Goal: Task Accomplishment & Management: Manage account settings

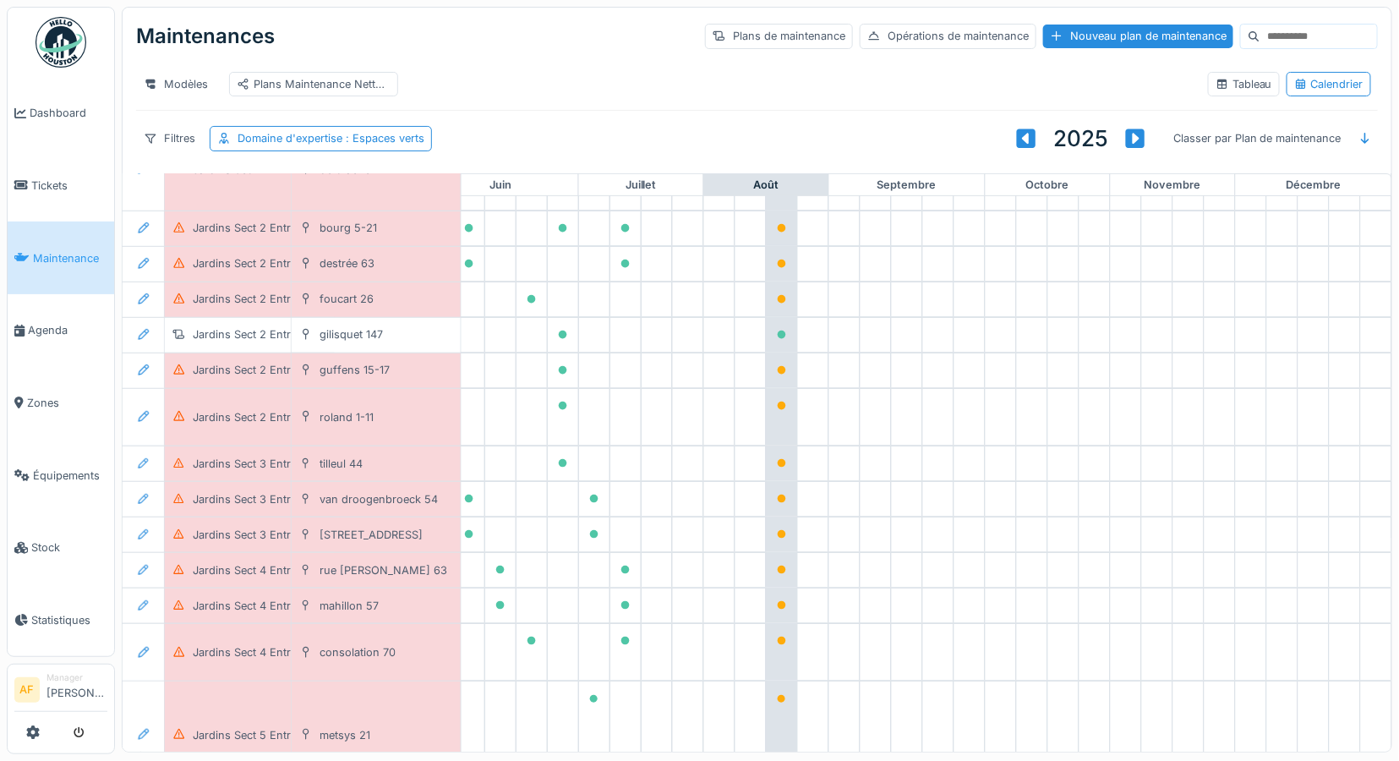
scroll to position [281, 766]
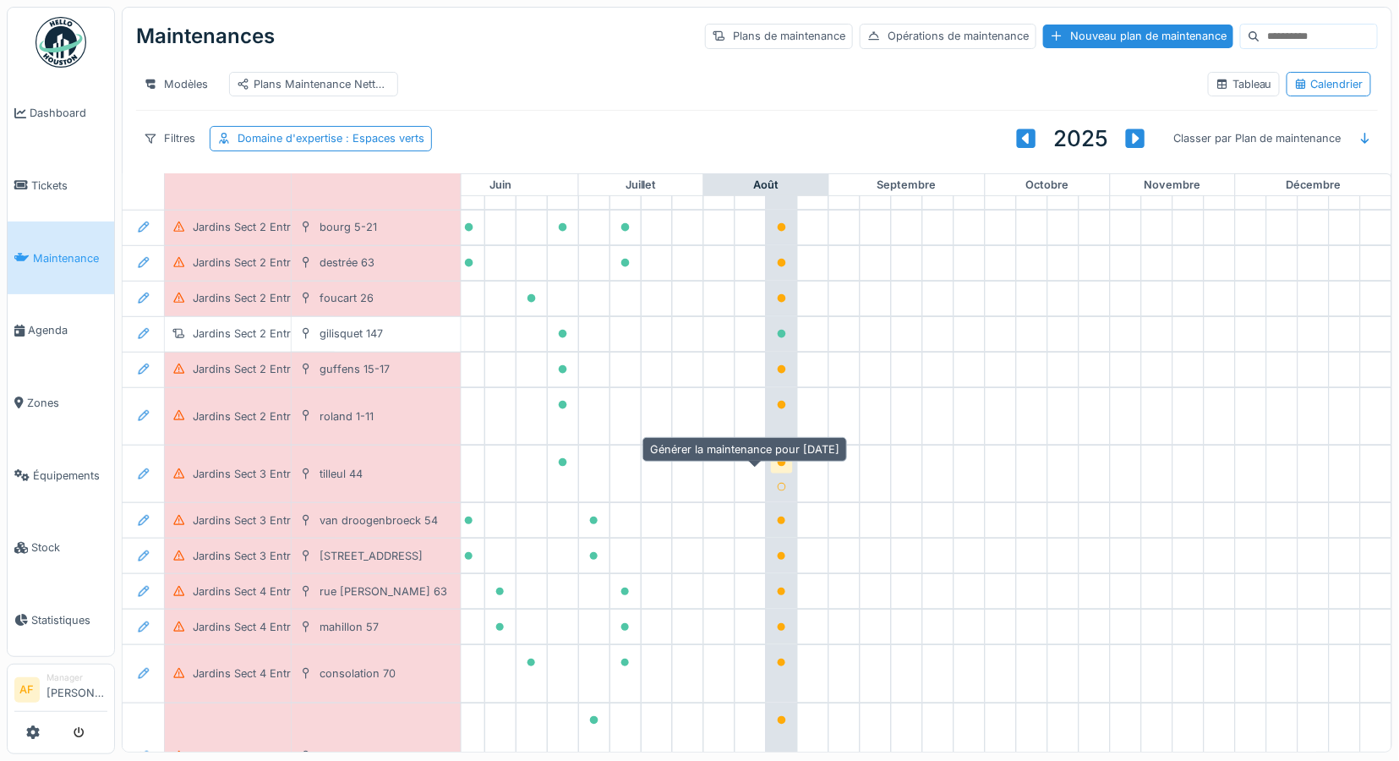
click at [778, 467] on icon at bounding box center [782, 462] width 8 height 8
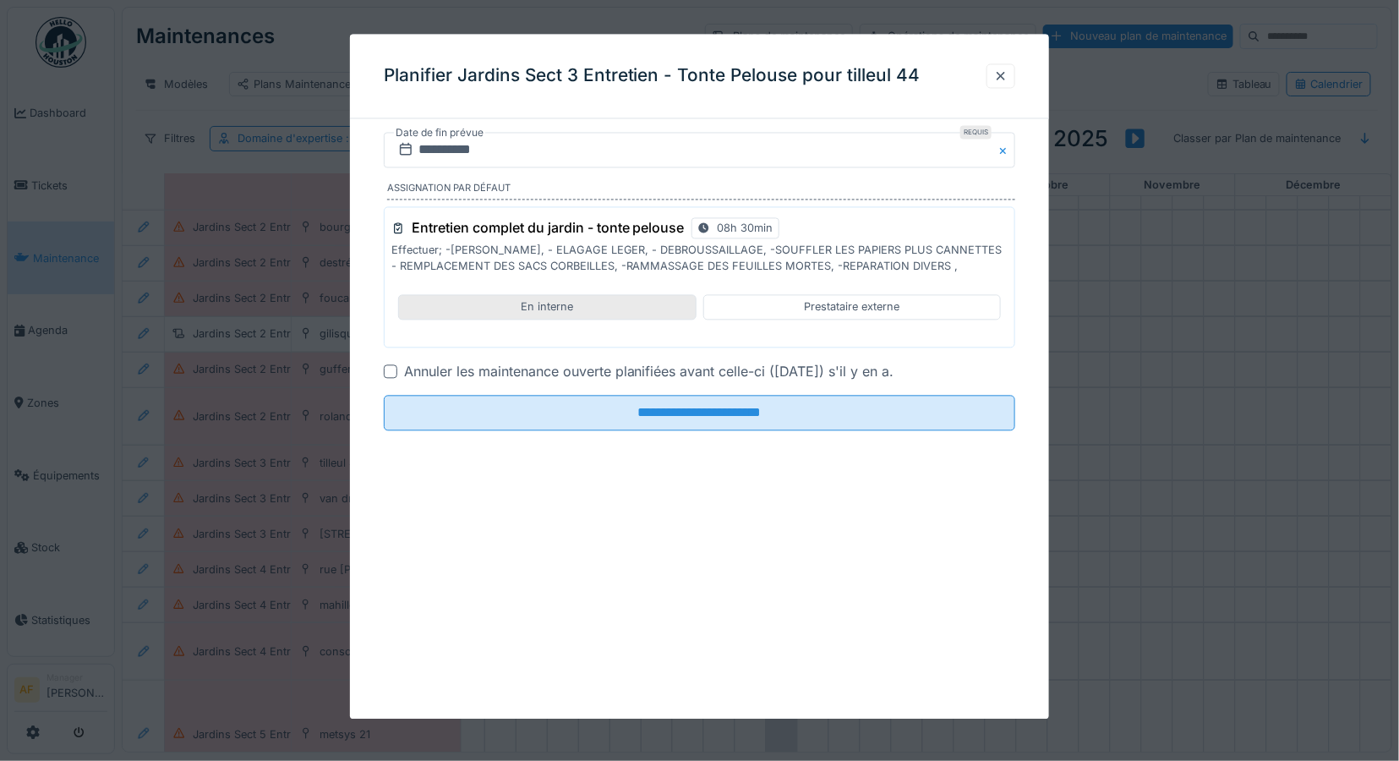
click at [615, 306] on div "En interne" at bounding box center [547, 307] width 298 height 25
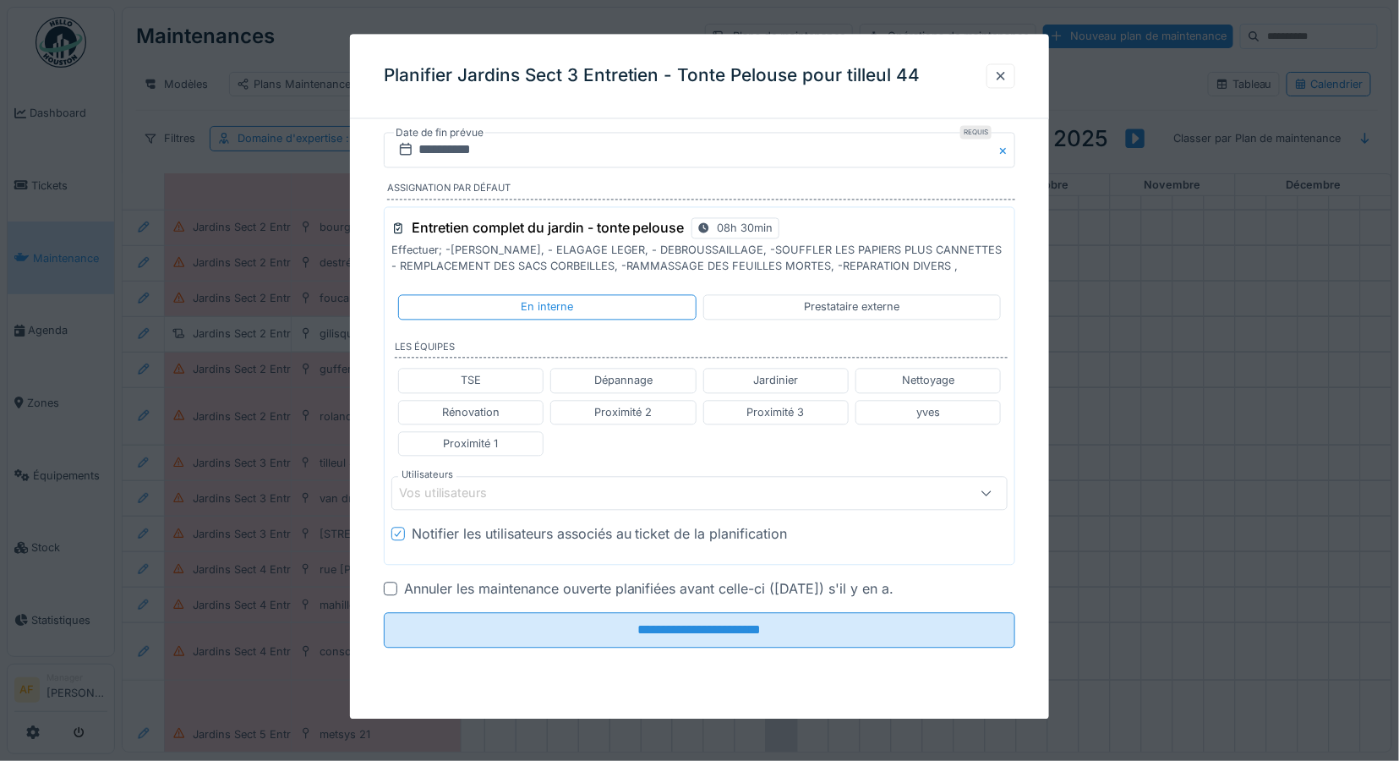
click at [508, 491] on div "Vos utilisateurs" at bounding box center [455, 493] width 112 height 19
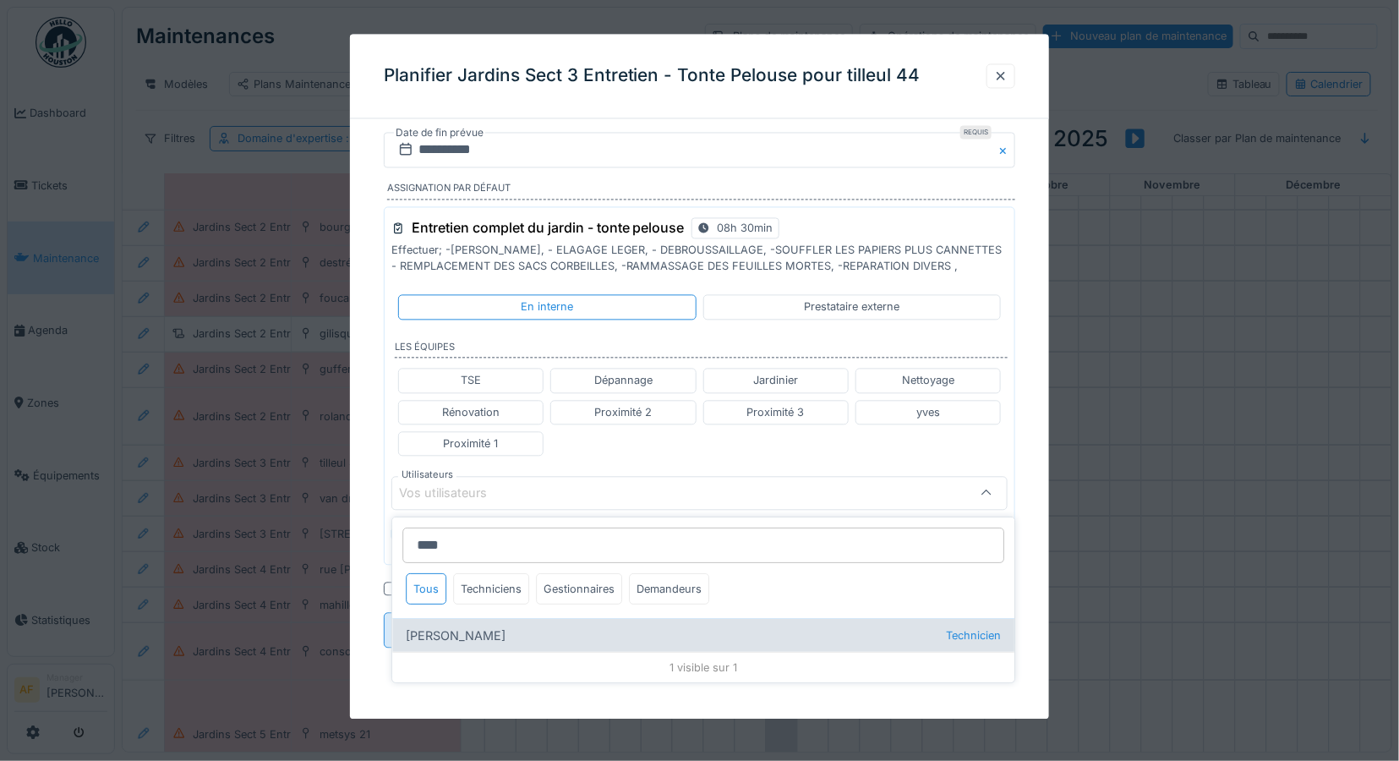
type input "****"
click at [440, 632] on div "Rufat Azizi Technicien" at bounding box center [703, 635] width 622 height 34
type input "****"
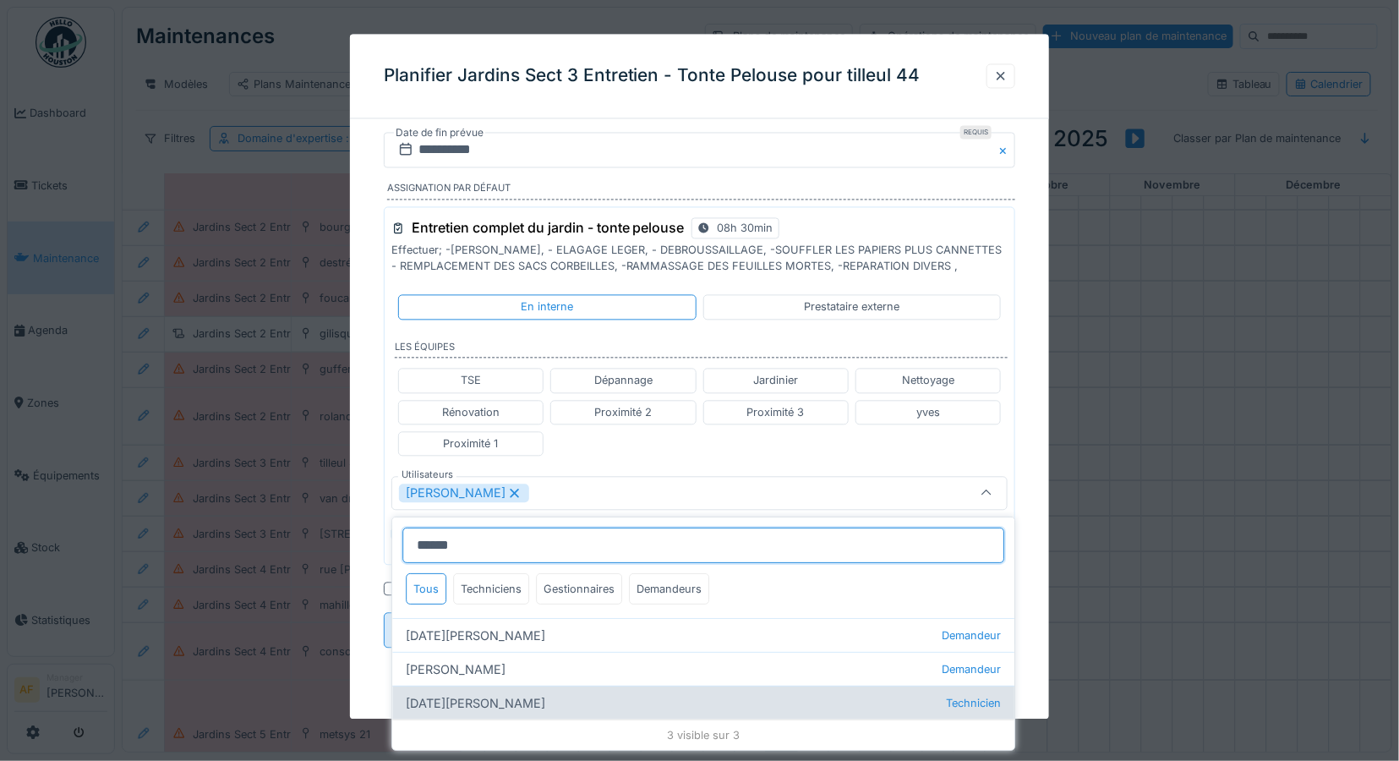
type input "******"
click at [497, 707] on div "Ramazan Eryoruk Technicien" at bounding box center [703, 702] width 622 height 34
type input "**********"
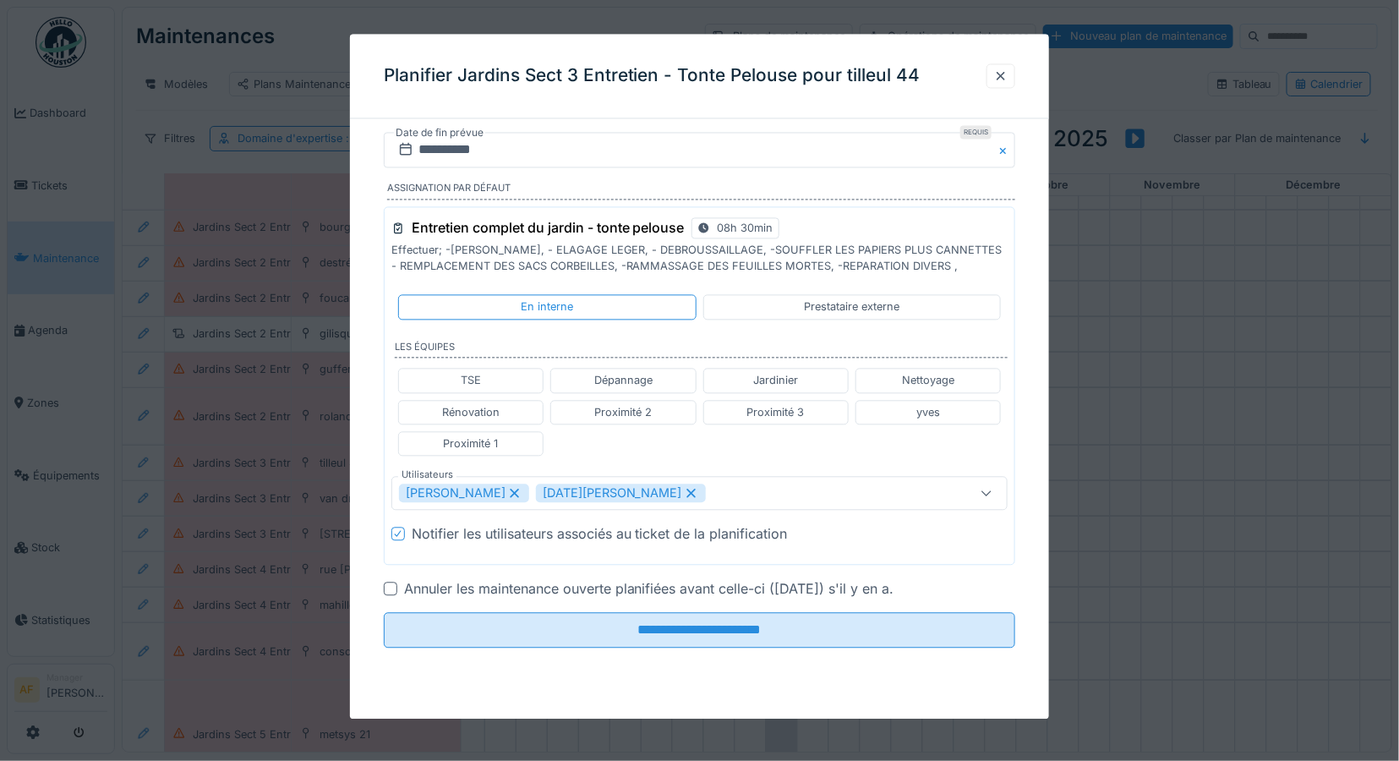
click at [1025, 592] on div "**********" at bounding box center [700, 414] width 700 height 563
click at [478, 147] on input "**********" at bounding box center [700, 150] width 632 height 35
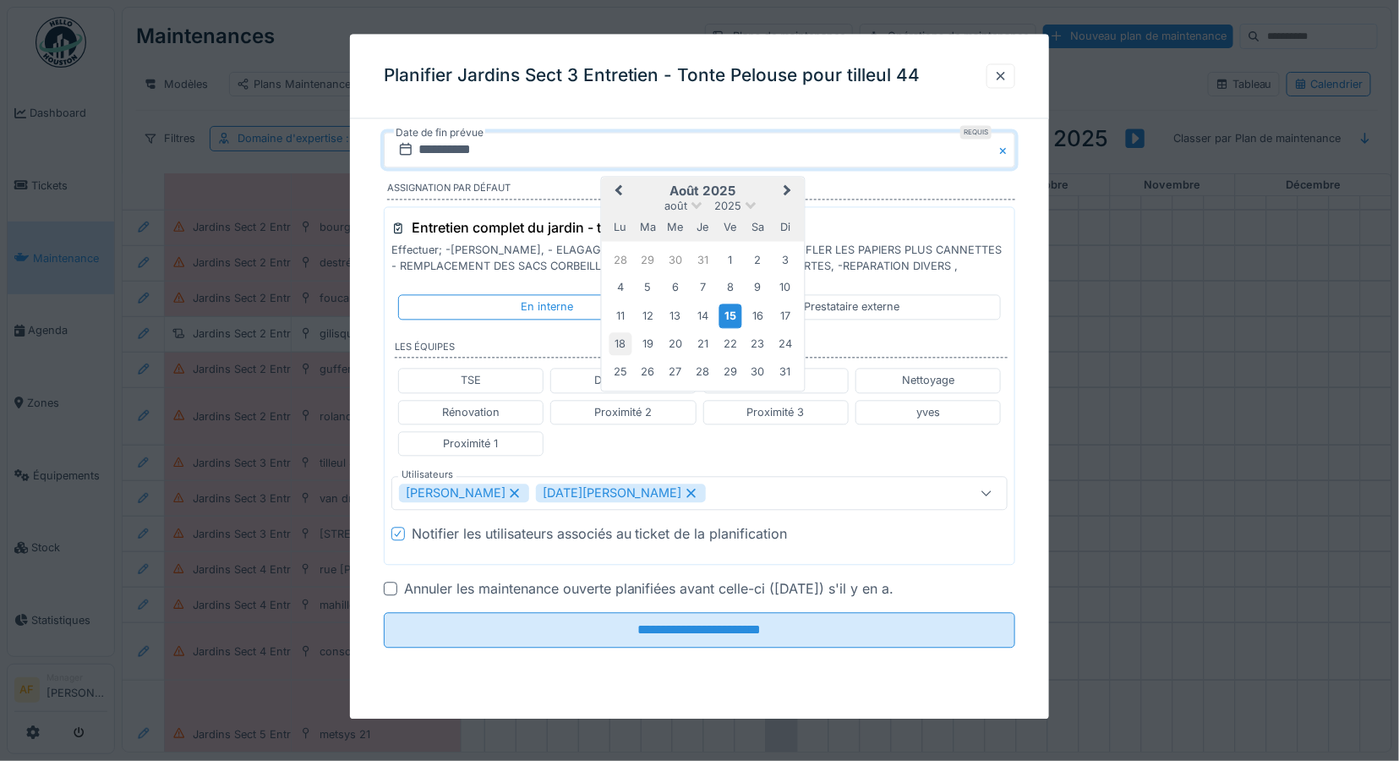
click at [618, 343] on div "18" at bounding box center [620, 344] width 23 height 23
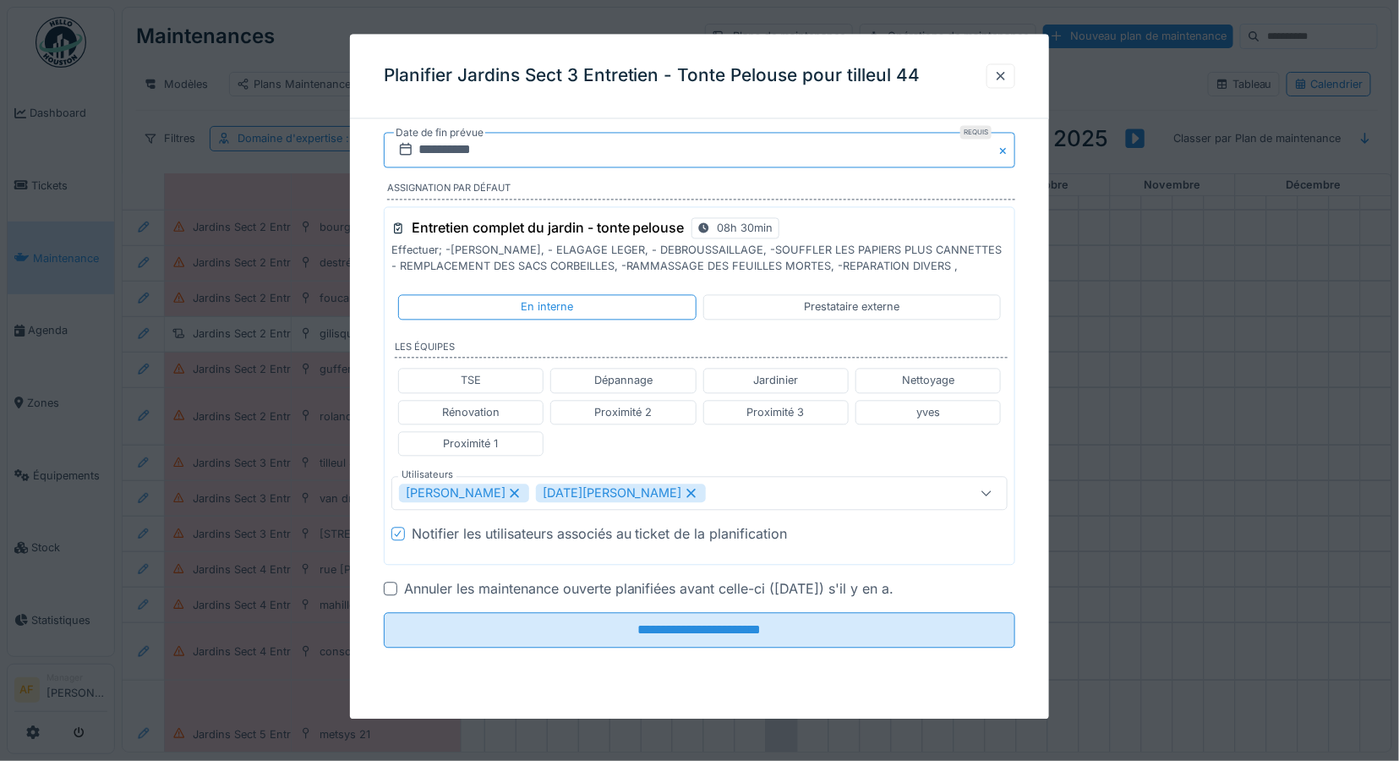
drag, startPoint x: 886, startPoint y: 144, endPoint x: 877, endPoint y: 145, distance: 8.6
click at [877, 145] on input "**********" at bounding box center [700, 150] width 632 height 35
click at [636, 152] on input "**********" at bounding box center [700, 150] width 632 height 35
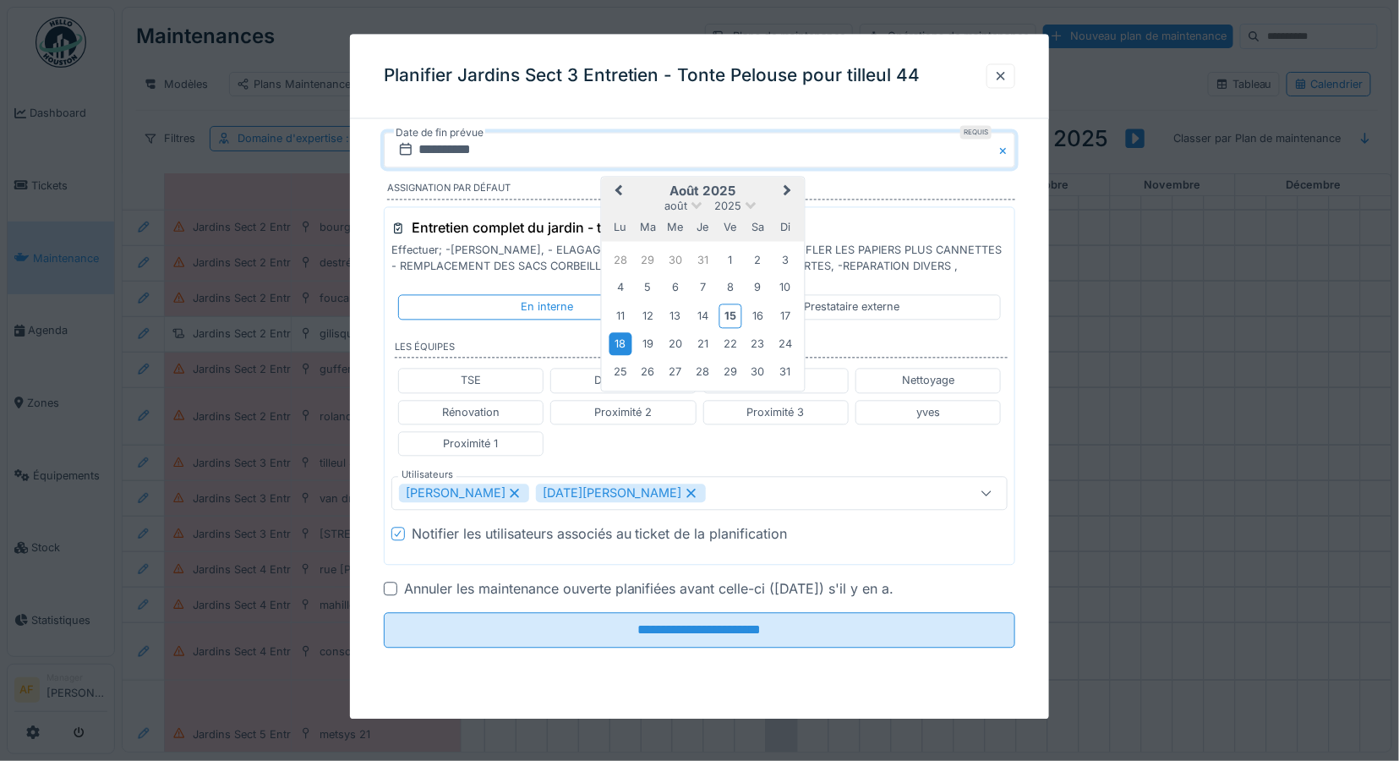
click at [1012, 149] on button "Close" at bounding box center [1005, 150] width 19 height 35
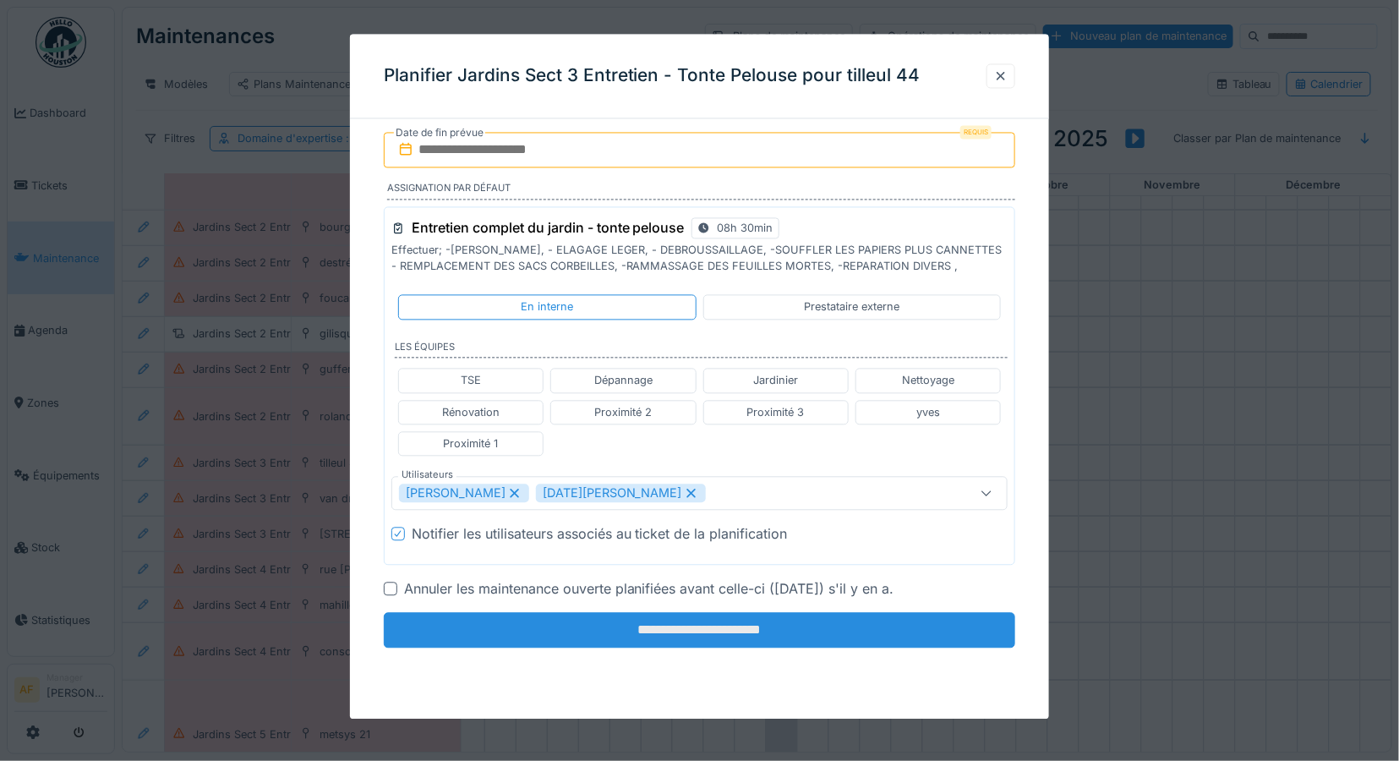
click at [758, 636] on input "**********" at bounding box center [700, 629] width 632 height 35
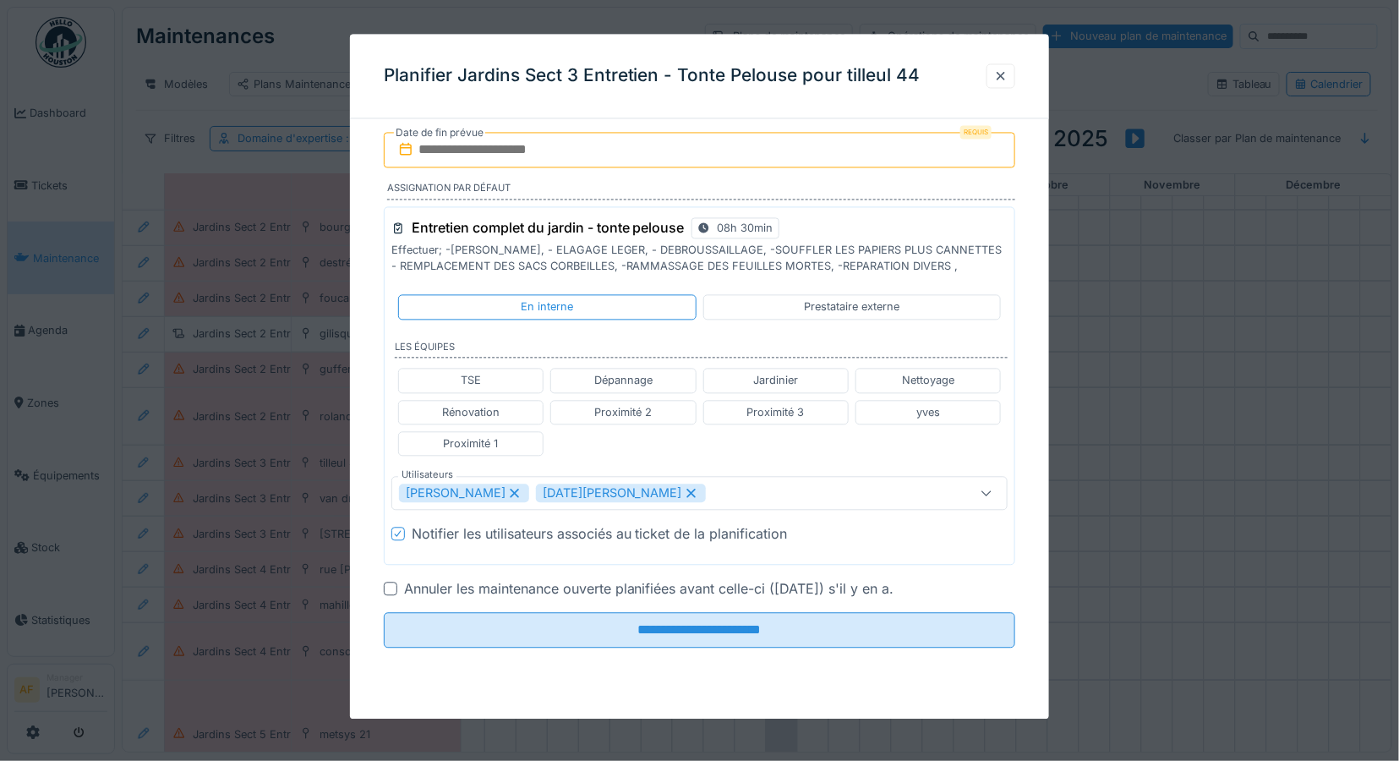
click at [585, 146] on input "text" at bounding box center [700, 150] width 632 height 35
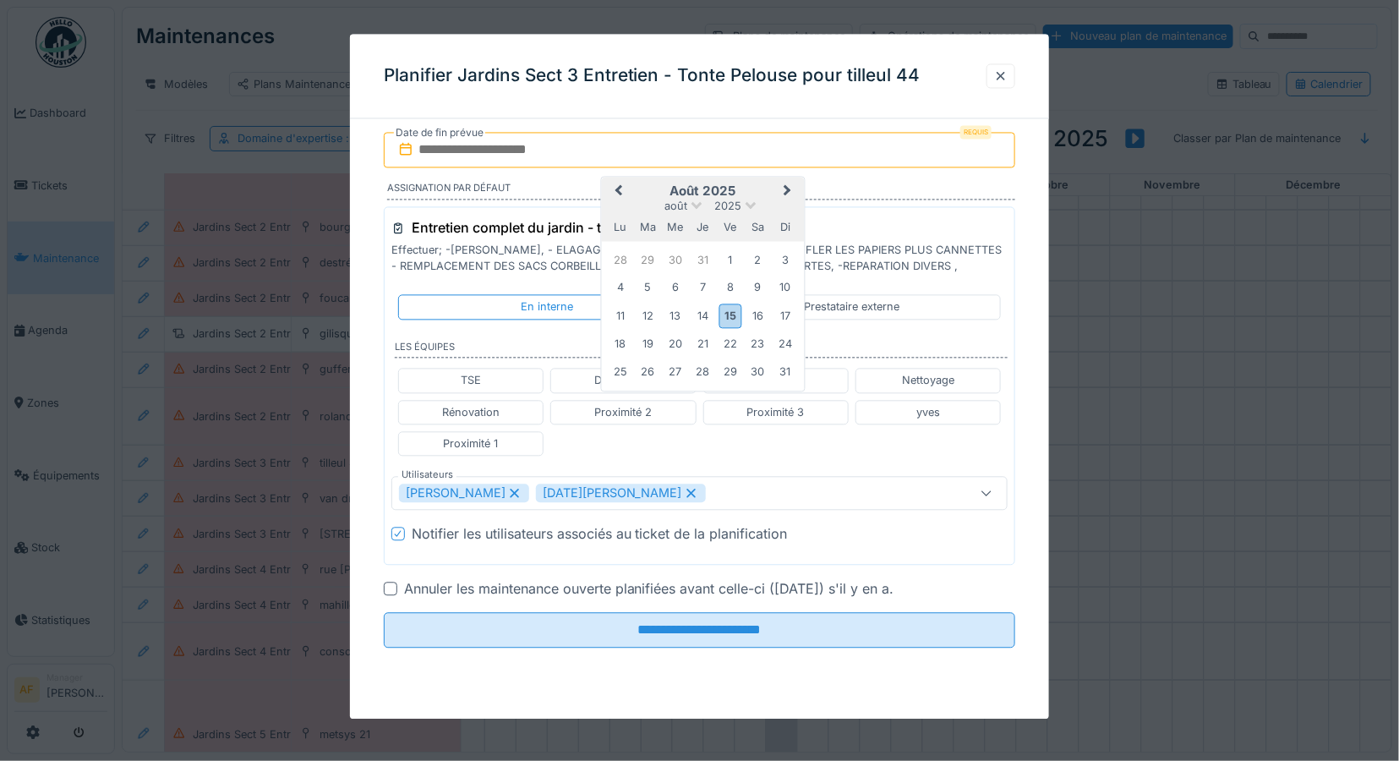
click at [796, 304] on div "11 12 13 14 15 16 17" at bounding box center [703, 315] width 192 height 29
click at [622, 347] on div "18" at bounding box center [620, 344] width 23 height 23
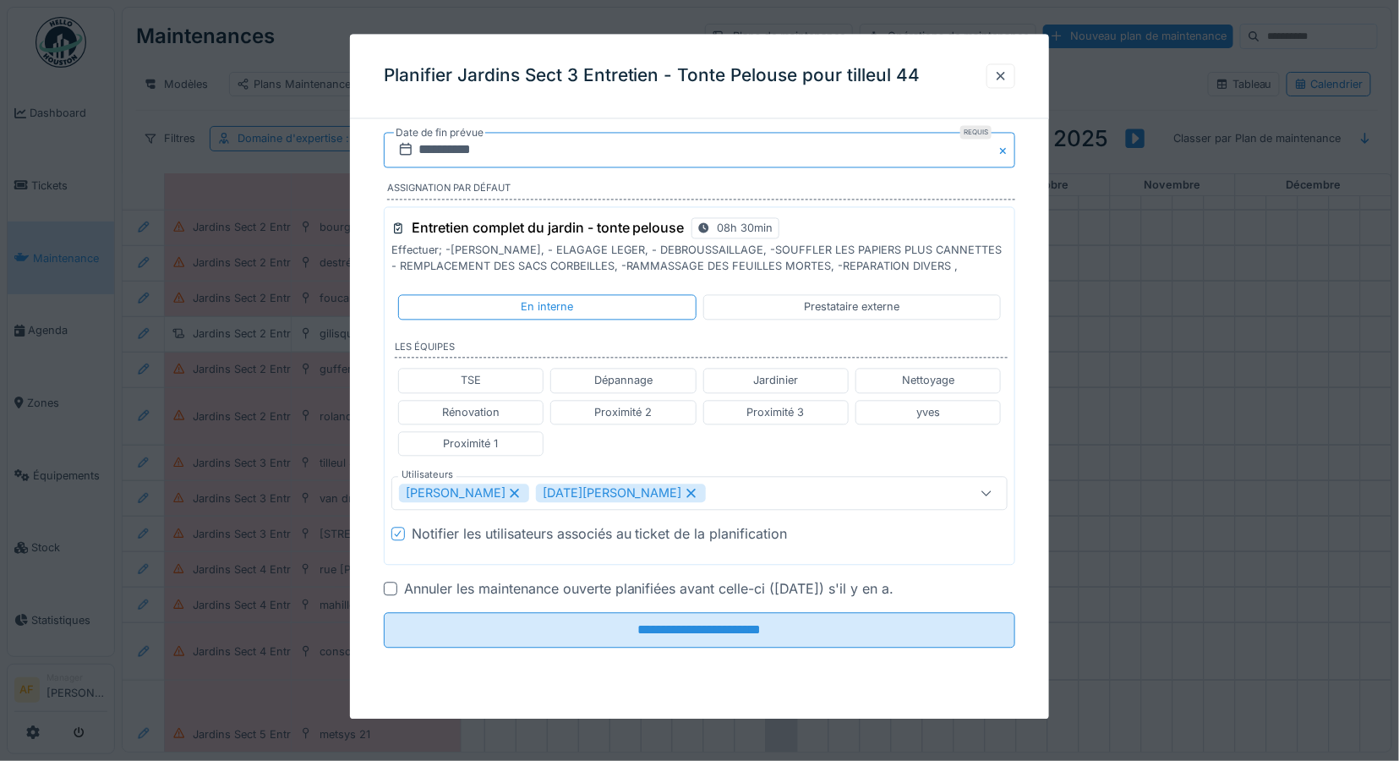
click at [765, 148] on input "**********" at bounding box center [700, 150] width 632 height 35
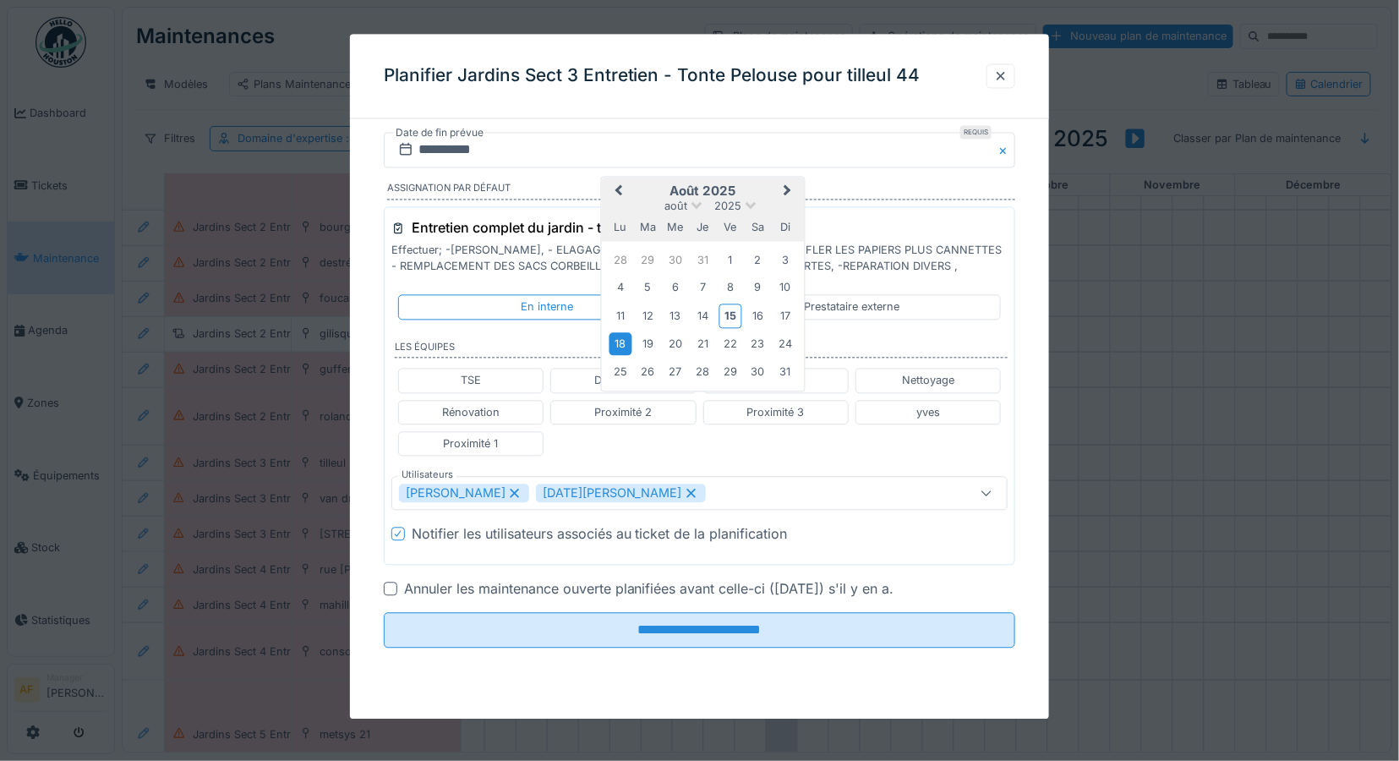
click at [622, 343] on div "18" at bounding box center [620, 344] width 23 height 23
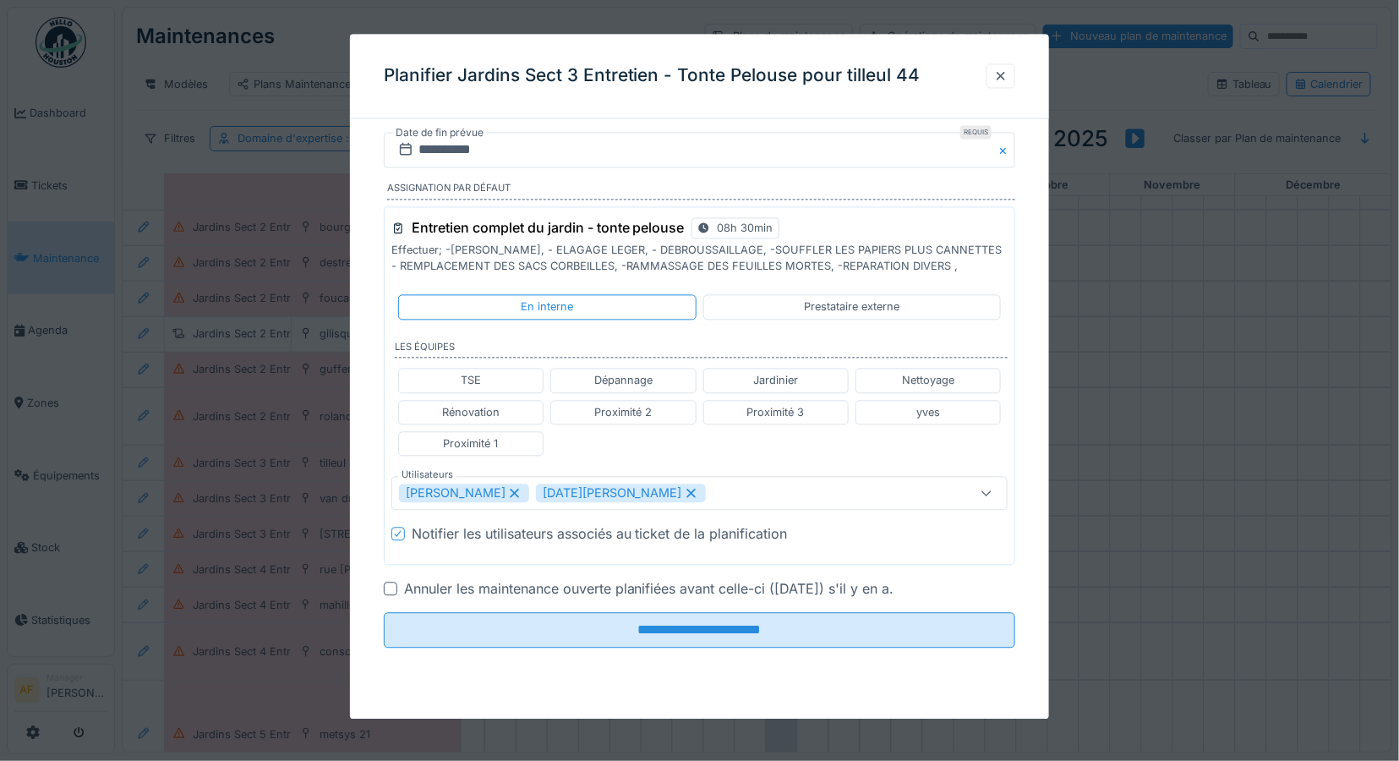
click at [1008, 150] on button "Close" at bounding box center [1005, 150] width 19 height 35
click at [1007, 80] on div at bounding box center [1001, 76] width 14 height 16
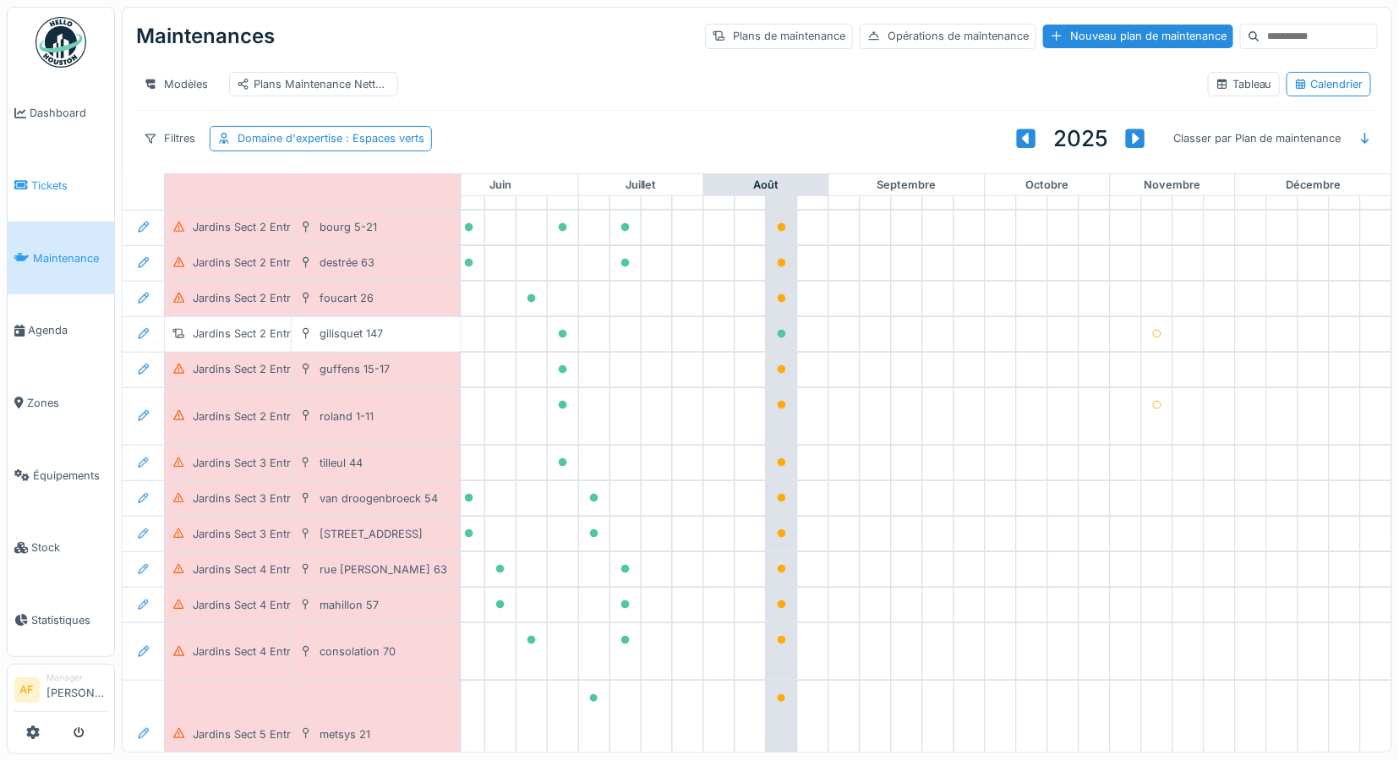
click at [56, 183] on span "Tickets" at bounding box center [69, 185] width 76 height 16
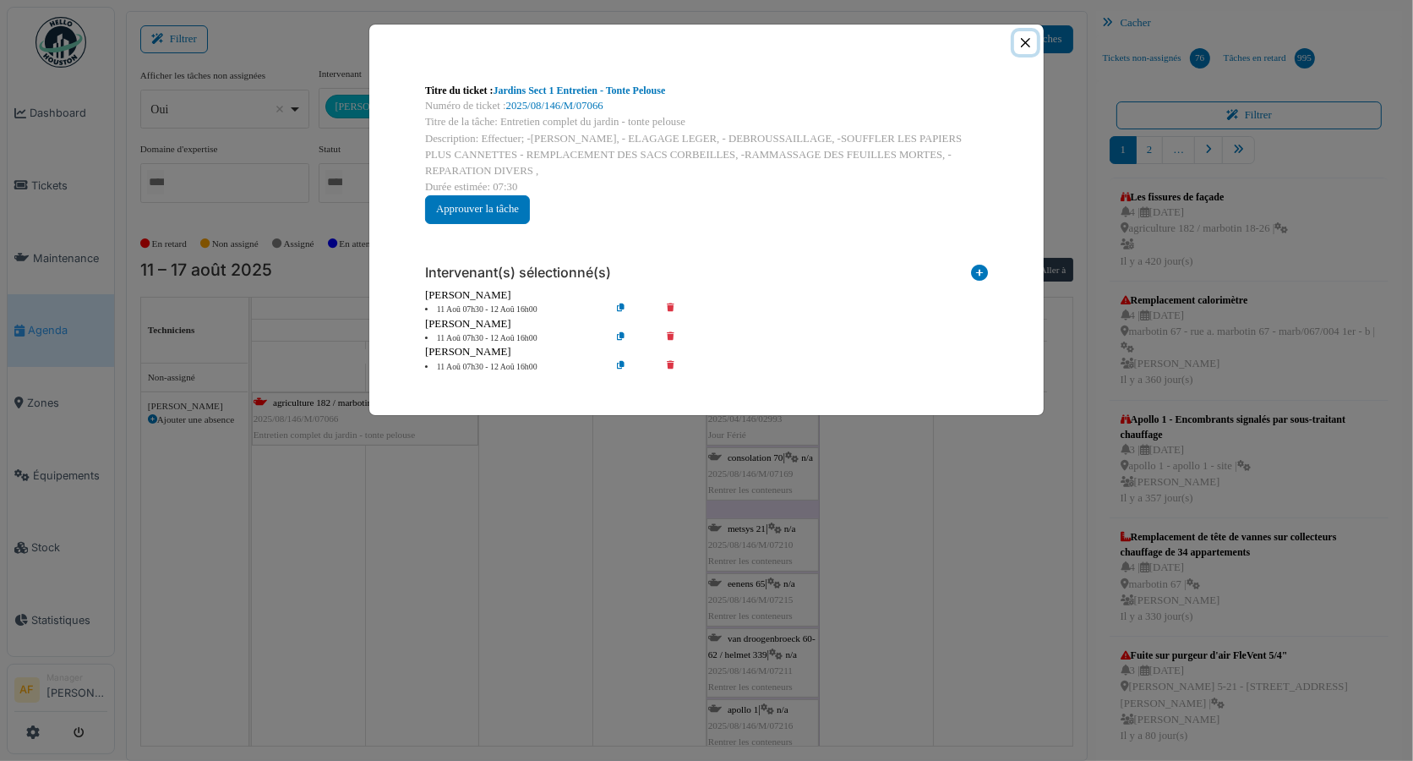
click at [1029, 40] on button "Close" at bounding box center [1025, 42] width 23 height 23
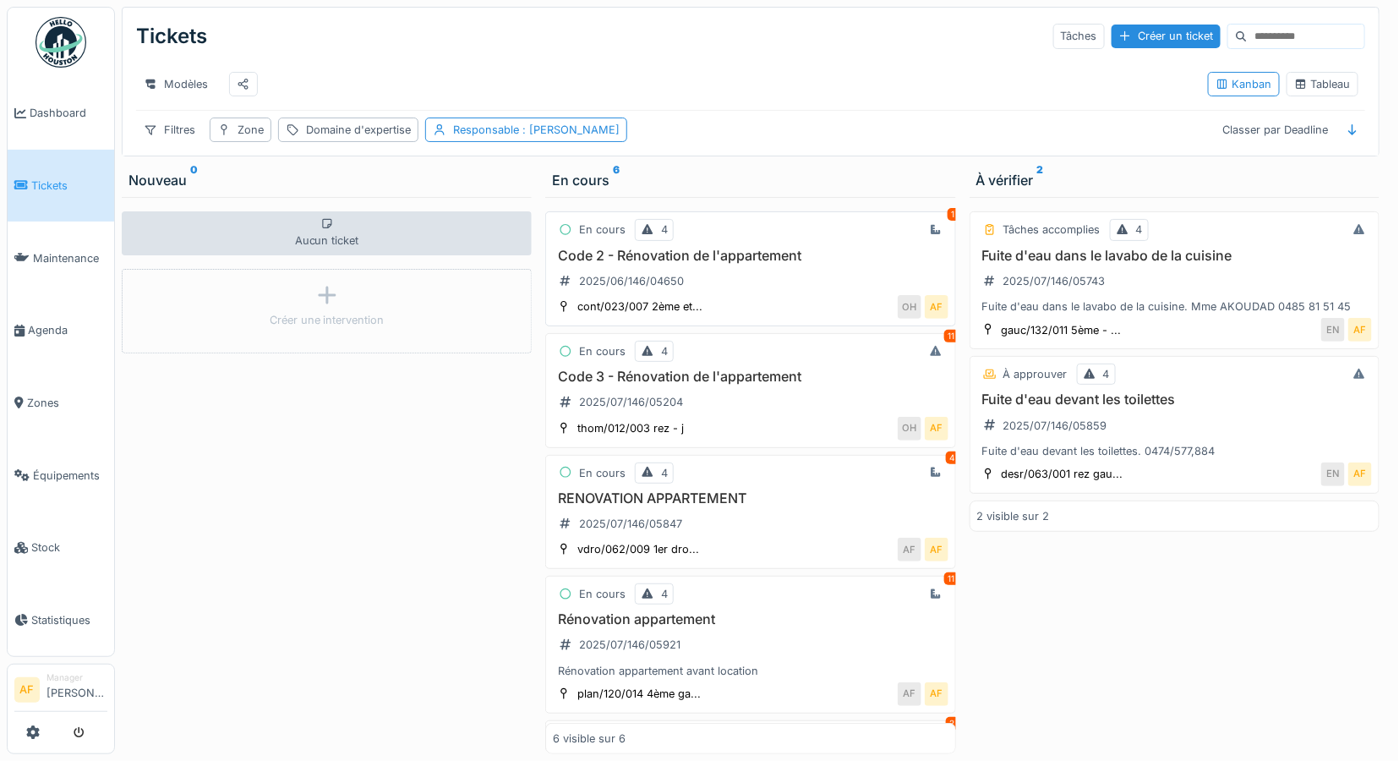
click at [763, 264] on h3 "Code 2 - Rénovation de l'appartement" at bounding box center [750, 256] width 395 height 16
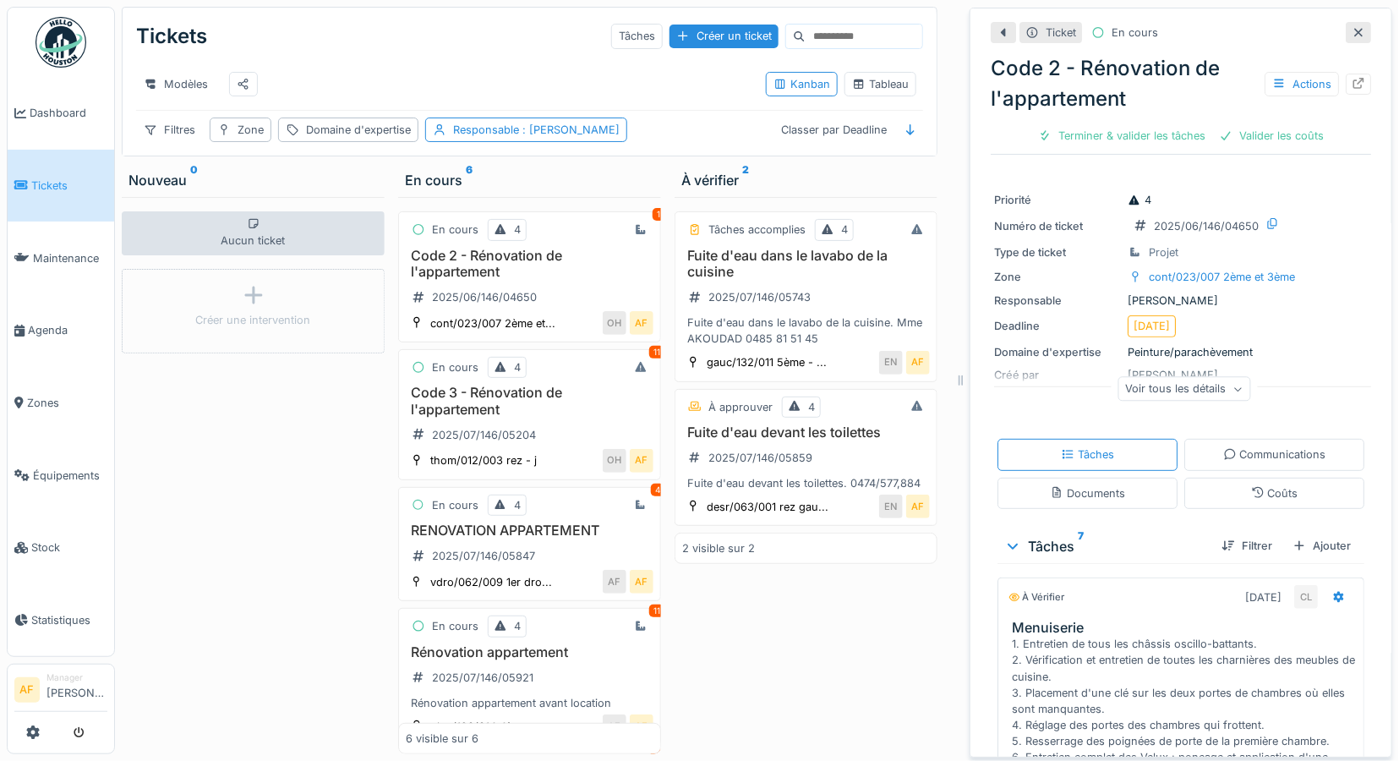
click at [46, 180] on span "Tickets" at bounding box center [69, 185] width 76 height 16
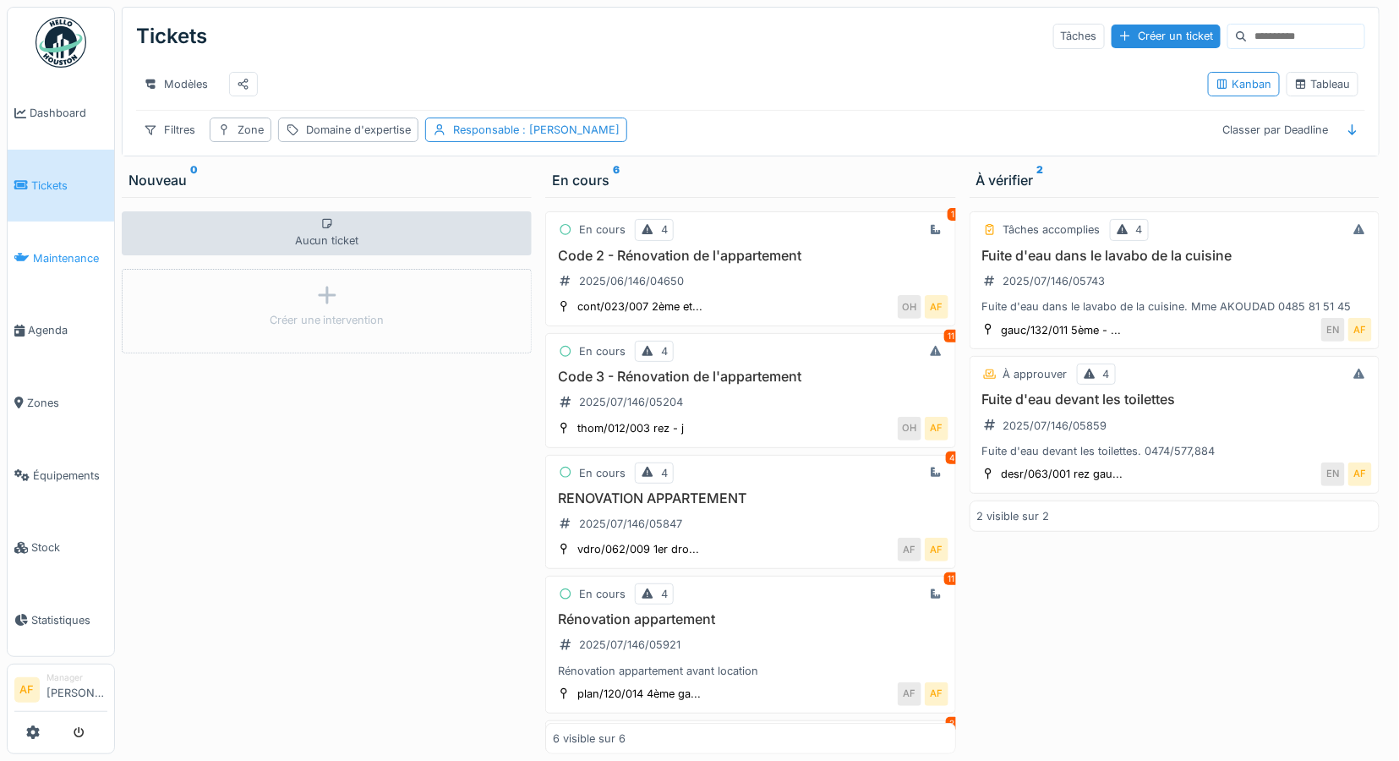
click at [65, 250] on span "Maintenance" at bounding box center [70, 258] width 74 height 16
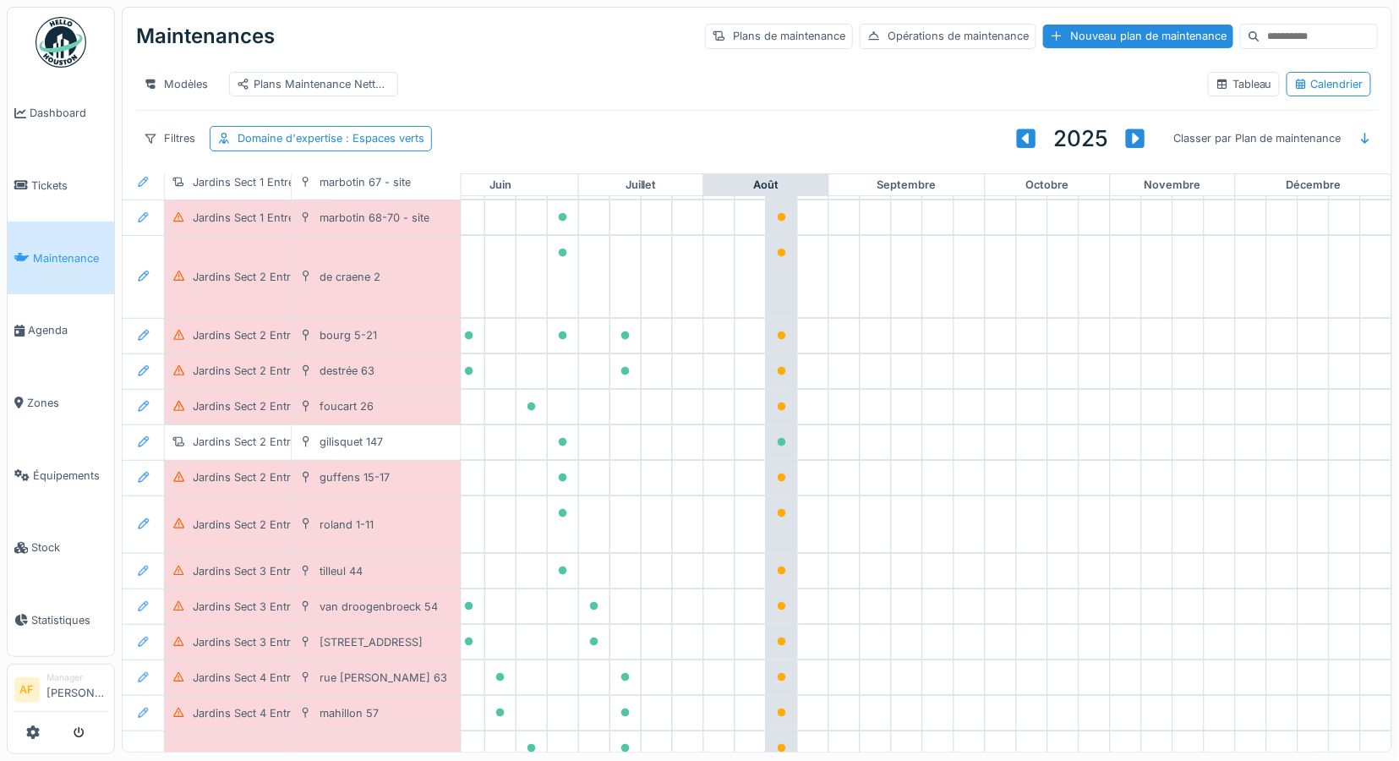
scroll to position [375, 766]
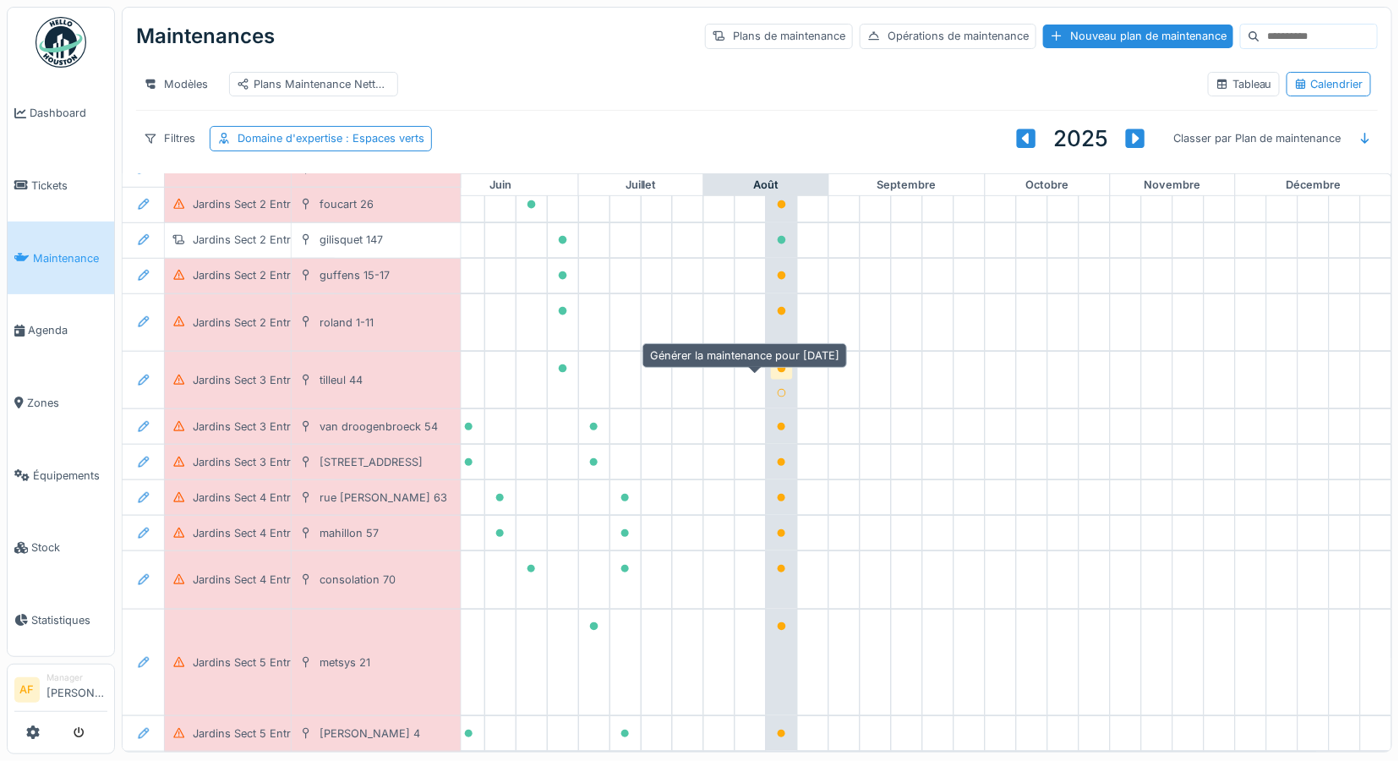
click at [778, 373] on icon at bounding box center [782, 368] width 8 height 8
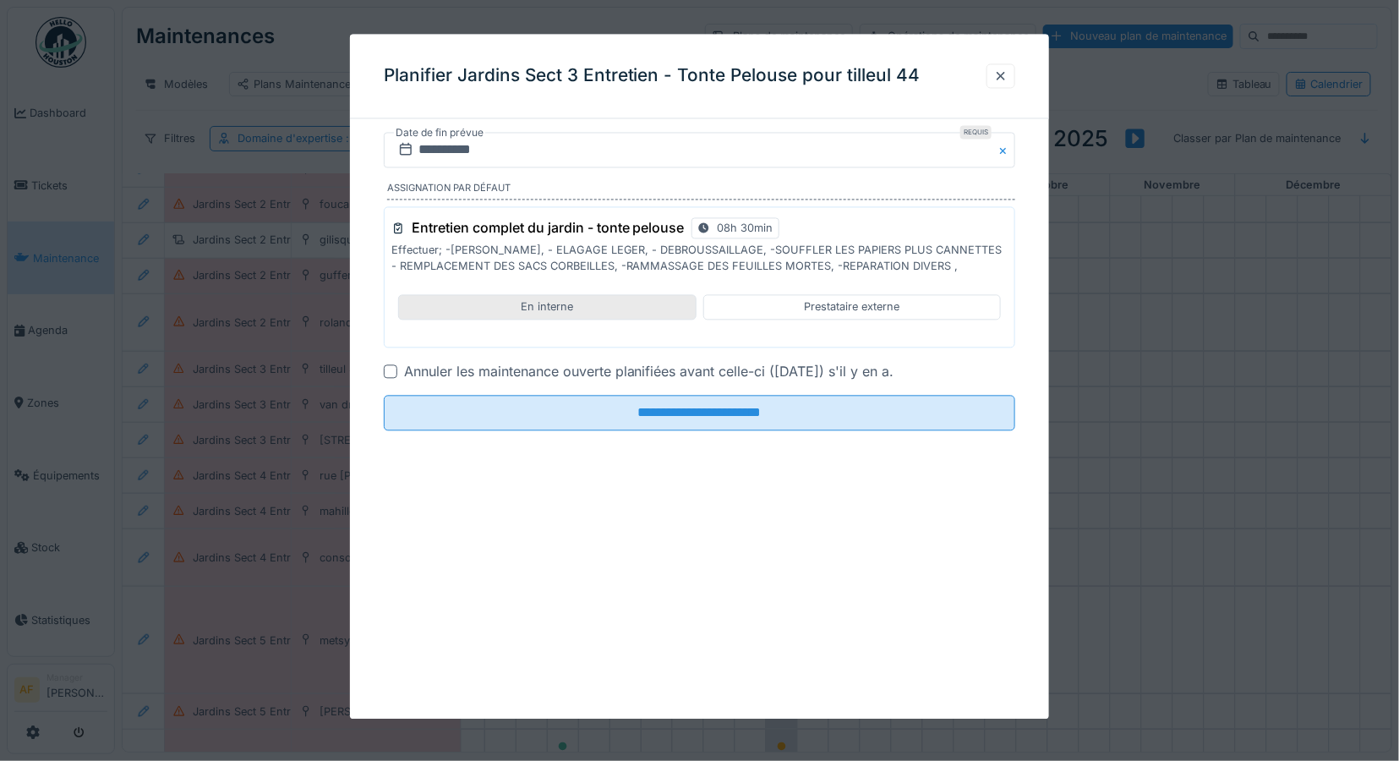
click at [588, 305] on div "En interne" at bounding box center [547, 307] width 298 height 25
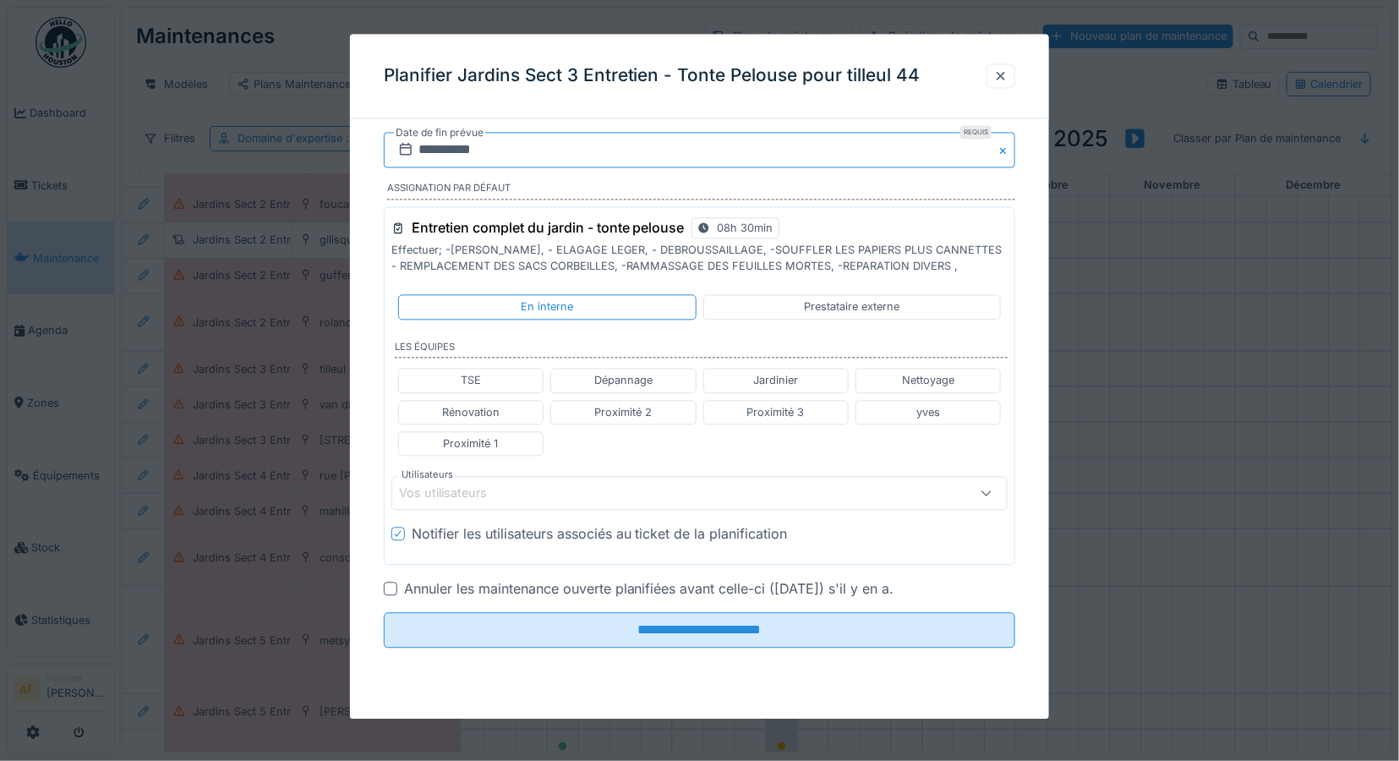
click at [590, 148] on input "**********" at bounding box center [700, 150] width 632 height 35
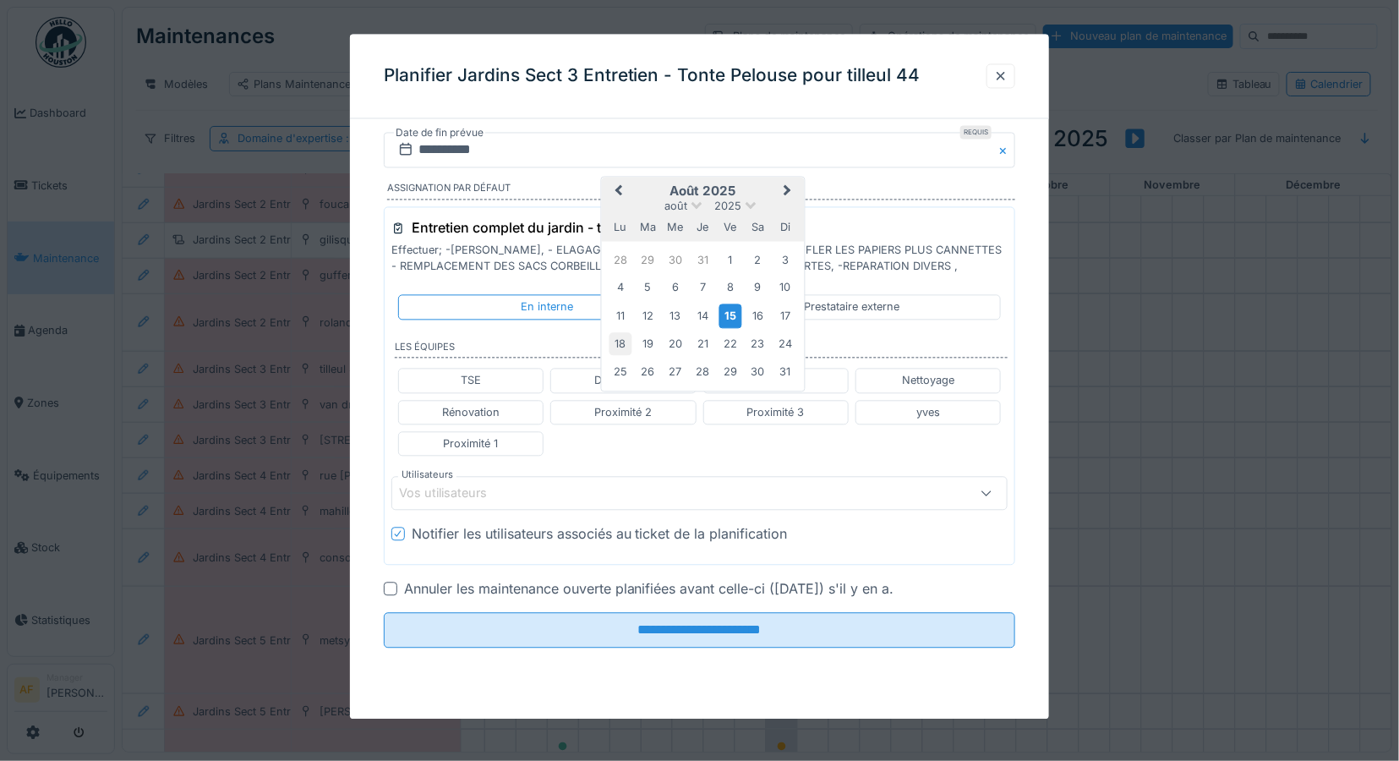
click at [624, 342] on div "18" at bounding box center [620, 344] width 23 height 23
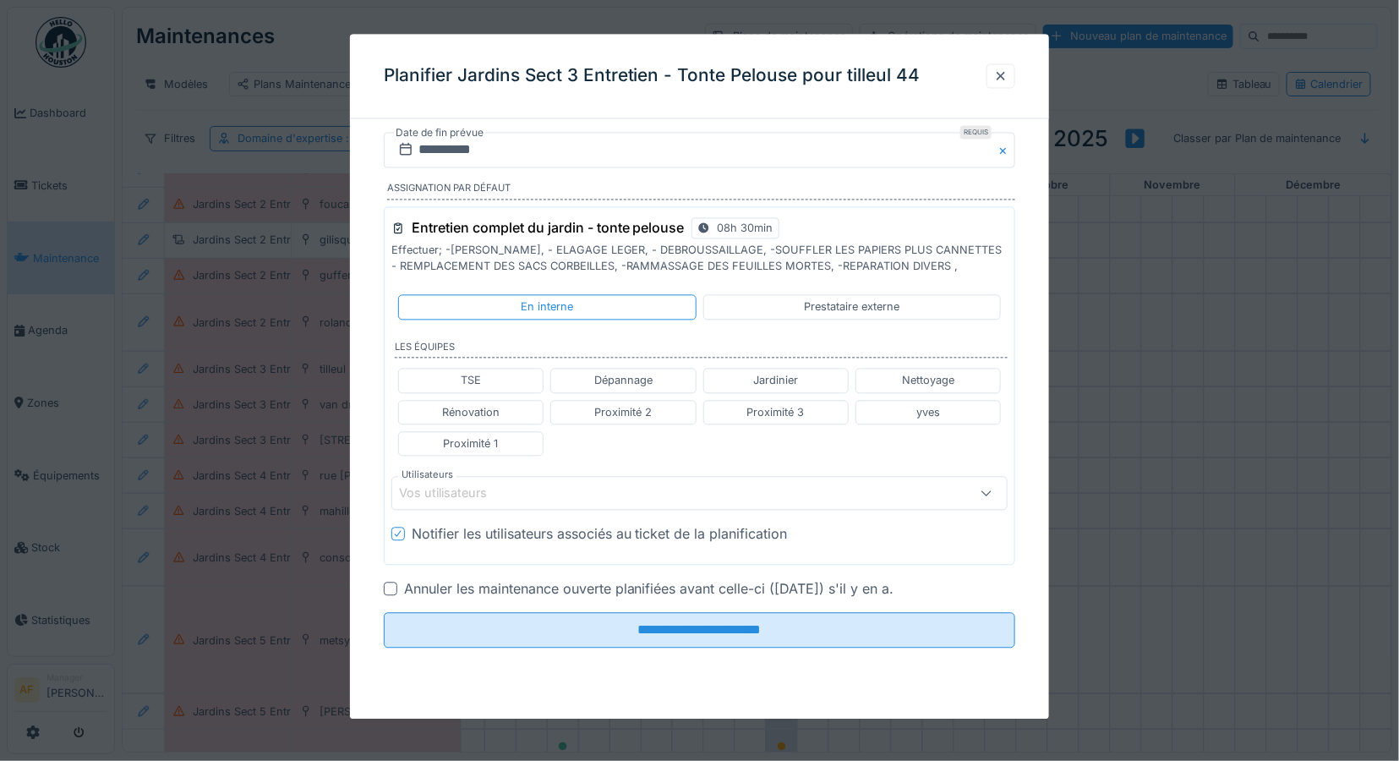
scroll to position [12, 0]
click at [792, 378] on div "Jardinier" at bounding box center [775, 381] width 45 height 16
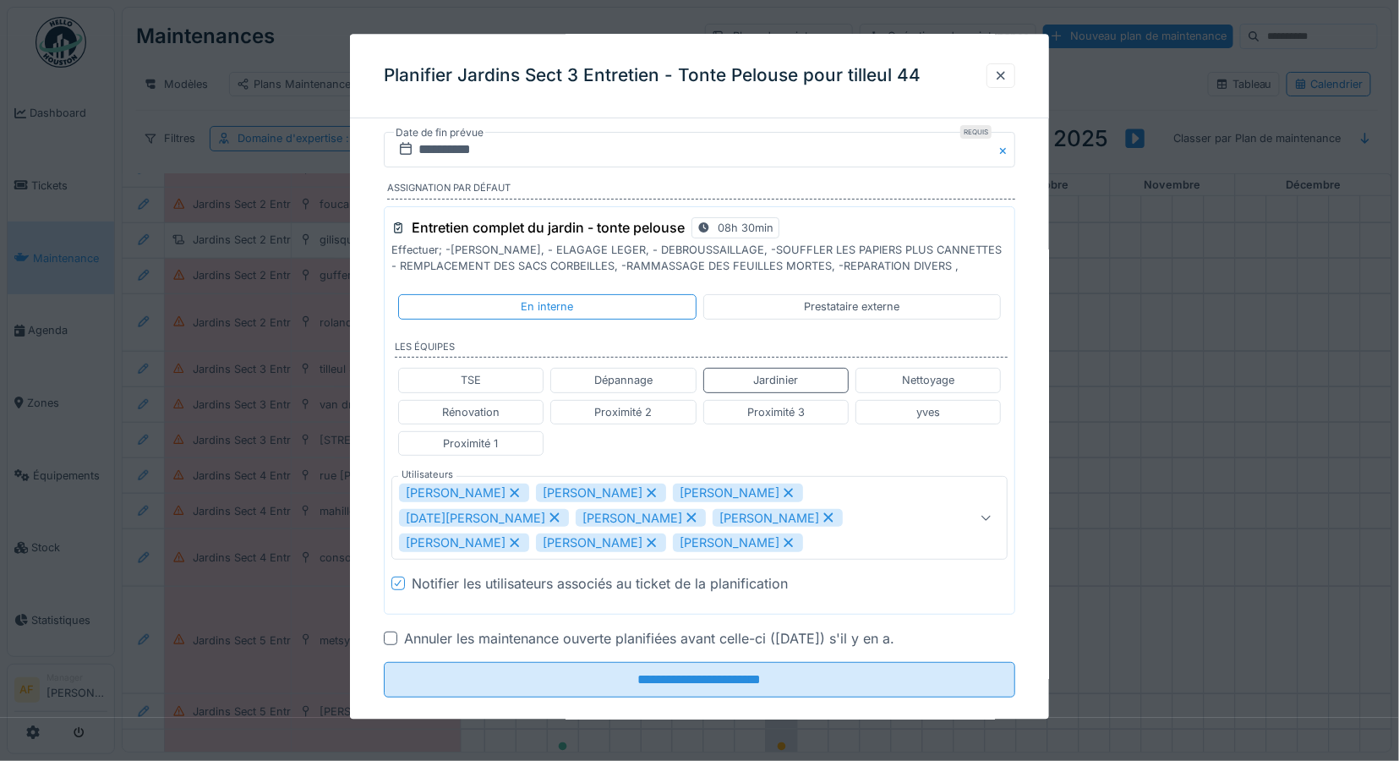
click at [510, 492] on icon at bounding box center [514, 493] width 9 height 9
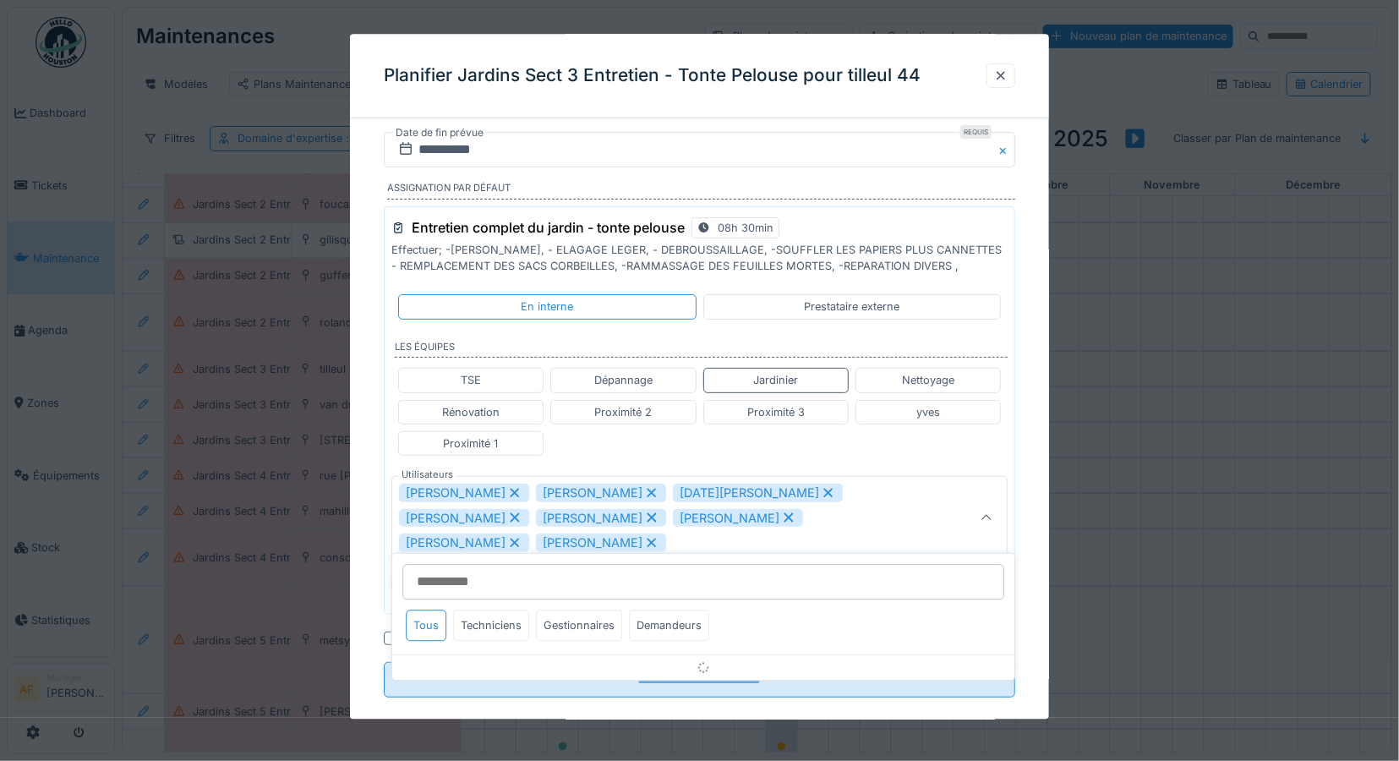
scroll to position [3, 0]
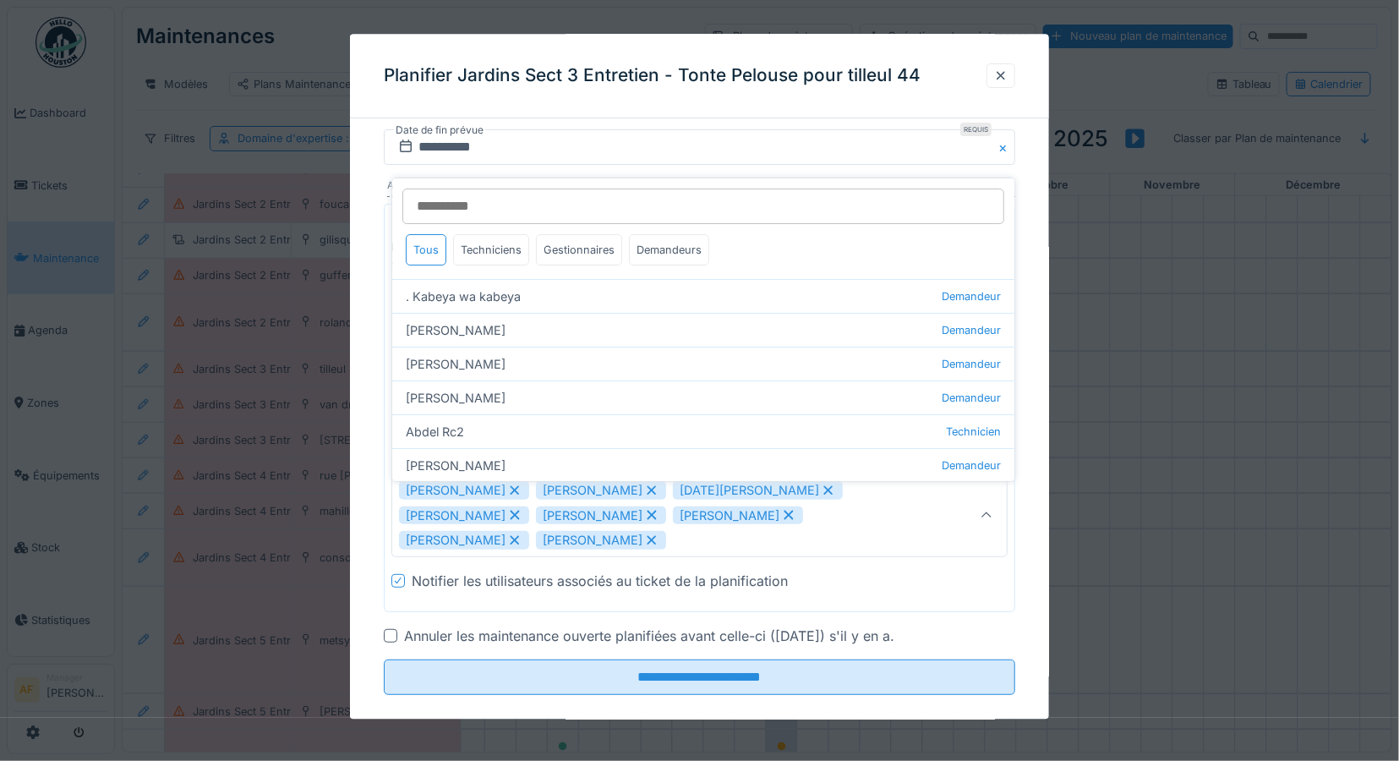
click at [522, 491] on icon at bounding box center [514, 490] width 15 height 12
click at [821, 488] on icon at bounding box center [828, 490] width 15 height 12
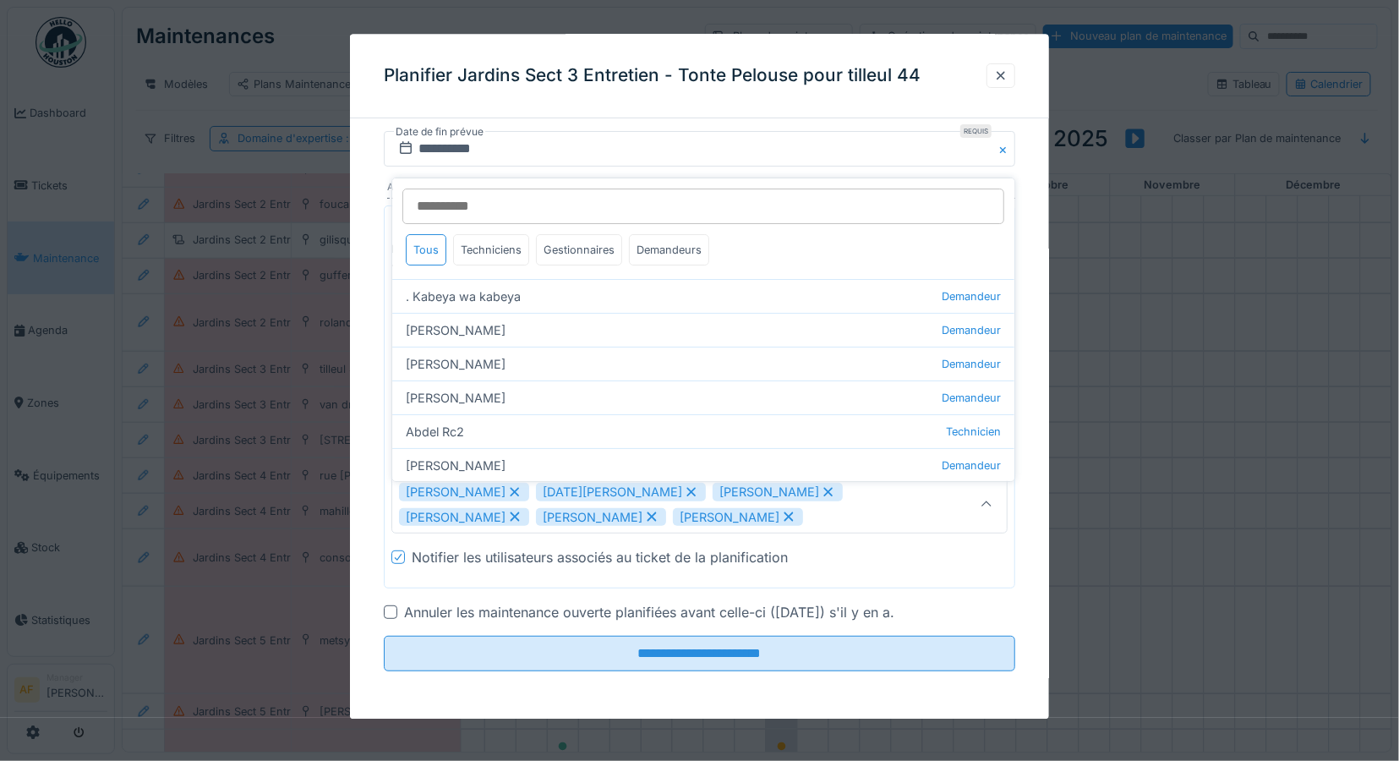
click at [821, 487] on icon at bounding box center [828, 492] width 15 height 12
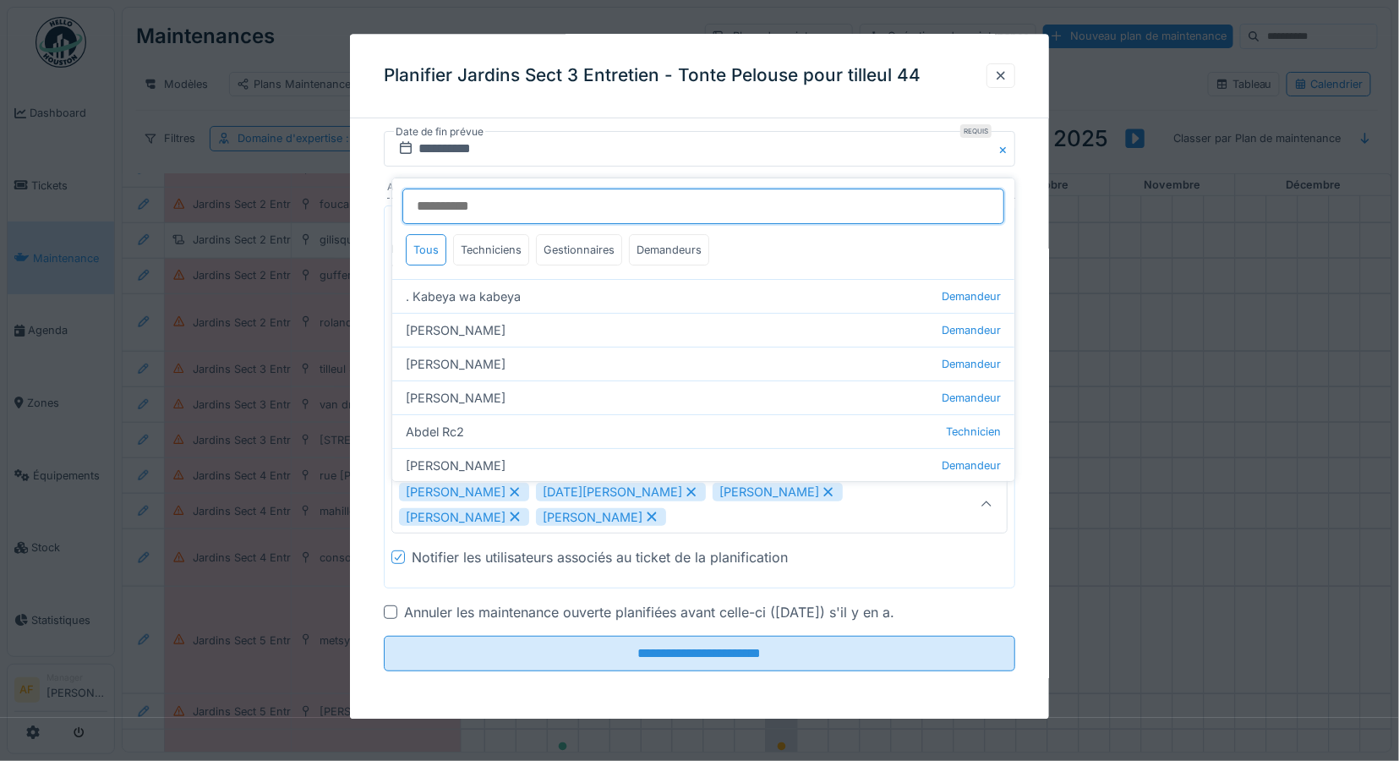
scroll to position [0, 0]
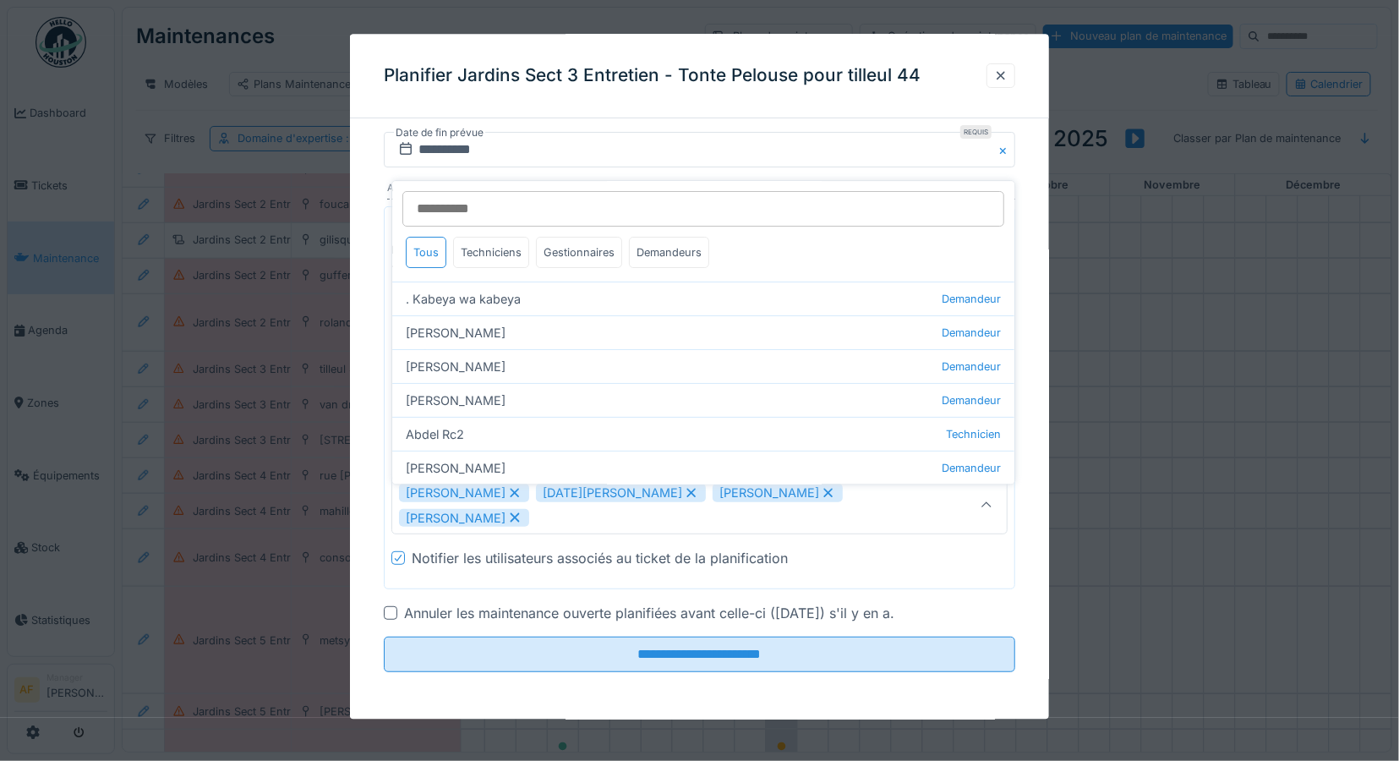
click at [821, 491] on icon at bounding box center [828, 493] width 15 height 12
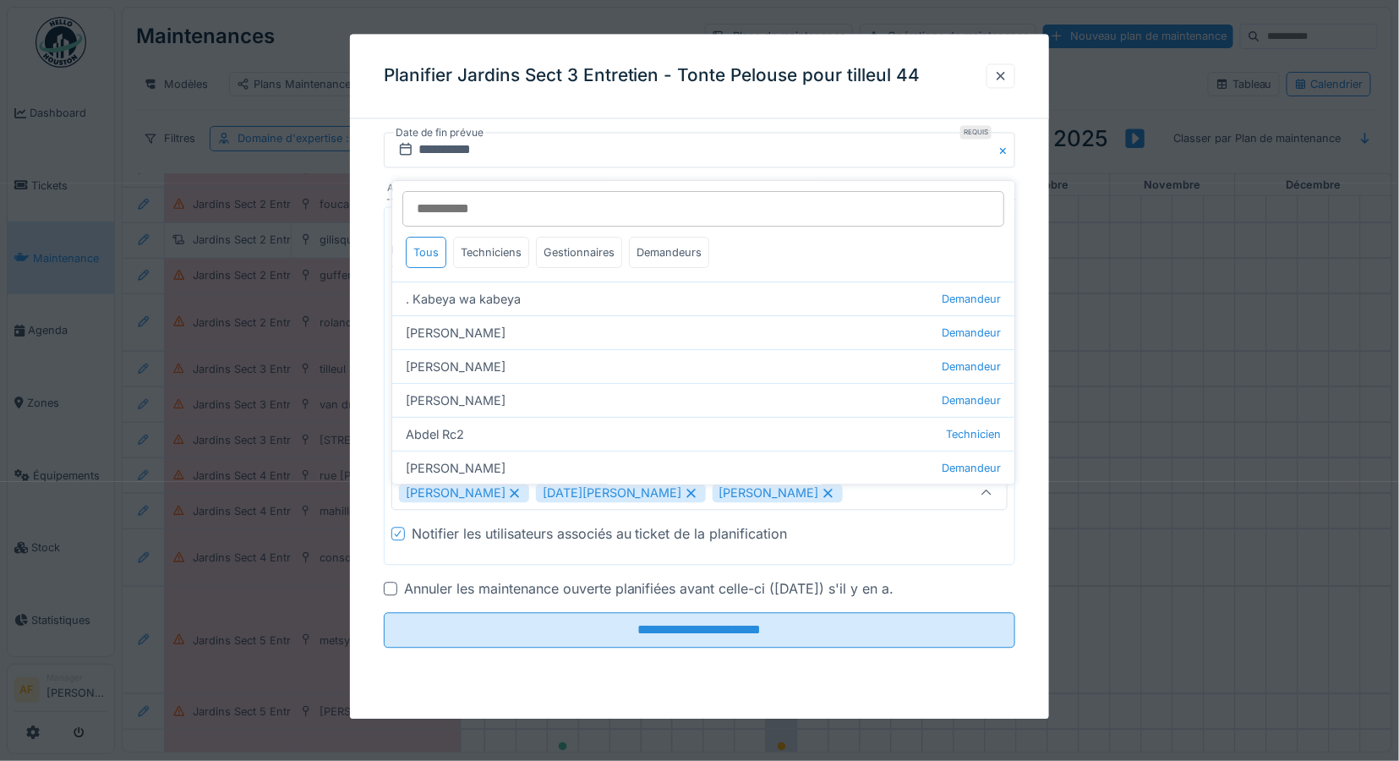
click at [821, 492] on icon at bounding box center [828, 493] width 15 height 12
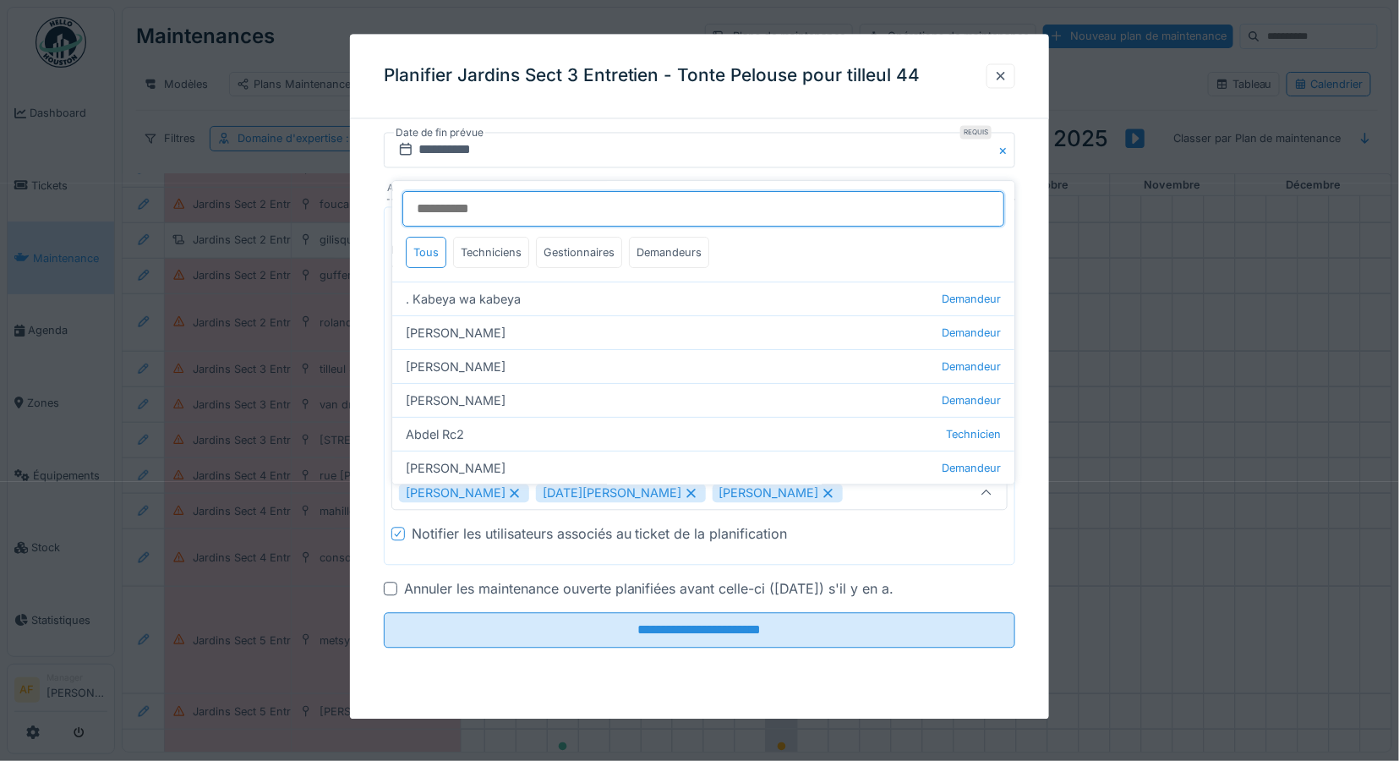
type input "**********"
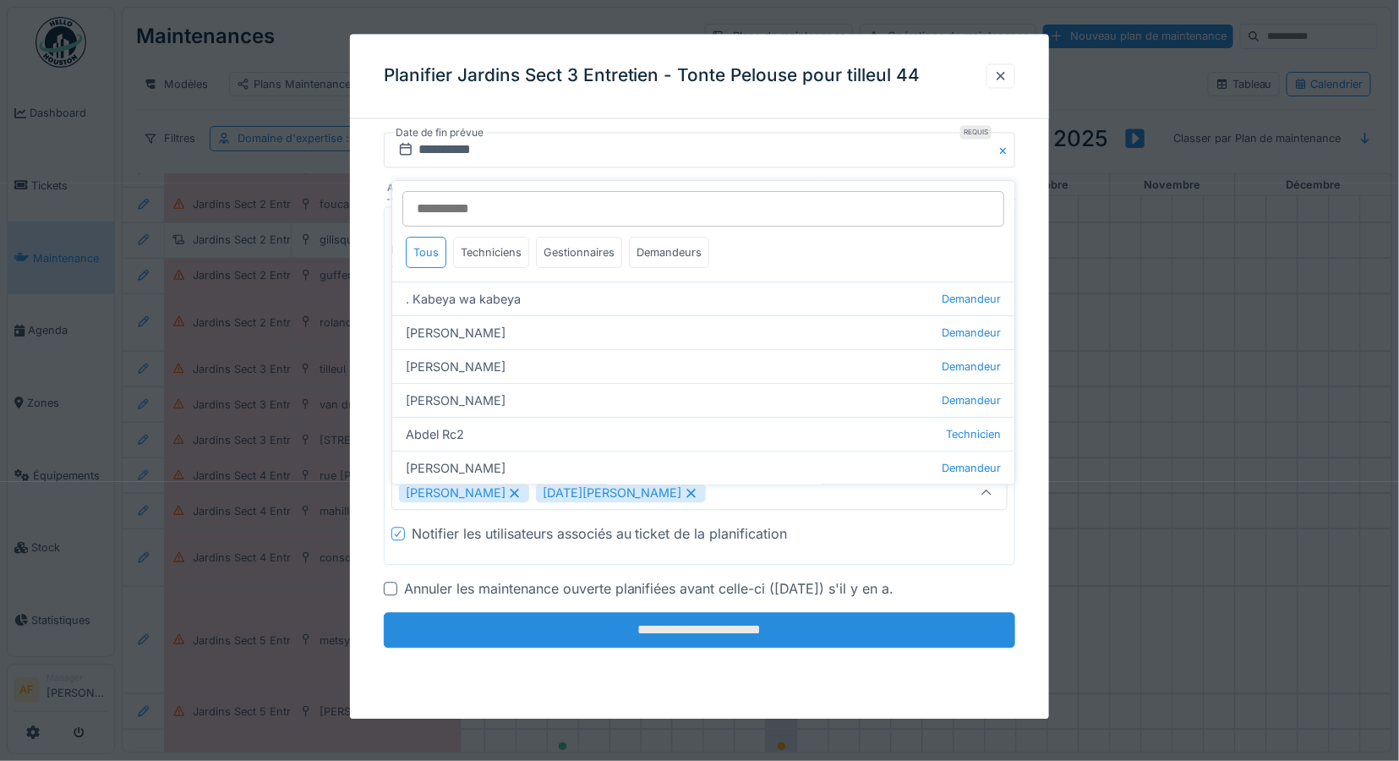
click at [781, 627] on input "**********" at bounding box center [700, 629] width 632 height 35
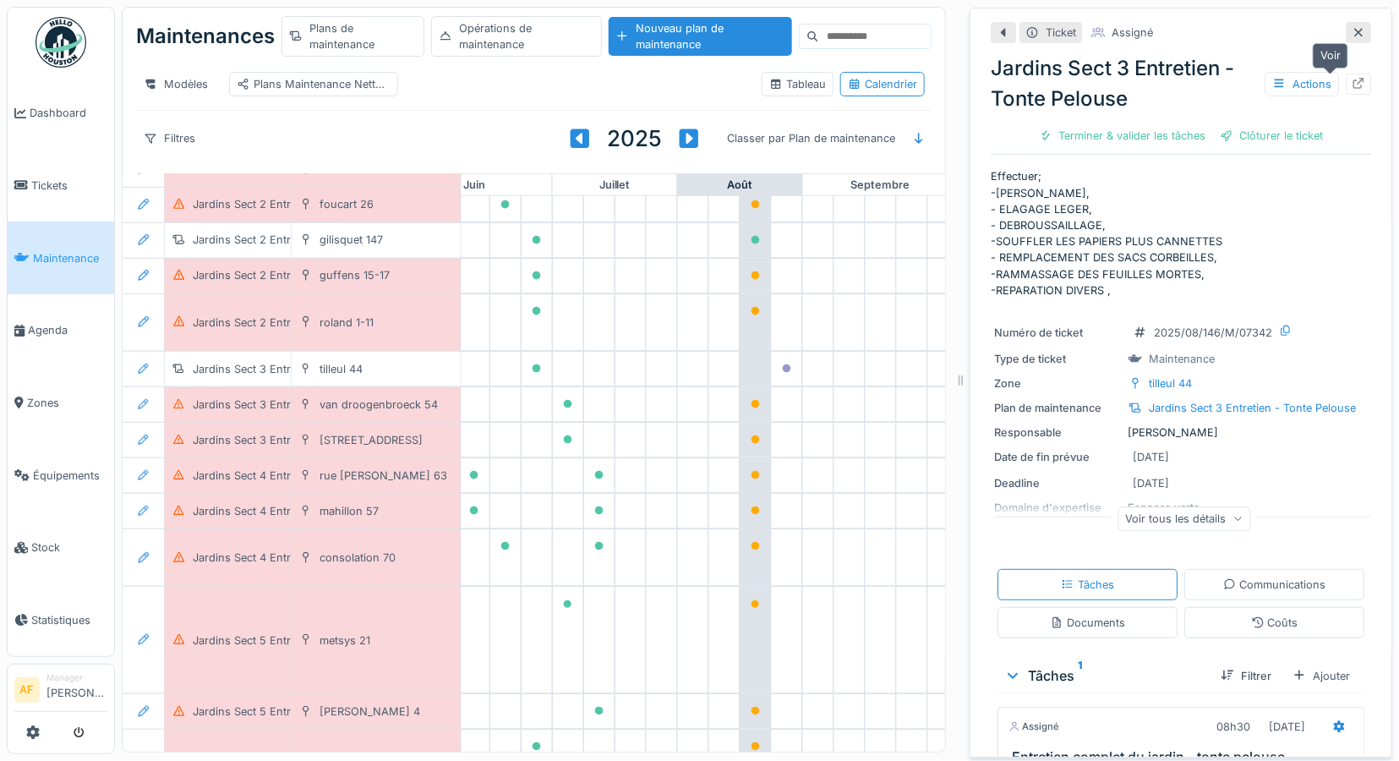
click at [1351, 78] on icon at bounding box center [1358, 83] width 14 height 11
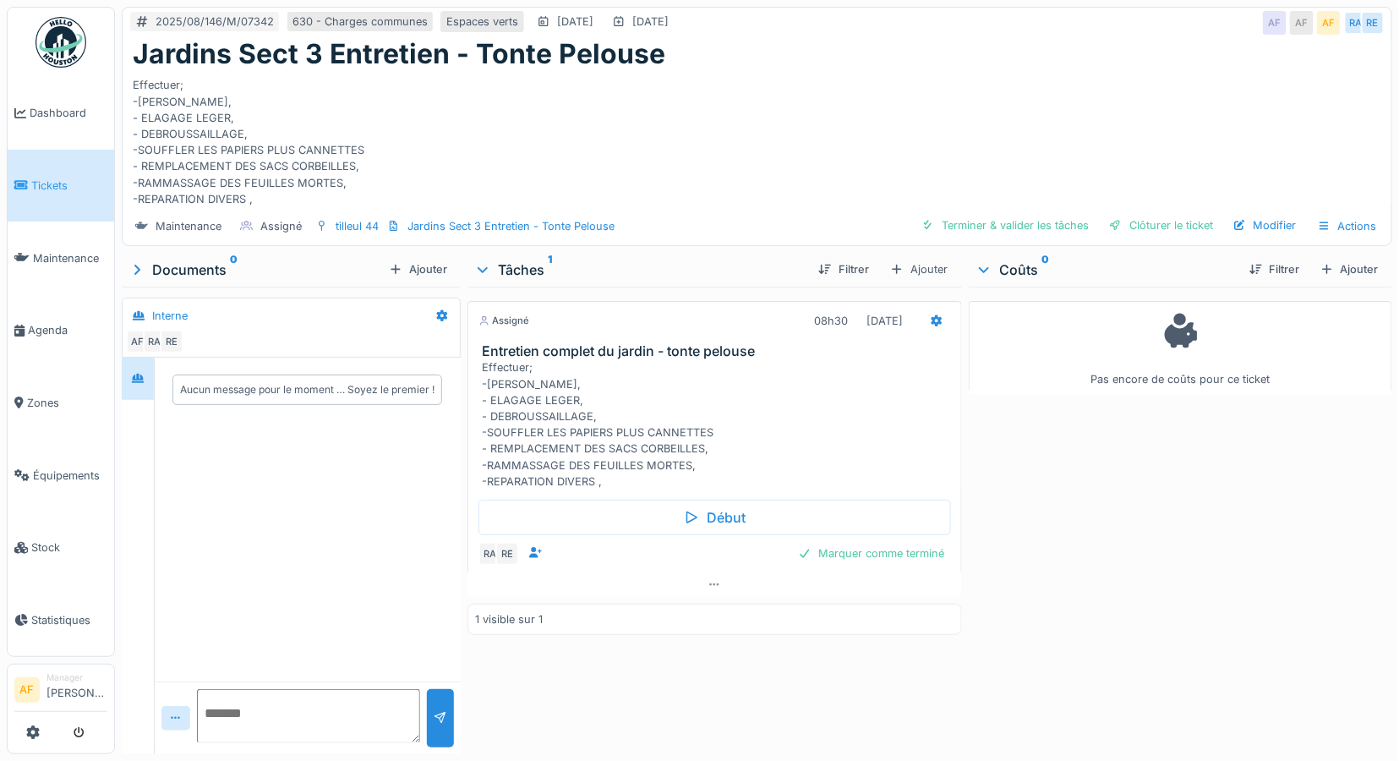
scroll to position [14, 0]
click at [910, 257] on div "Ajouter" at bounding box center [918, 269] width 73 height 25
click at [908, 320] on div "Tâches du plan de maintenance" at bounding box center [981, 332] width 206 height 25
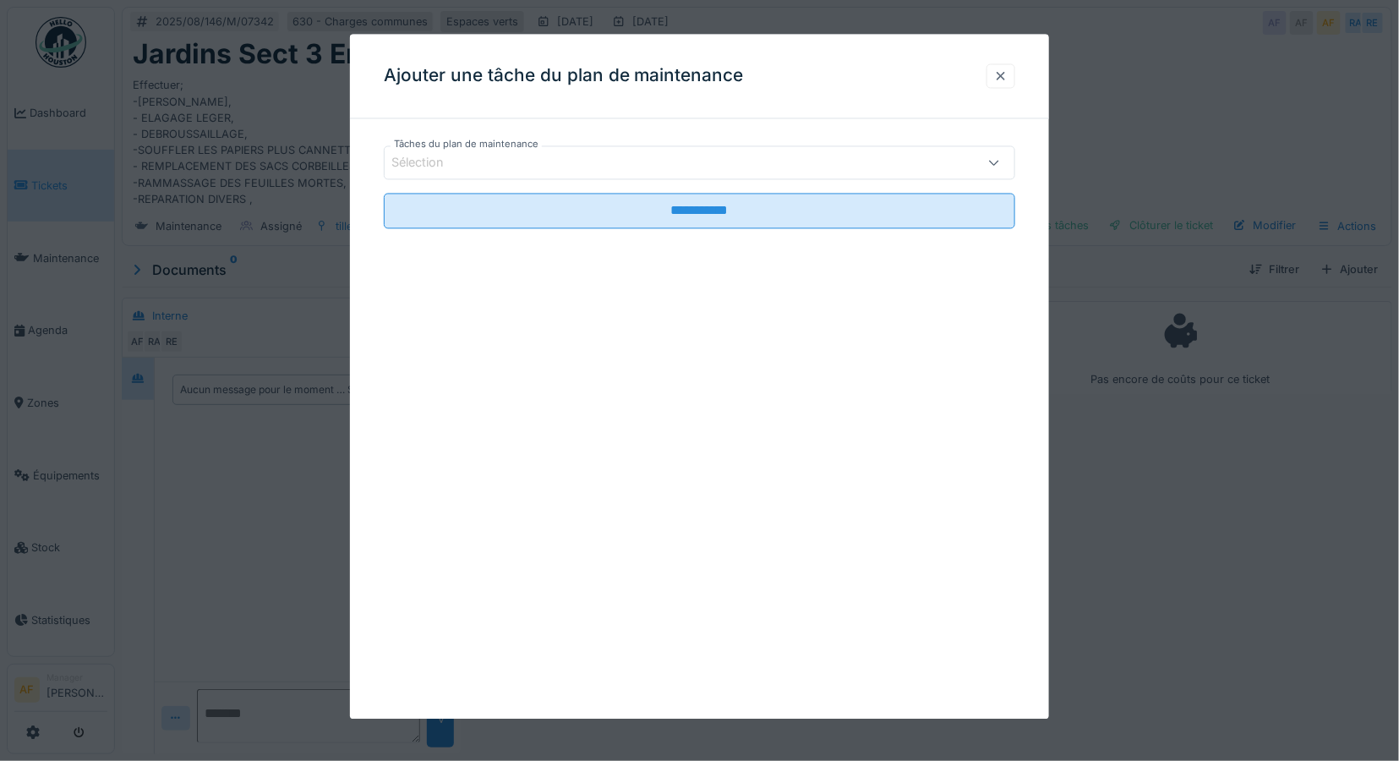
click at [1007, 74] on div at bounding box center [1001, 76] width 14 height 16
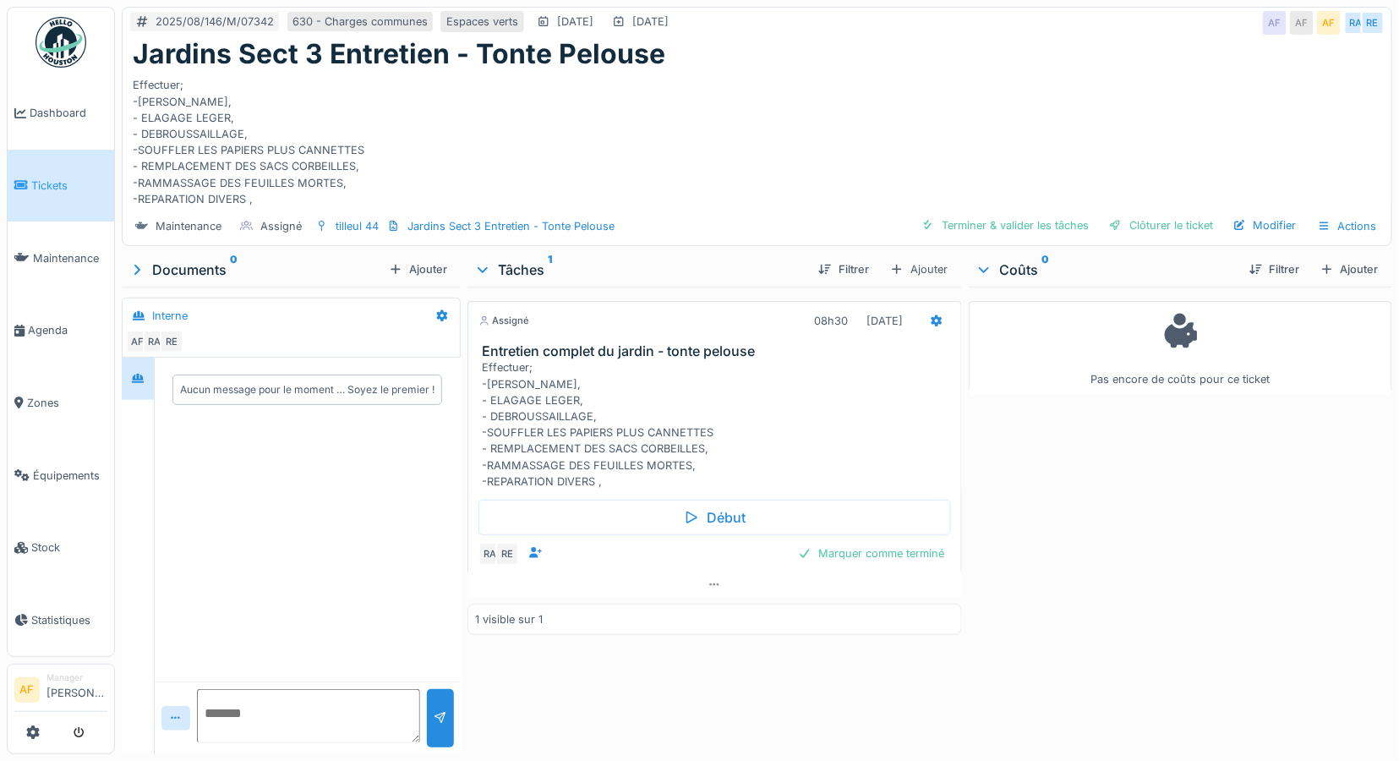
click at [619, 343] on h3 "Entretien complet du jardin - tonte pelouse" at bounding box center [718, 351] width 472 height 16
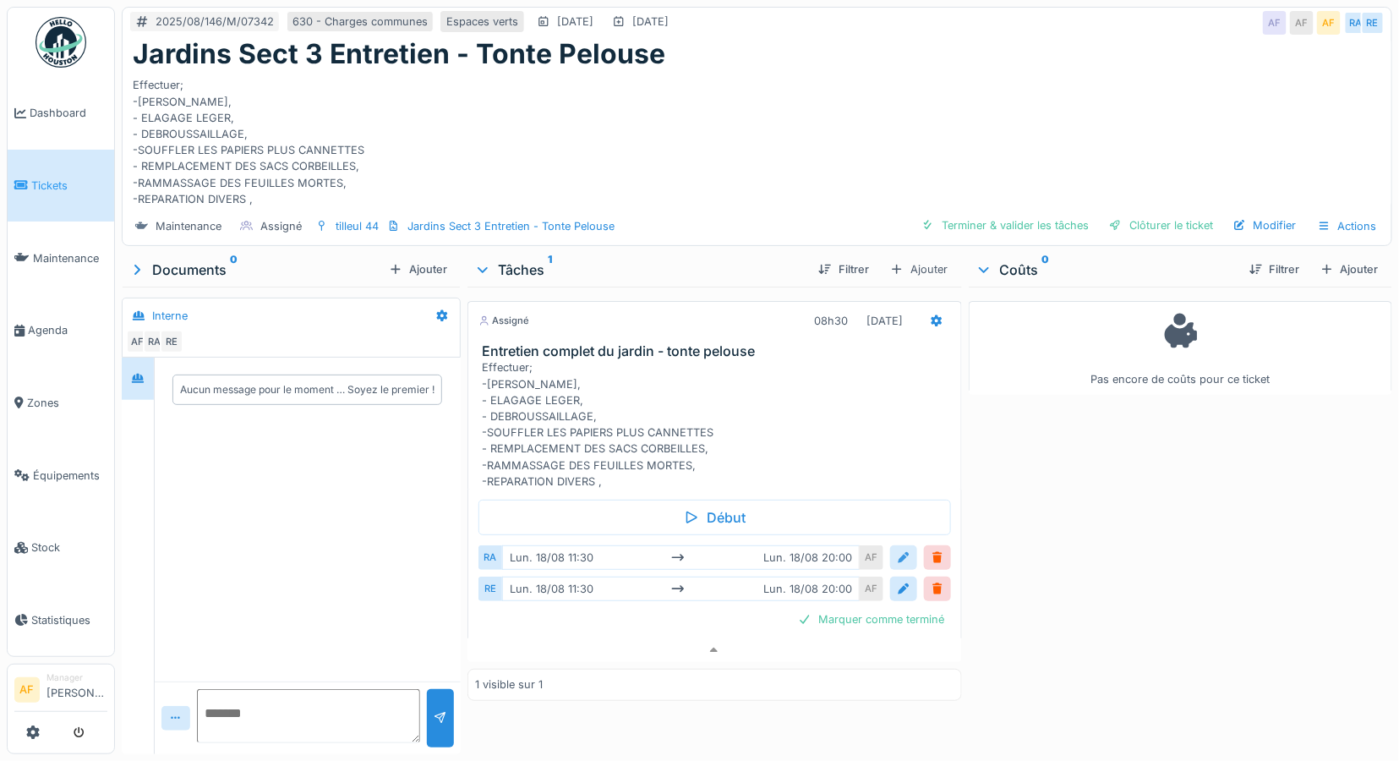
click at [897, 549] on div at bounding box center [904, 557] width 14 height 16
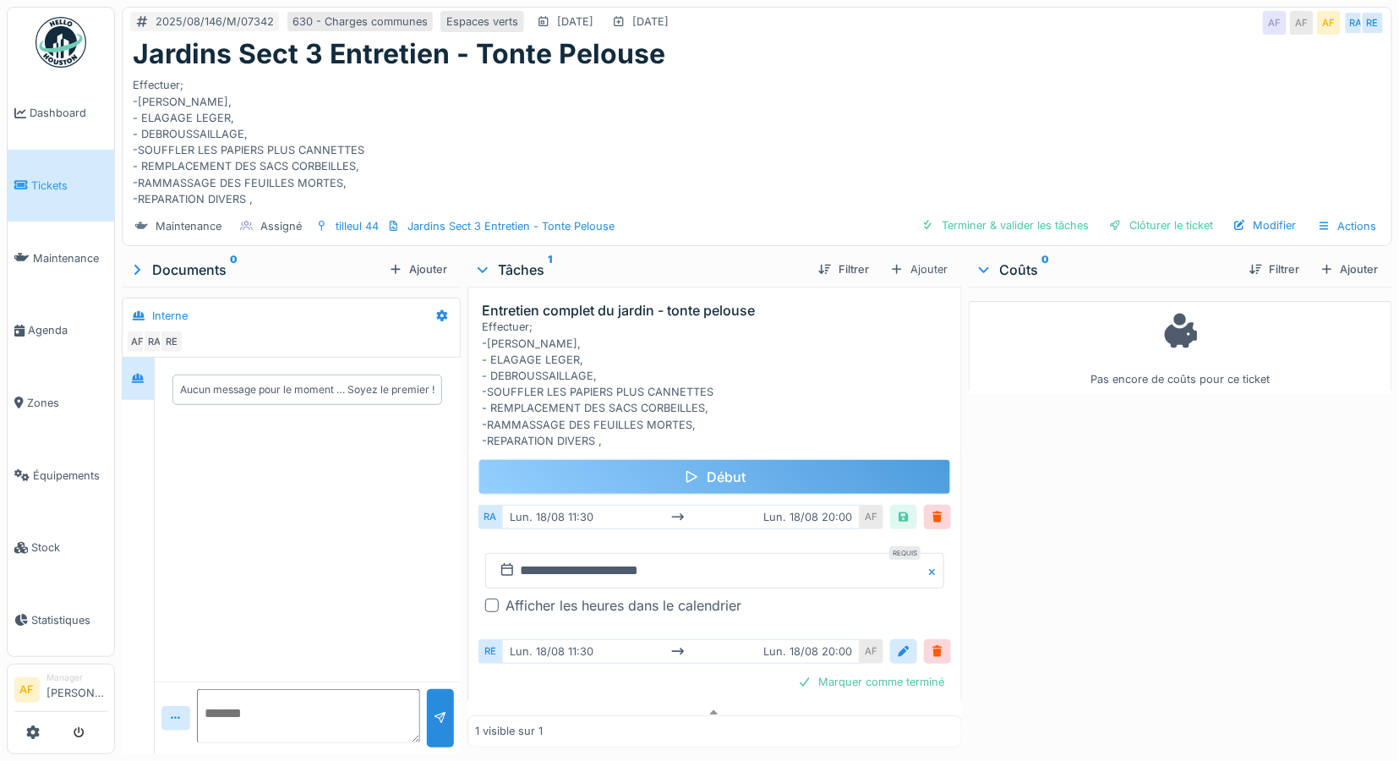
scroll to position [57, 0]
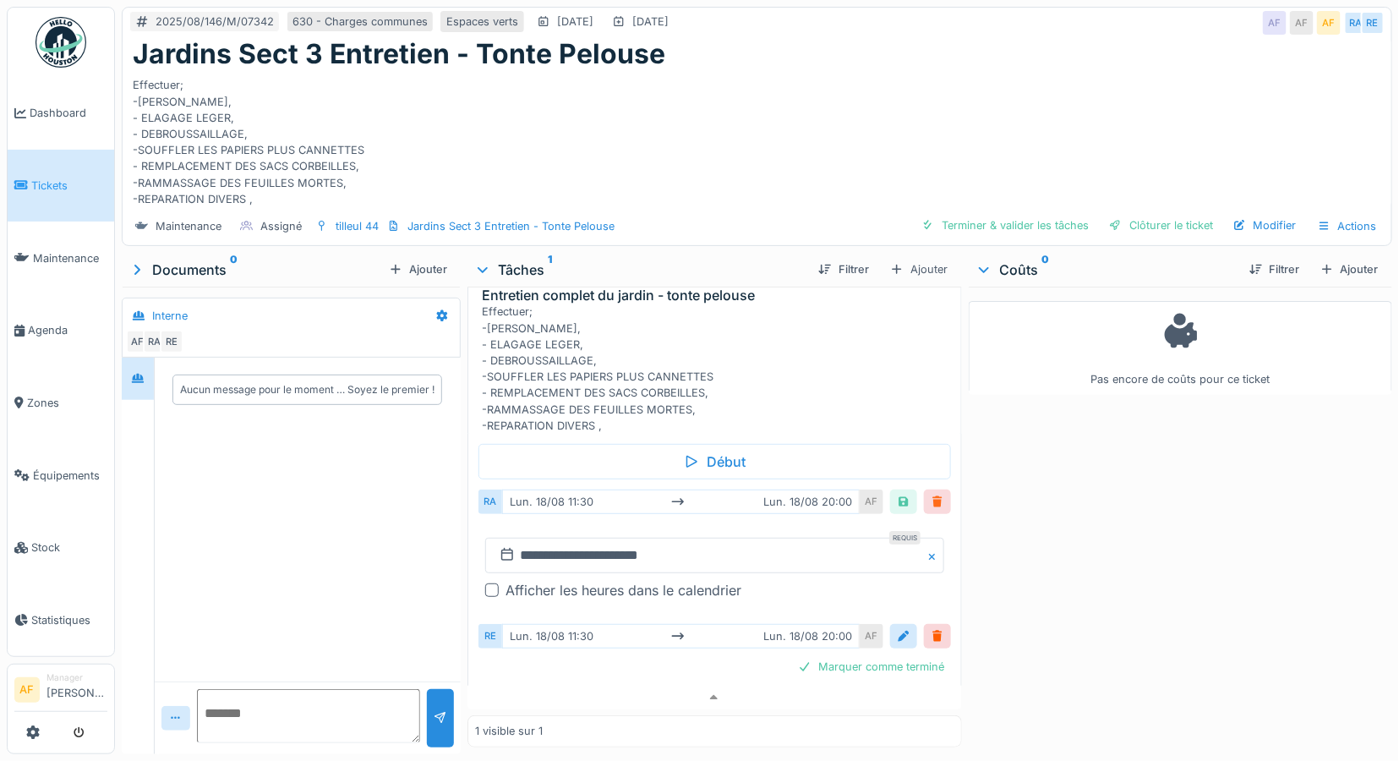
click at [931, 494] on div at bounding box center [938, 502] width 14 height 16
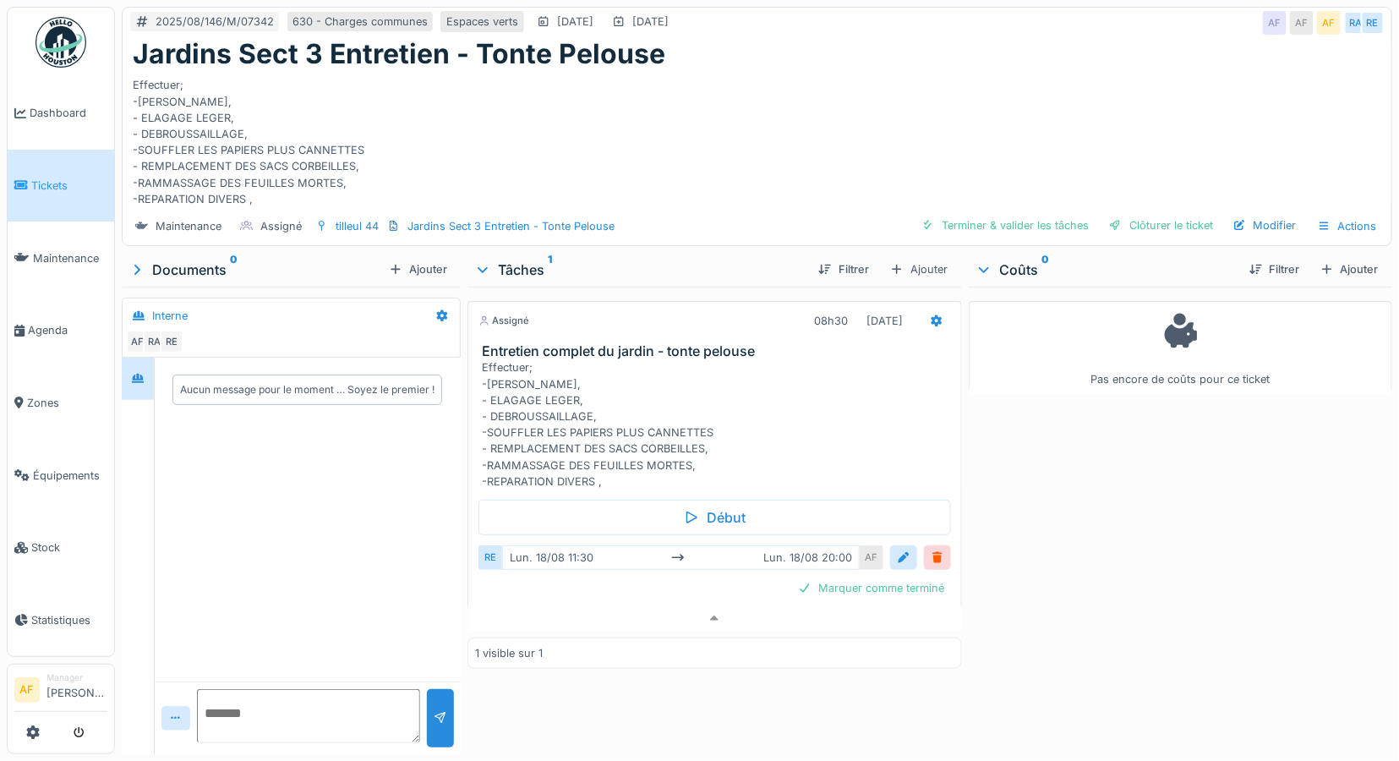
scroll to position [0, 0]
click at [931, 549] on div at bounding box center [938, 557] width 14 height 16
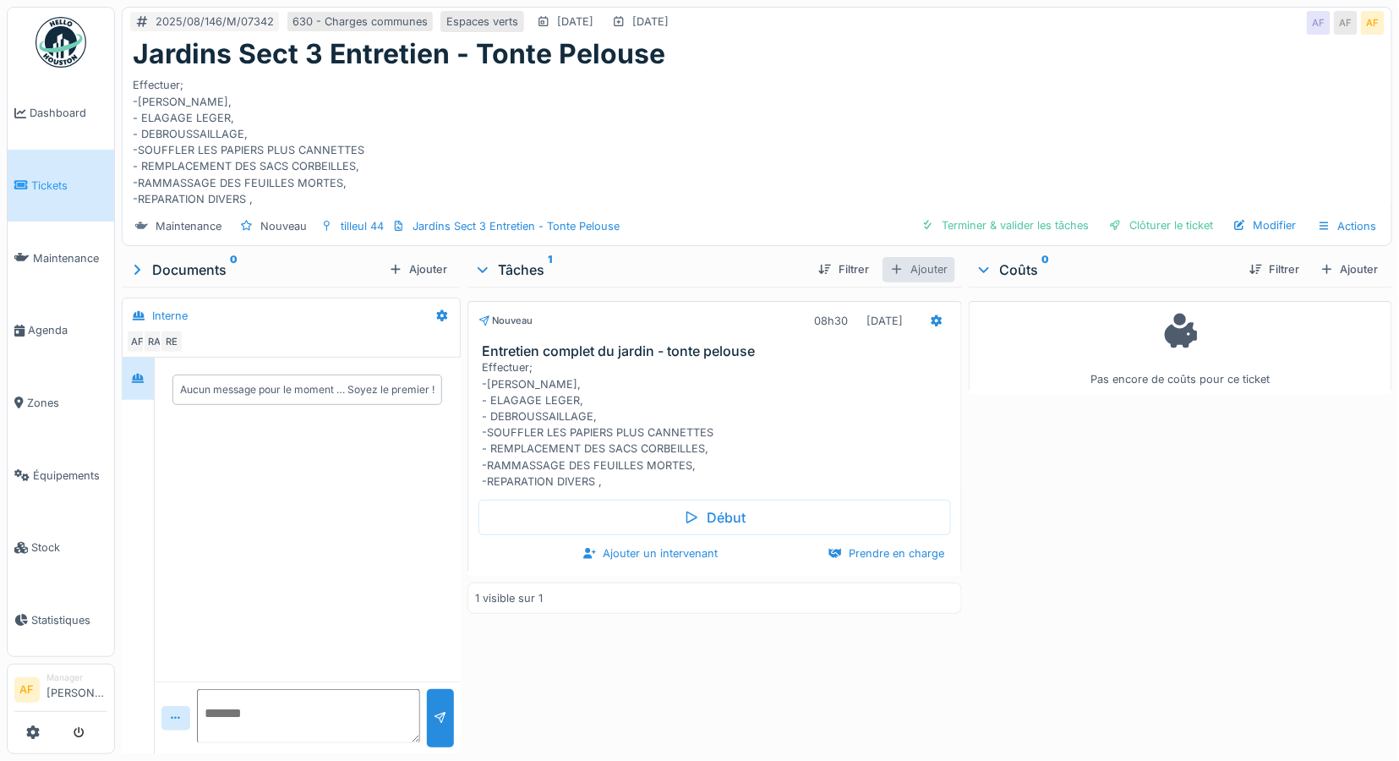
click at [916, 257] on div "Ajouter" at bounding box center [918, 269] width 73 height 25
click at [928, 295] on div "Créer une nouvelle tâche" at bounding box center [981, 307] width 206 height 25
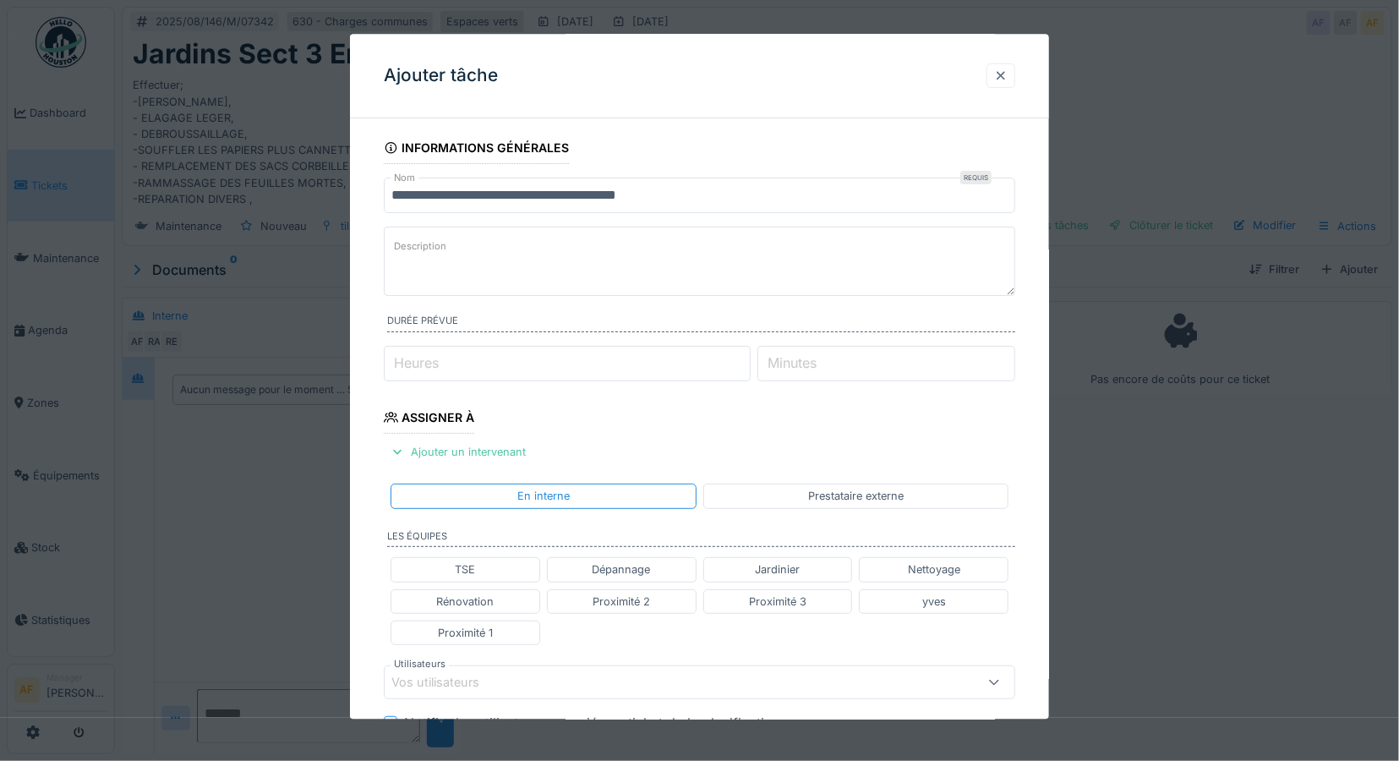
click at [1007, 72] on div at bounding box center [1001, 76] width 14 height 16
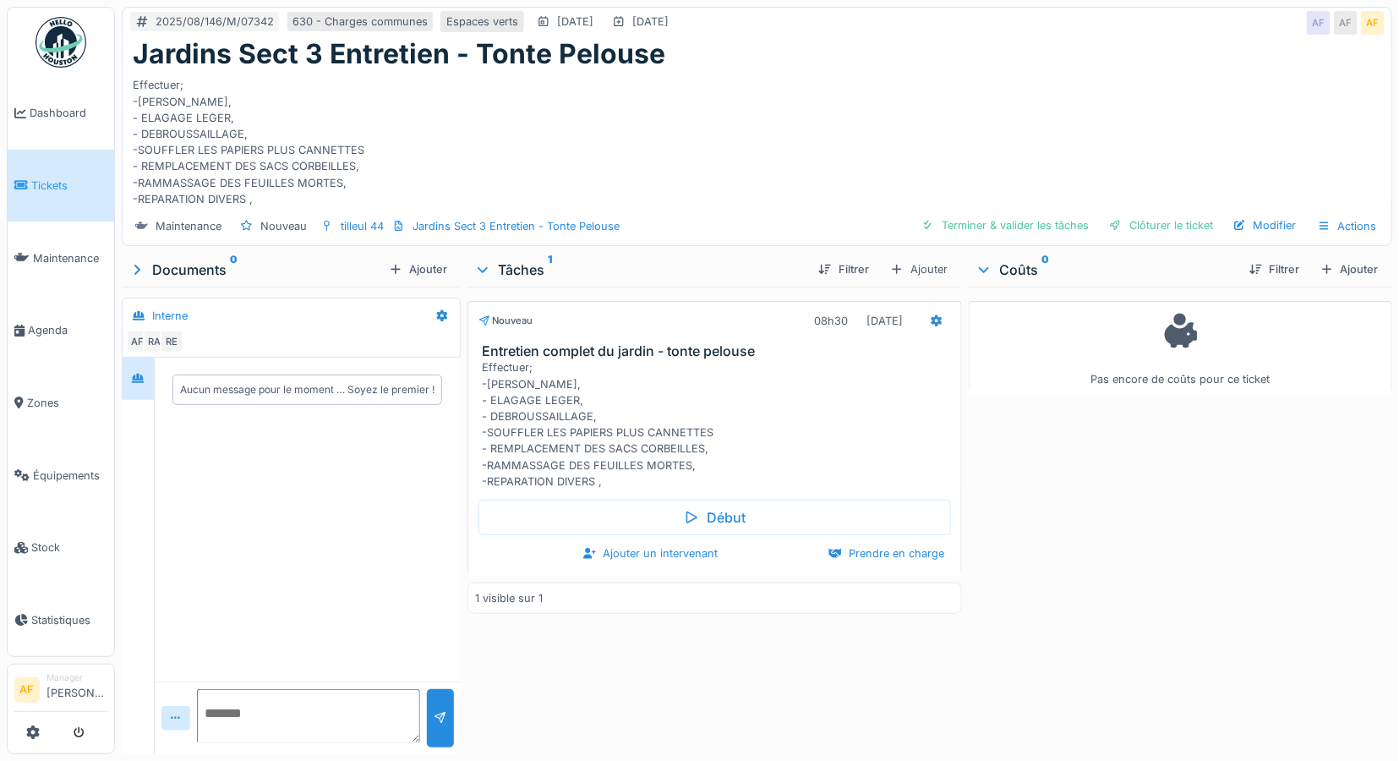
click at [512, 343] on h3 "Entretien complet du jardin - tonte pelouse" at bounding box center [718, 351] width 472 height 16
click at [931, 314] on icon at bounding box center [936, 320] width 11 height 12
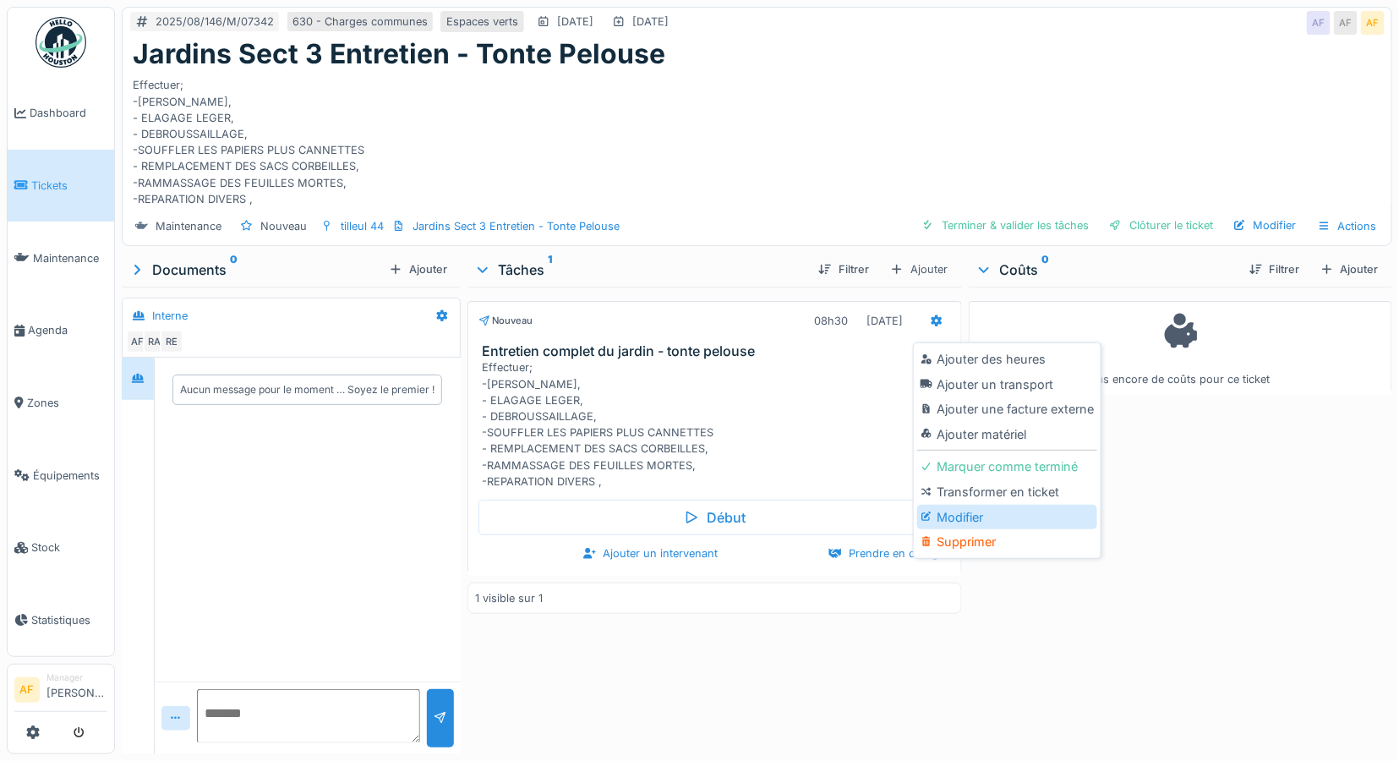
click at [991, 505] on div "Modifier" at bounding box center [1007, 517] width 180 height 25
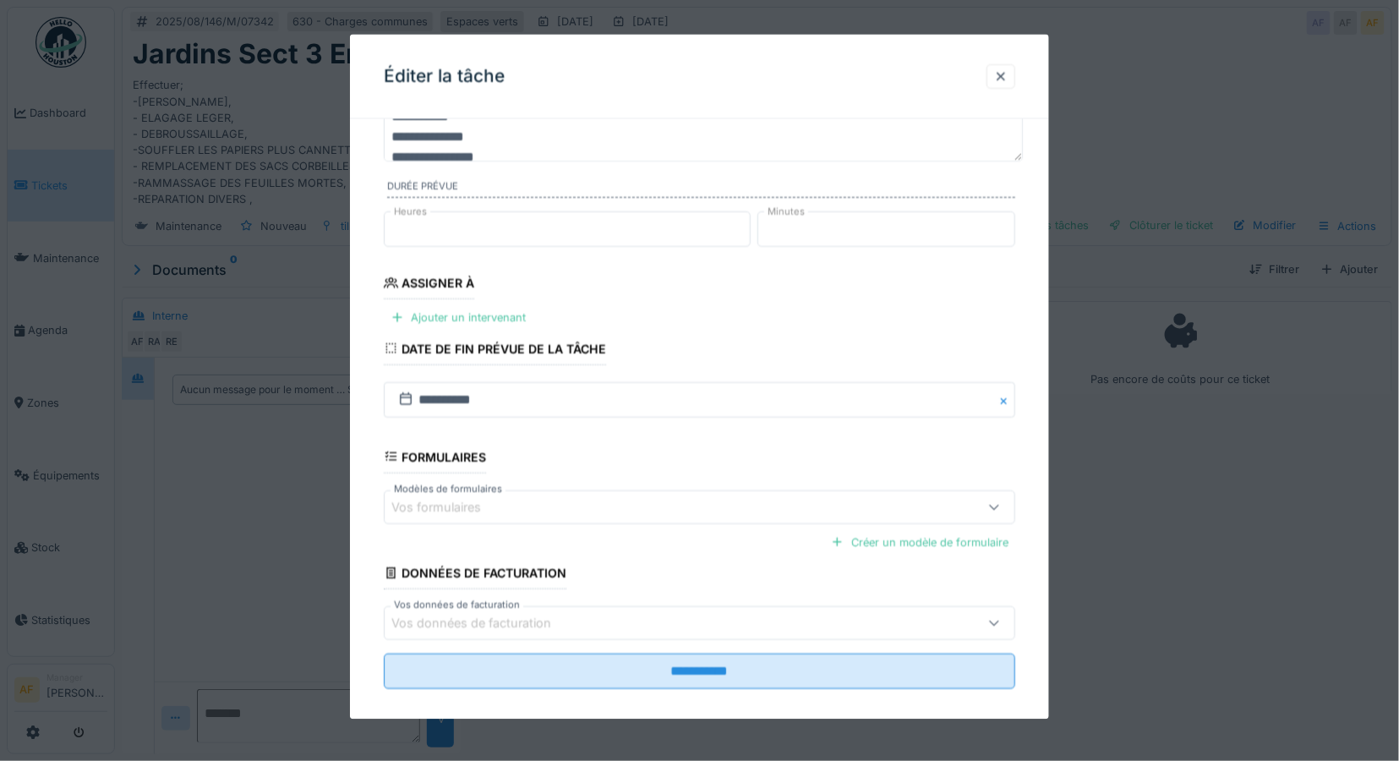
scroll to position [154, 0]
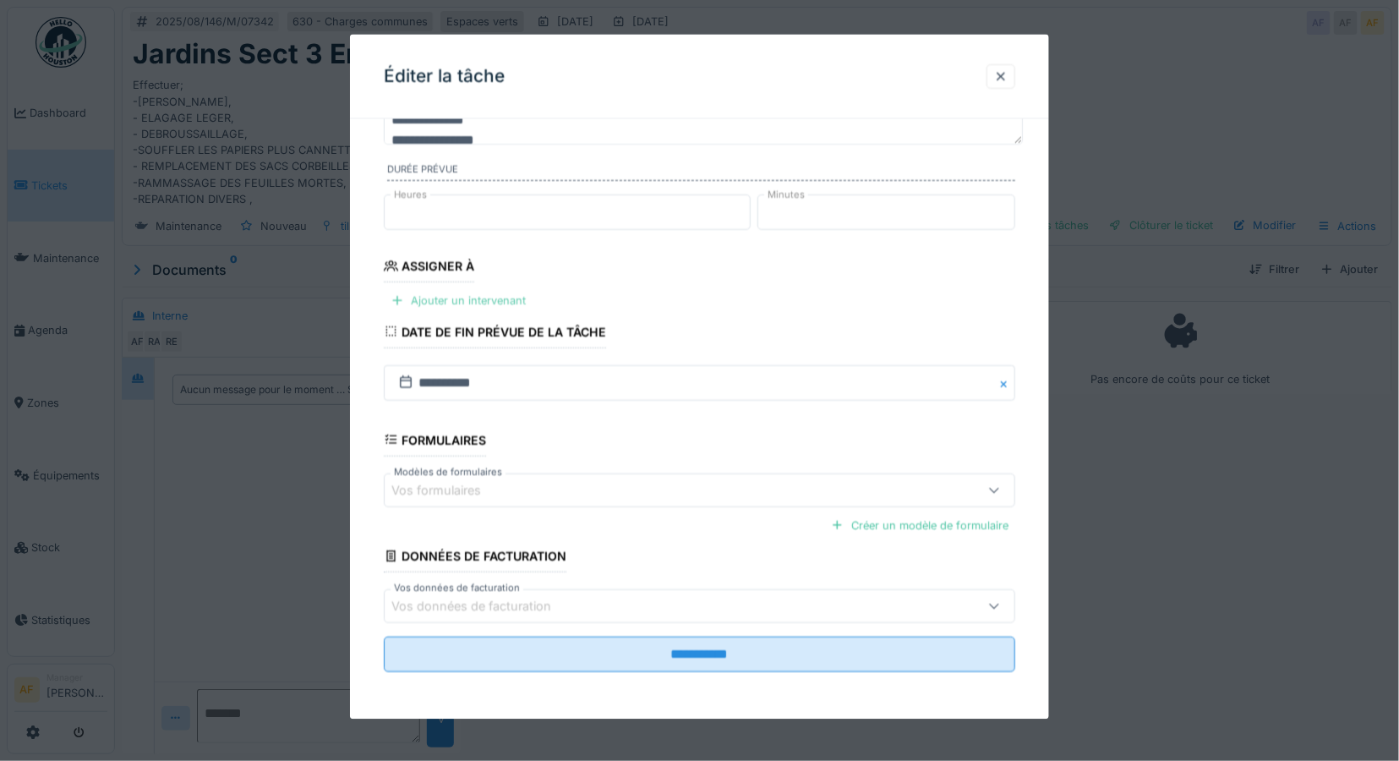
click at [479, 293] on div "Ajouter un intervenant" at bounding box center [458, 300] width 149 height 23
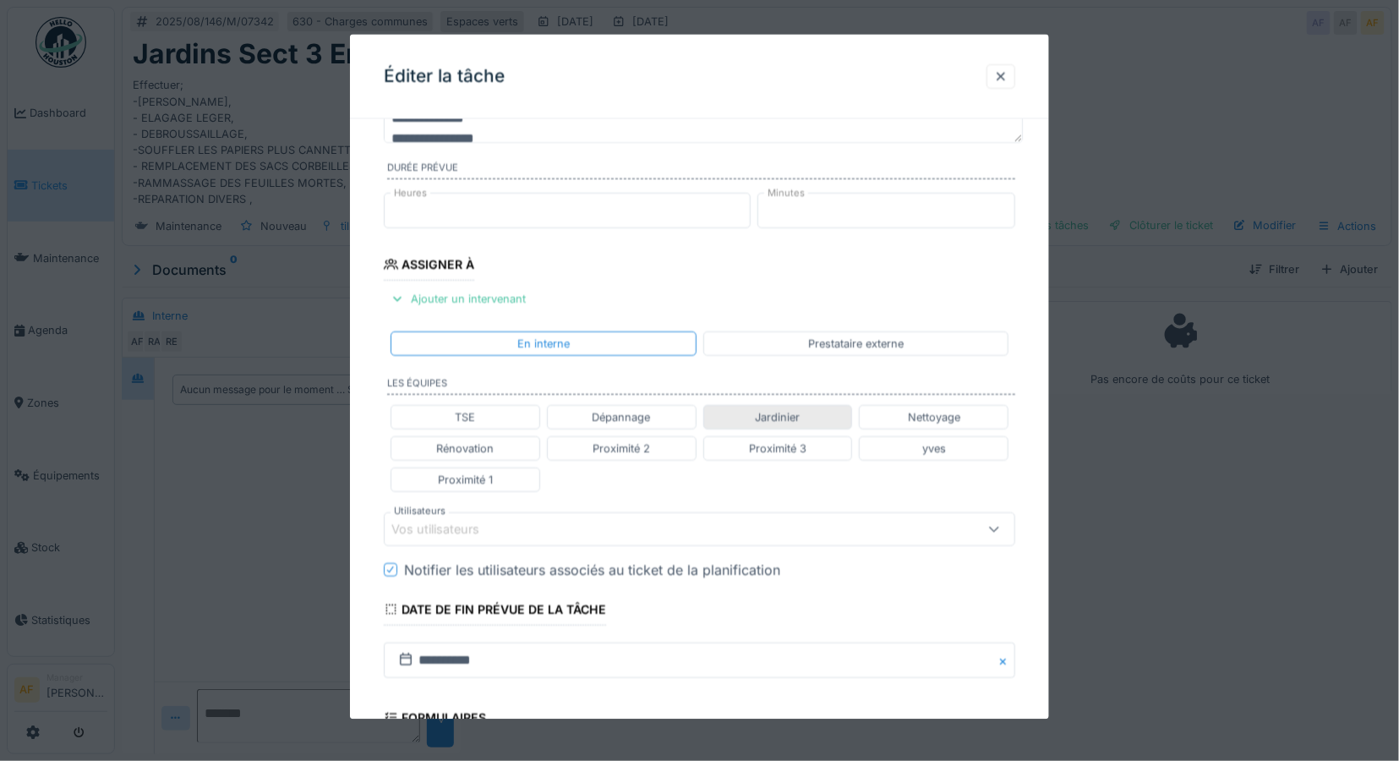
click at [789, 412] on div "Jardinier" at bounding box center [777, 416] width 45 height 16
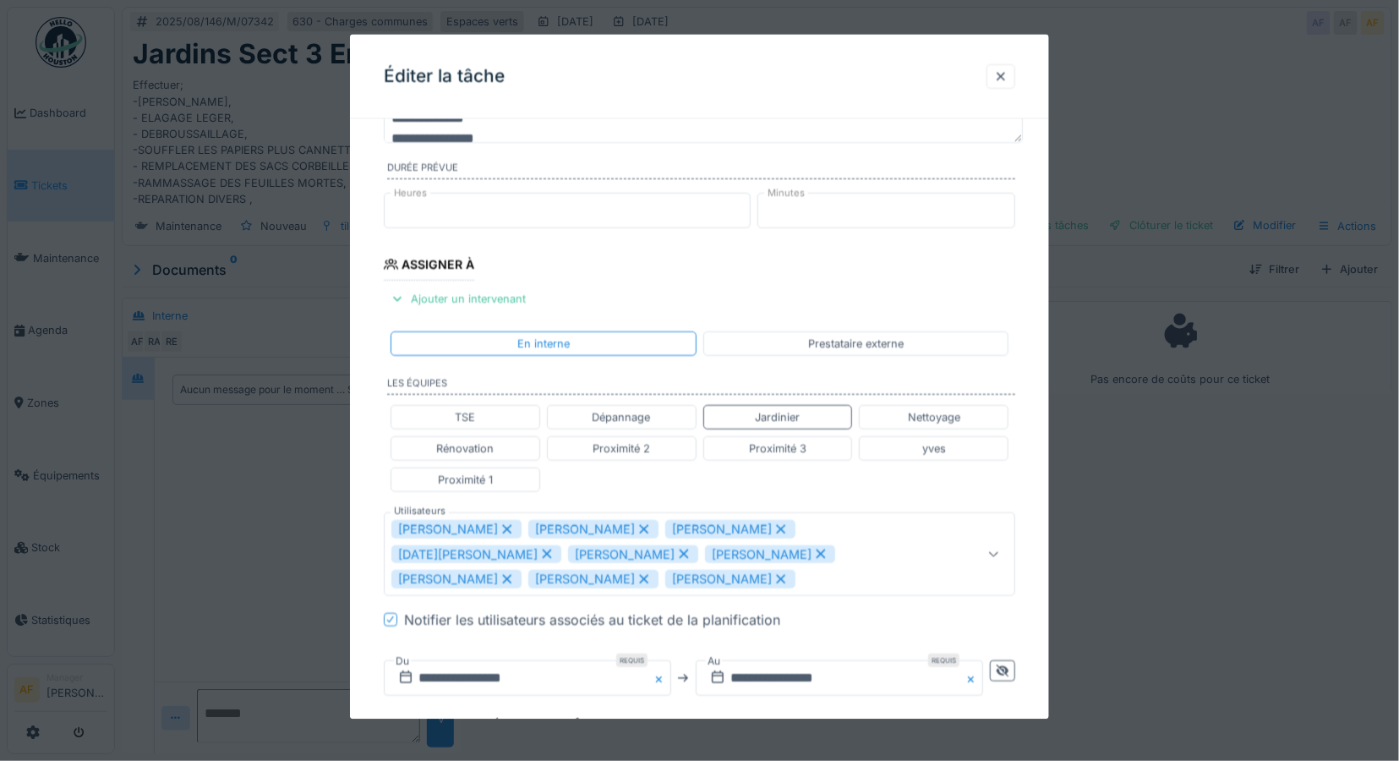
click at [503, 528] on icon at bounding box center [506, 528] width 15 height 12
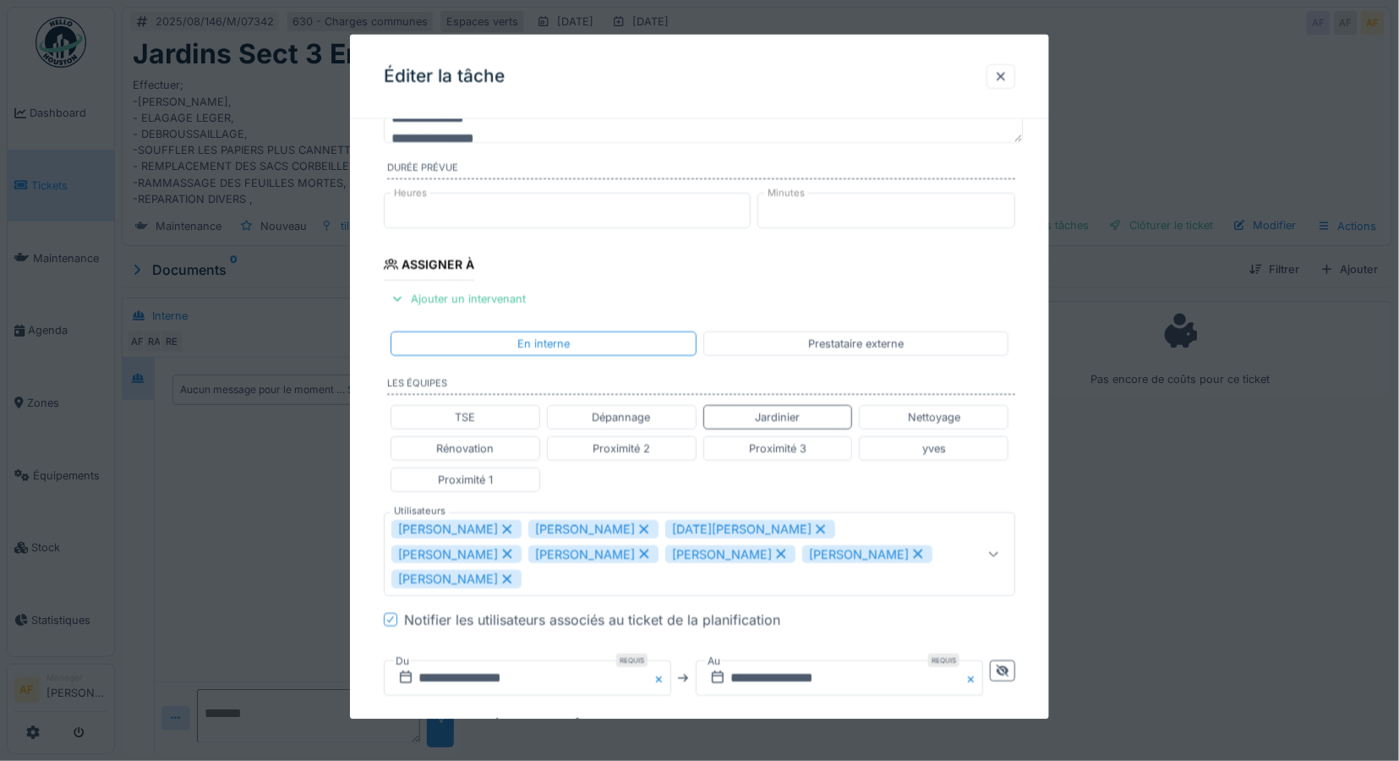
click at [515, 528] on icon at bounding box center [506, 528] width 15 height 12
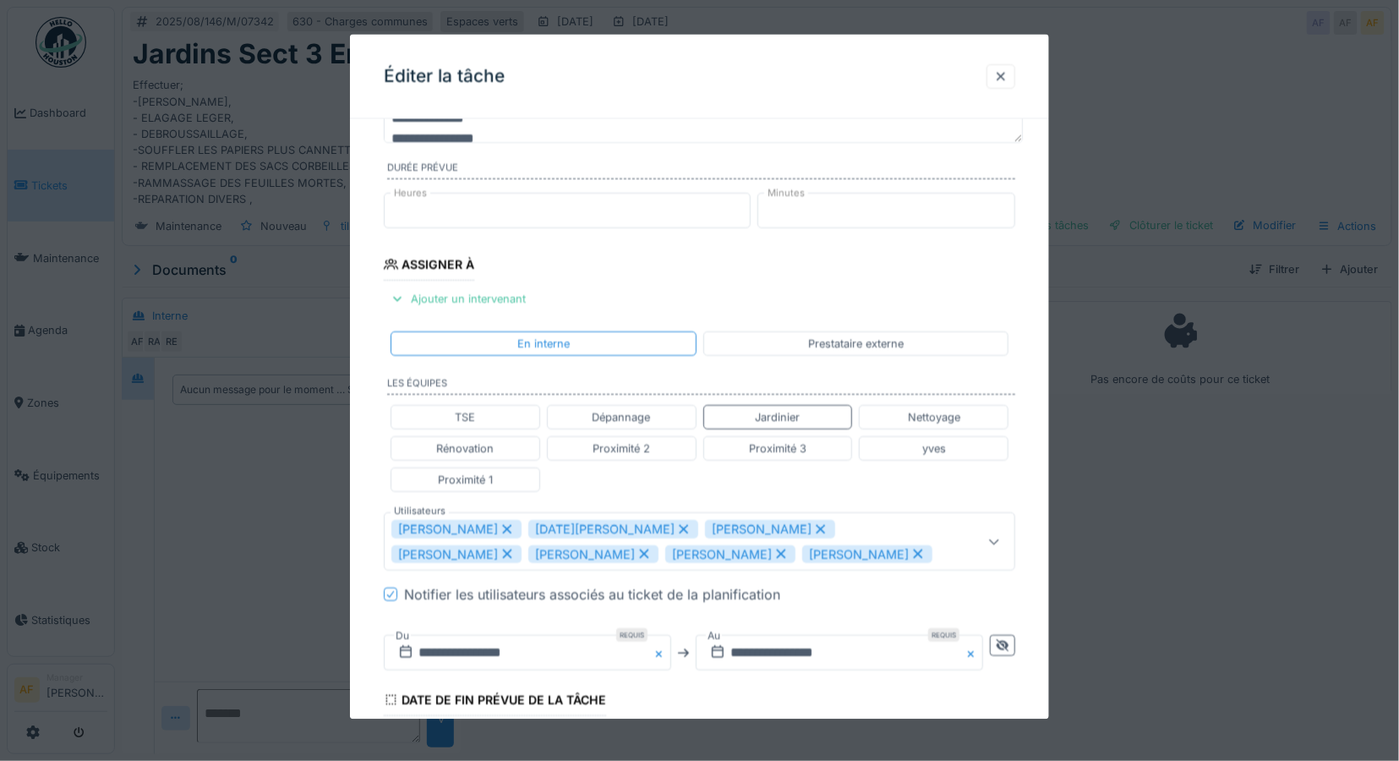
click at [816, 527] on icon at bounding box center [820, 528] width 9 height 9
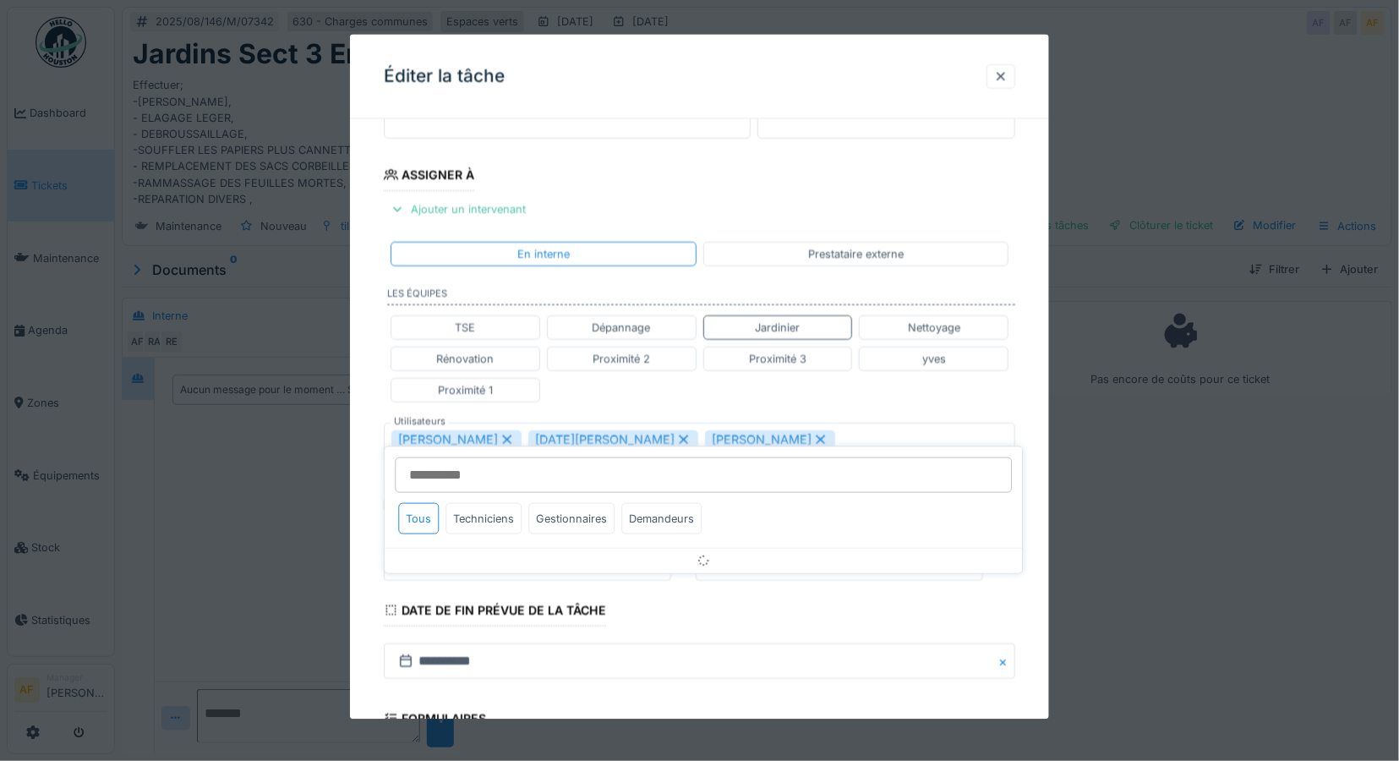
scroll to position [319, 0]
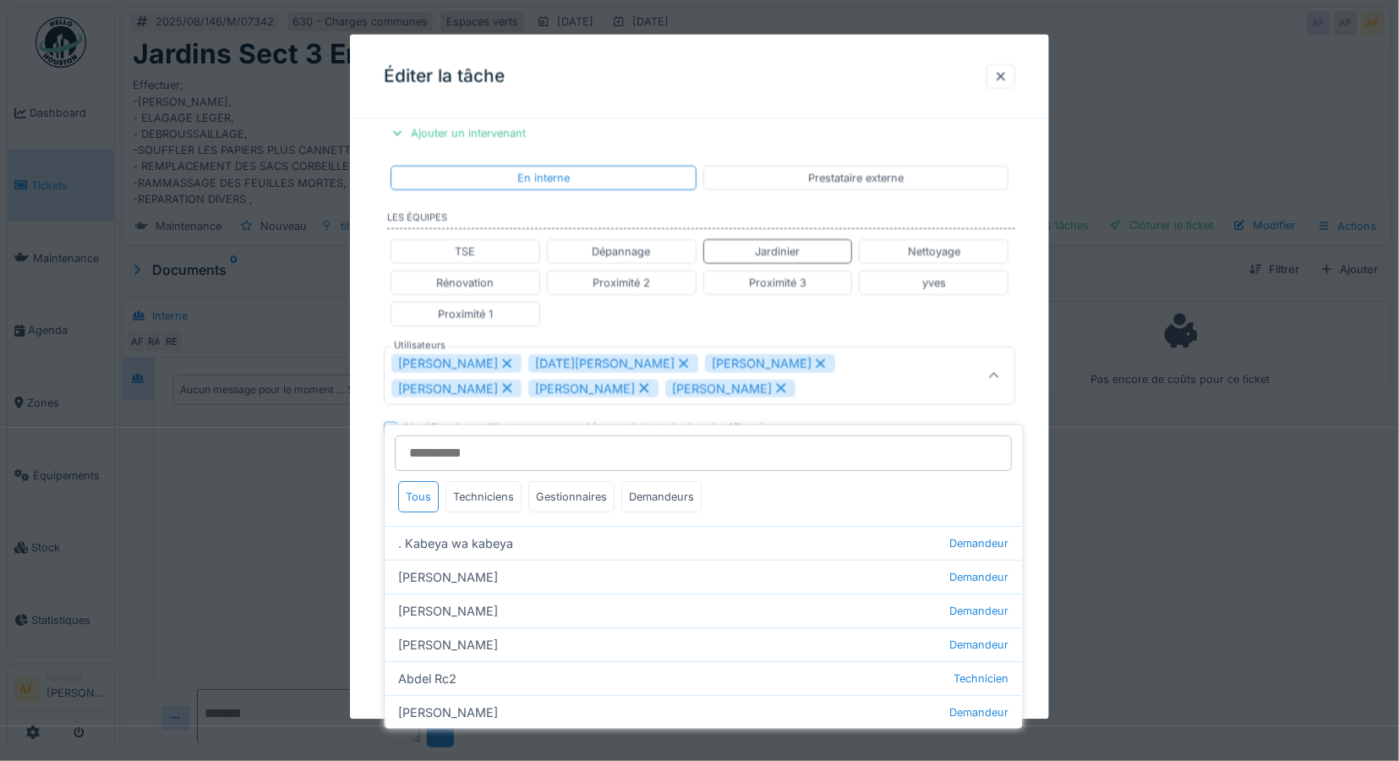
click at [816, 360] on icon at bounding box center [820, 362] width 9 height 9
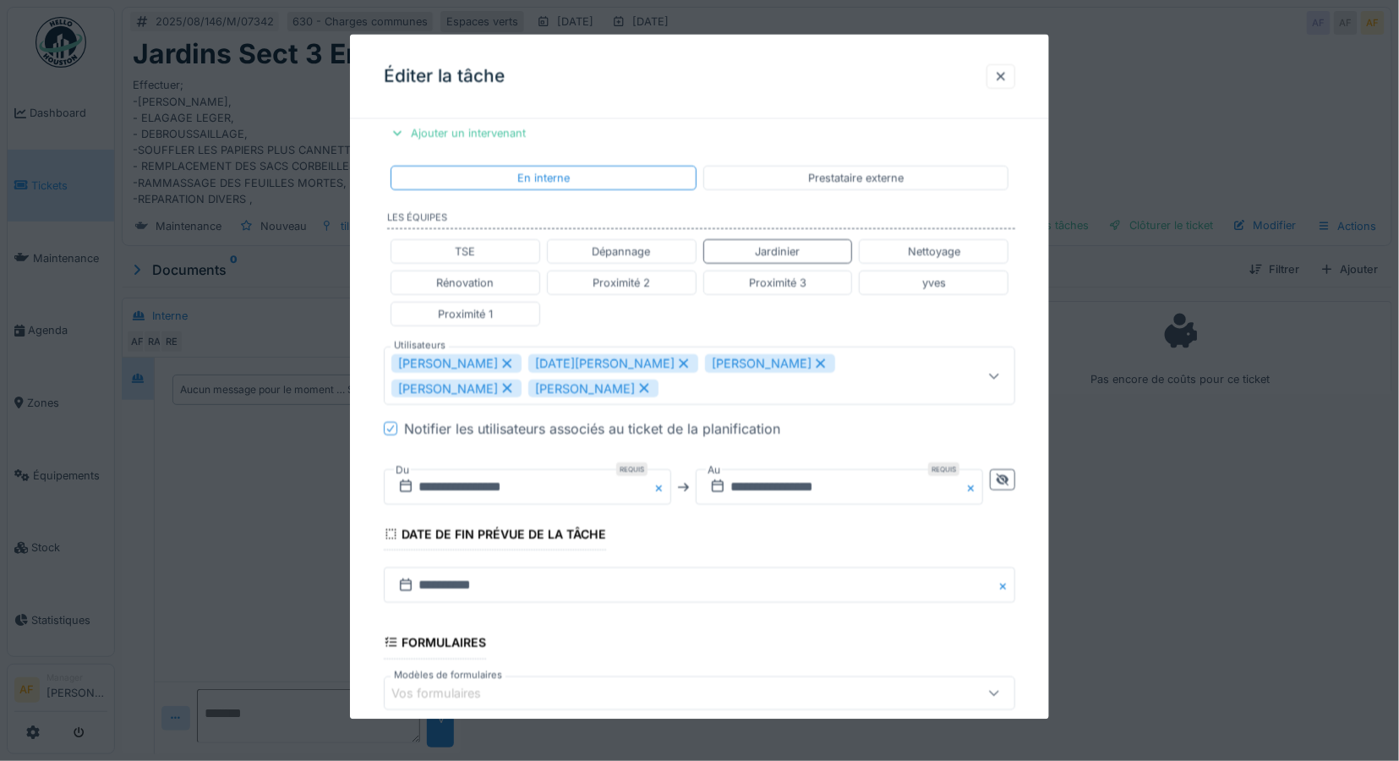
click at [813, 360] on icon at bounding box center [820, 363] width 15 height 12
click at [724, 360] on div "[PERSON_NAME]" at bounding box center [770, 363] width 130 height 19
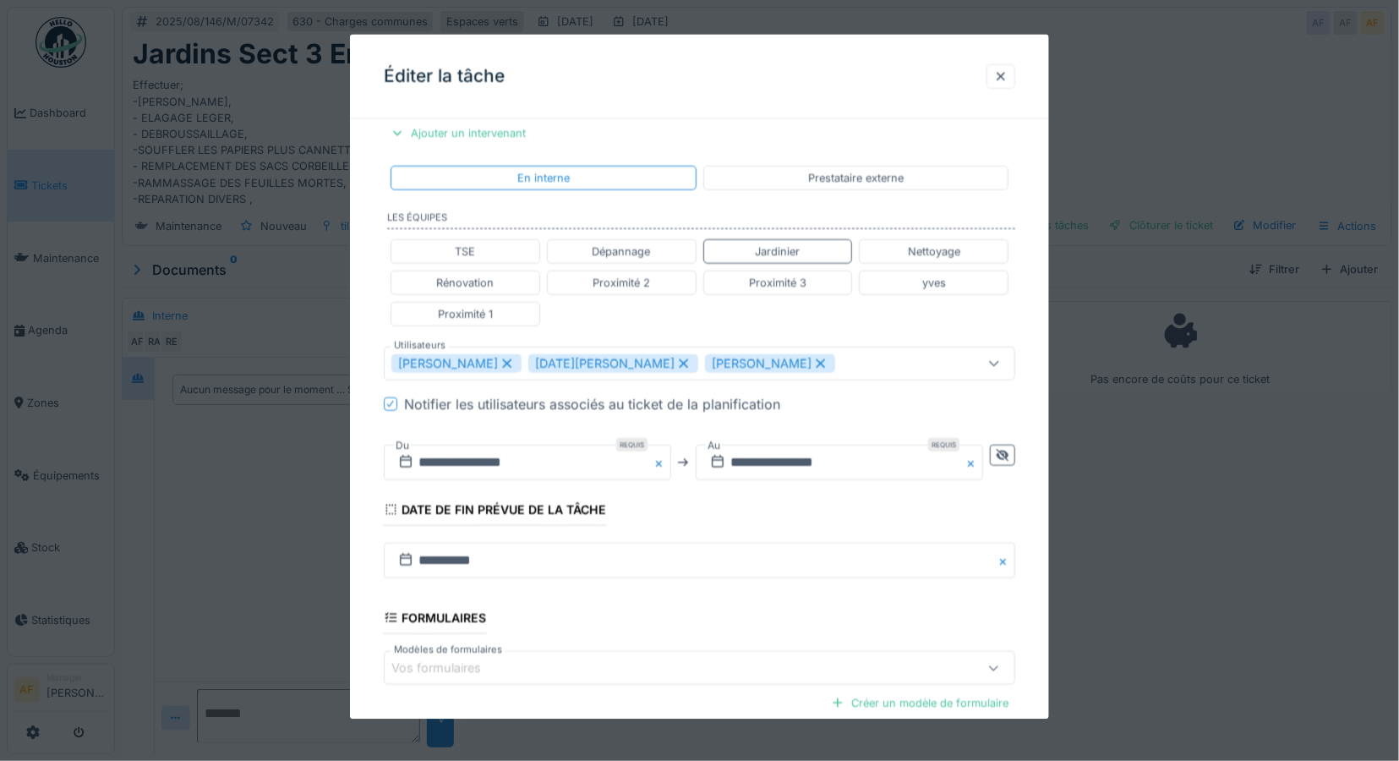
click at [813, 358] on icon at bounding box center [820, 363] width 15 height 12
type input "**********"
click at [828, 401] on div "Notifier les utilisateurs associés au ticket de la planification" at bounding box center [710, 404] width 612 height 20
click at [501, 461] on input "**********" at bounding box center [527, 462] width 287 height 35
click at [500, 457] on input "**********" at bounding box center [527, 462] width 287 height 35
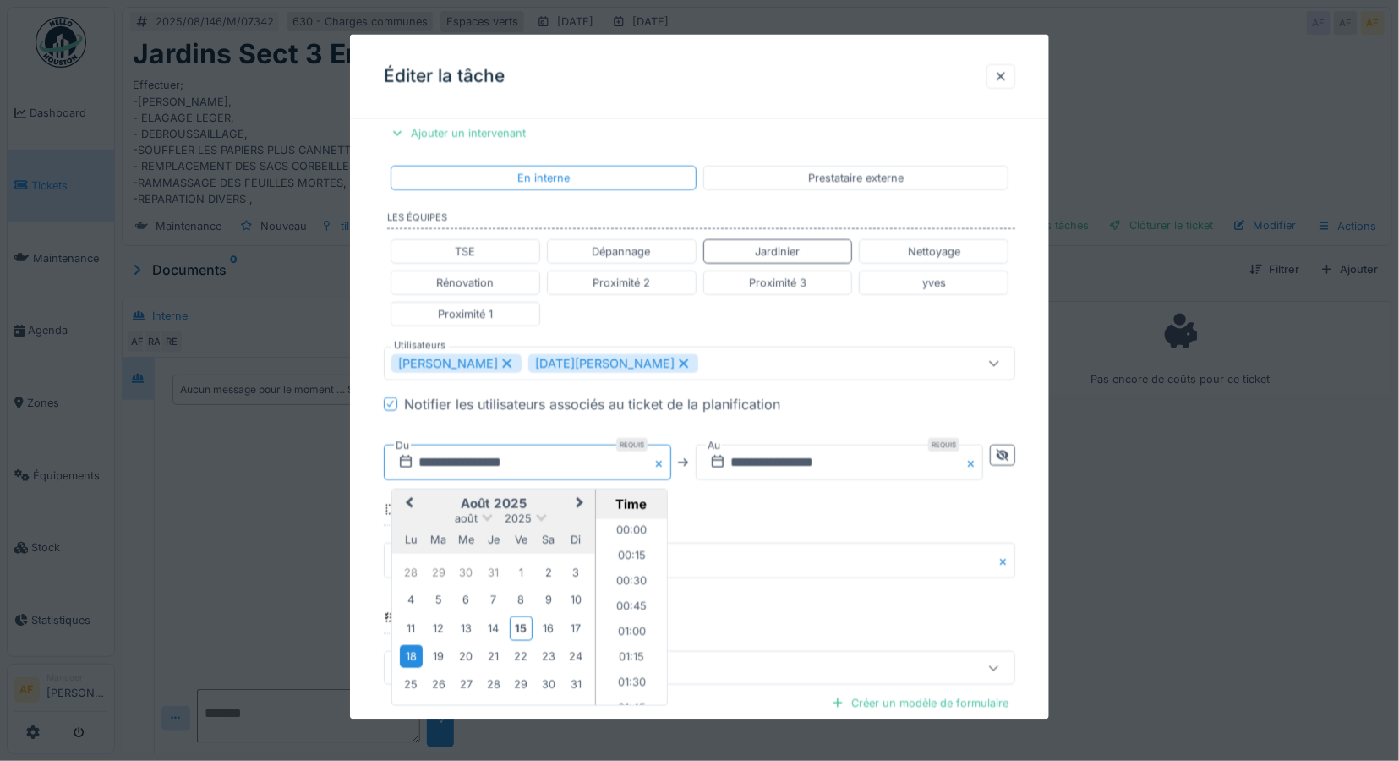
scroll to position [630, 0]
click at [634, 660] on li "07:30" at bounding box center [632, 662] width 72 height 25
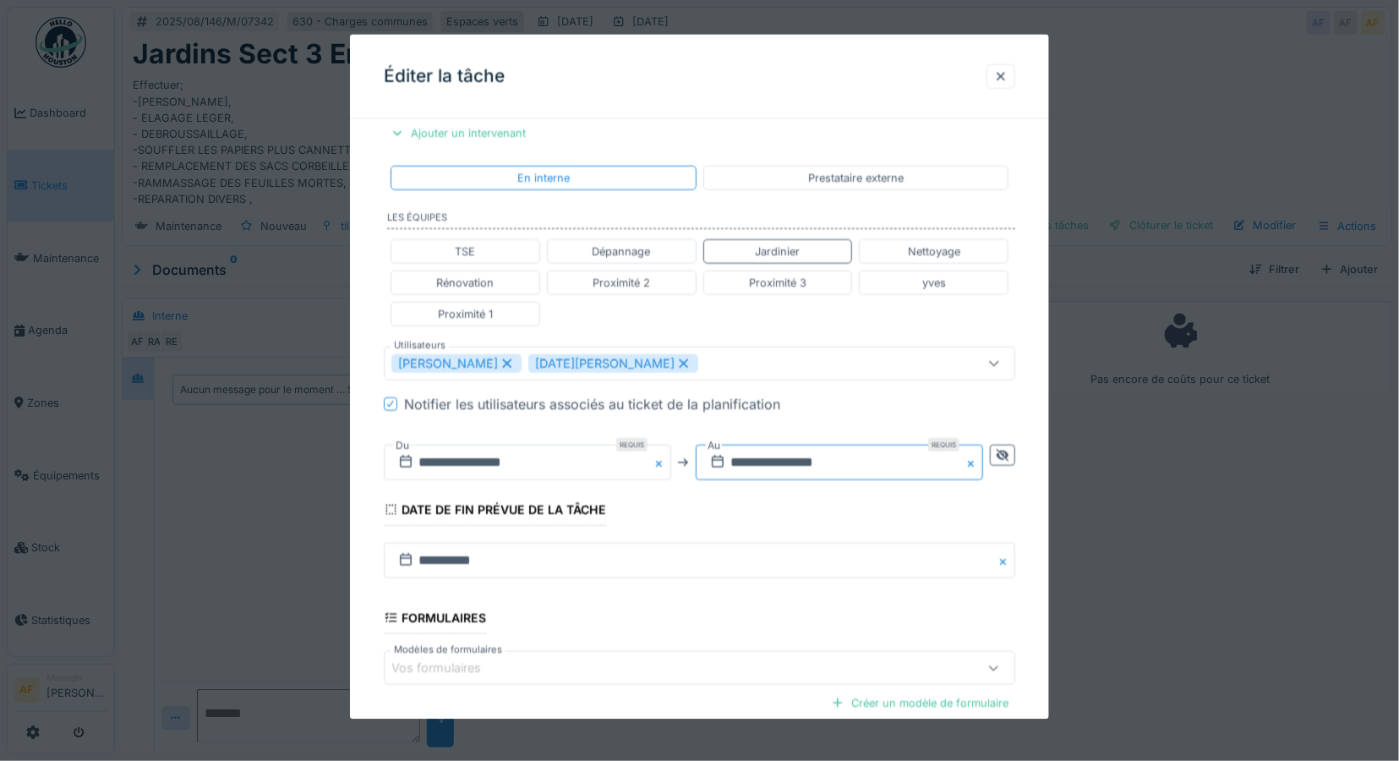
click at [805, 458] on input "**********" at bounding box center [839, 462] width 287 height 35
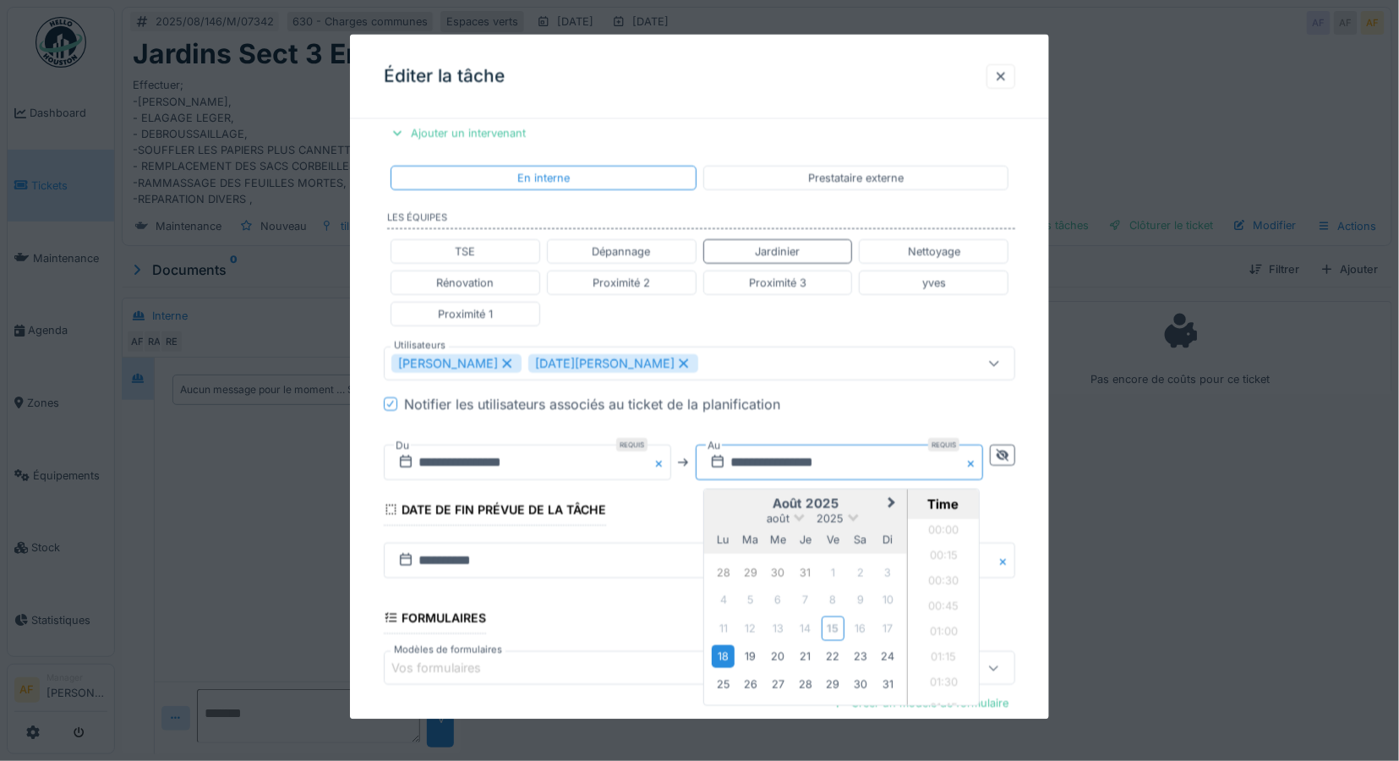
scroll to position [2248, 0]
click at [721, 652] on div "18" at bounding box center [723, 656] width 23 height 23
click at [934, 559] on li "16:00" at bounding box center [944, 563] width 72 height 25
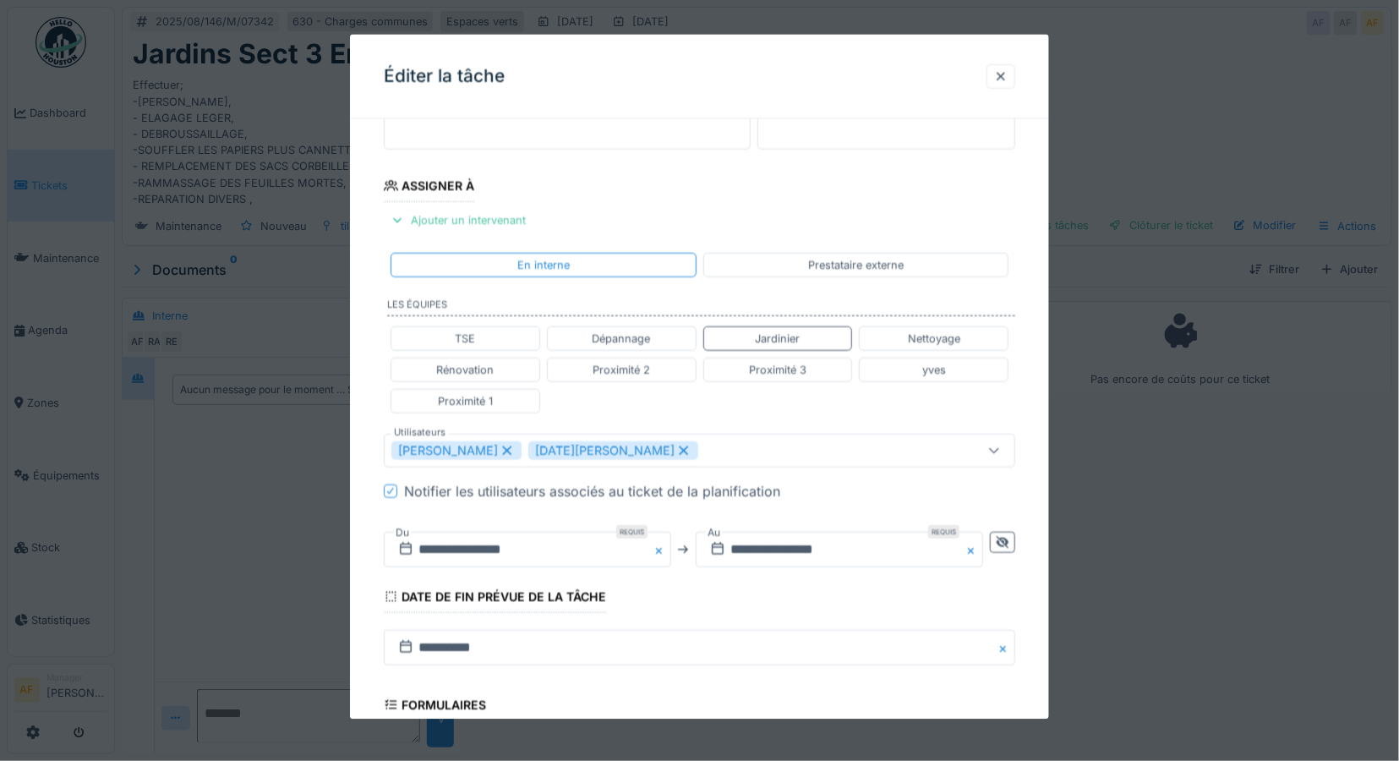
scroll to position [226, 0]
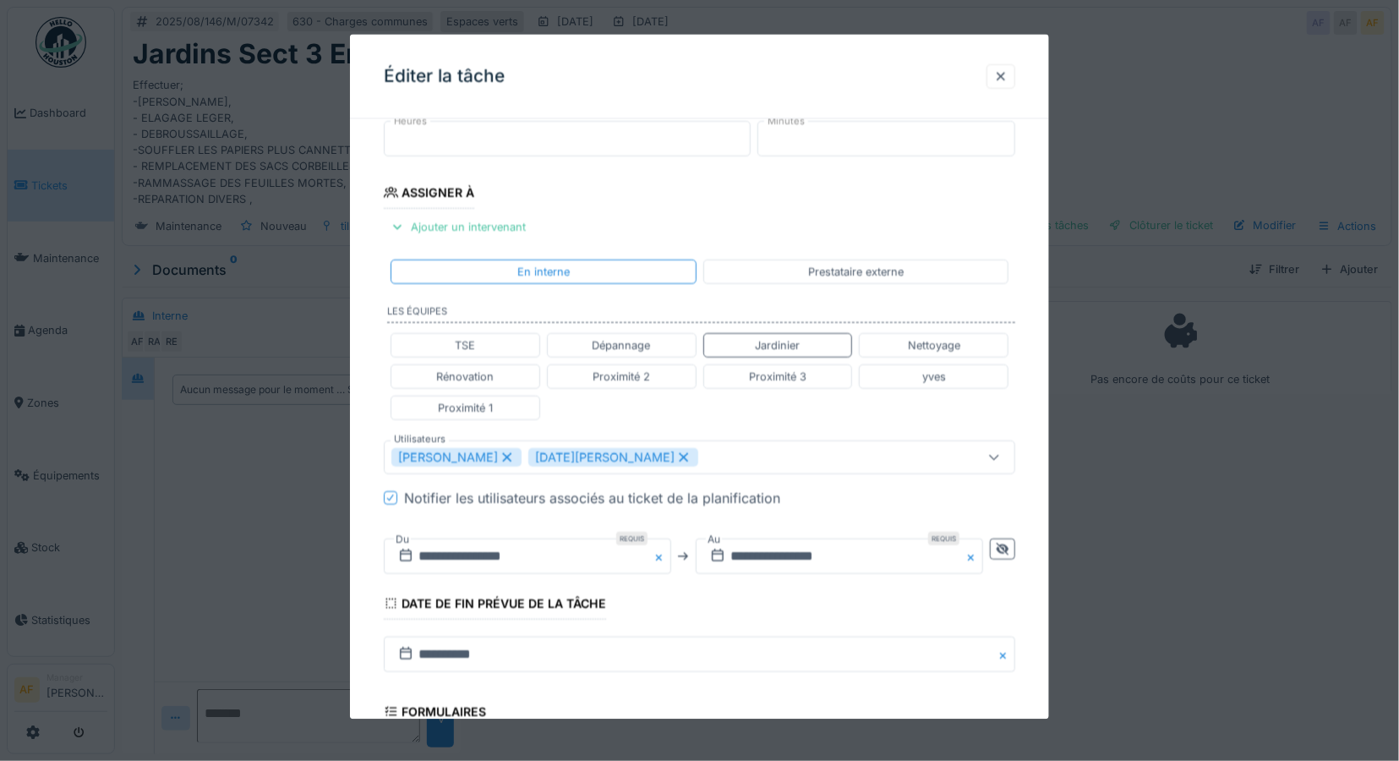
click at [757, 188] on fieldset "**********" at bounding box center [700, 432] width 632 height 1051
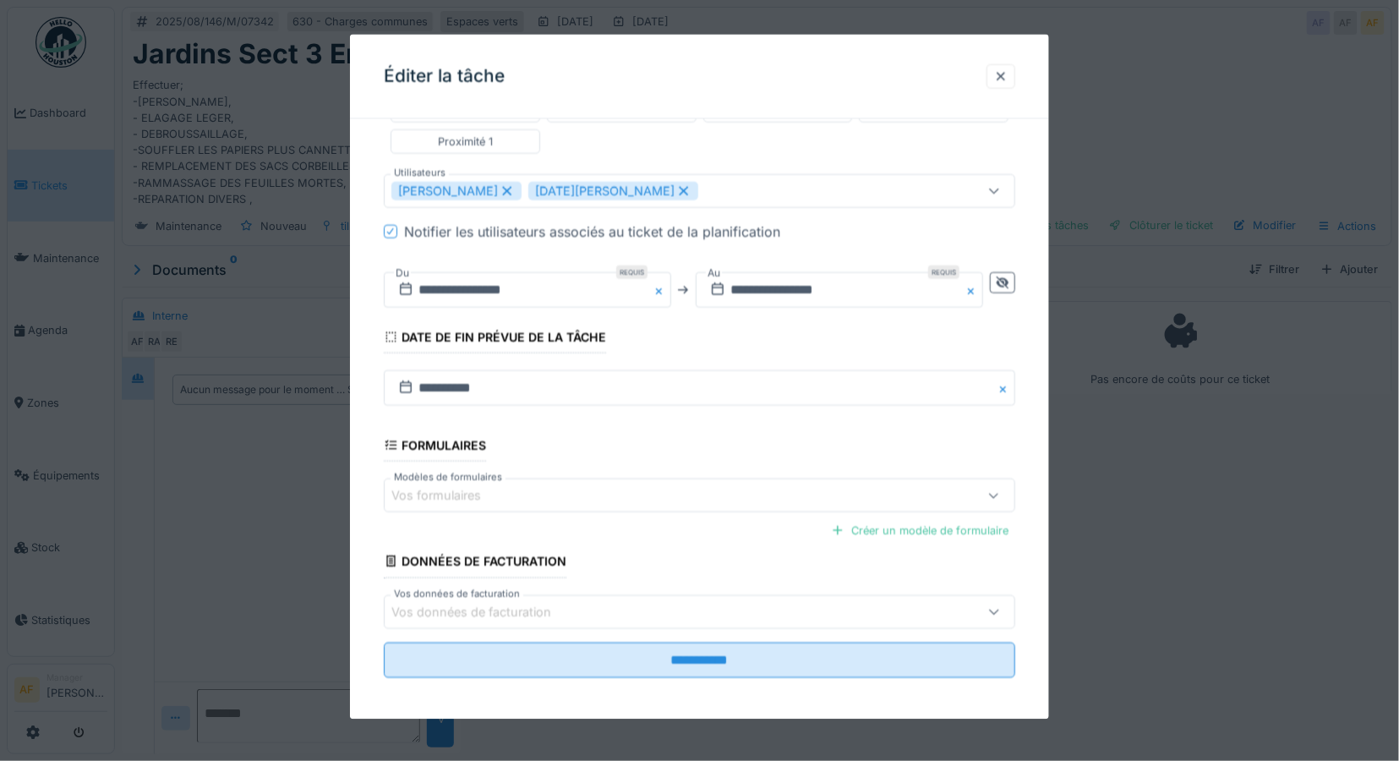
scroll to position [499, 0]
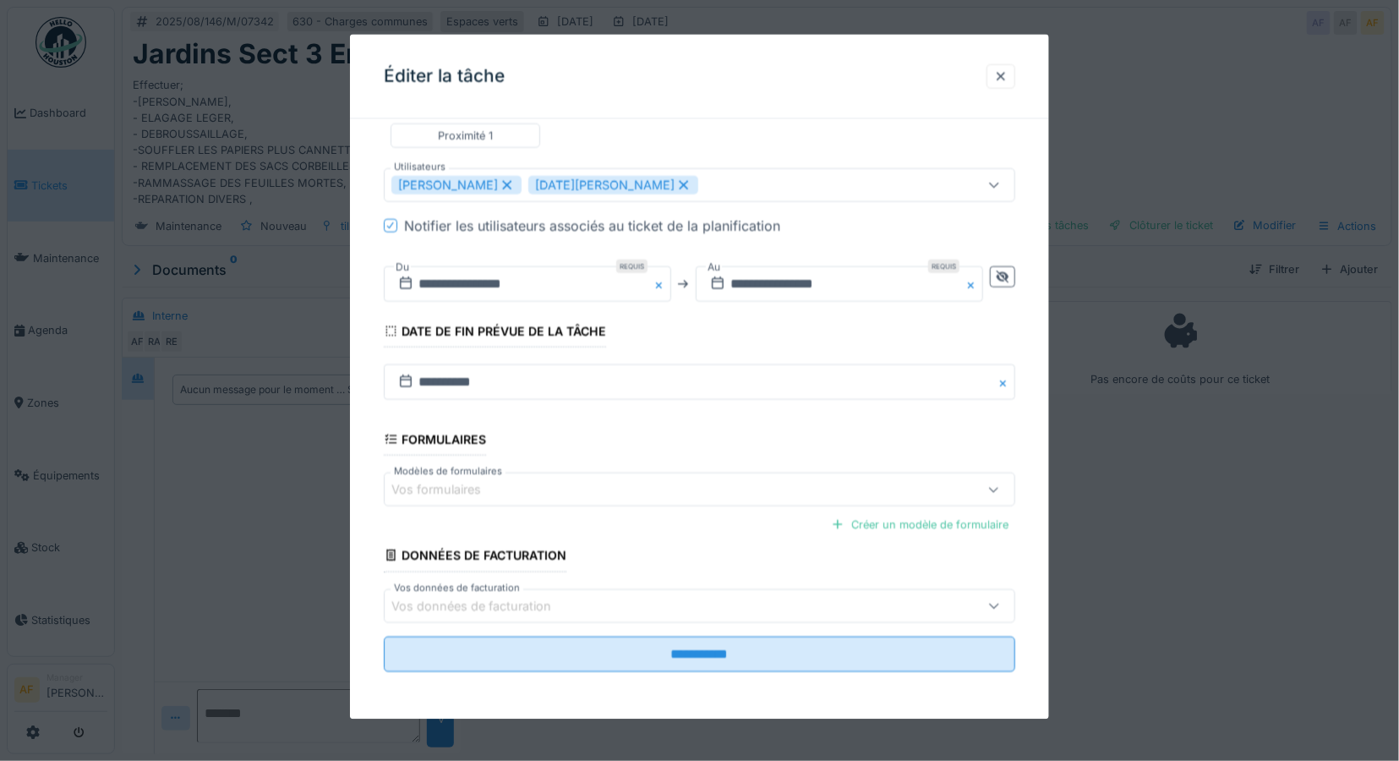
click at [1001, 609] on icon at bounding box center [994, 604] width 14 height 11
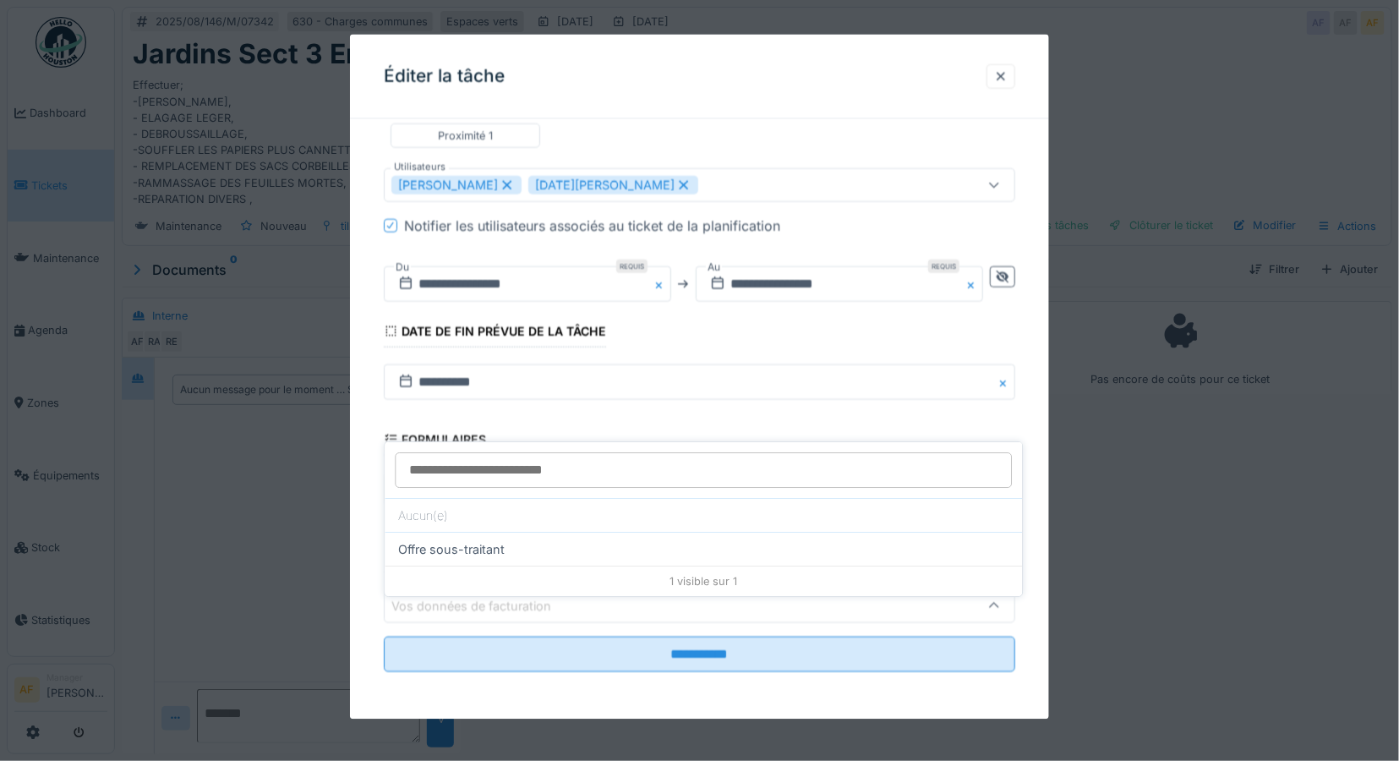
drag, startPoint x: 1175, startPoint y: 575, endPoint x: 1150, endPoint y: 573, distance: 24.6
click at [1173, 575] on div at bounding box center [699, 380] width 1399 height 761
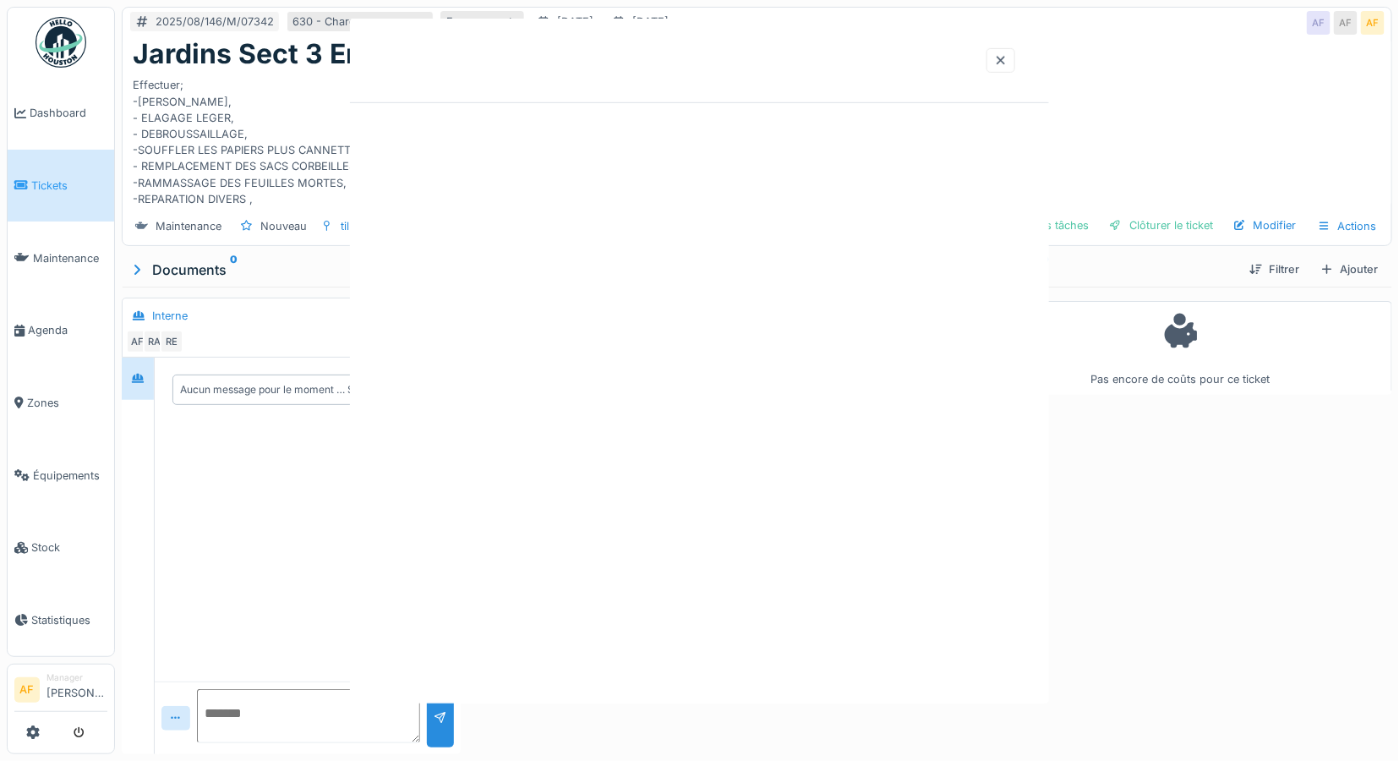
scroll to position [0, 0]
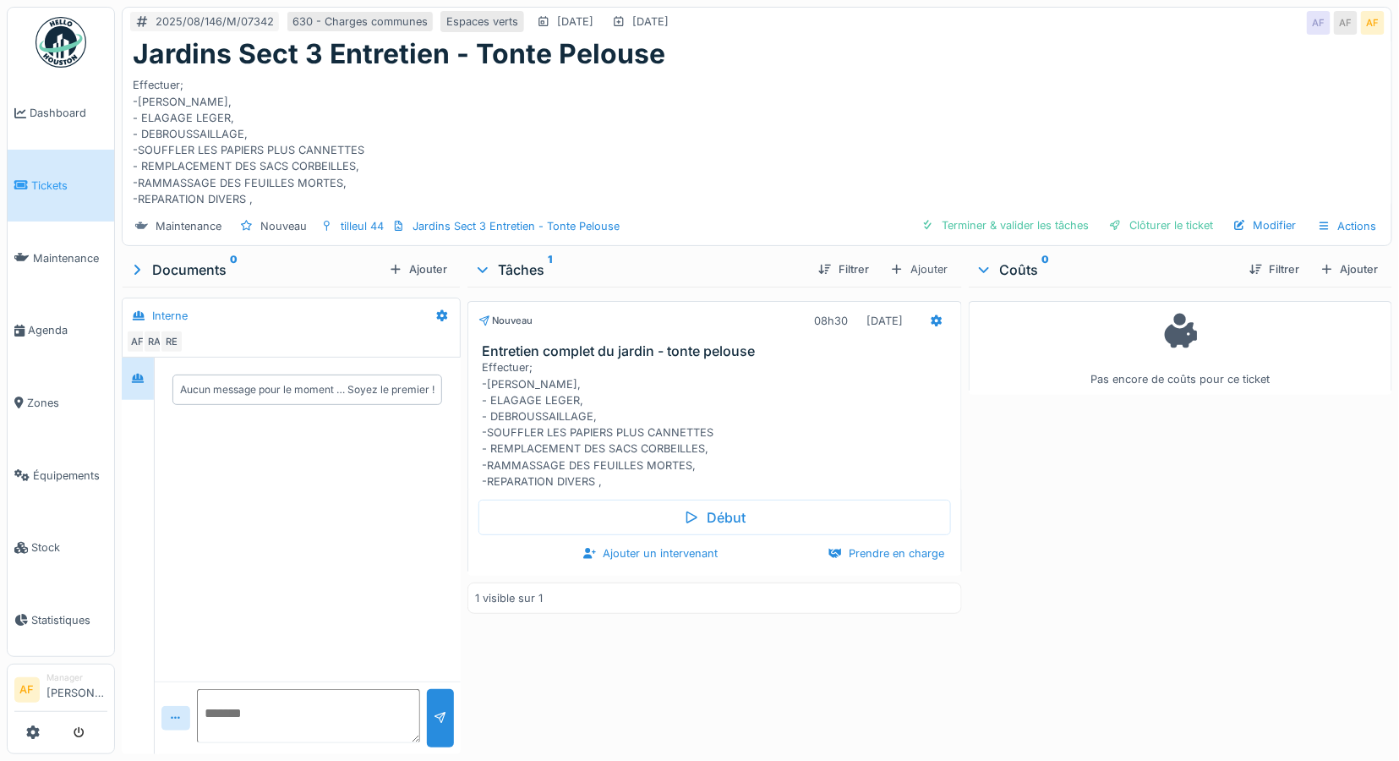
click at [538, 343] on h3 "Entretien complet du jardin - tonte pelouse" at bounding box center [718, 351] width 472 height 16
click at [689, 343] on h3 "Entretien complet du jardin - tonte pelouse" at bounding box center [718, 351] width 472 height 16
click at [931, 314] on icon at bounding box center [936, 320] width 11 height 12
click at [40, 323] on span "Agenda" at bounding box center [67, 330] width 79 height 16
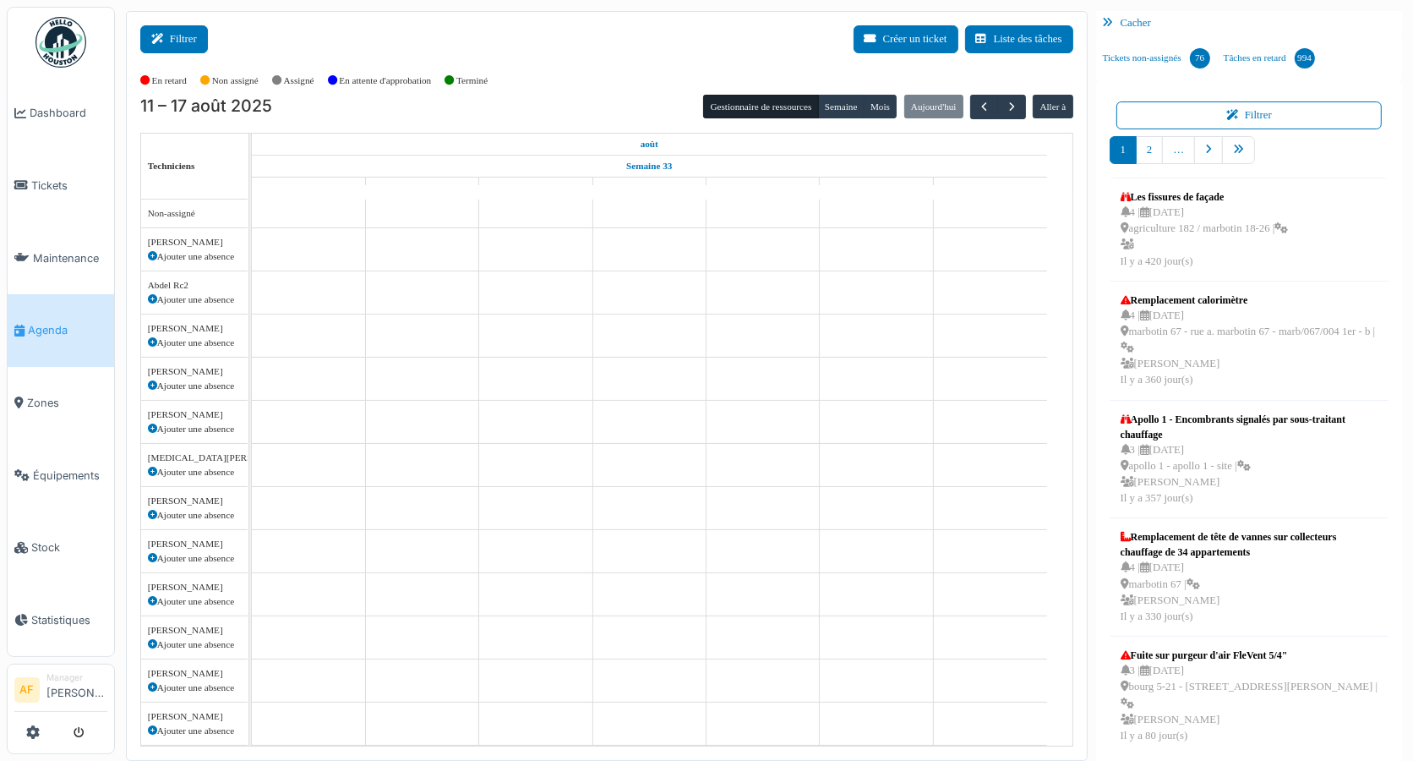
click at [179, 41] on button "Filtrer" at bounding box center [174, 39] width 68 height 28
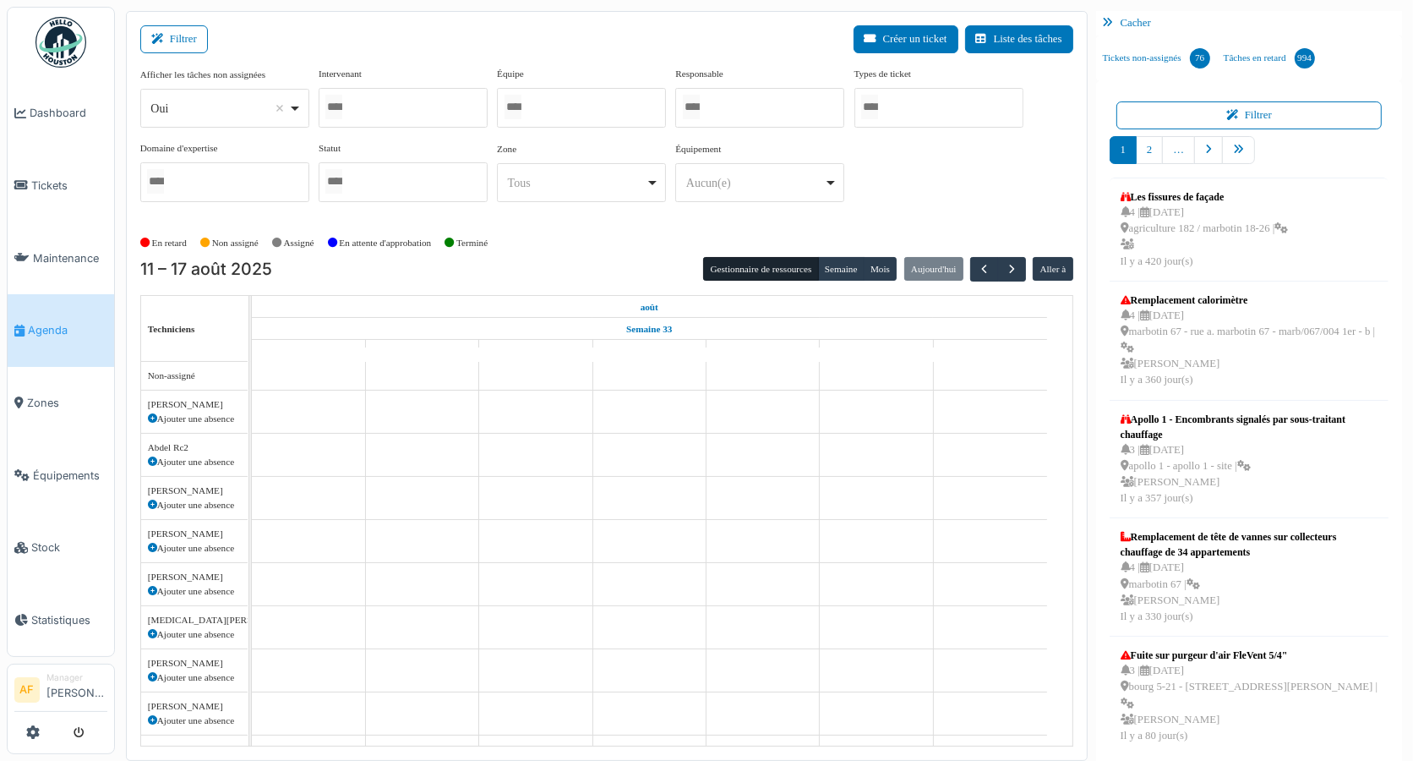
click at [379, 118] on div at bounding box center [403, 108] width 169 height 40
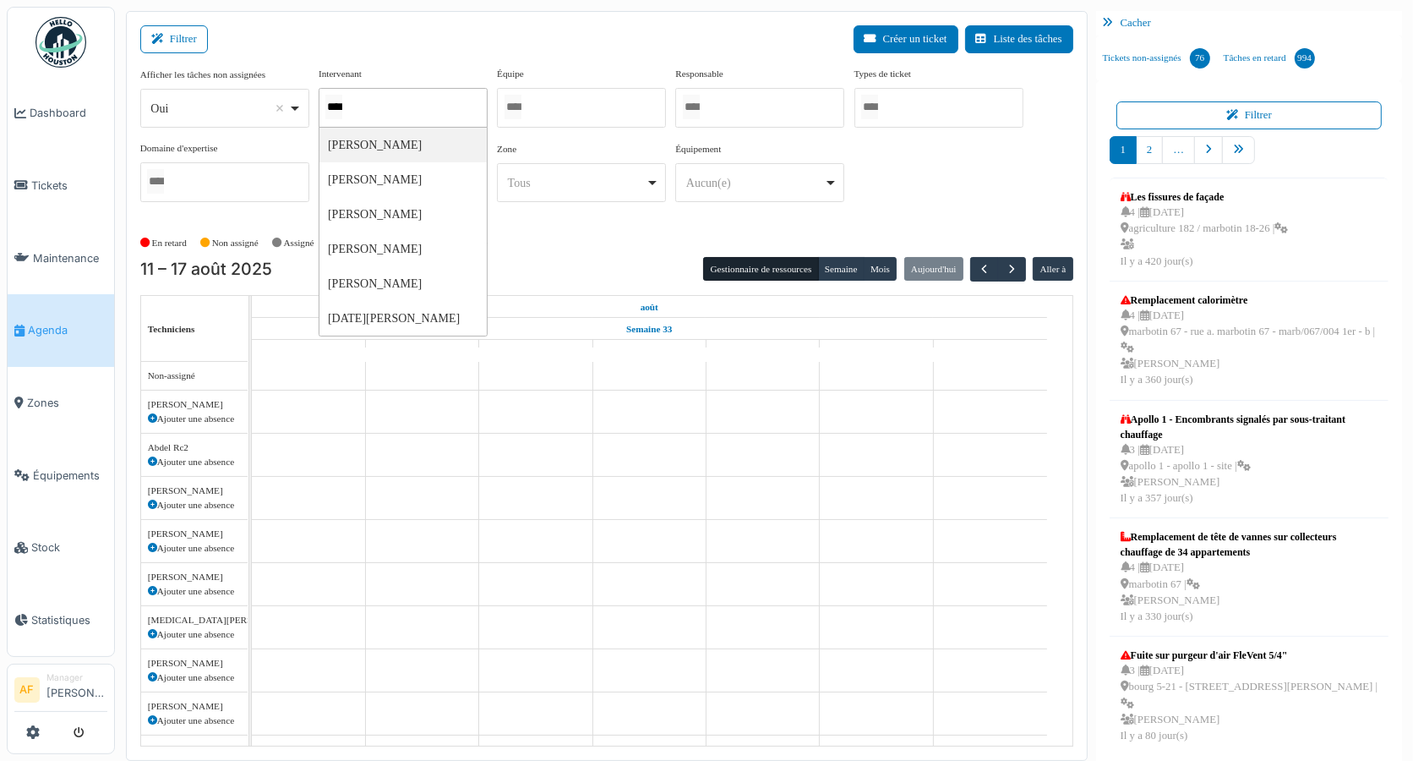
type input "*****"
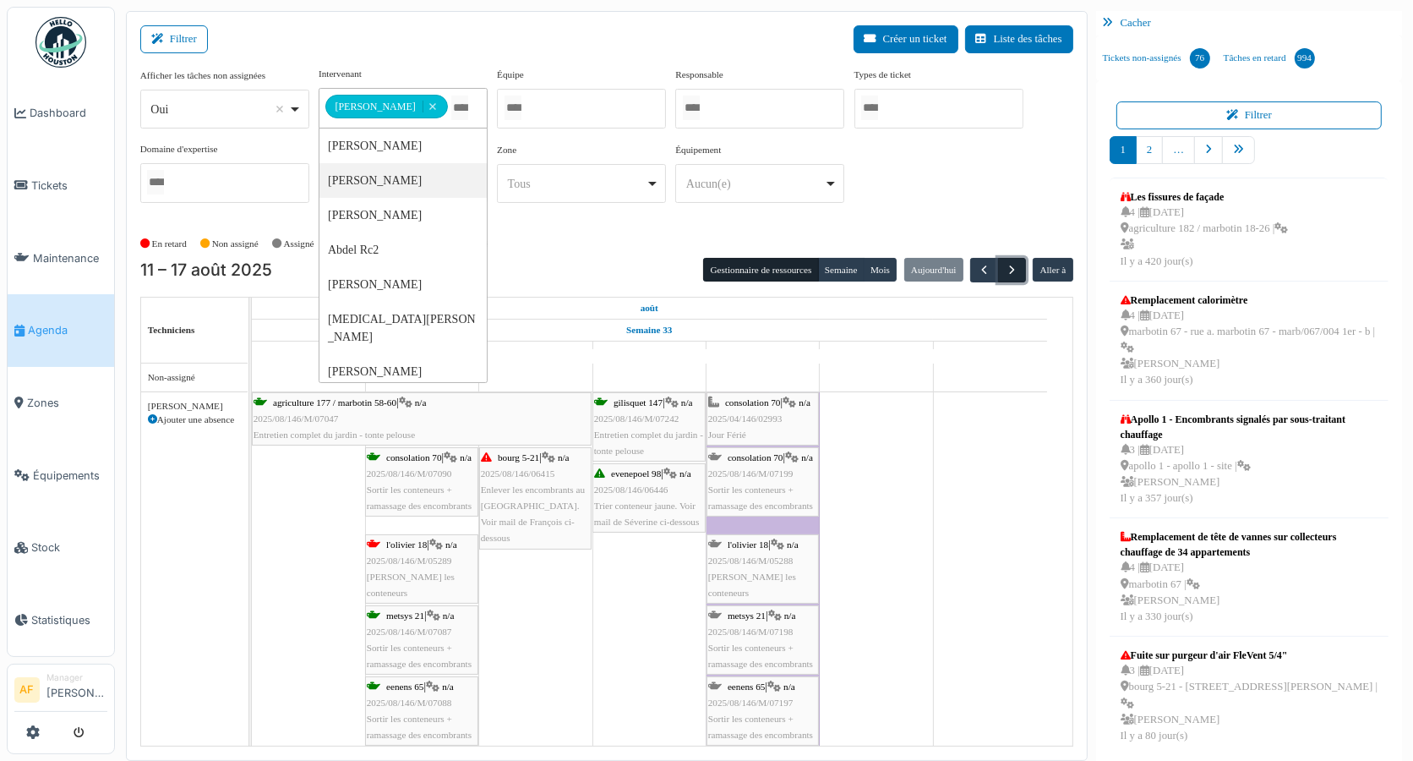
click at [1005, 270] on span "button" at bounding box center [1012, 270] width 14 height 14
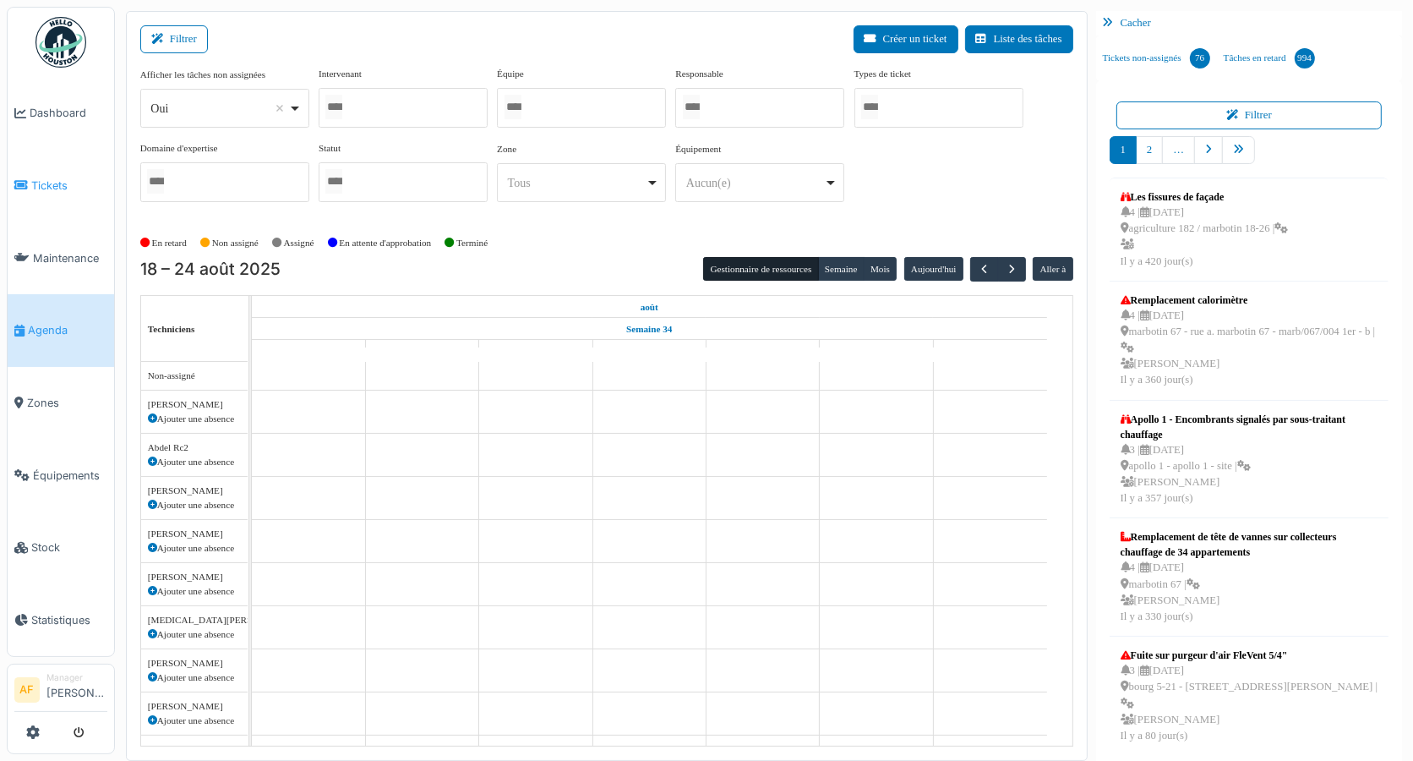
click at [47, 183] on span "Tickets" at bounding box center [69, 185] width 76 height 16
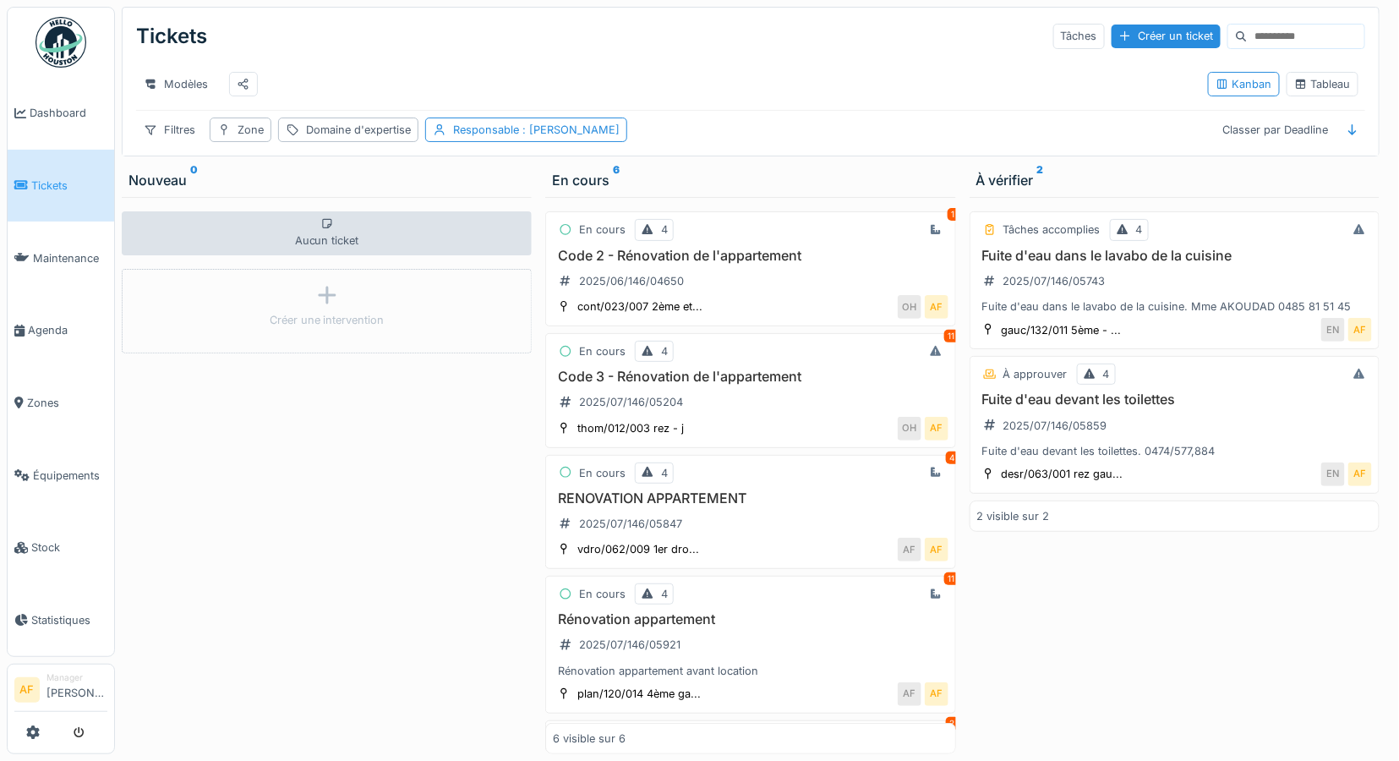
click at [60, 179] on span "Tickets" at bounding box center [69, 185] width 76 height 16
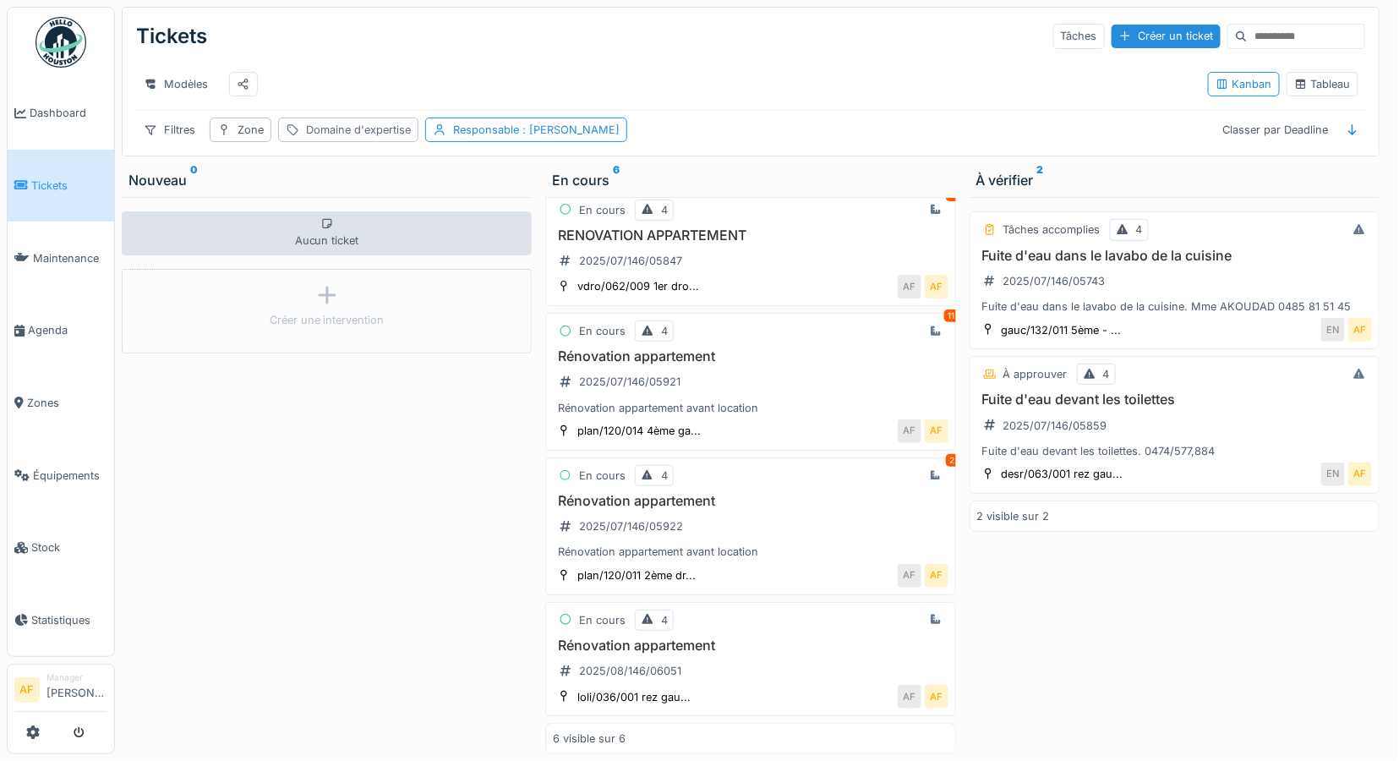
click at [344, 138] on div "Domaine d'expertise" at bounding box center [358, 130] width 105 height 16
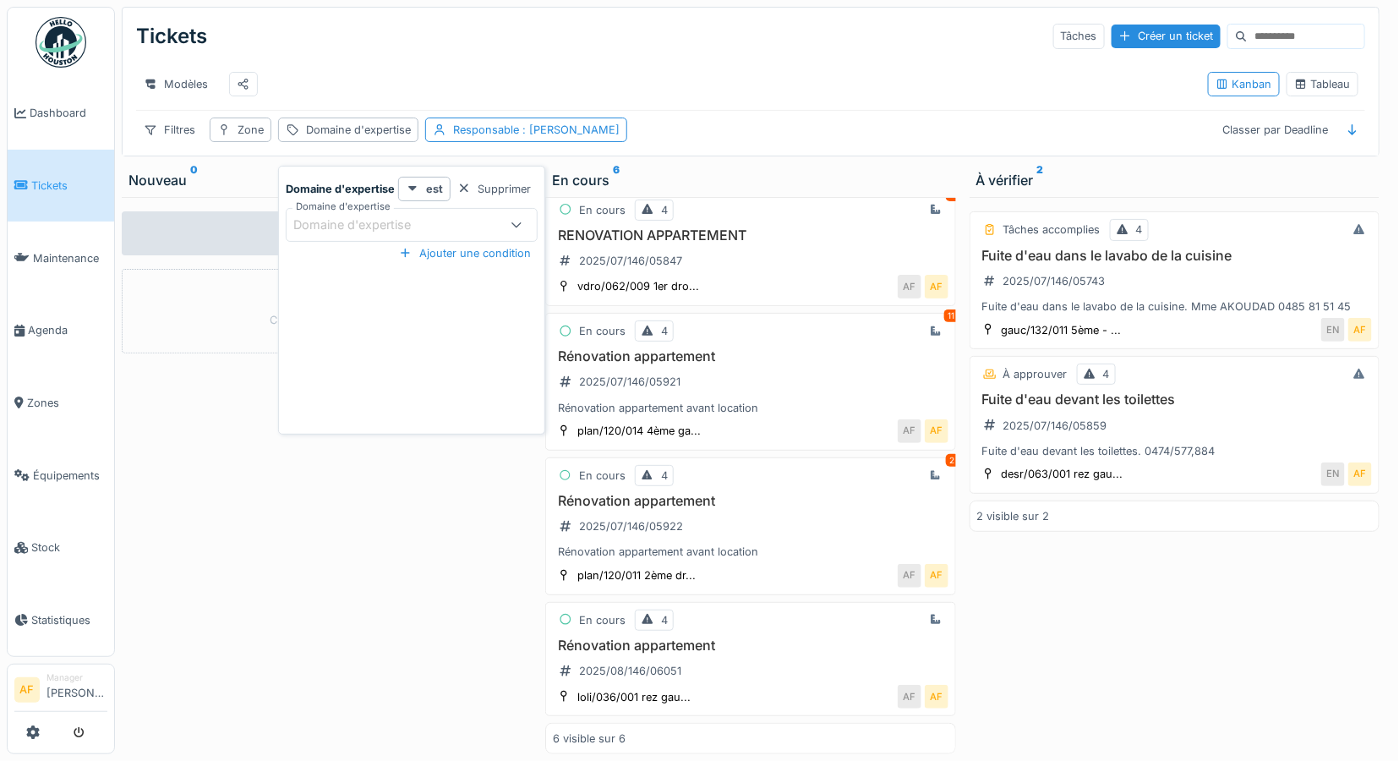
click at [365, 630] on div "Aucun ticket Créer une intervention" at bounding box center [327, 475] width 410 height 557
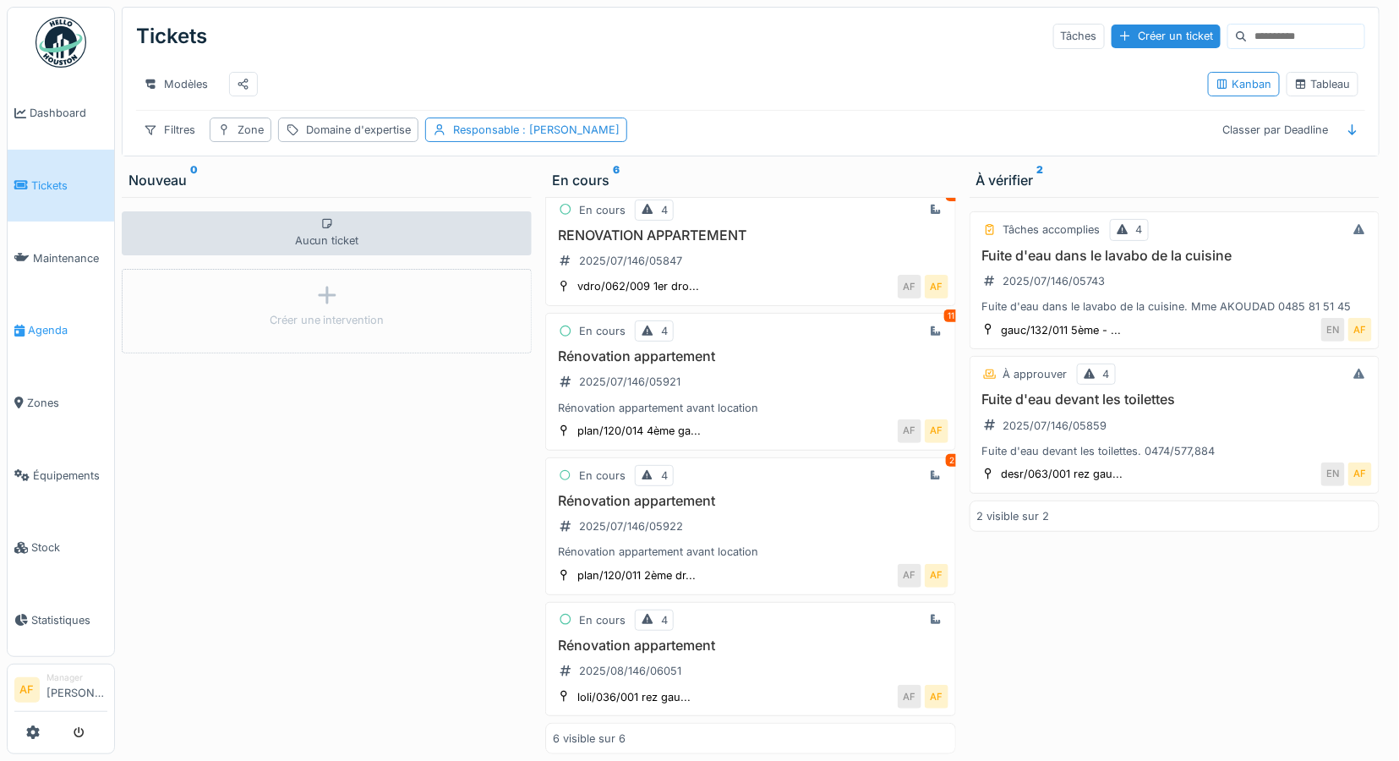
click at [61, 325] on span "Agenda" at bounding box center [67, 330] width 79 height 16
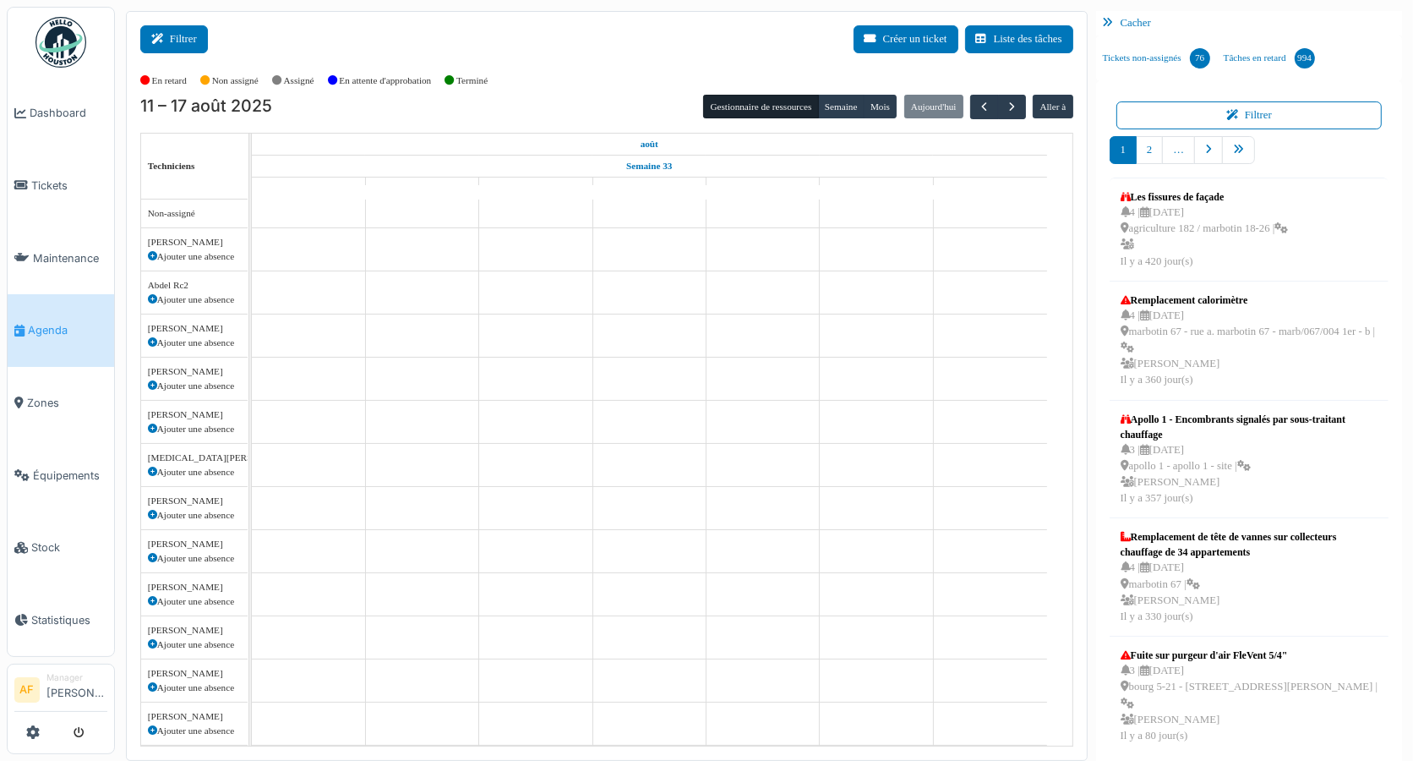
click at [189, 30] on button "Filtrer" at bounding box center [174, 39] width 68 height 28
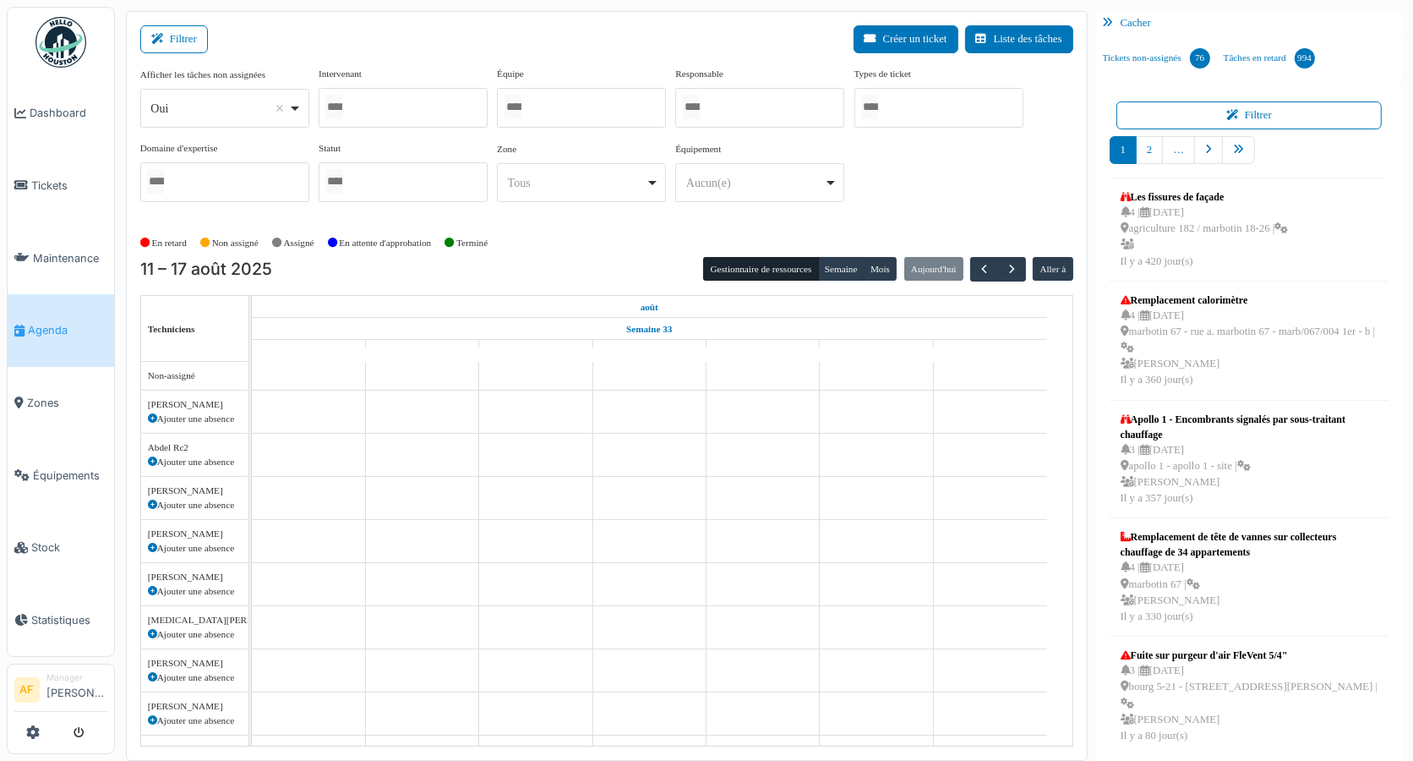
click at [358, 105] on div at bounding box center [403, 108] width 169 height 40
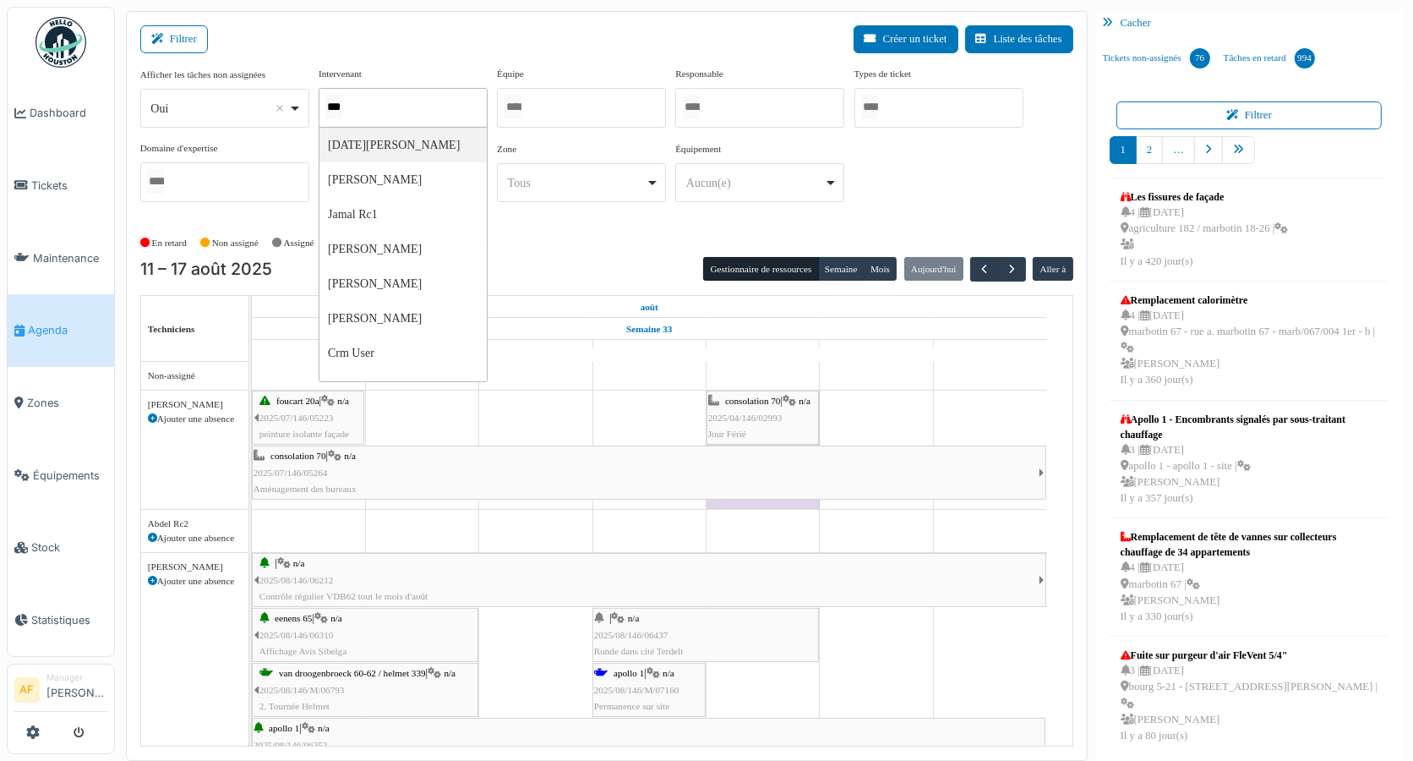
type input "****"
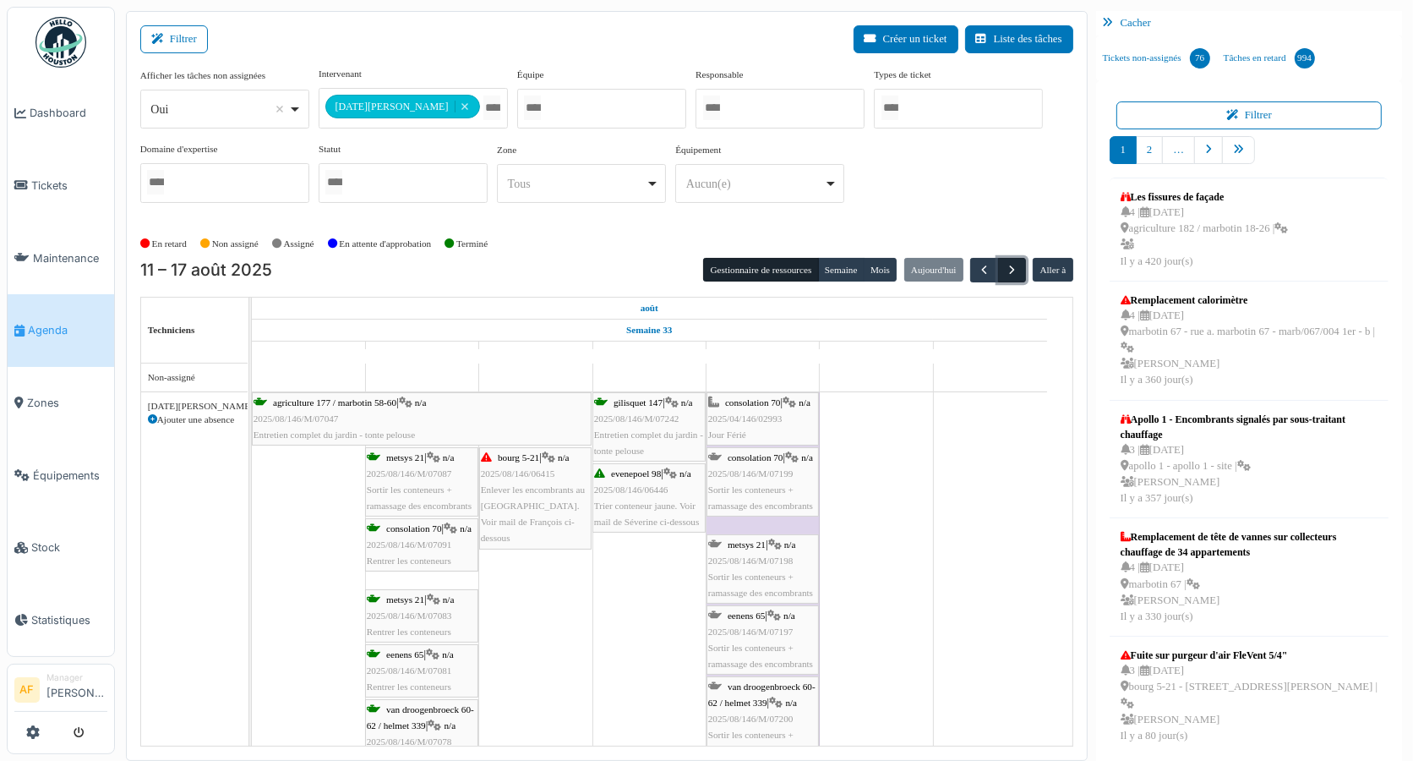
click at [1005, 270] on span "button" at bounding box center [1012, 270] width 14 height 14
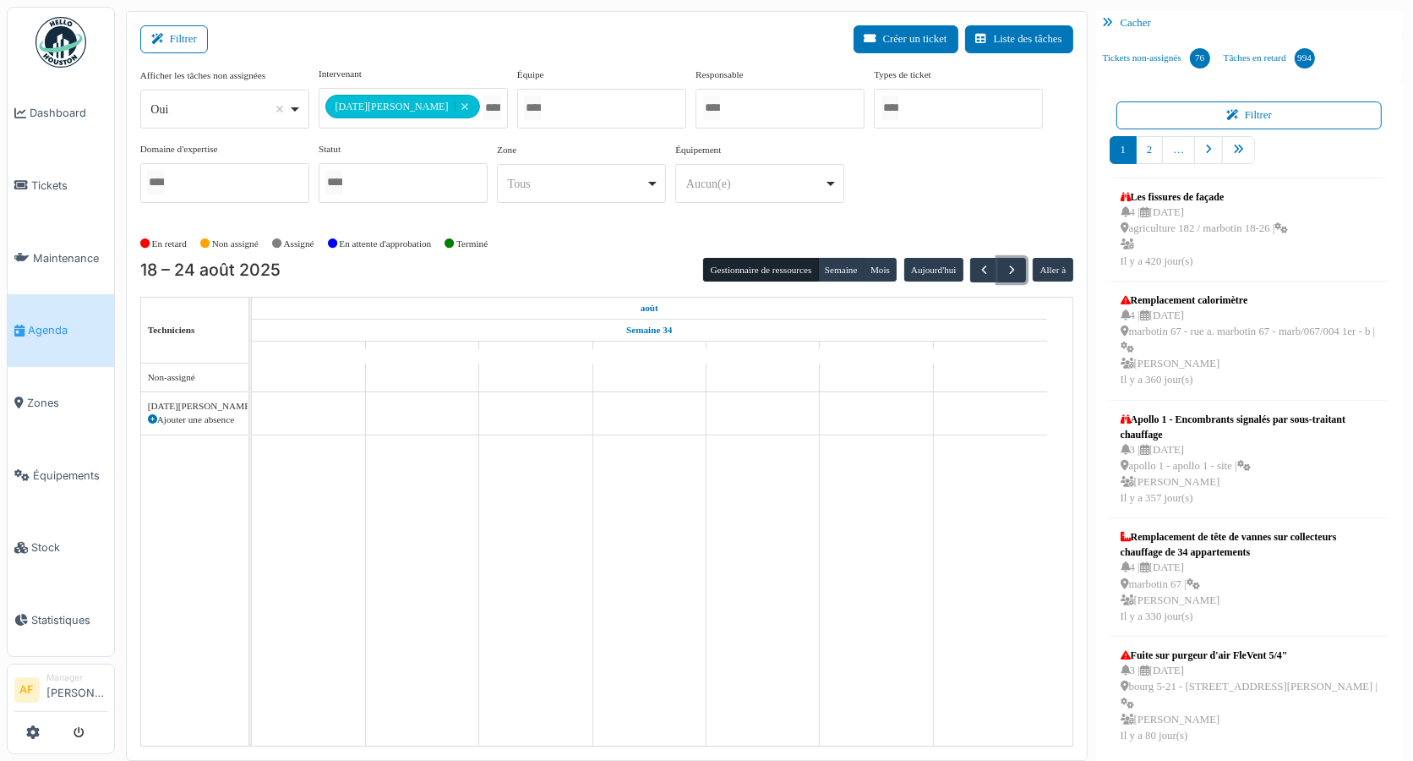
scroll to position [4, 0]
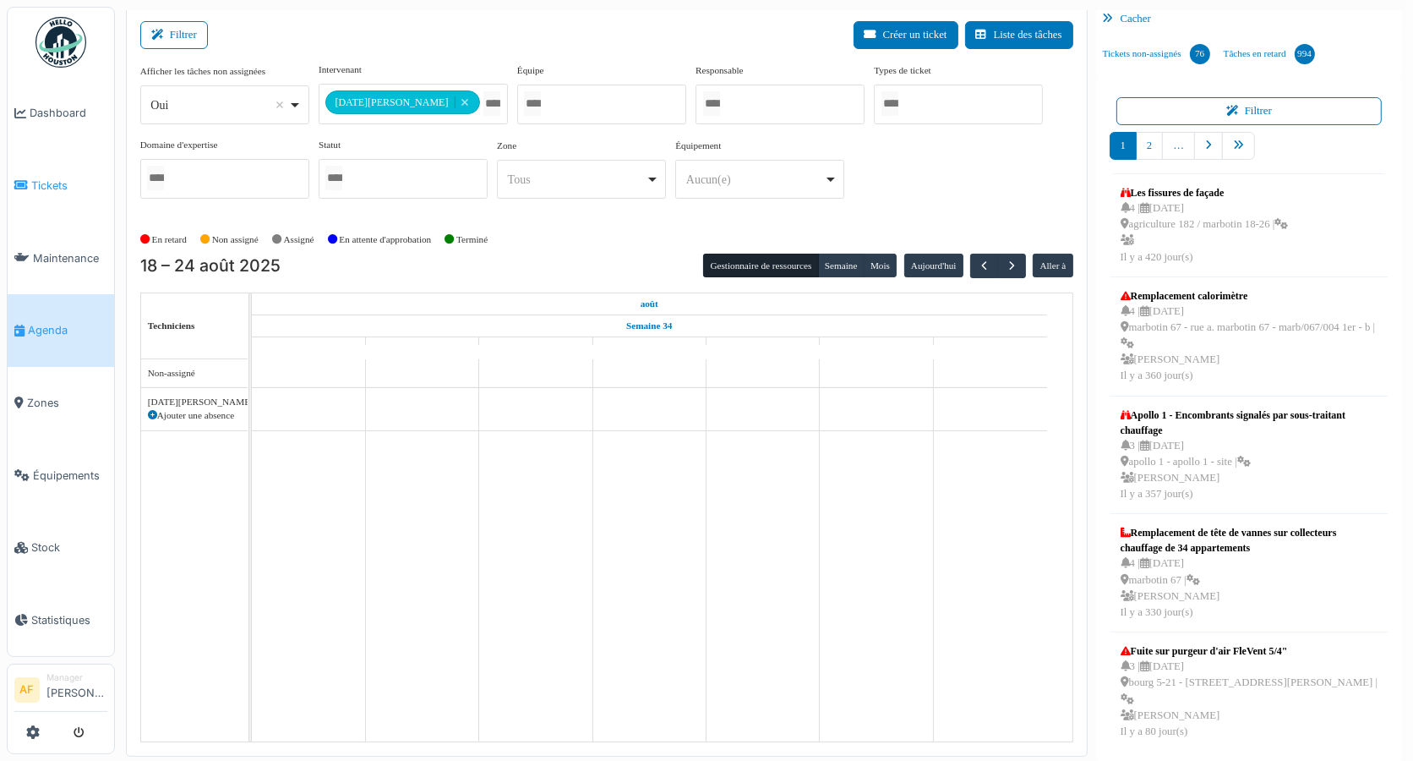
click at [53, 179] on span "Tickets" at bounding box center [69, 185] width 76 height 16
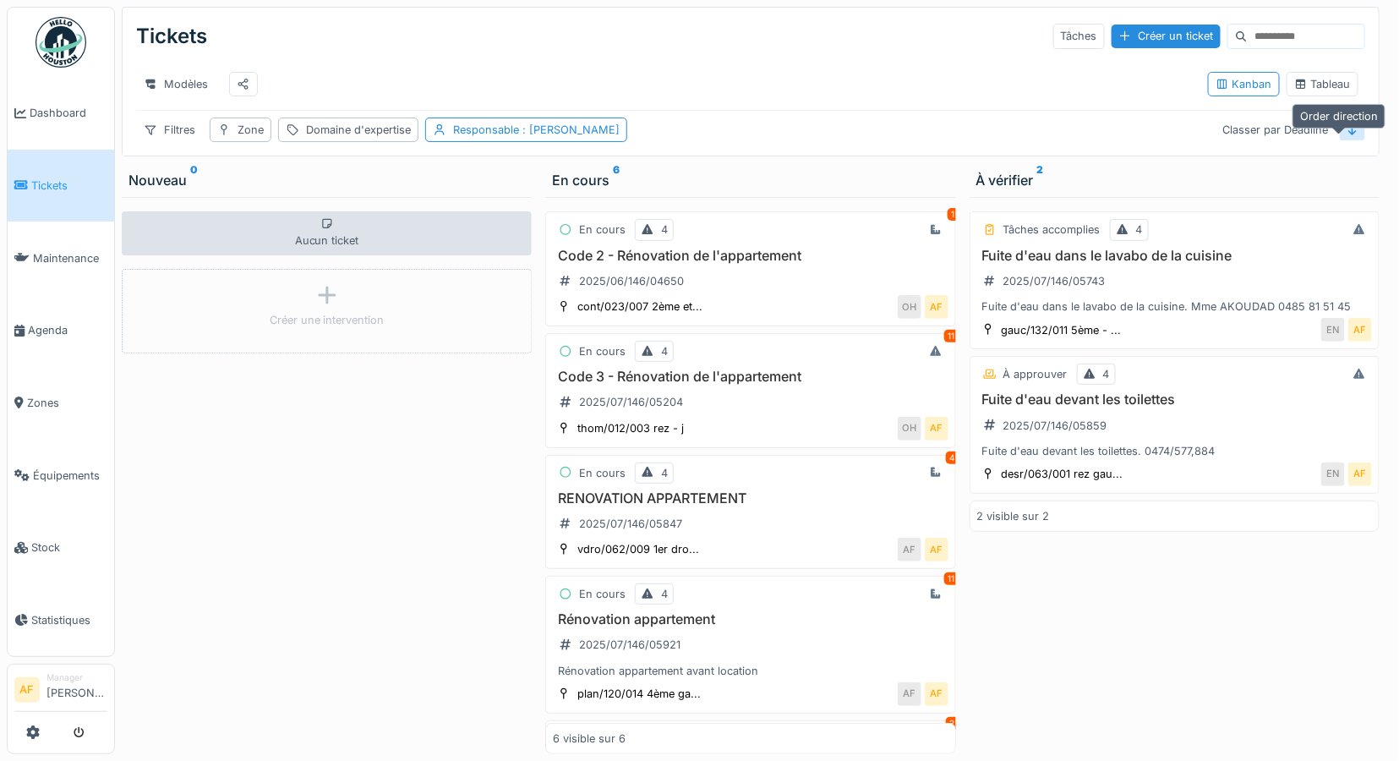
click at [1348, 135] on icon at bounding box center [1352, 129] width 8 height 11
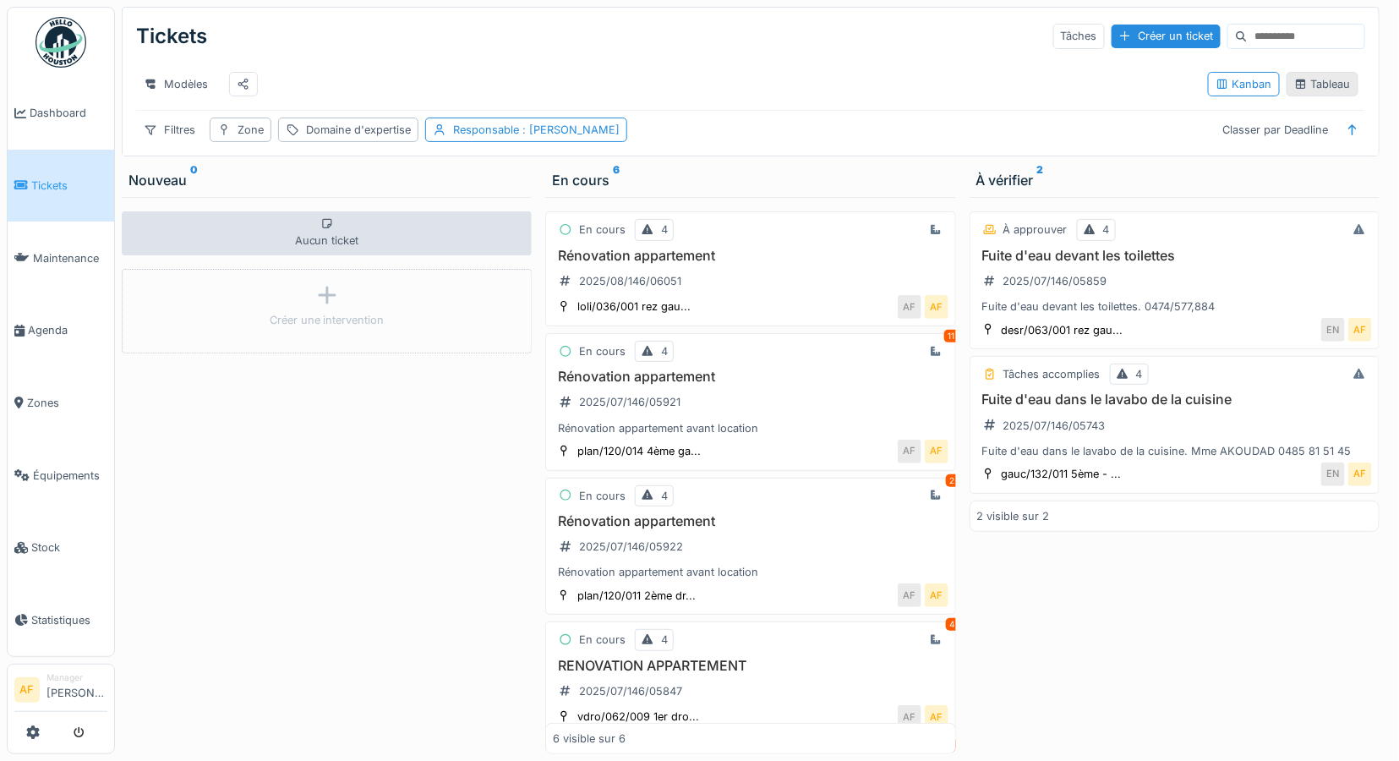
click at [1319, 85] on div "Tableau" at bounding box center [1322, 84] width 57 height 16
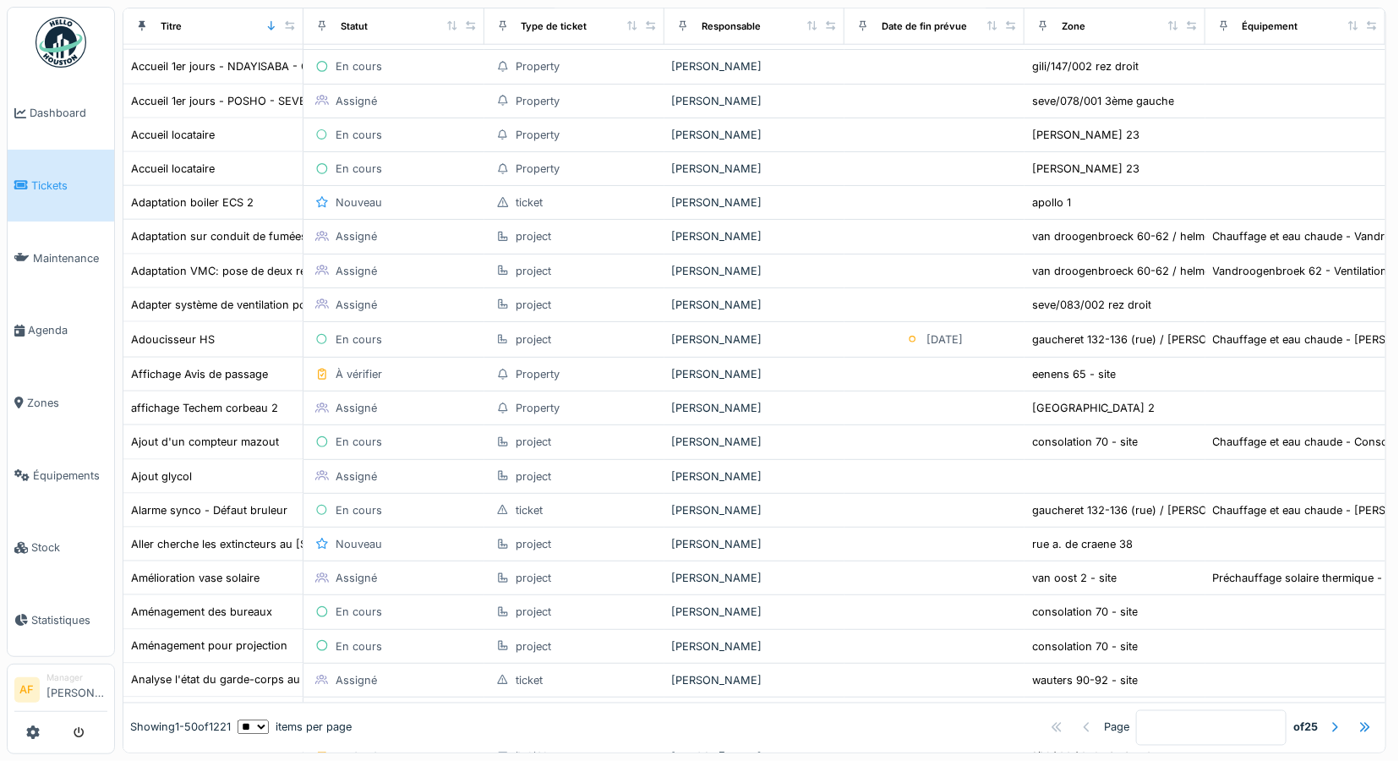
scroll to position [469, 0]
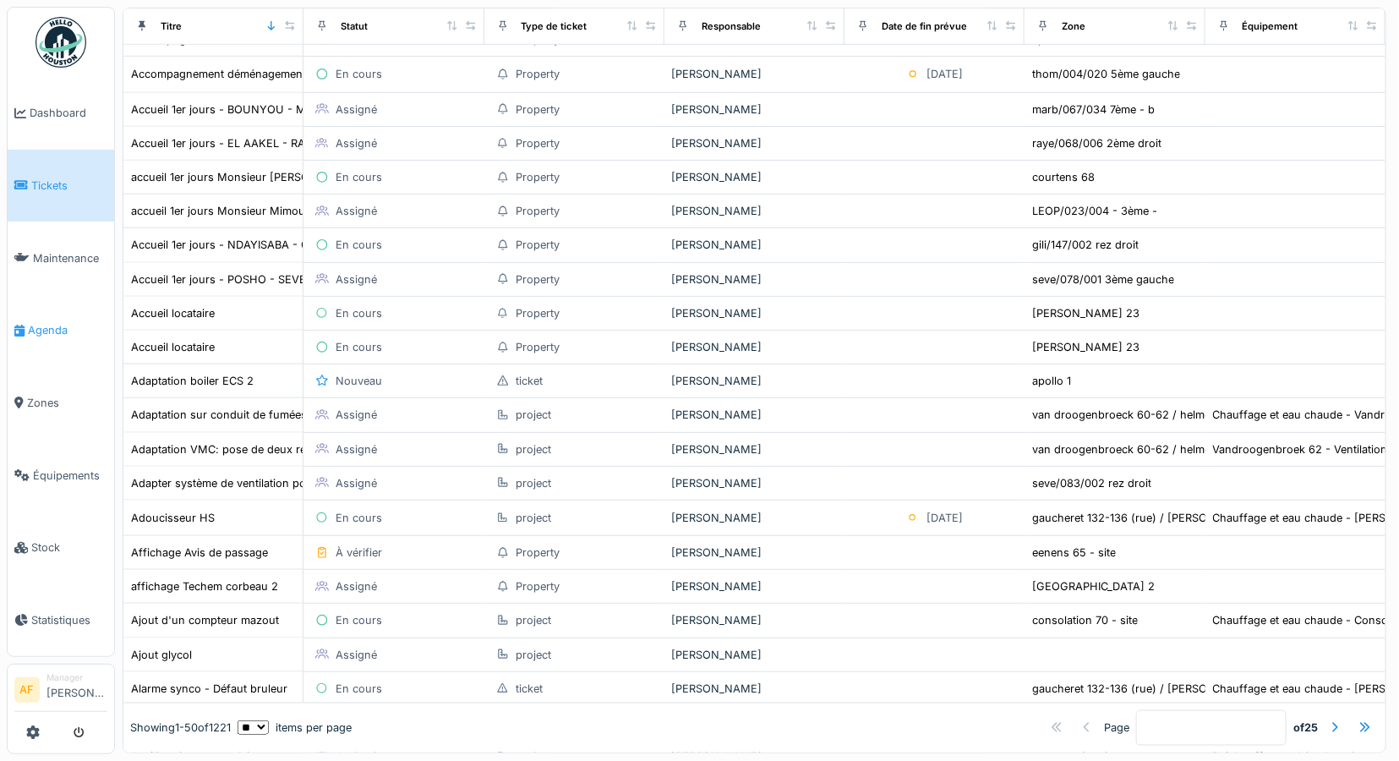
click at [43, 322] on span "Agenda" at bounding box center [67, 330] width 79 height 16
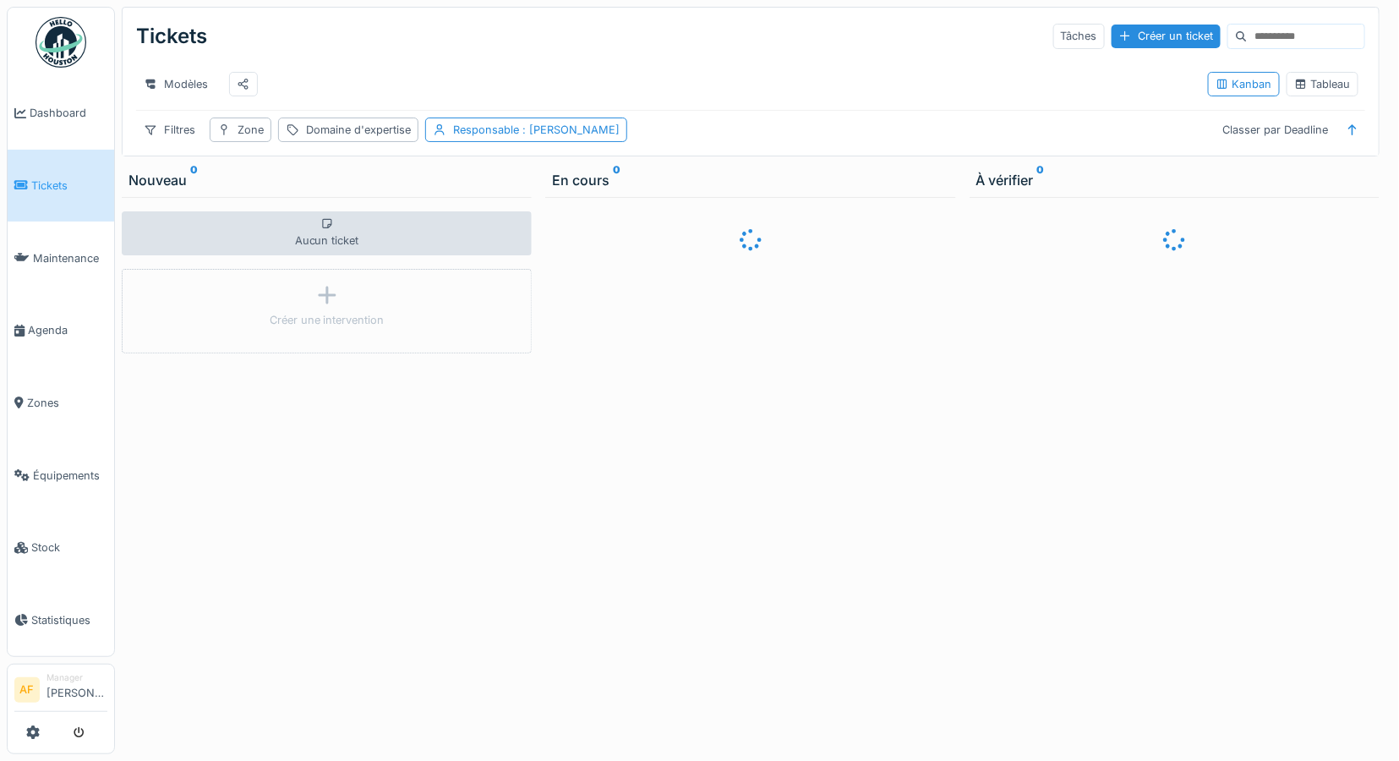
click at [85, 250] on div at bounding box center [699, 380] width 1399 height 761
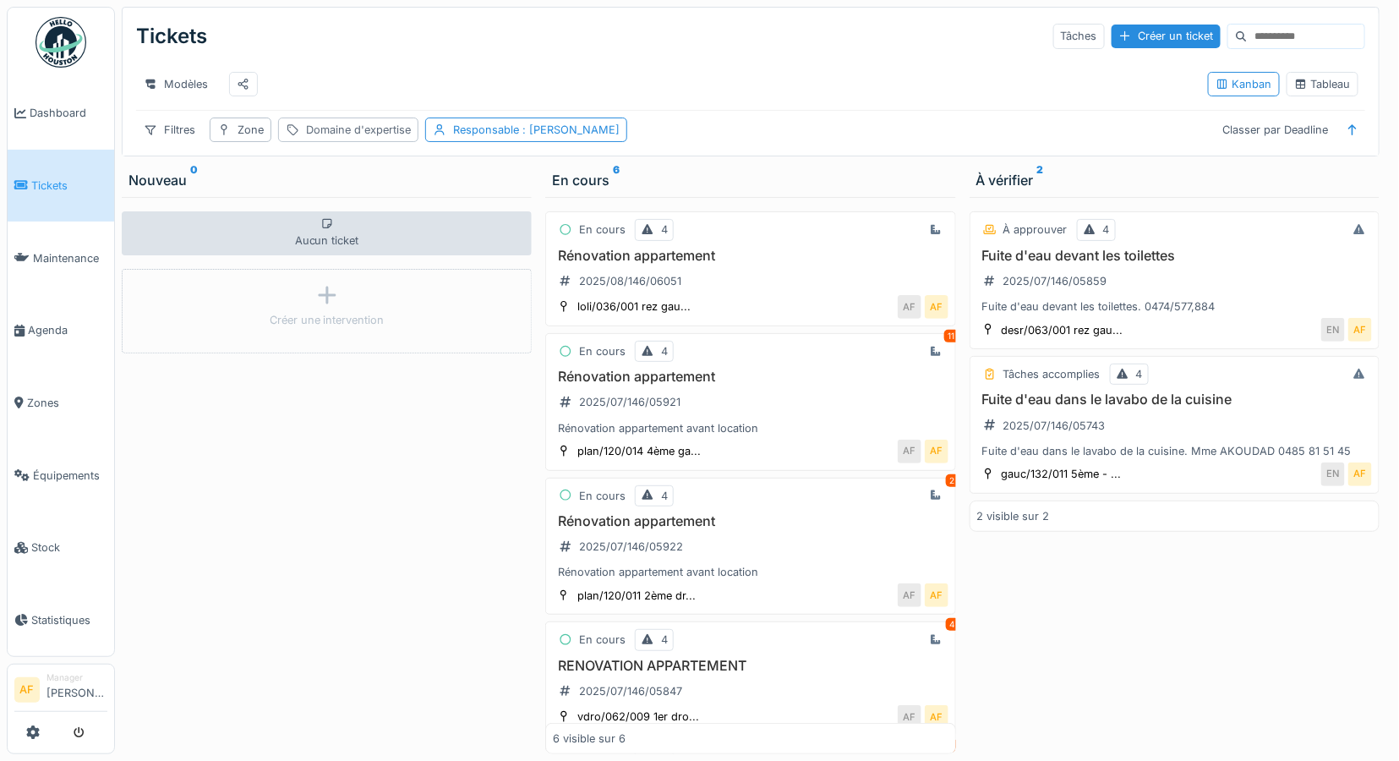
click at [330, 138] on div "Domaine d'expertise" at bounding box center [358, 130] width 105 height 16
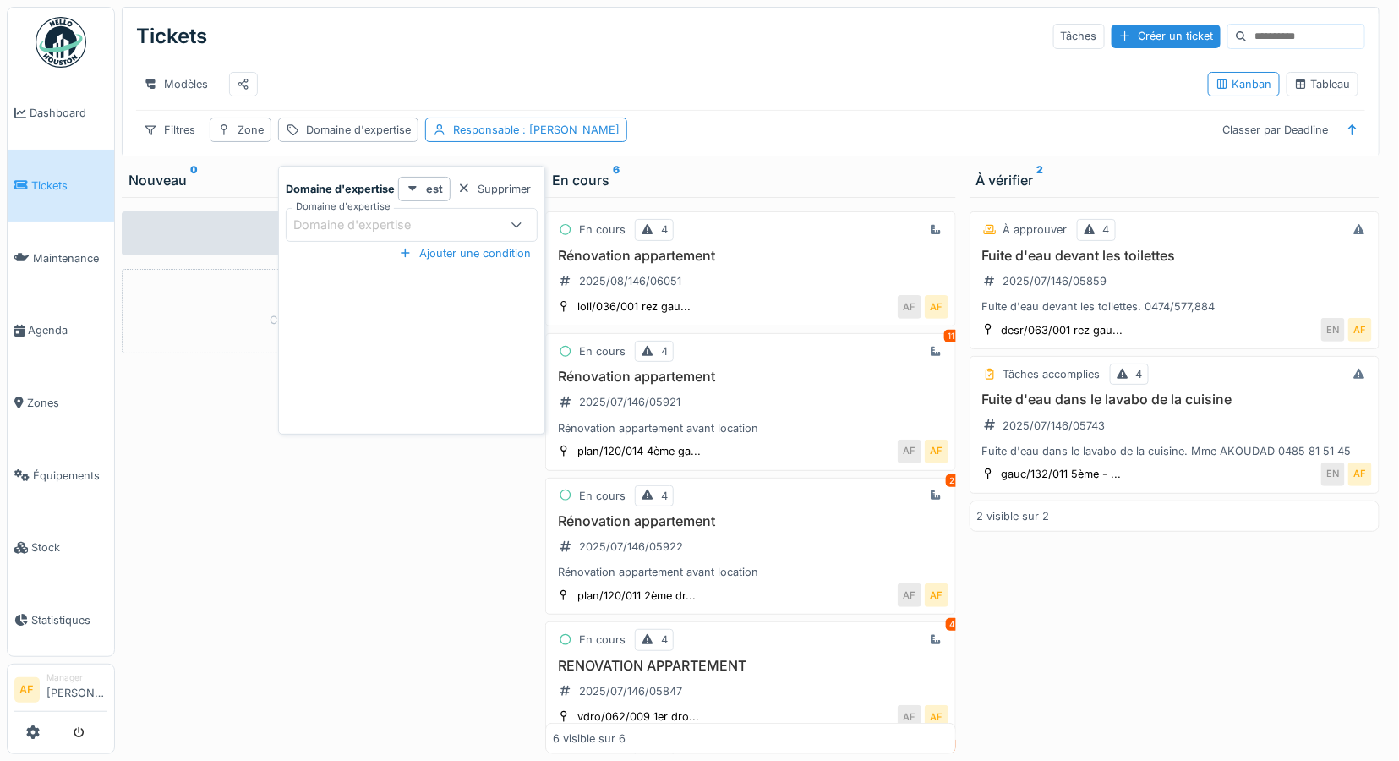
click at [412, 221] on div "Domaine d'expertise" at bounding box center [363, 225] width 141 height 19
type d\'expertise_g0NDk "**********"
click at [516, 222] on icon at bounding box center [517, 225] width 14 height 11
click at [416, 225] on div "Domaine d'expertise" at bounding box center [363, 225] width 141 height 19
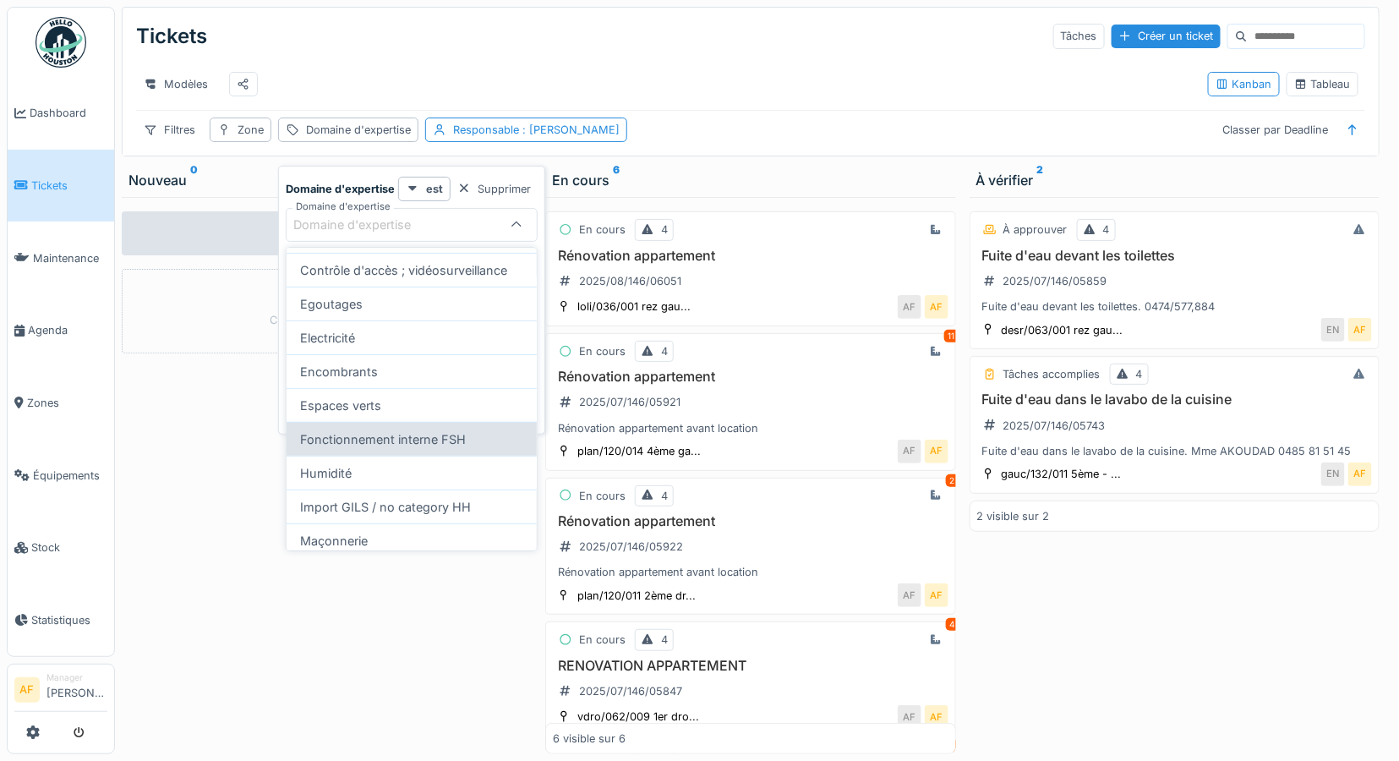
scroll to position [188, 0]
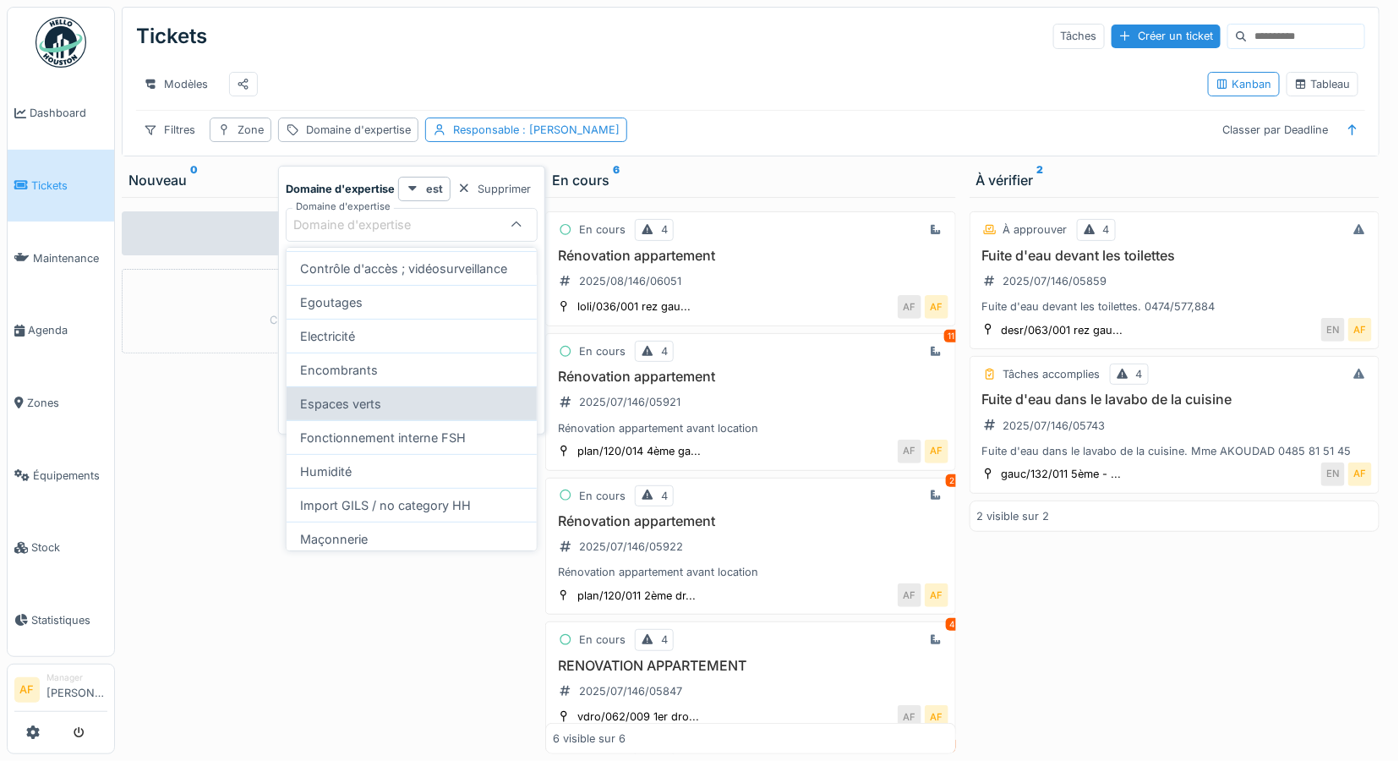
click at [383, 418] on div "Espaces verts" at bounding box center [412, 403] width 250 height 34
type input "***"
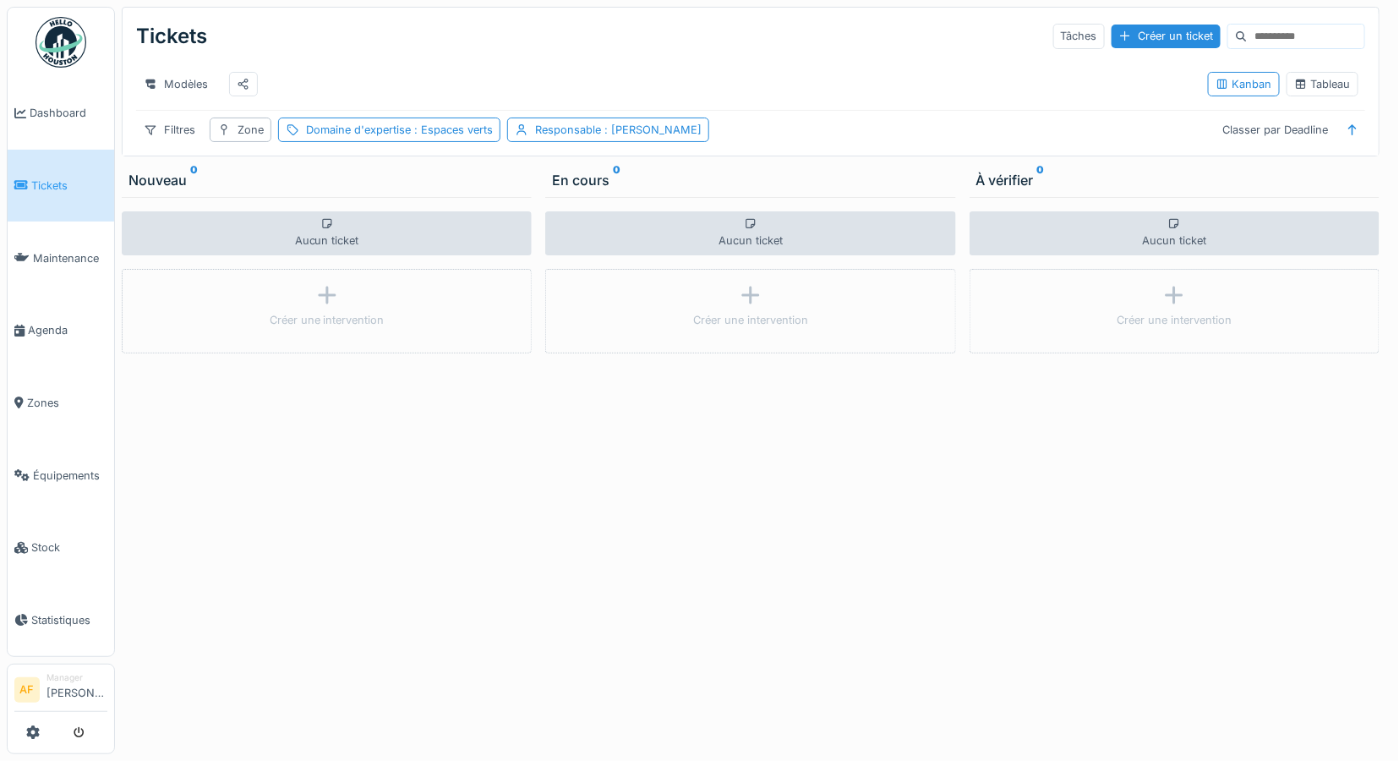
click at [663, 461] on div "Aucun ticket Créer une intervention" at bounding box center [750, 475] width 410 height 557
click at [391, 138] on div "Domaine d'expertise : Espaces verts" at bounding box center [399, 130] width 187 height 16
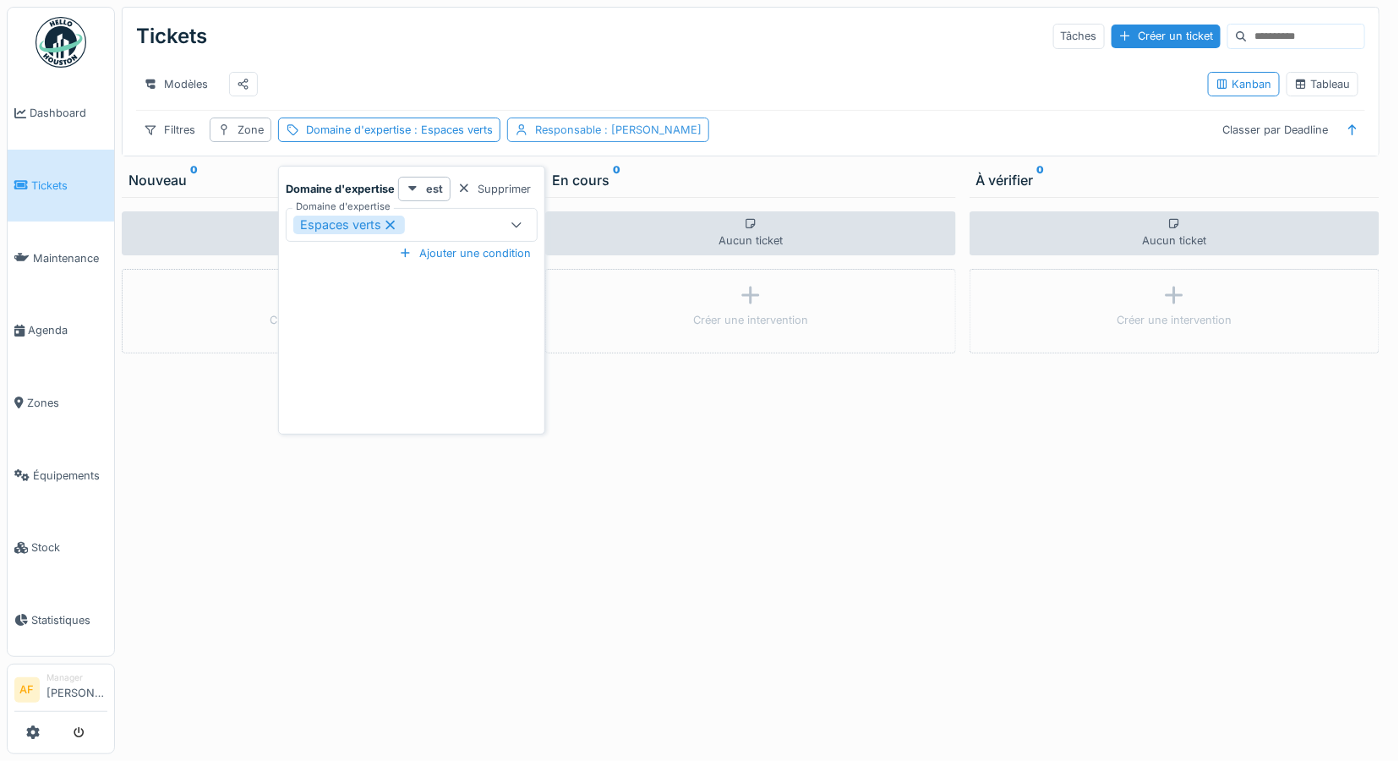
click at [614, 136] on span ": [PERSON_NAME]" at bounding box center [651, 129] width 101 height 13
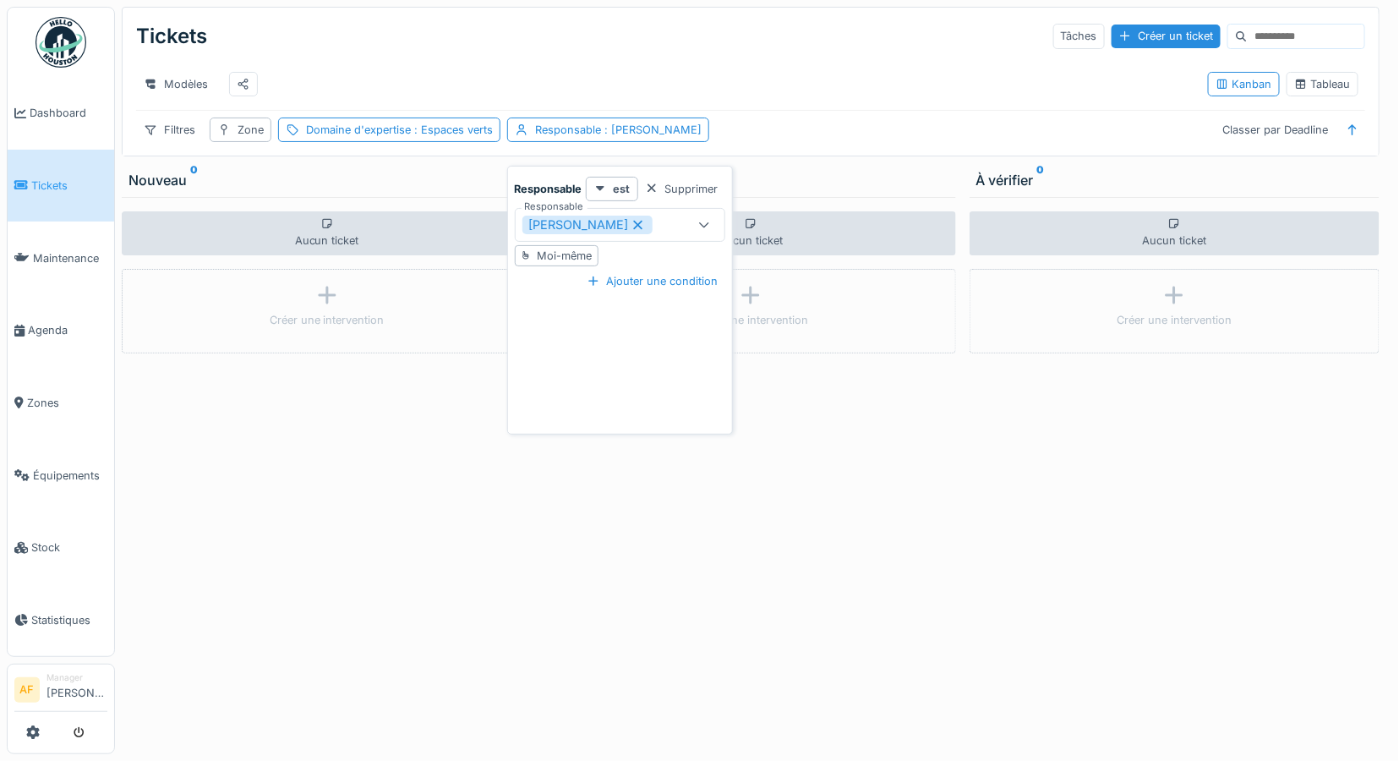
click at [703, 223] on icon at bounding box center [704, 224] width 14 height 11
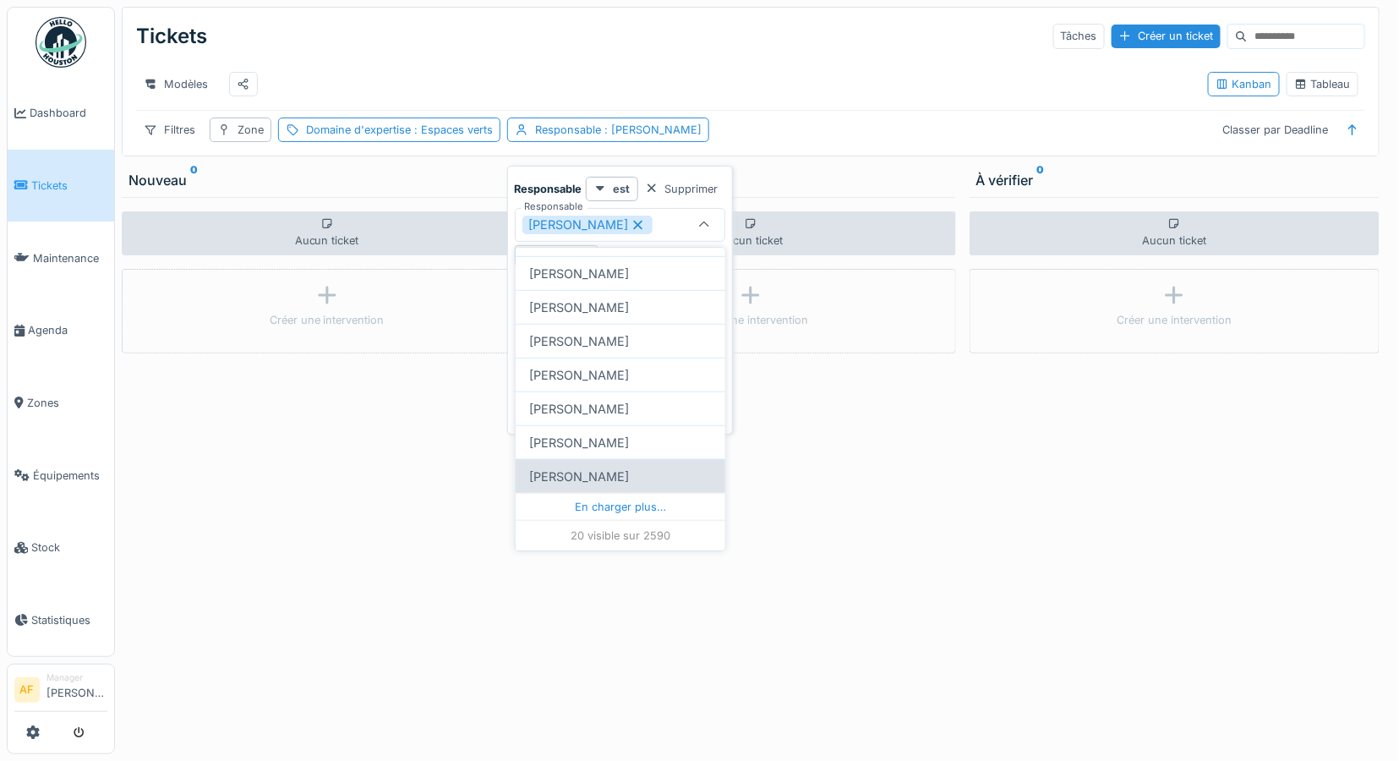
scroll to position [14, 0]
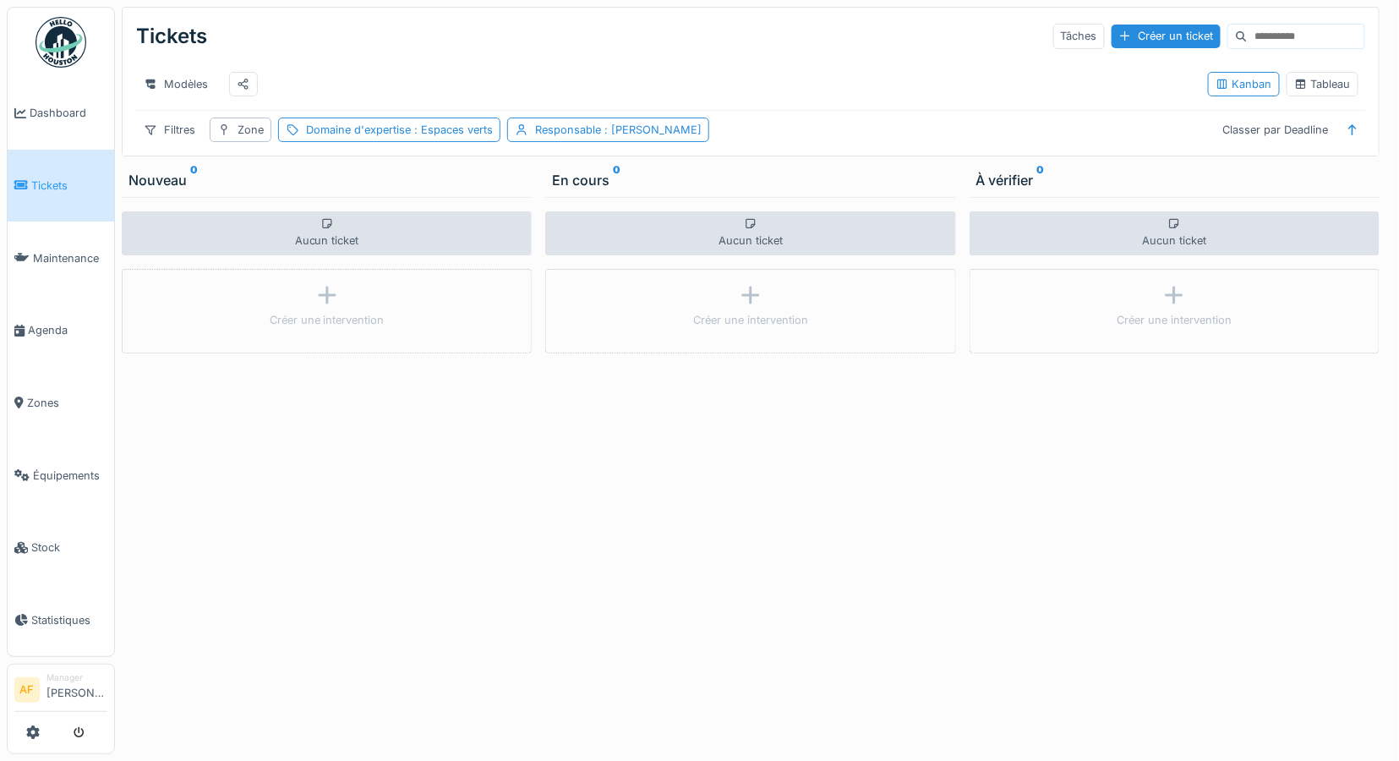
click at [53, 187] on span "Tickets" at bounding box center [69, 185] width 76 height 16
click at [179, 142] on div "Filtres" at bounding box center [169, 129] width 67 height 25
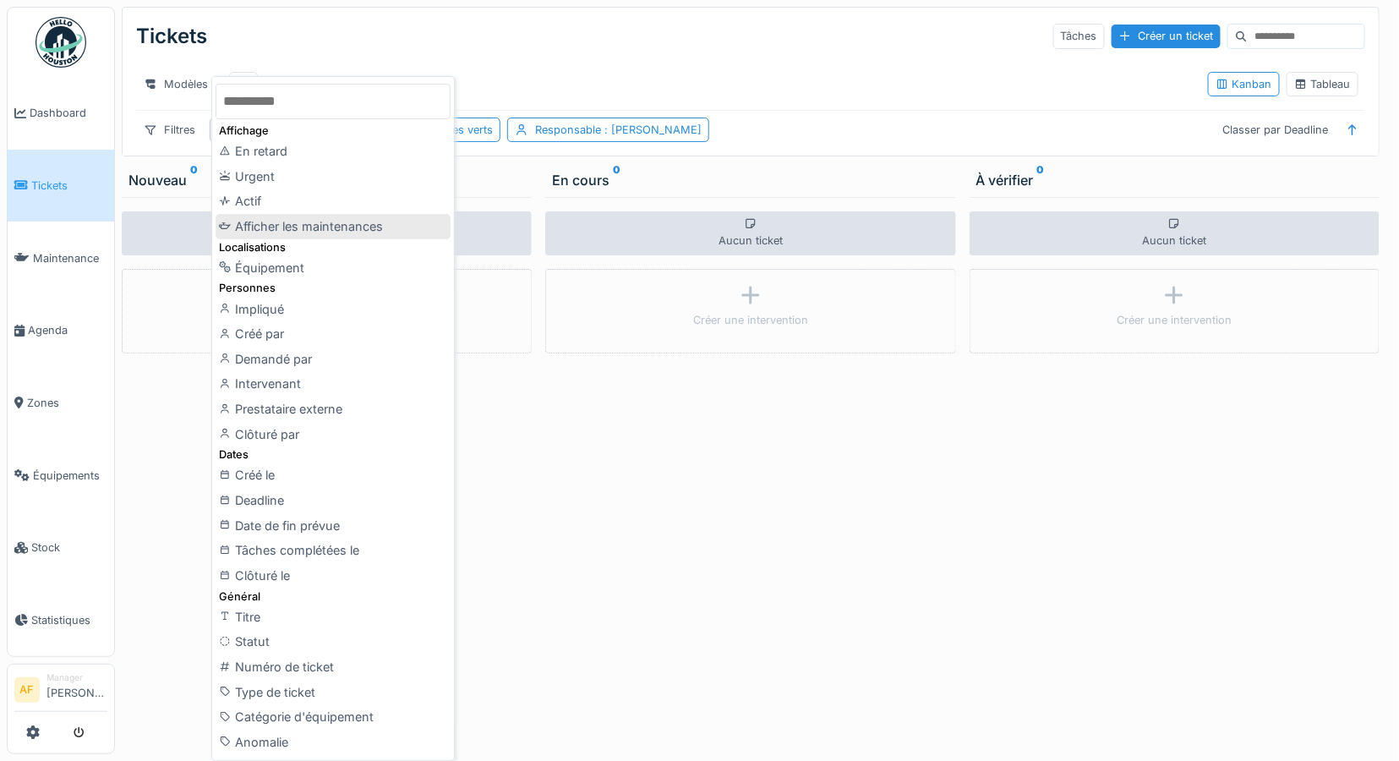
click at [363, 222] on div "Afficher les maintenances" at bounding box center [333, 226] width 235 height 25
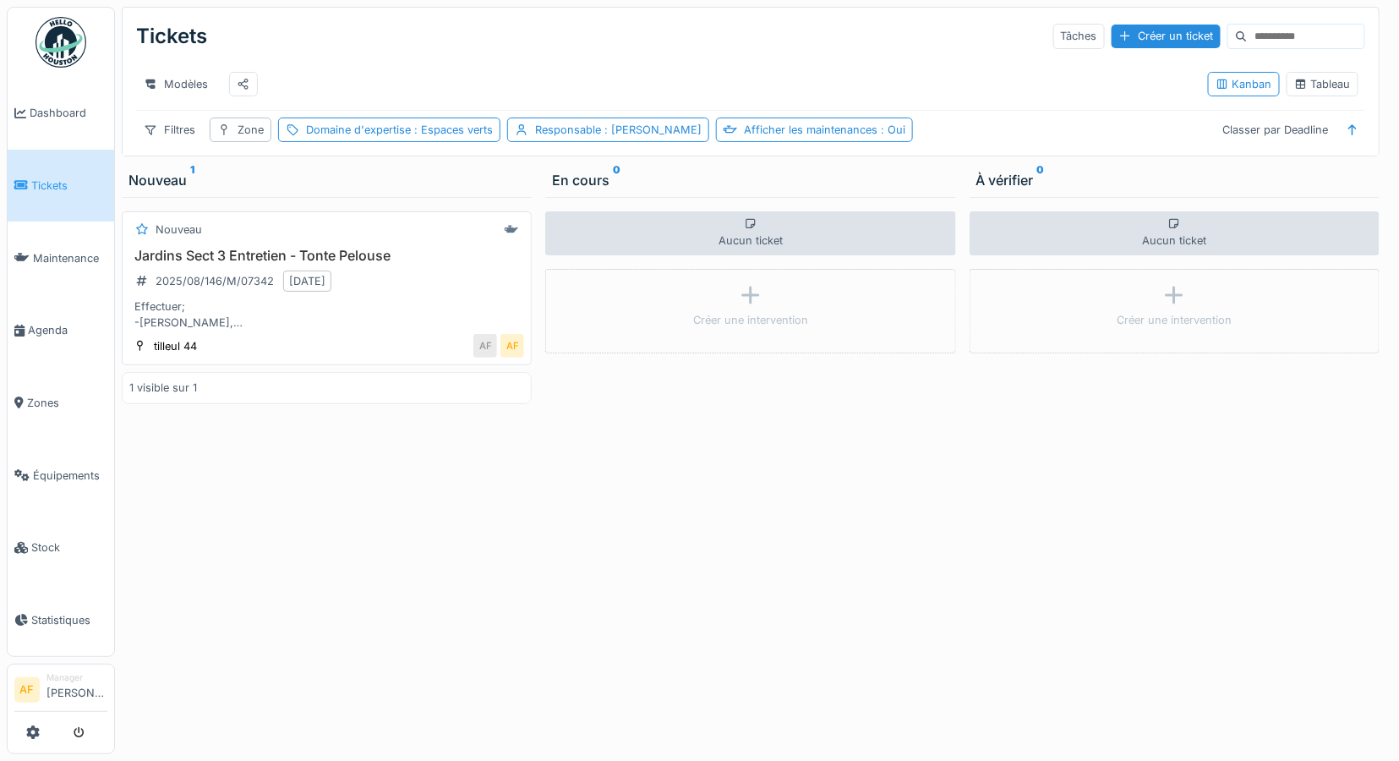
click at [360, 264] on h3 "Jardins Sect 3 Entretien - Tonte Pelouse" at bounding box center [326, 256] width 395 height 16
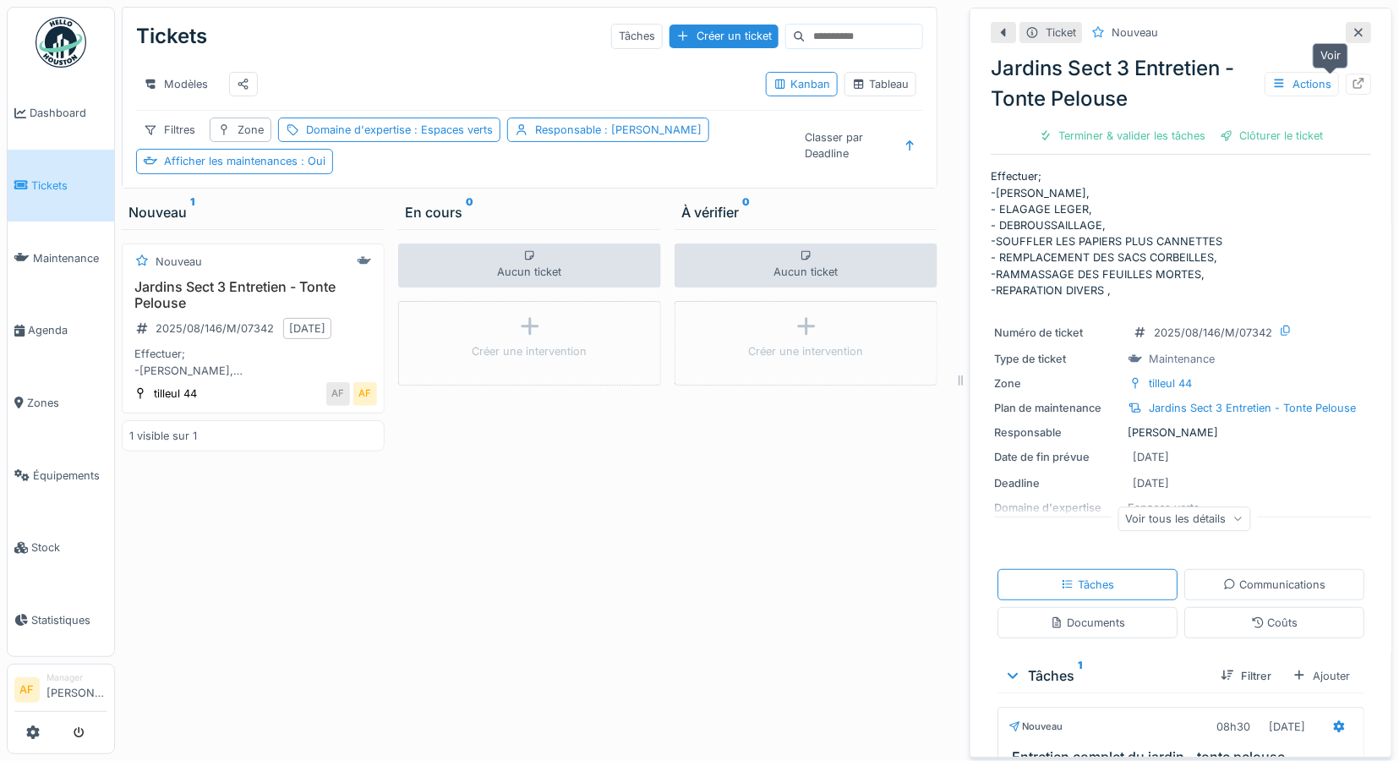
click at [1351, 79] on icon at bounding box center [1358, 83] width 14 height 11
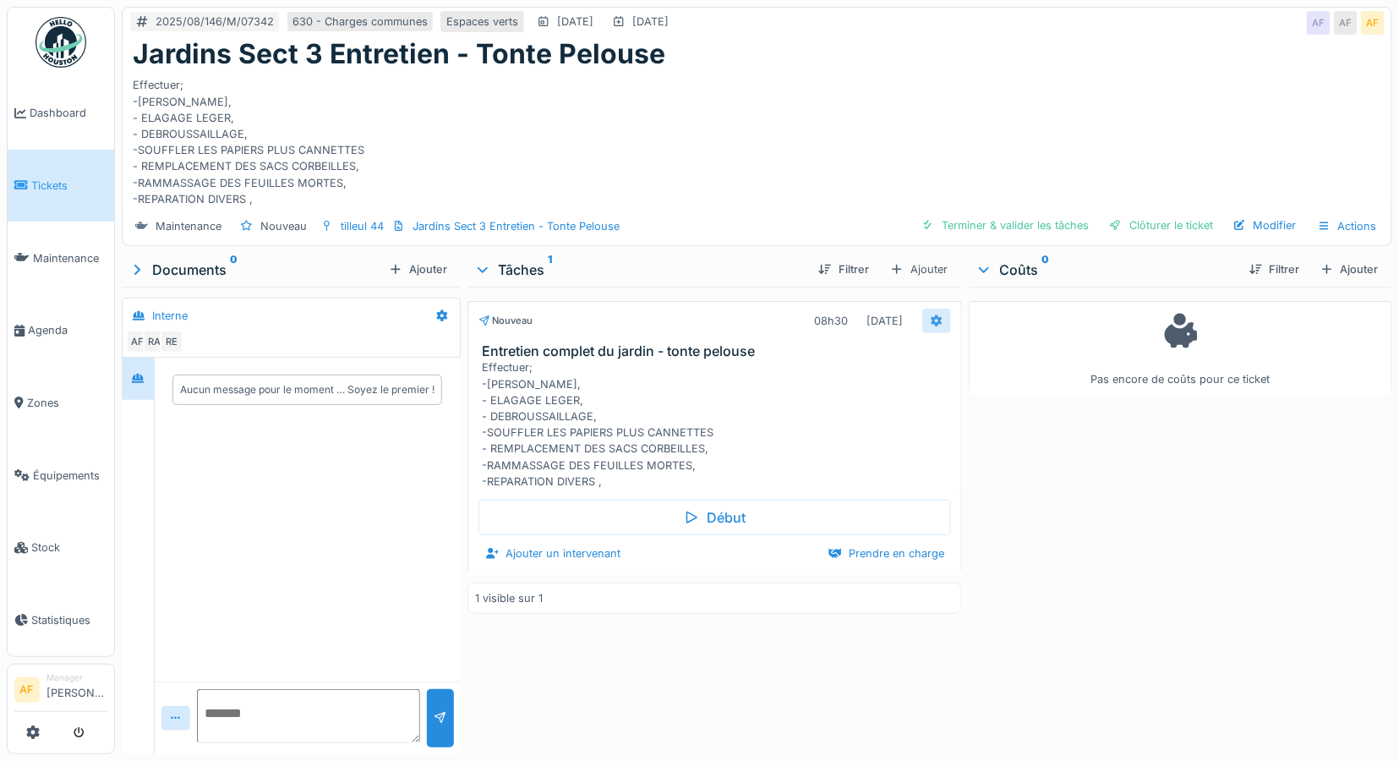
click at [930, 314] on div at bounding box center [937, 321] width 14 height 16
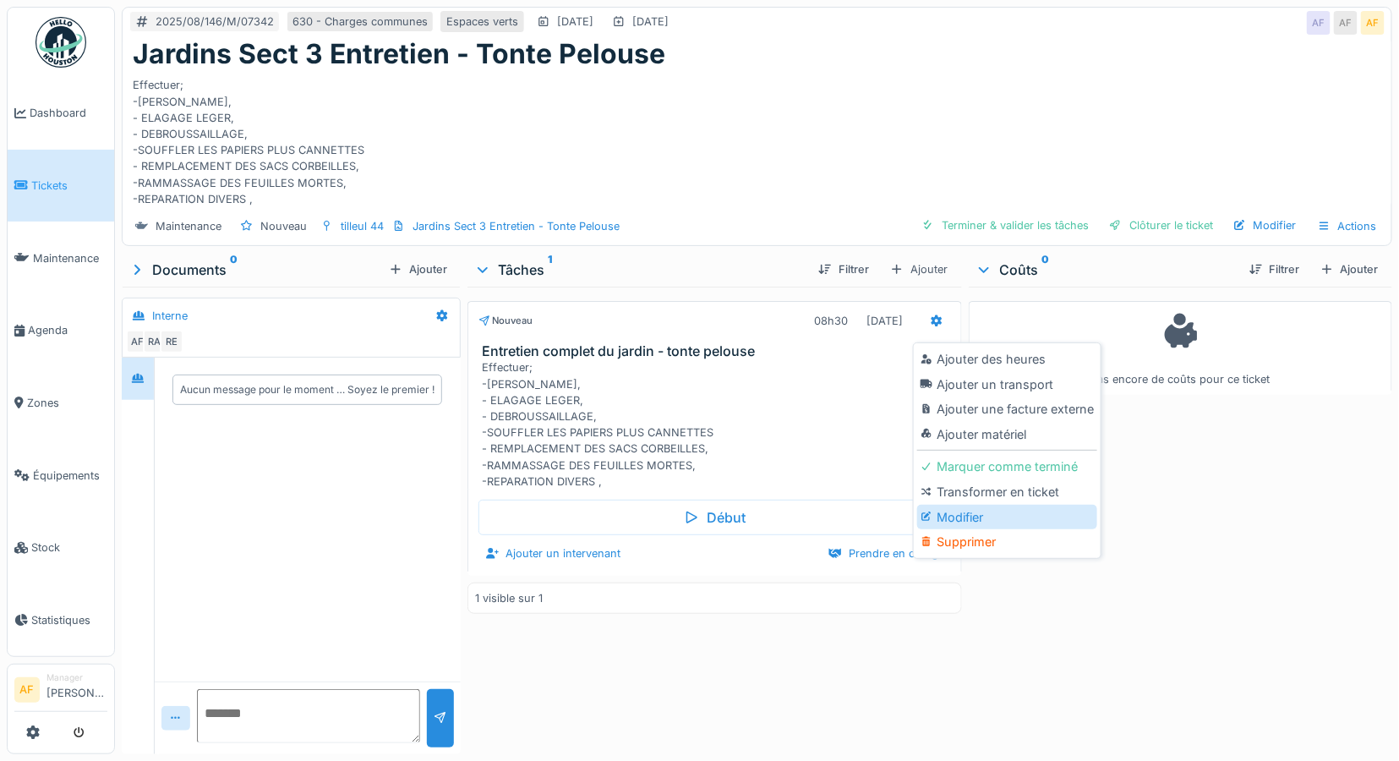
click at [959, 513] on div "Modifier" at bounding box center [1007, 517] width 180 height 25
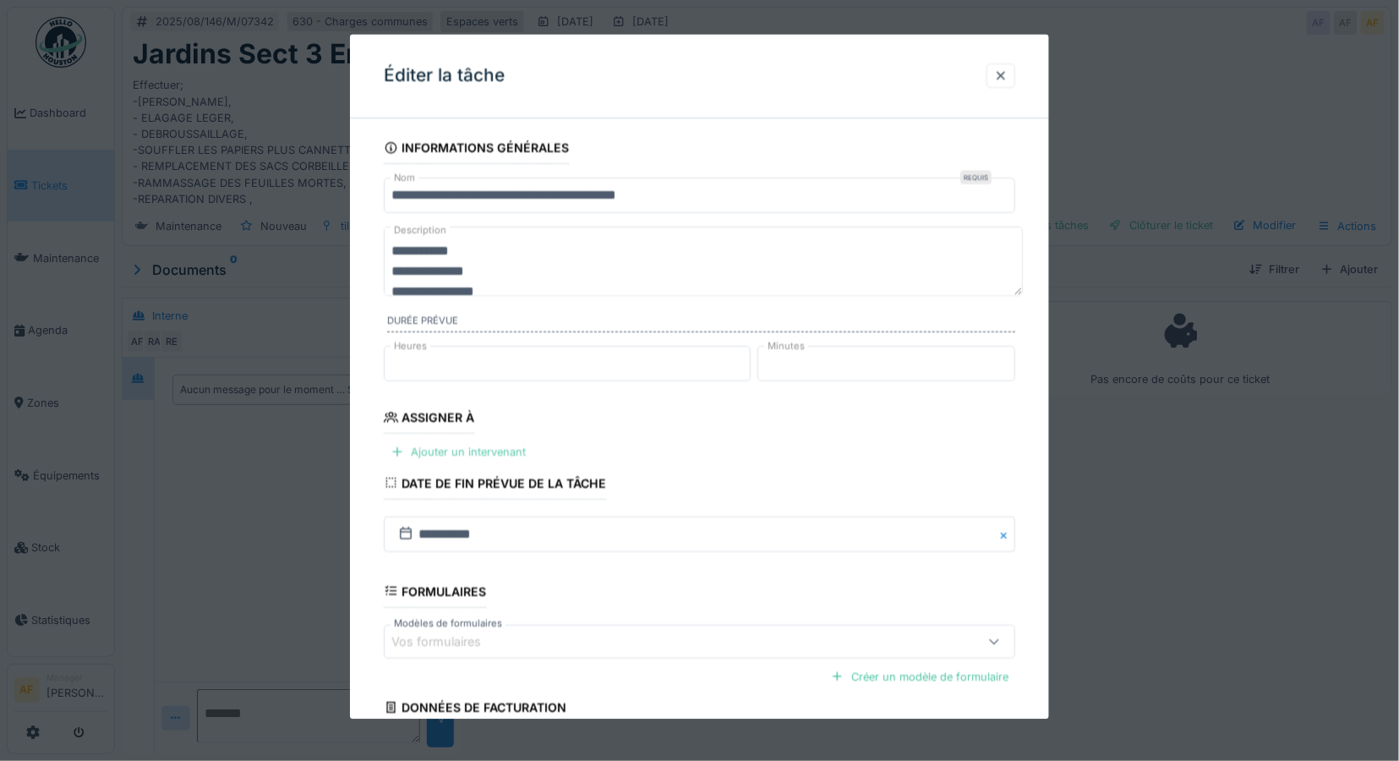
click at [494, 449] on div "Ajouter un intervenant" at bounding box center [458, 452] width 149 height 23
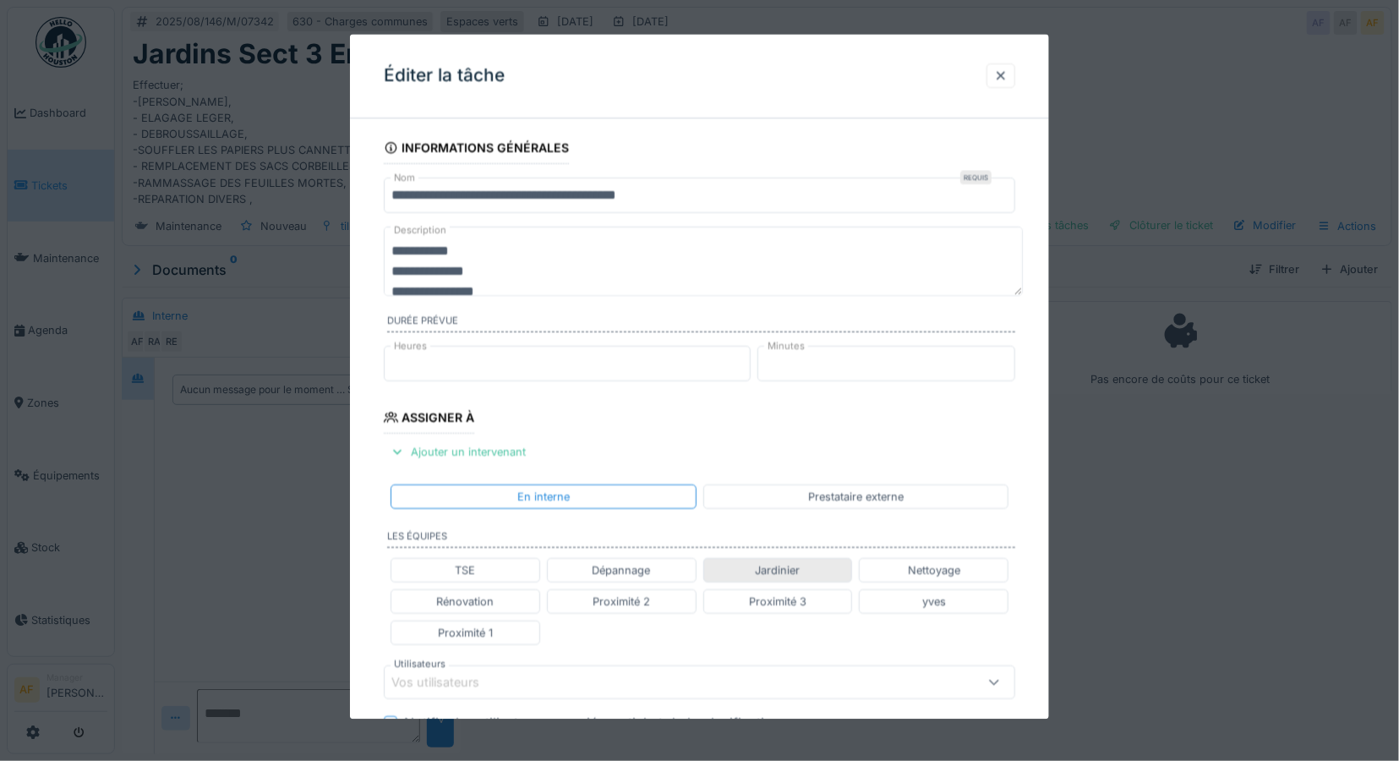
click at [813, 568] on div "Jardinier" at bounding box center [778, 570] width 150 height 25
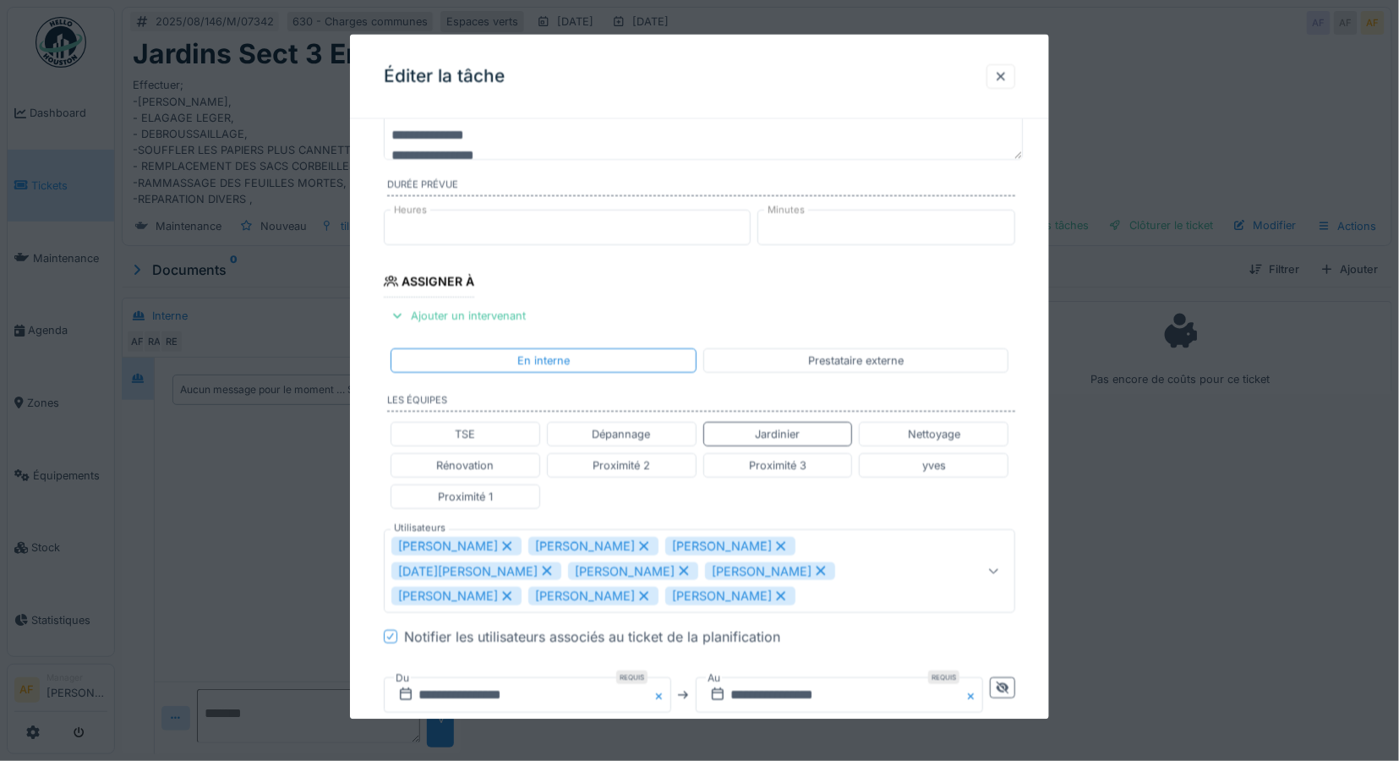
scroll to position [375, 0]
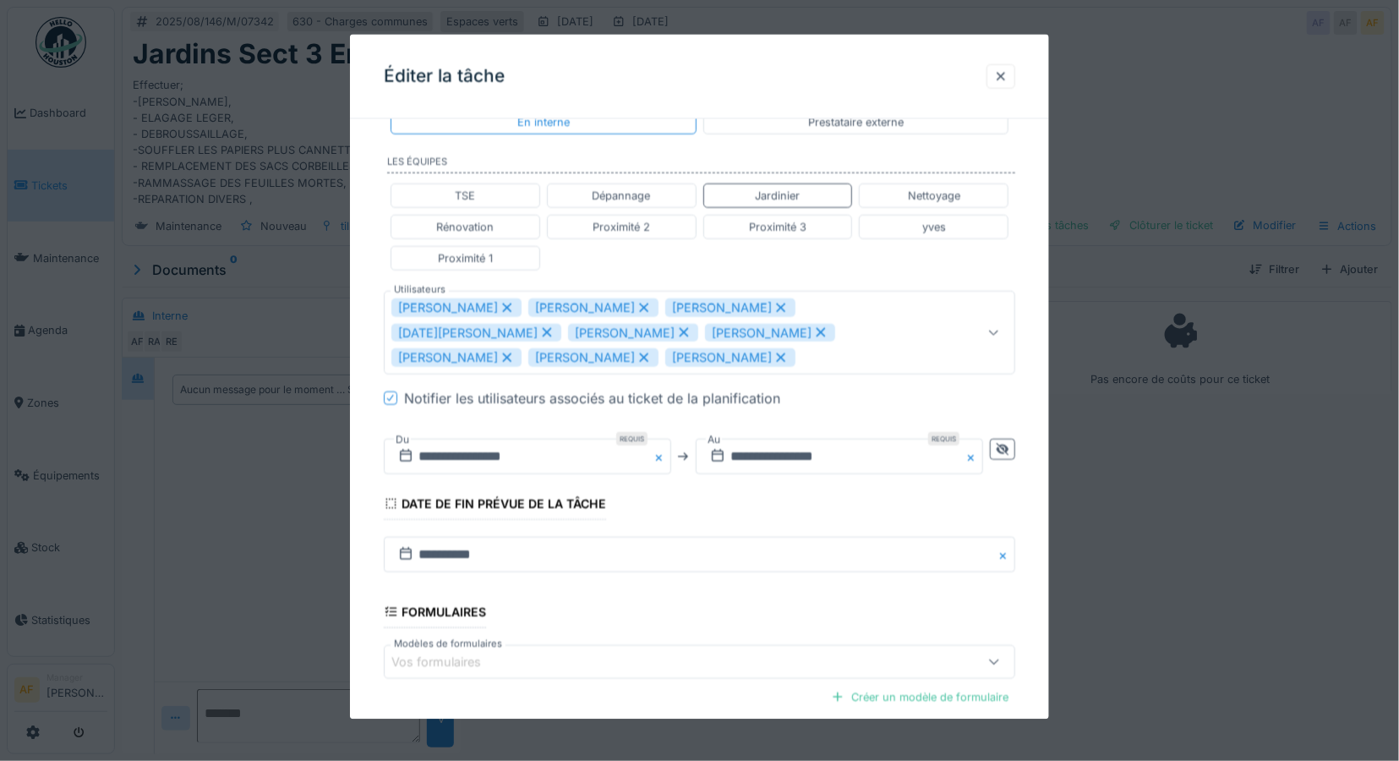
click at [499, 303] on icon at bounding box center [506, 307] width 15 height 12
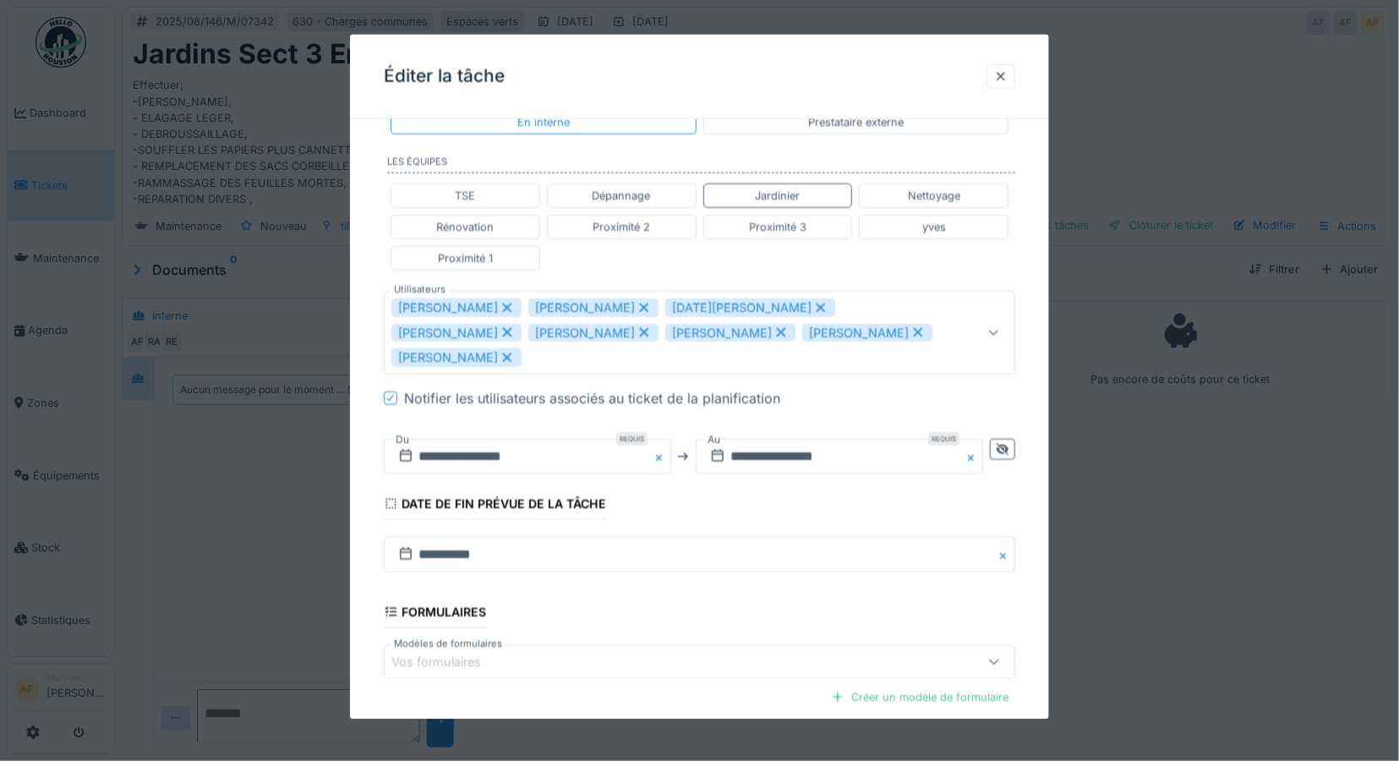
click at [512, 305] on icon at bounding box center [506, 307] width 15 height 12
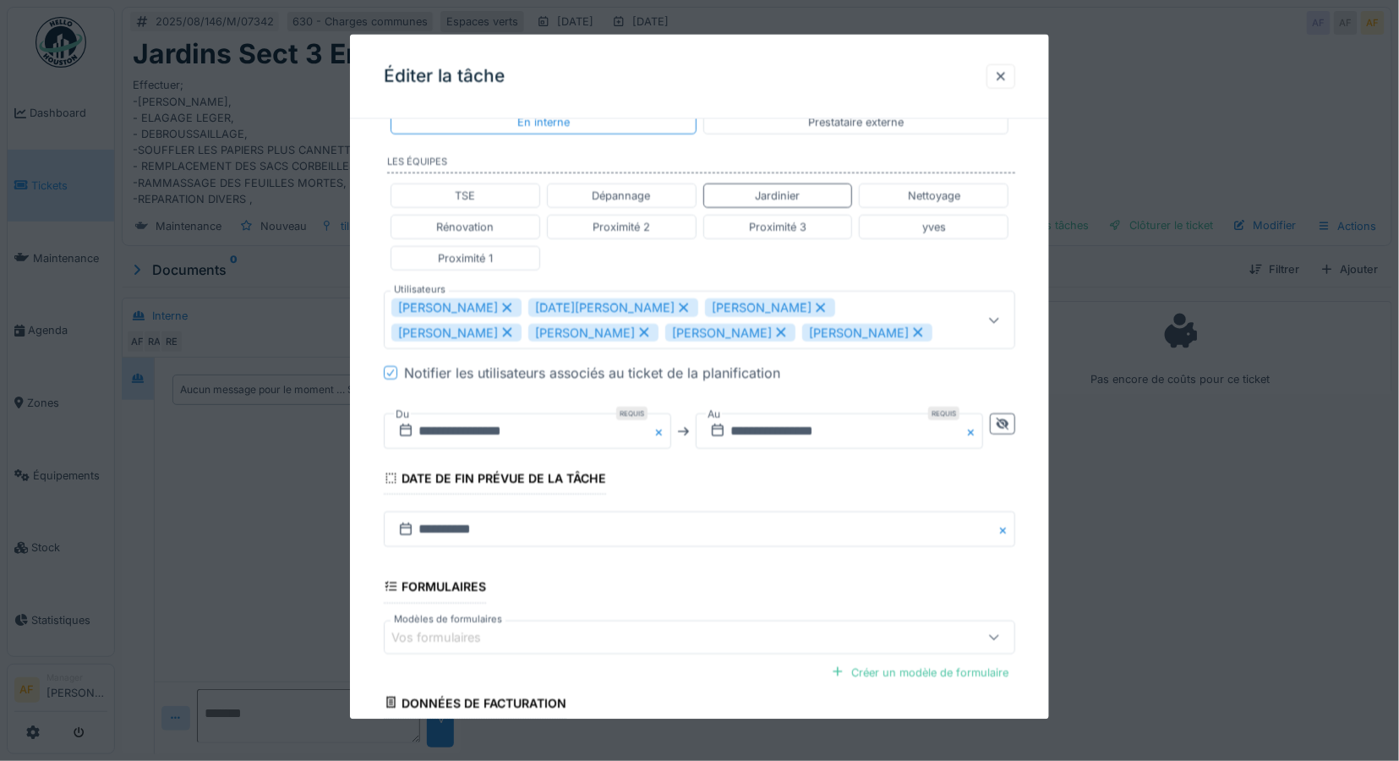
click at [816, 305] on icon at bounding box center [820, 307] width 9 height 9
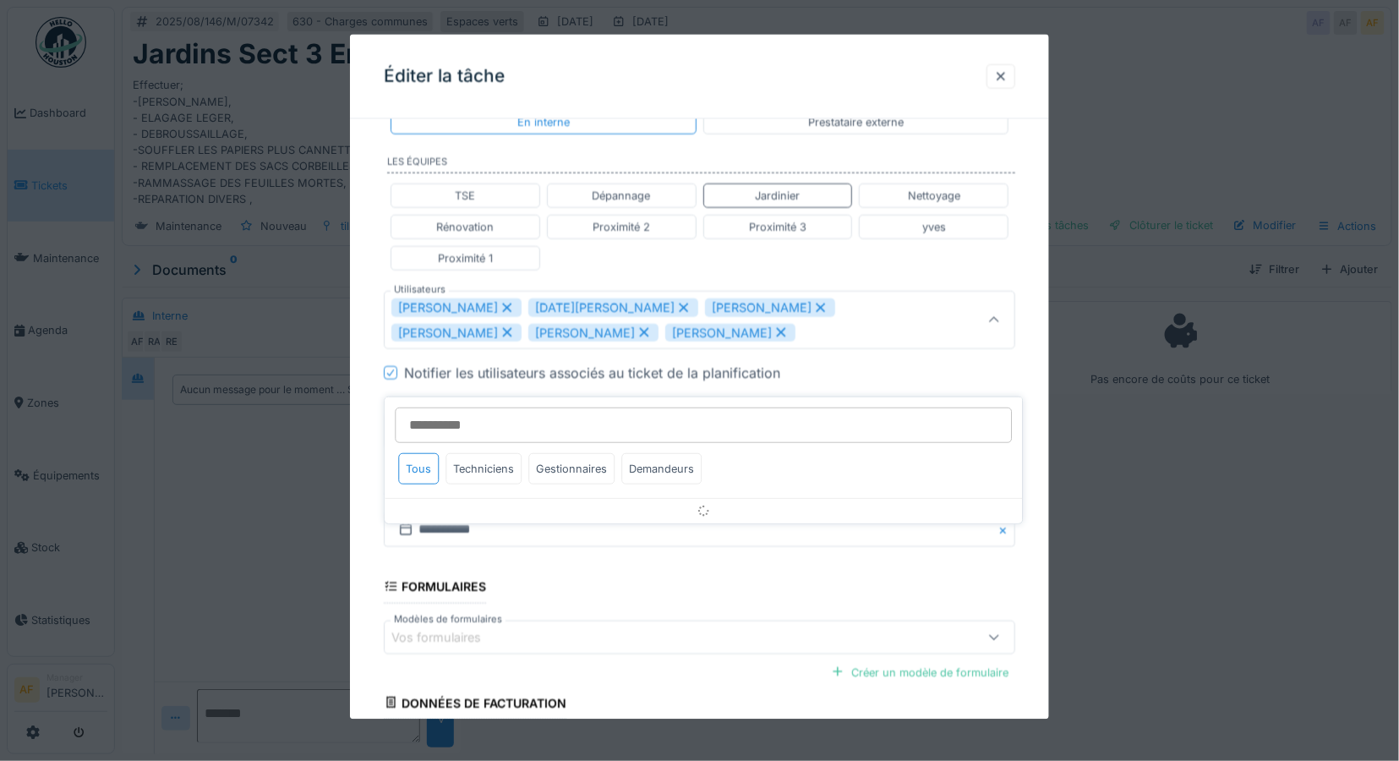
scroll to position [319, 0]
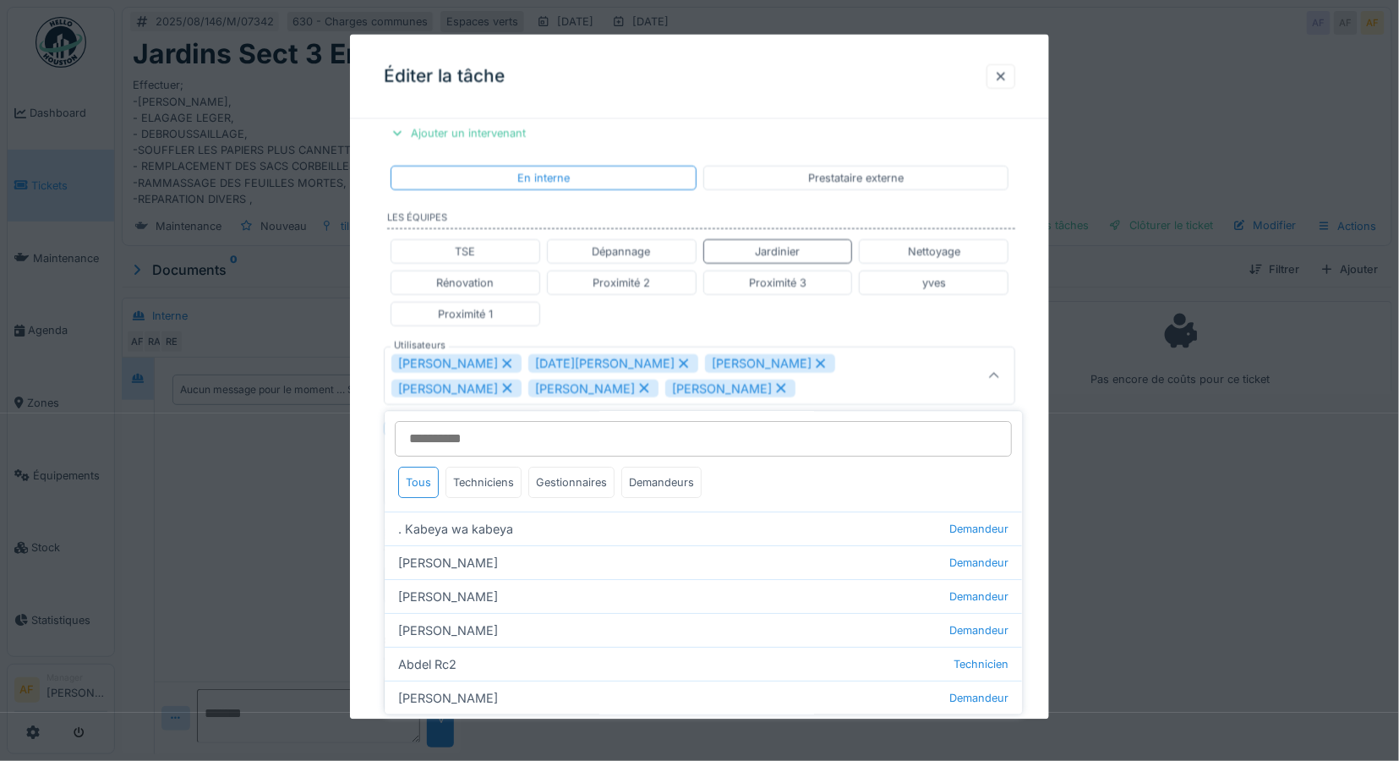
click at [816, 360] on icon at bounding box center [820, 362] width 9 height 9
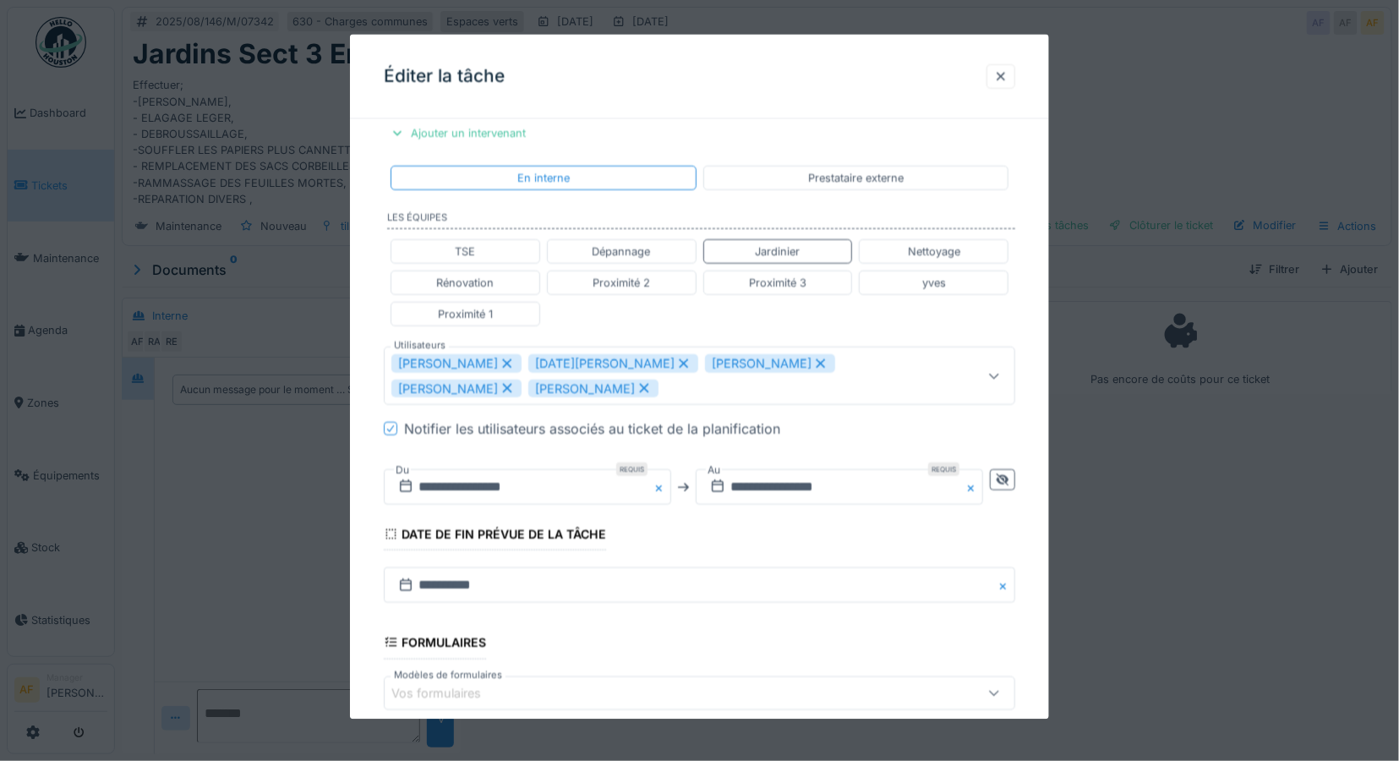
click at [813, 361] on icon at bounding box center [820, 363] width 15 height 12
click at [813, 362] on icon at bounding box center [820, 363] width 15 height 12
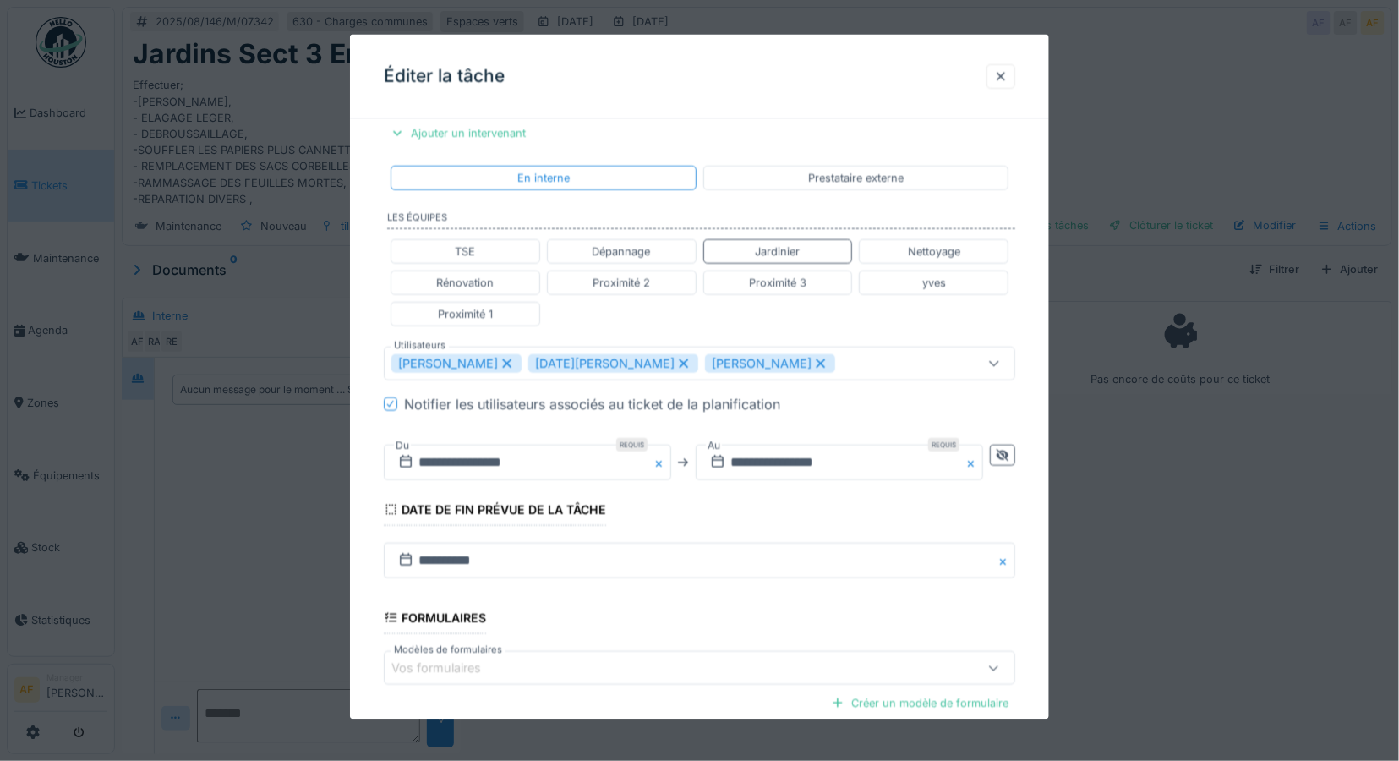
drag, startPoint x: 740, startPoint y: 362, endPoint x: 791, endPoint y: 352, distance: 51.7
click at [813, 362] on icon at bounding box center [820, 363] width 15 height 12
type input "**********"
click at [811, 325] on div "TSE Dépannage Jardinier Nettoyage Rénovation Proximité 2 Proximité 3 yves Proxi…" at bounding box center [700, 282] width 632 height 101
click at [537, 462] on input "**********" at bounding box center [527, 462] width 287 height 35
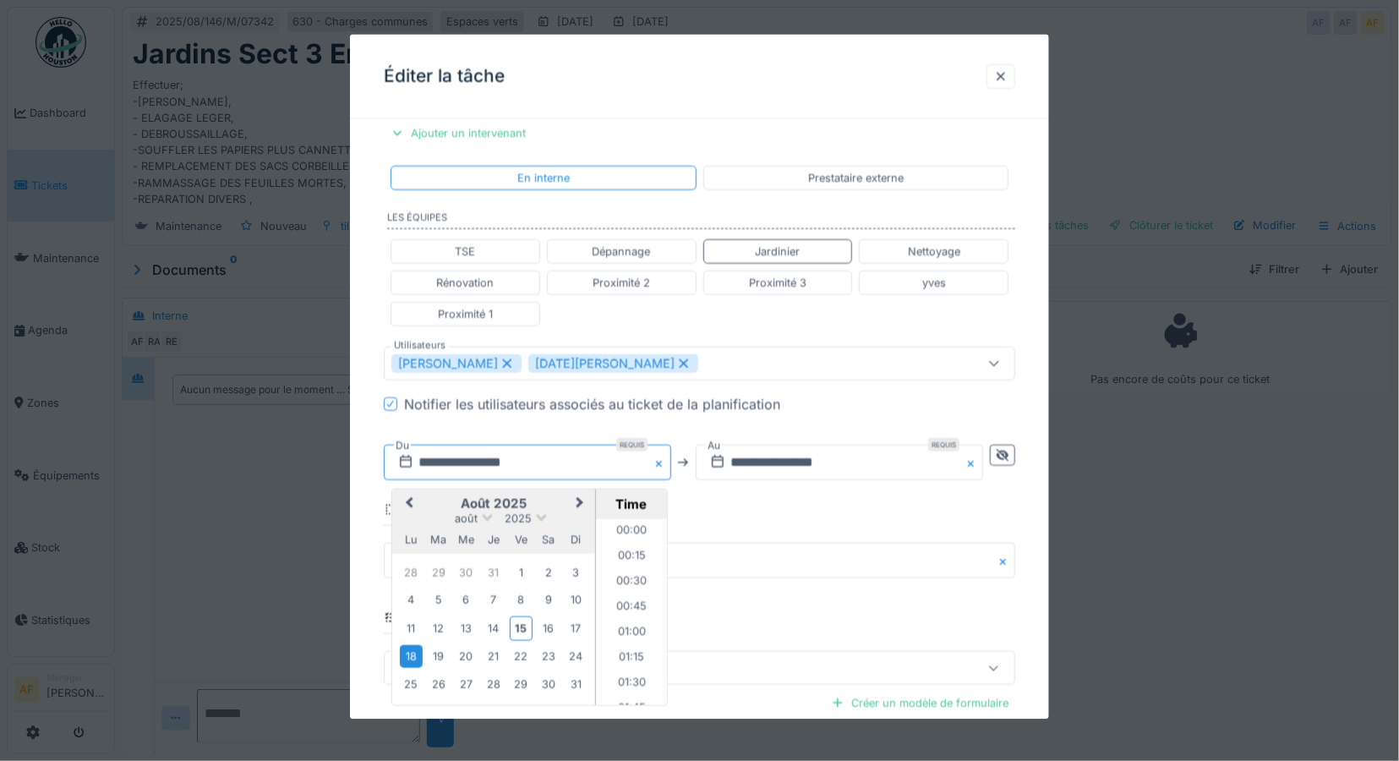
scroll to position [630, 0]
click at [412, 654] on div "18" at bounding box center [411, 656] width 23 height 23
click at [632, 660] on li "07:30" at bounding box center [632, 662] width 72 height 25
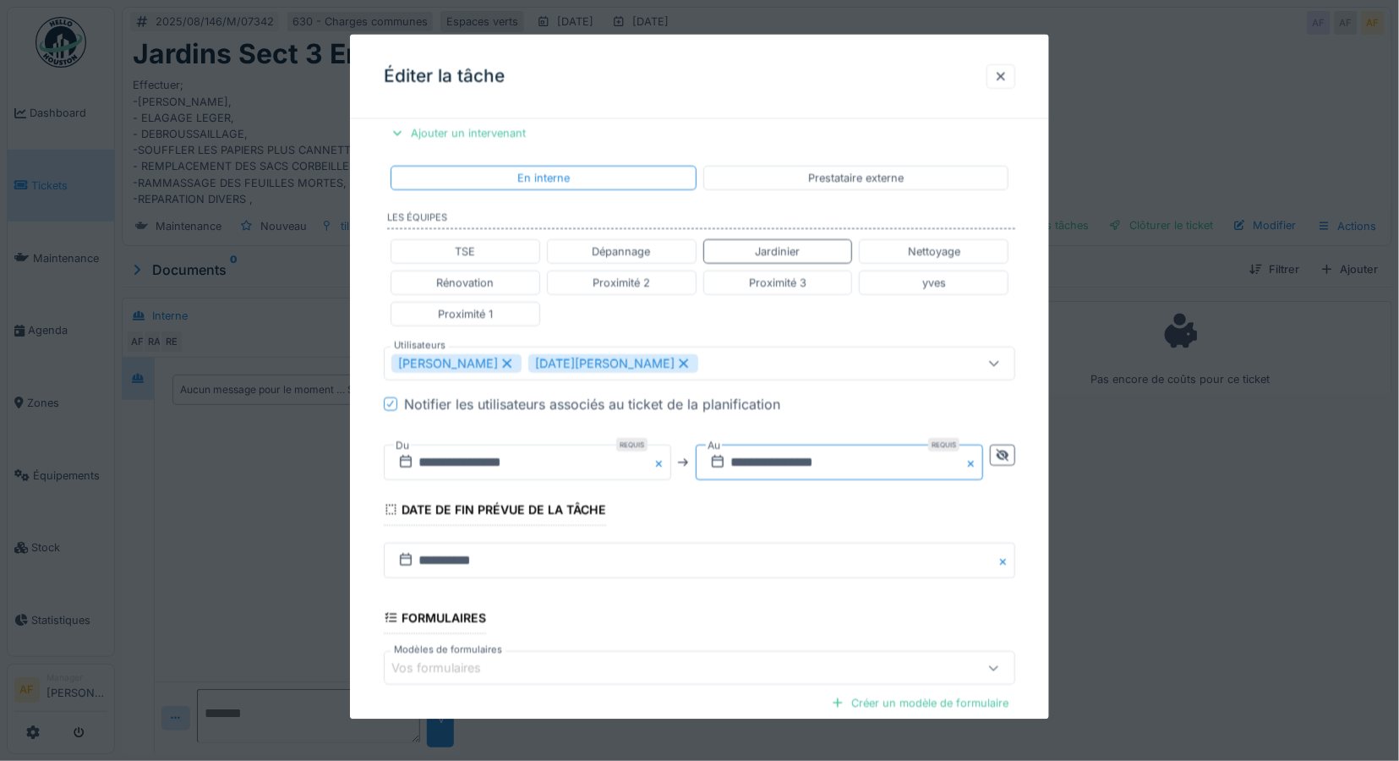
click at [814, 460] on input "**********" at bounding box center [839, 462] width 287 height 35
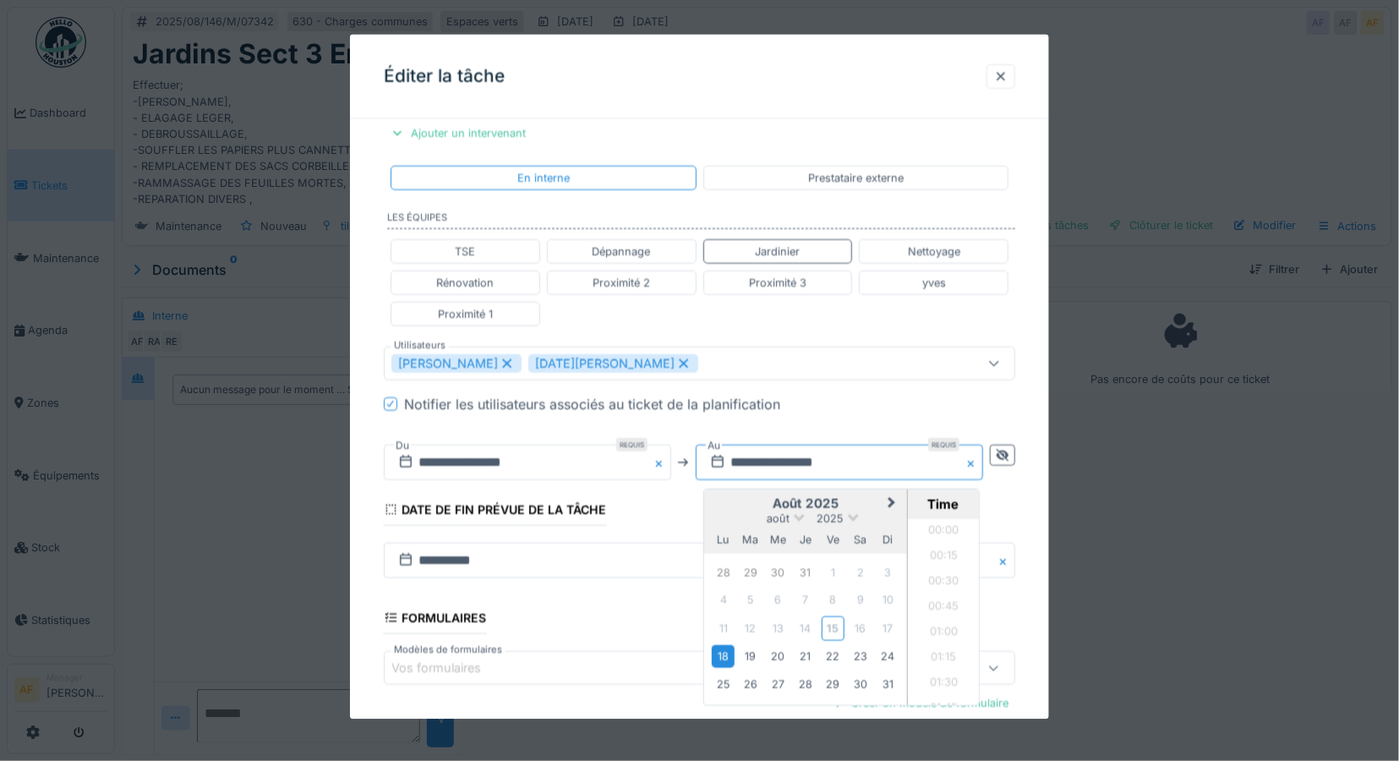
scroll to position [2248, 0]
click at [727, 653] on div "18" at bounding box center [723, 656] width 23 height 23
click at [943, 561] on li "16:00" at bounding box center [944, 563] width 72 height 25
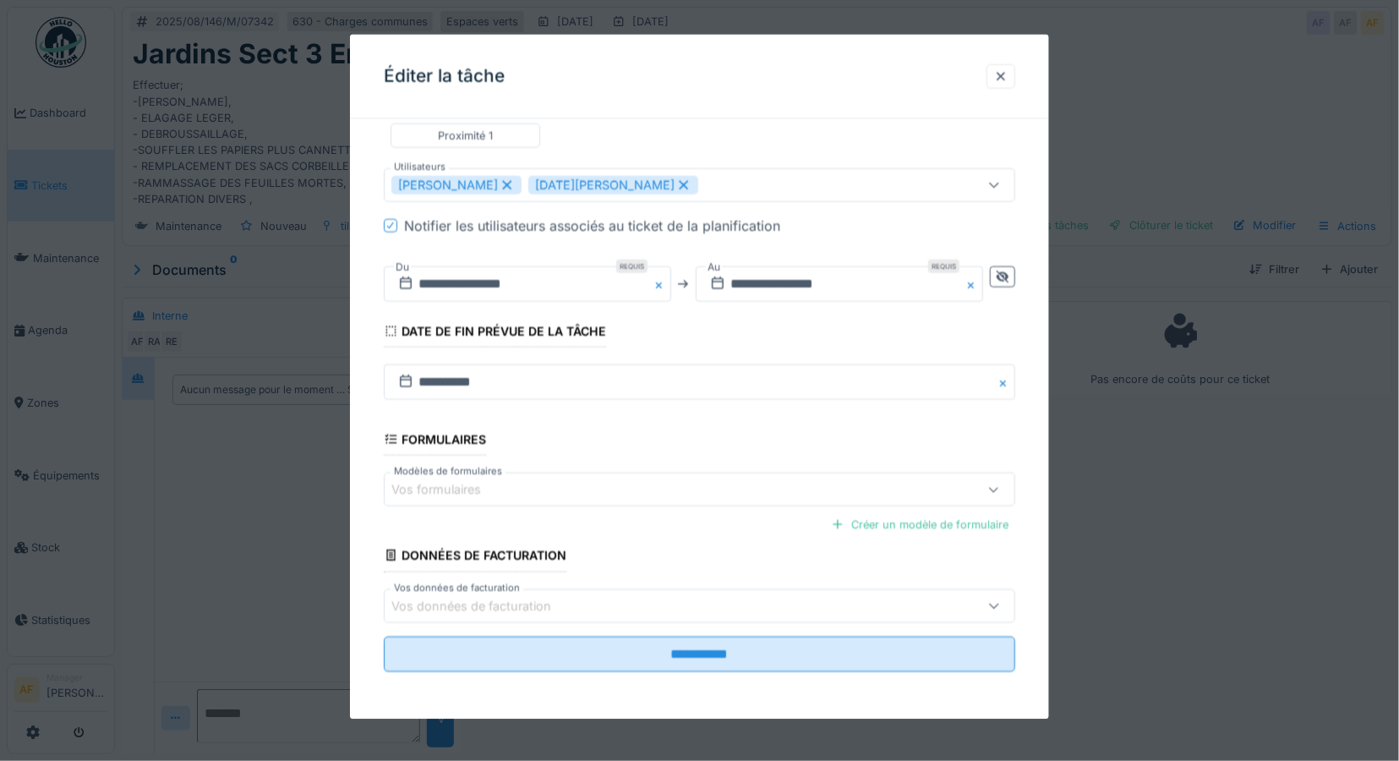
scroll to position [499, 0]
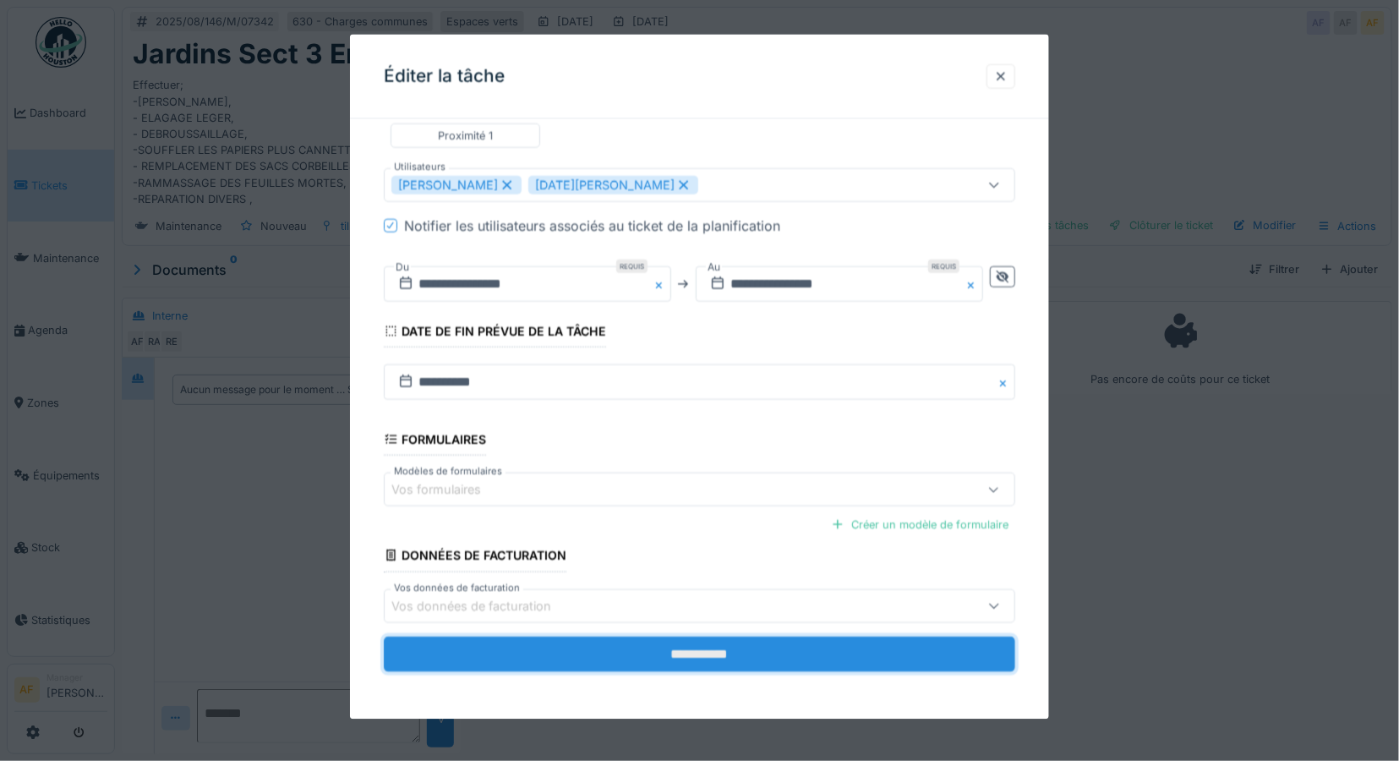
click at [691, 651] on input "**********" at bounding box center [700, 653] width 632 height 35
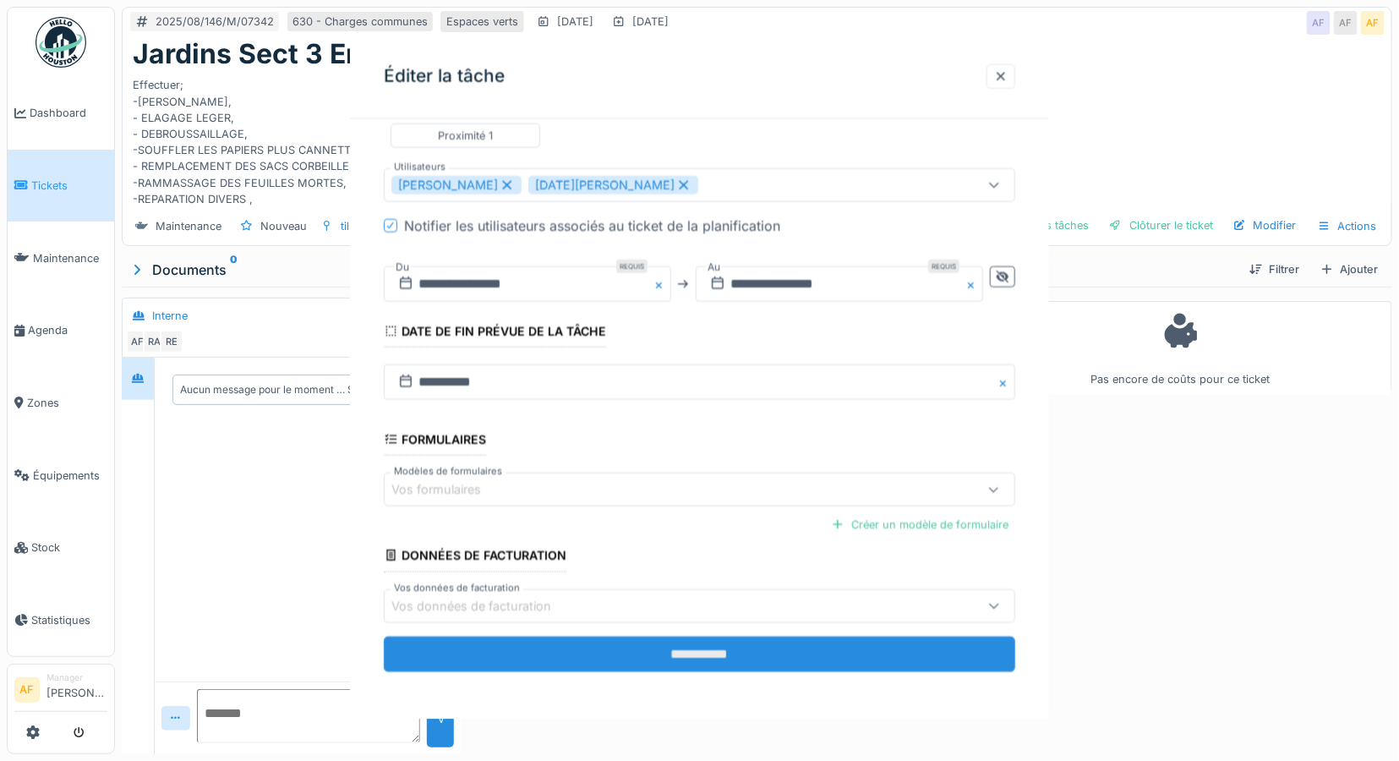
scroll to position [0, 0]
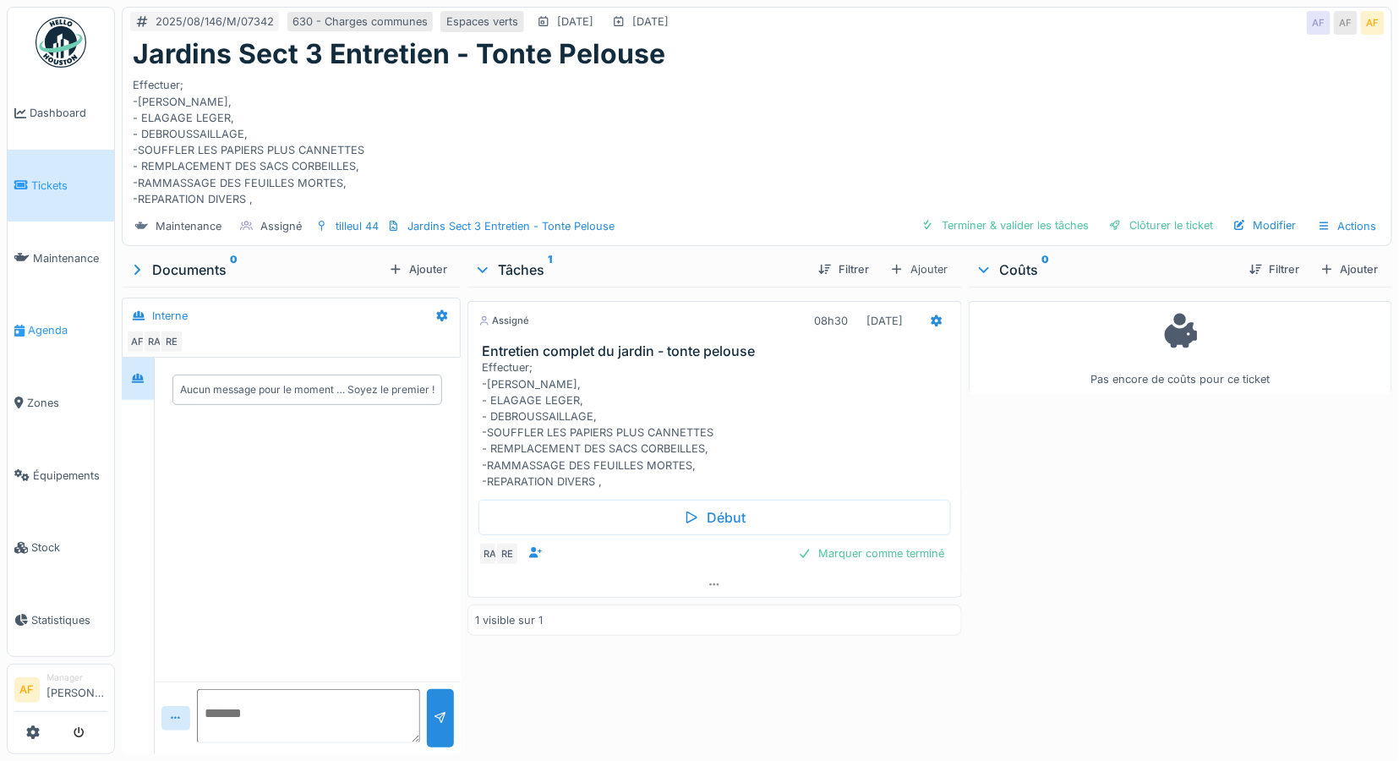
click at [40, 323] on span "Agenda" at bounding box center [67, 330] width 79 height 16
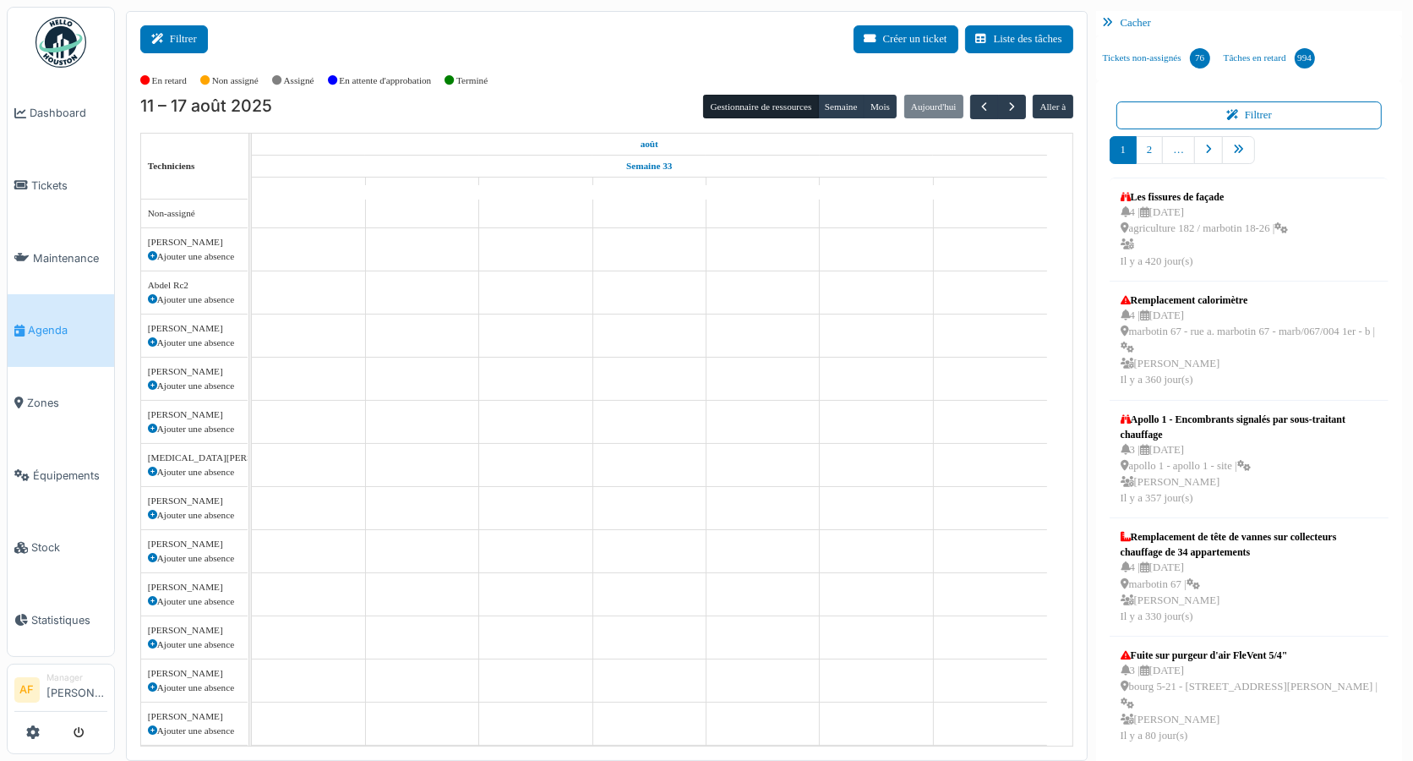
click at [192, 45] on button "Filtrer" at bounding box center [174, 39] width 68 height 28
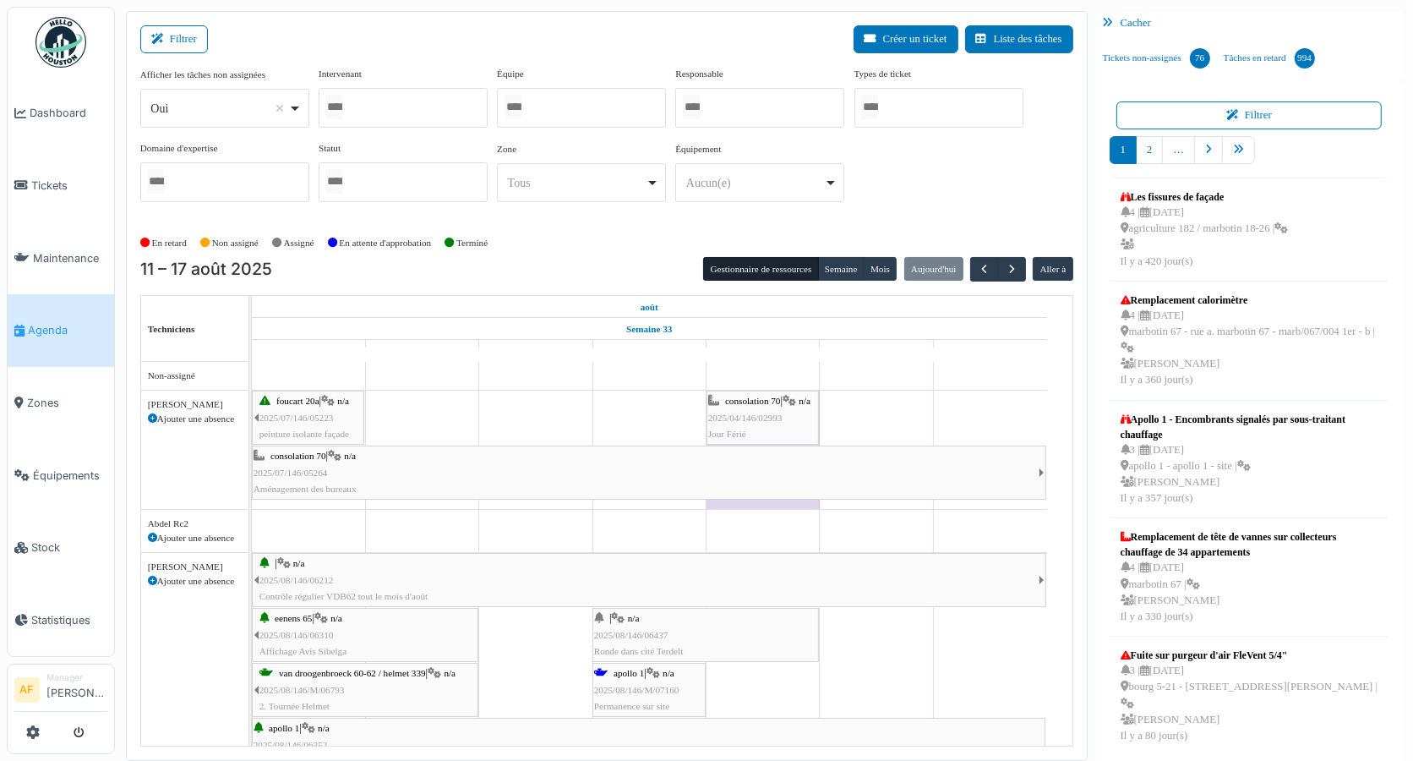
click at [455, 110] on div at bounding box center [403, 108] width 169 height 40
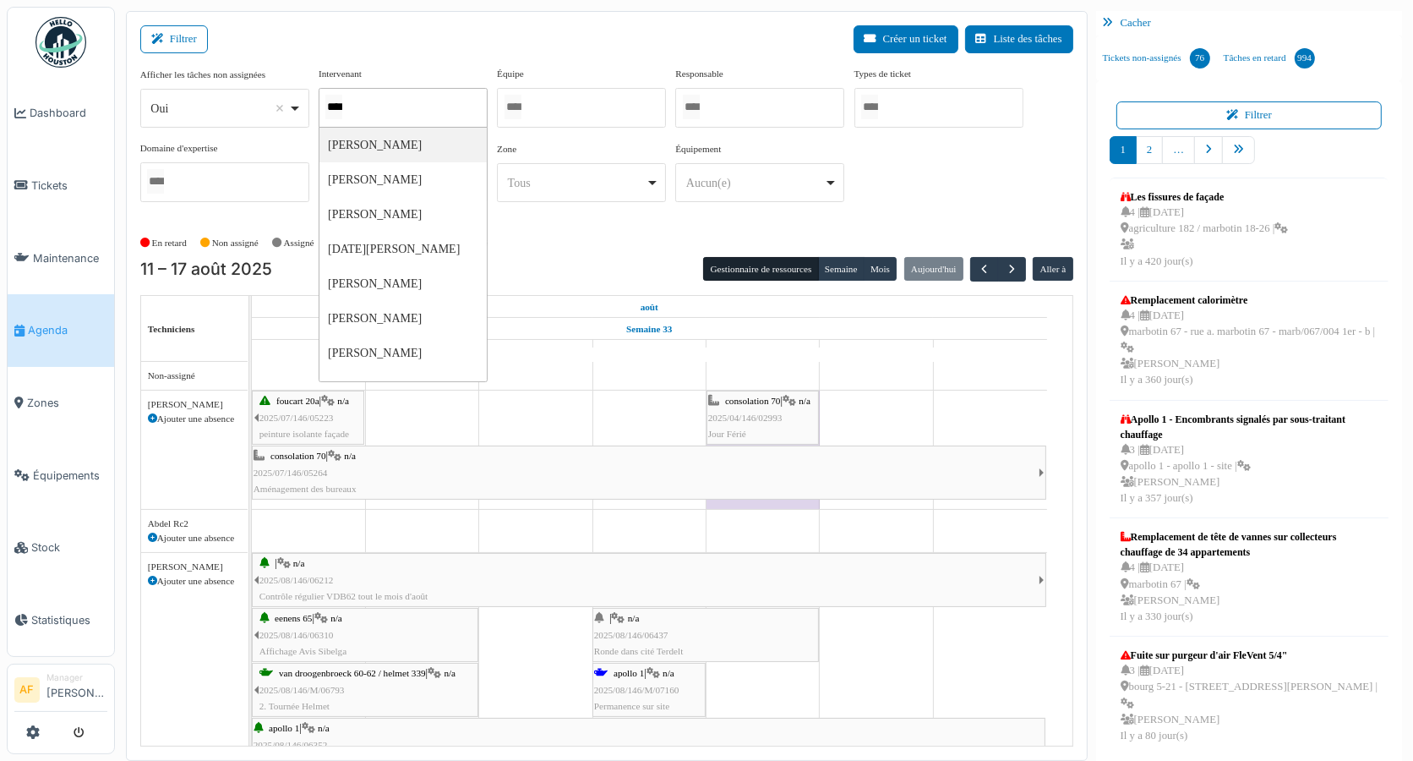
type input "*****"
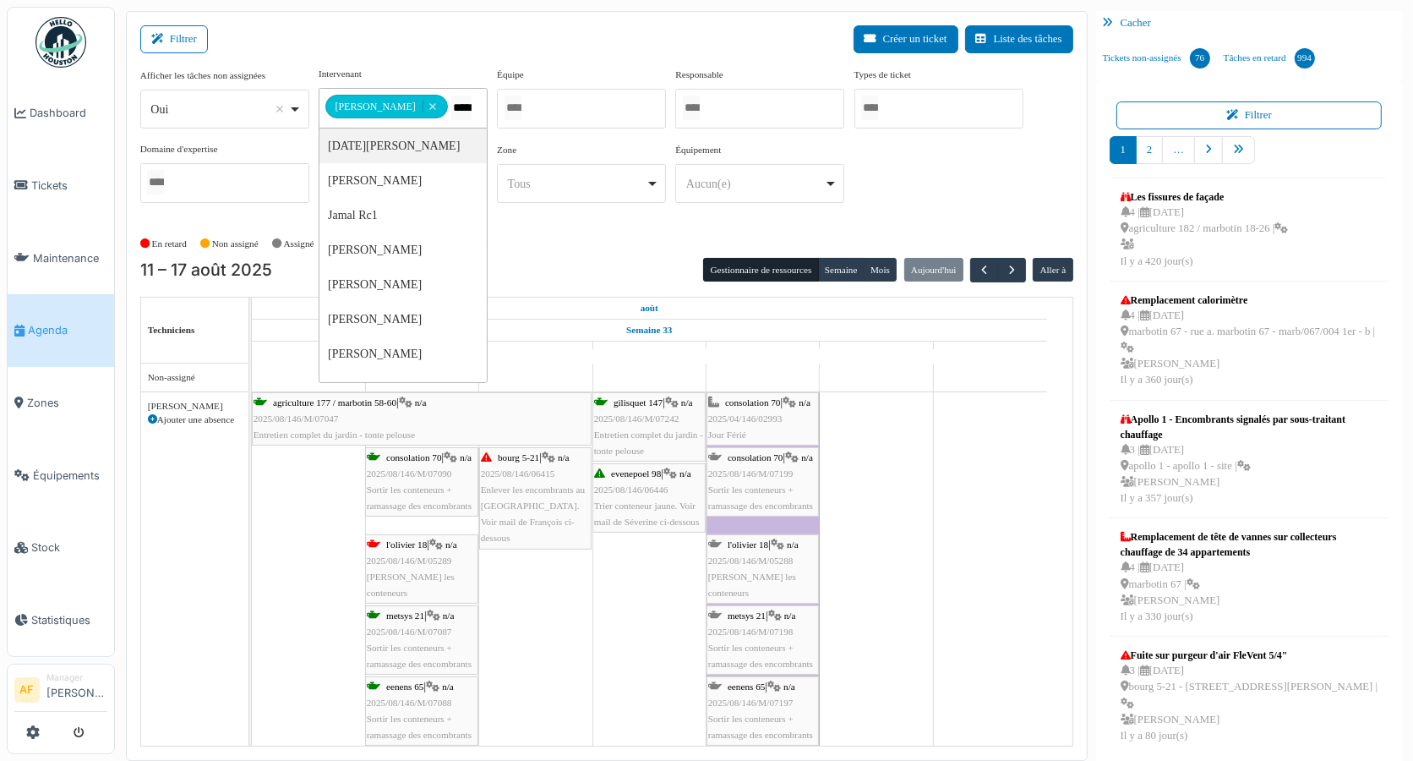
type input "******"
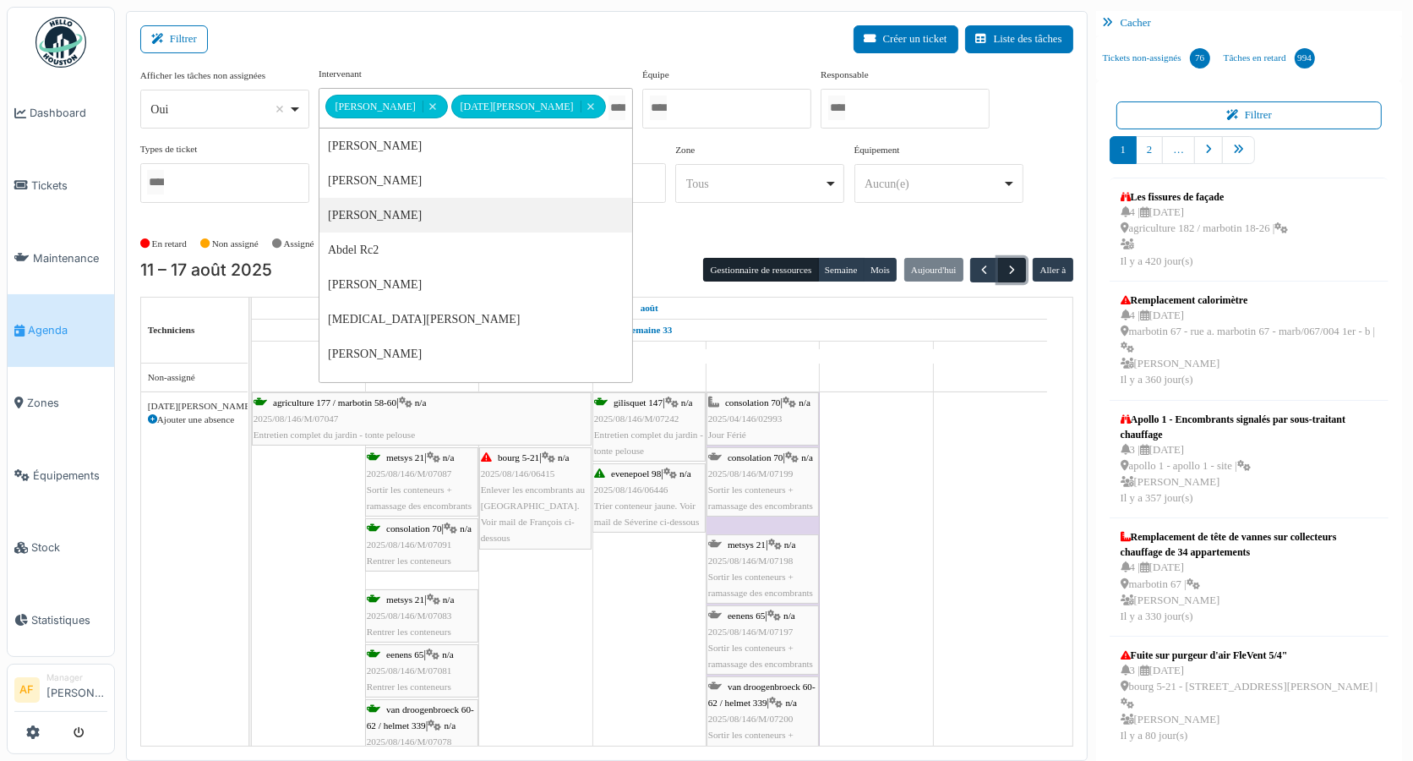
click at [1005, 268] on span "button" at bounding box center [1012, 270] width 14 height 14
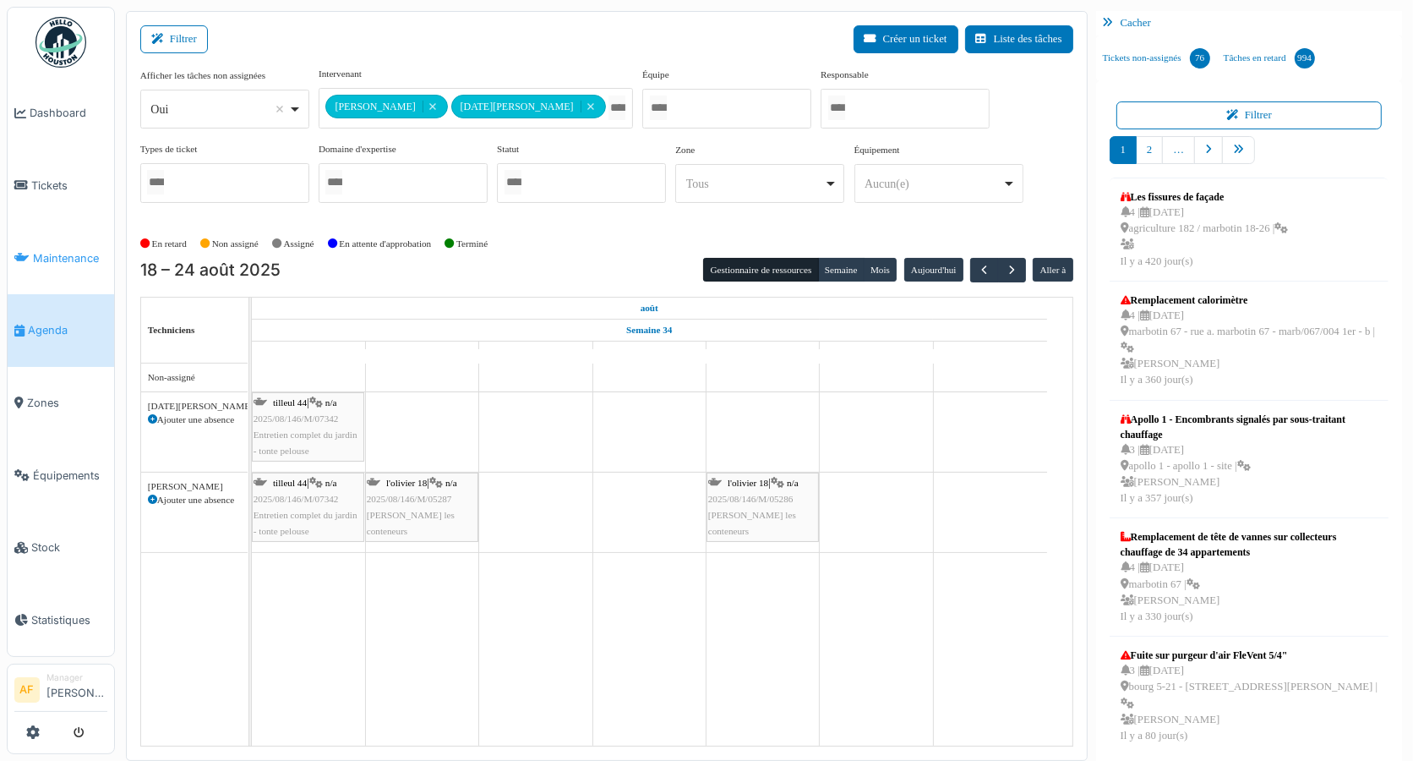
click at [87, 254] on span "Maintenance" at bounding box center [70, 258] width 74 height 16
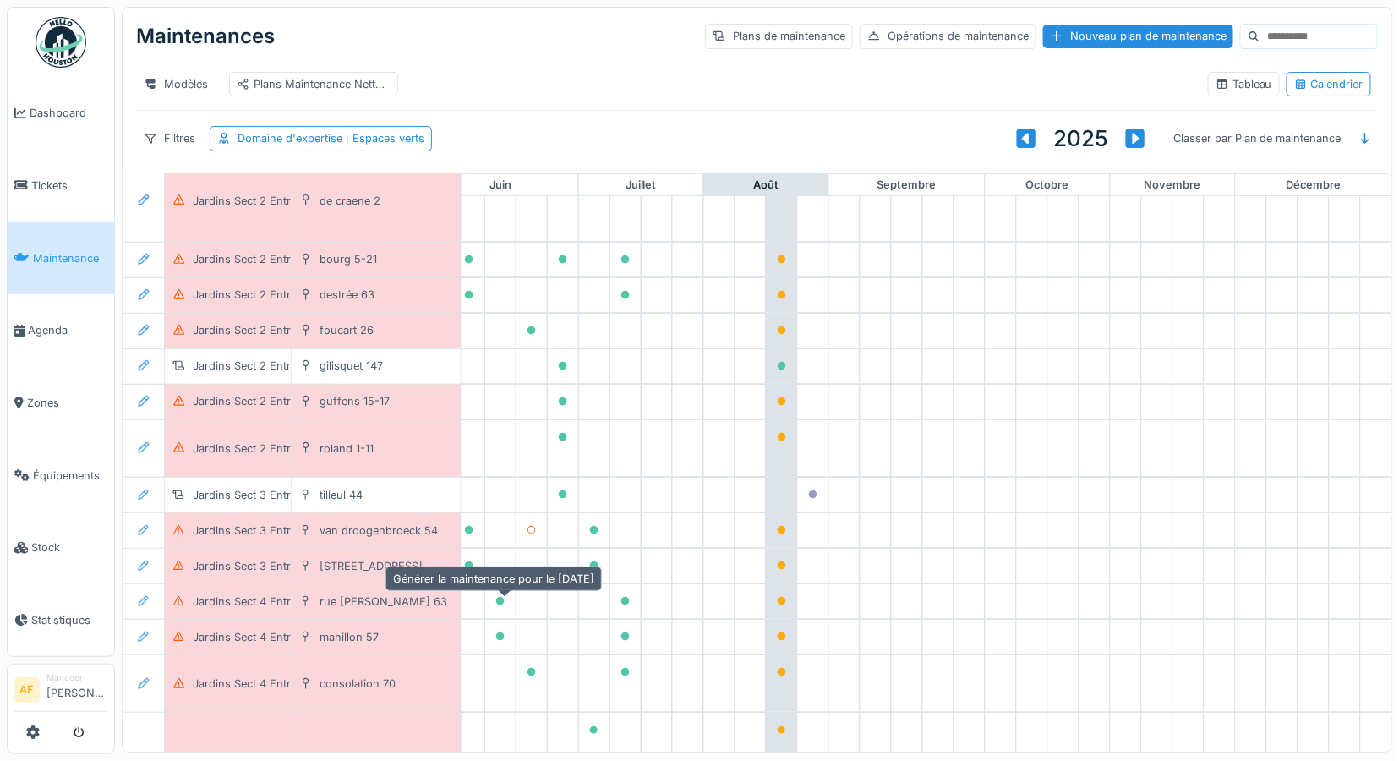
scroll to position [281, 766]
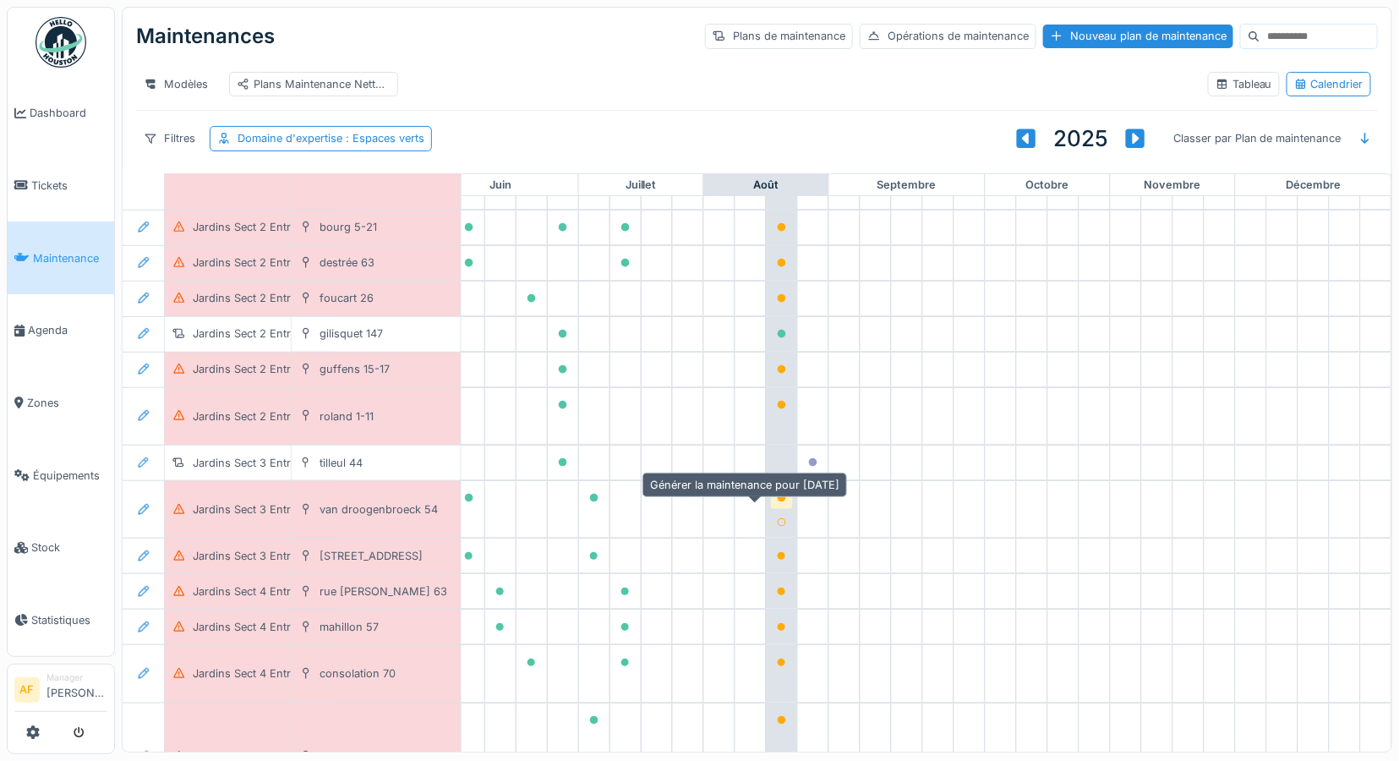
click at [777, 506] on div at bounding box center [782, 498] width 10 height 16
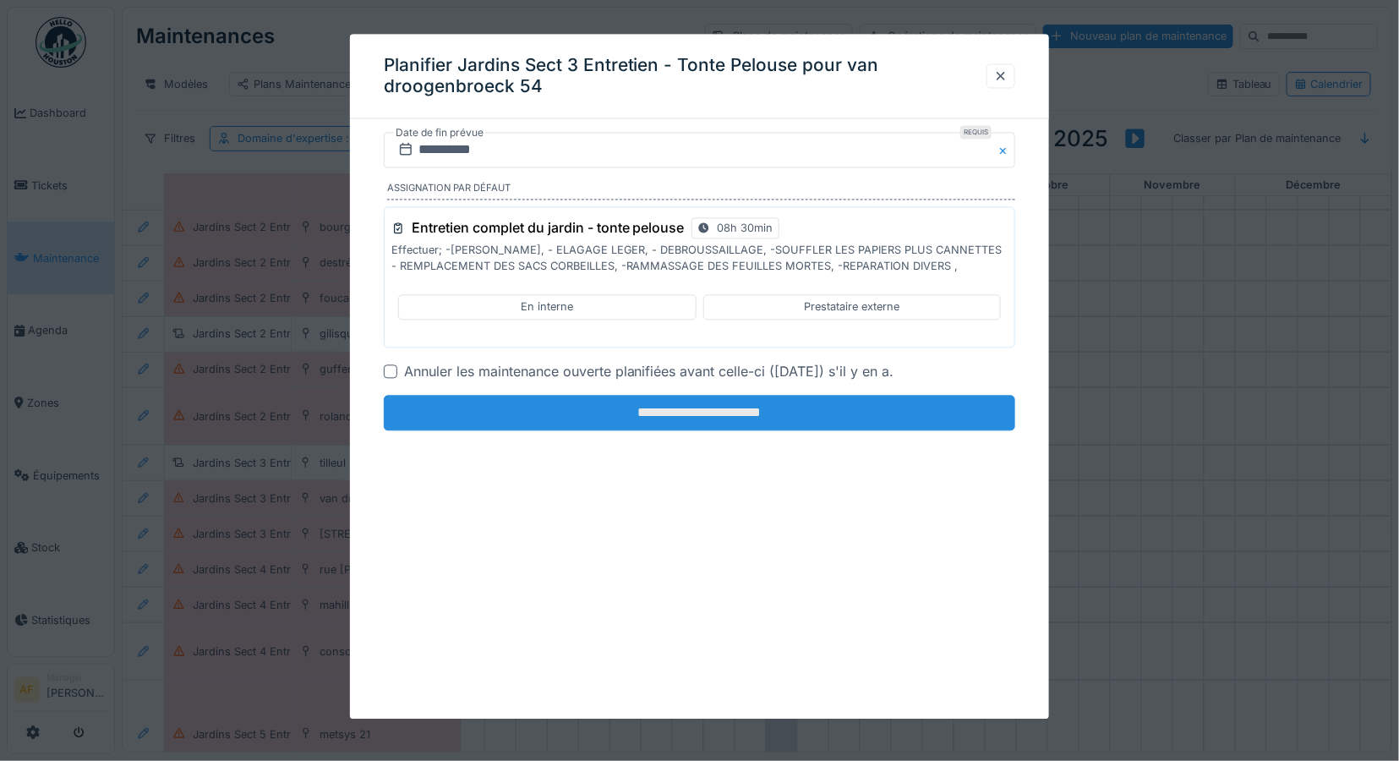
click at [712, 409] on input "**********" at bounding box center [700, 412] width 632 height 35
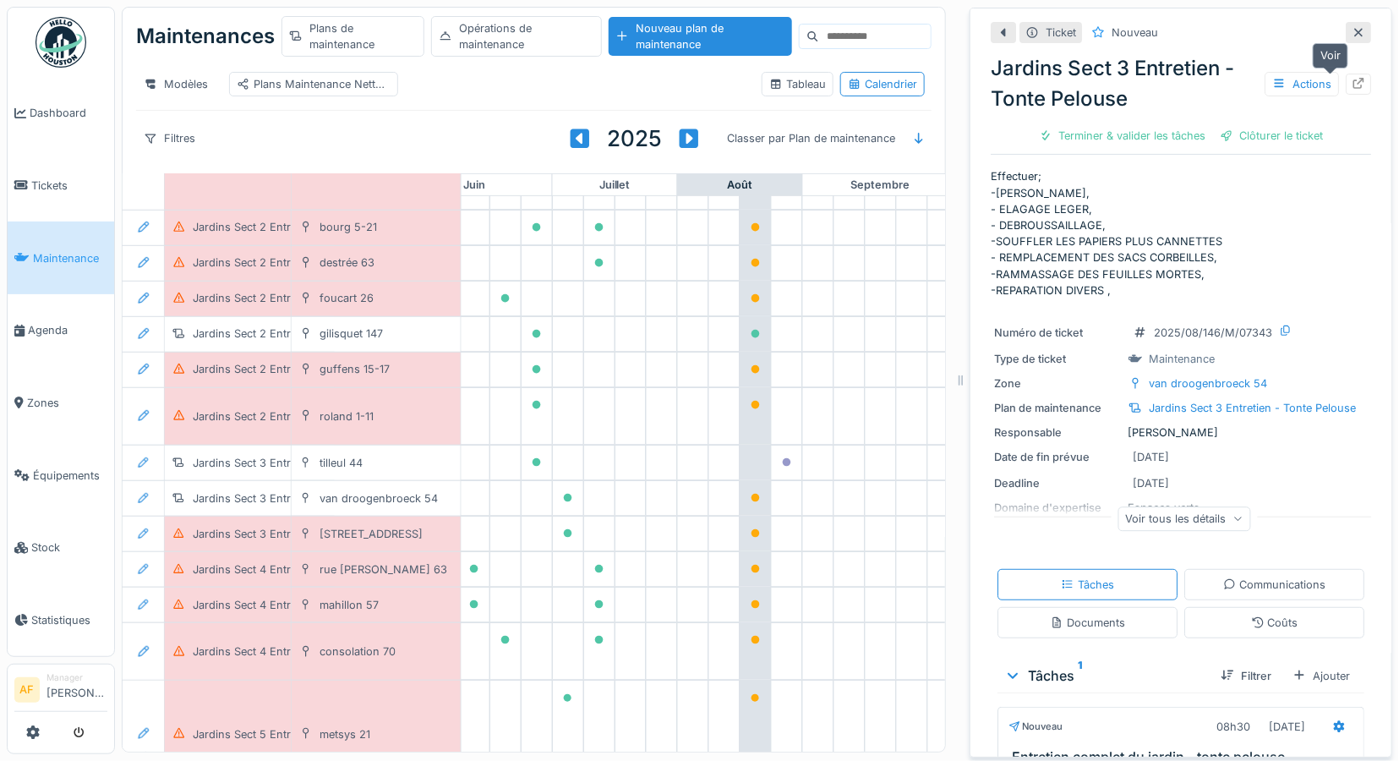
click at [1353, 85] on icon at bounding box center [1358, 83] width 11 height 11
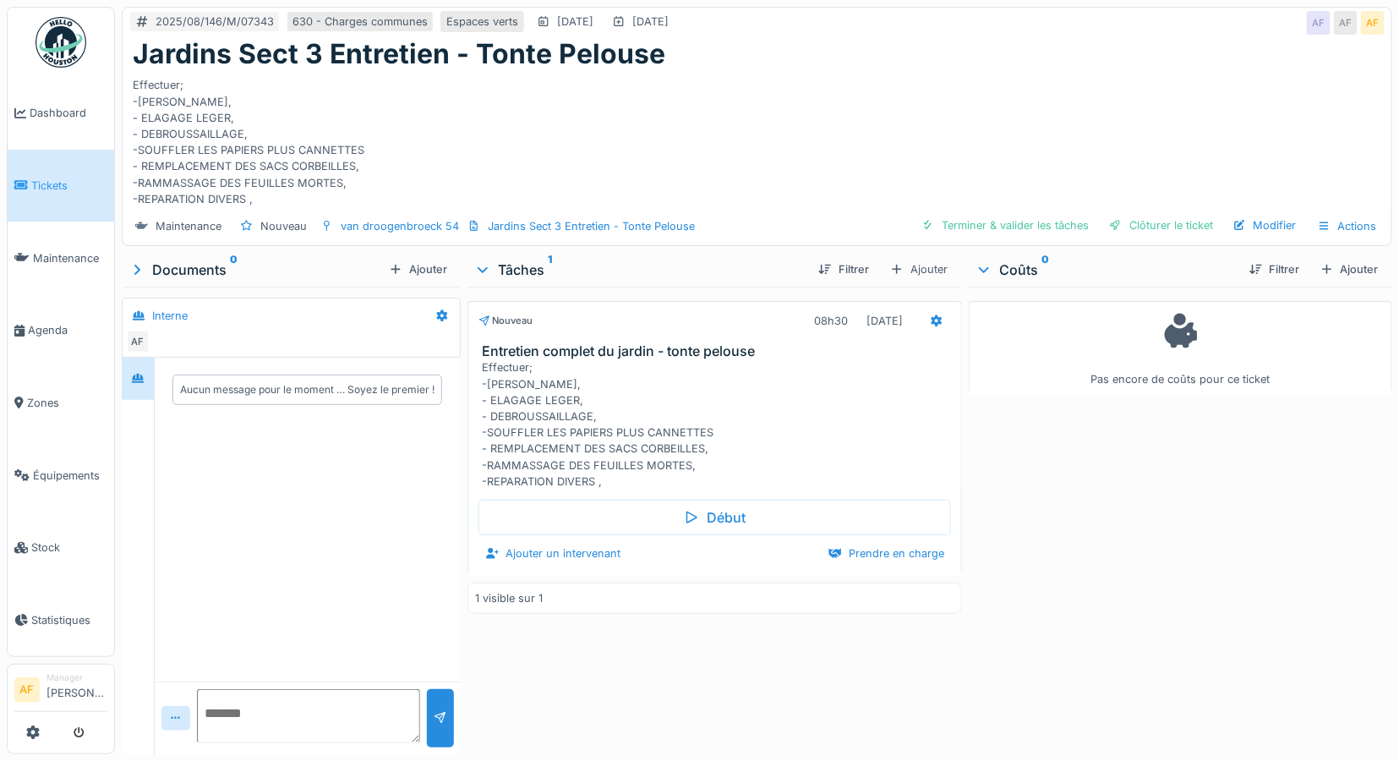
scroll to position [14, 0]
click at [594, 542] on div "Ajouter un intervenant" at bounding box center [552, 553] width 149 height 23
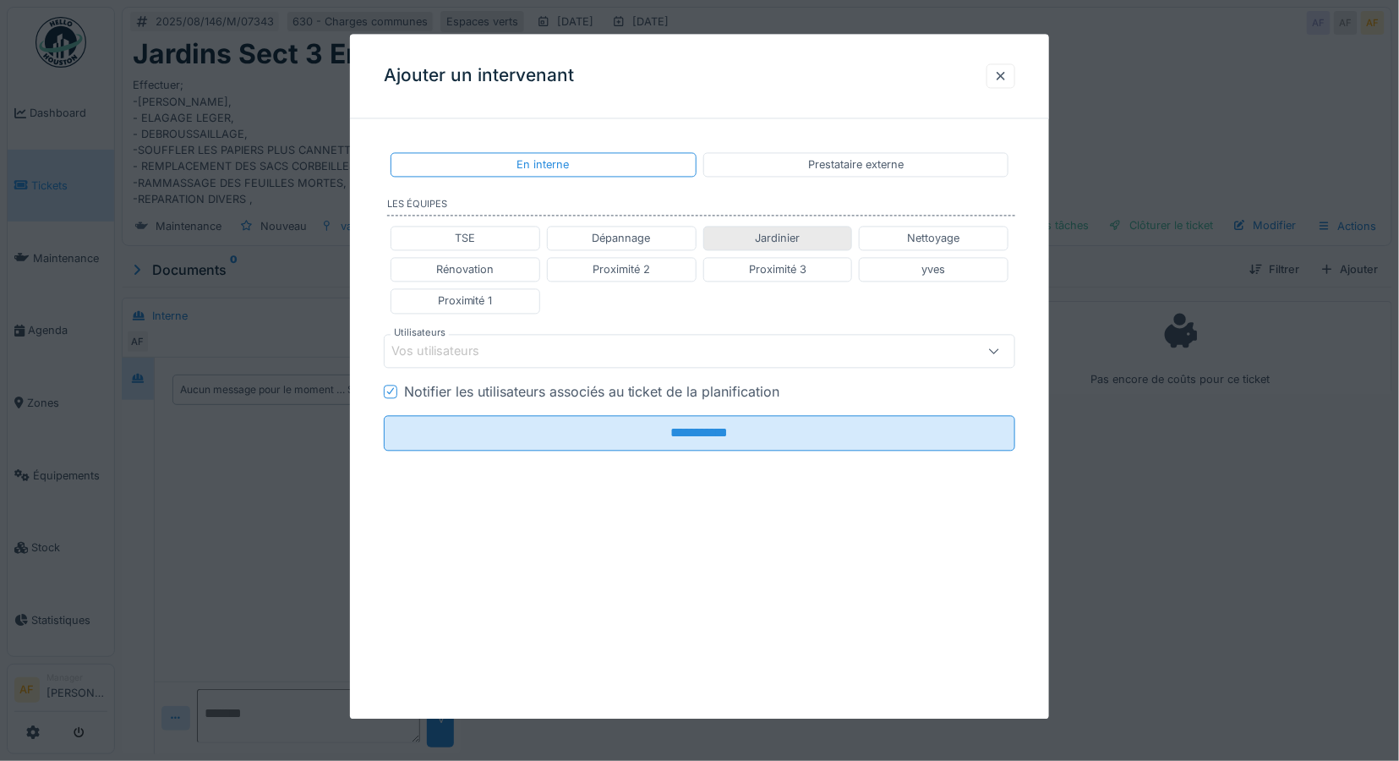
click at [774, 232] on div "Jardinier" at bounding box center [777, 238] width 45 height 16
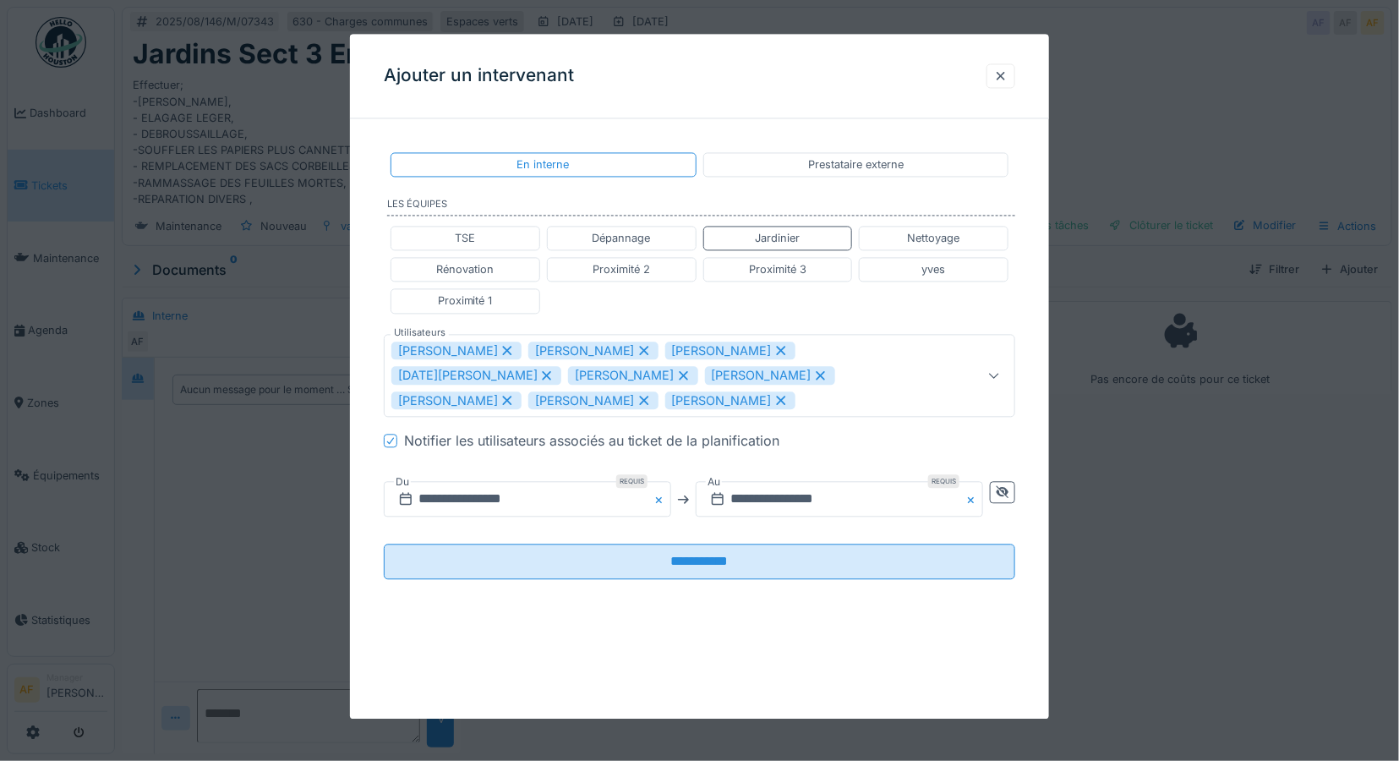
click at [641, 348] on icon at bounding box center [643, 351] width 15 height 12
click at [639, 347] on icon at bounding box center [643, 350] width 9 height 9
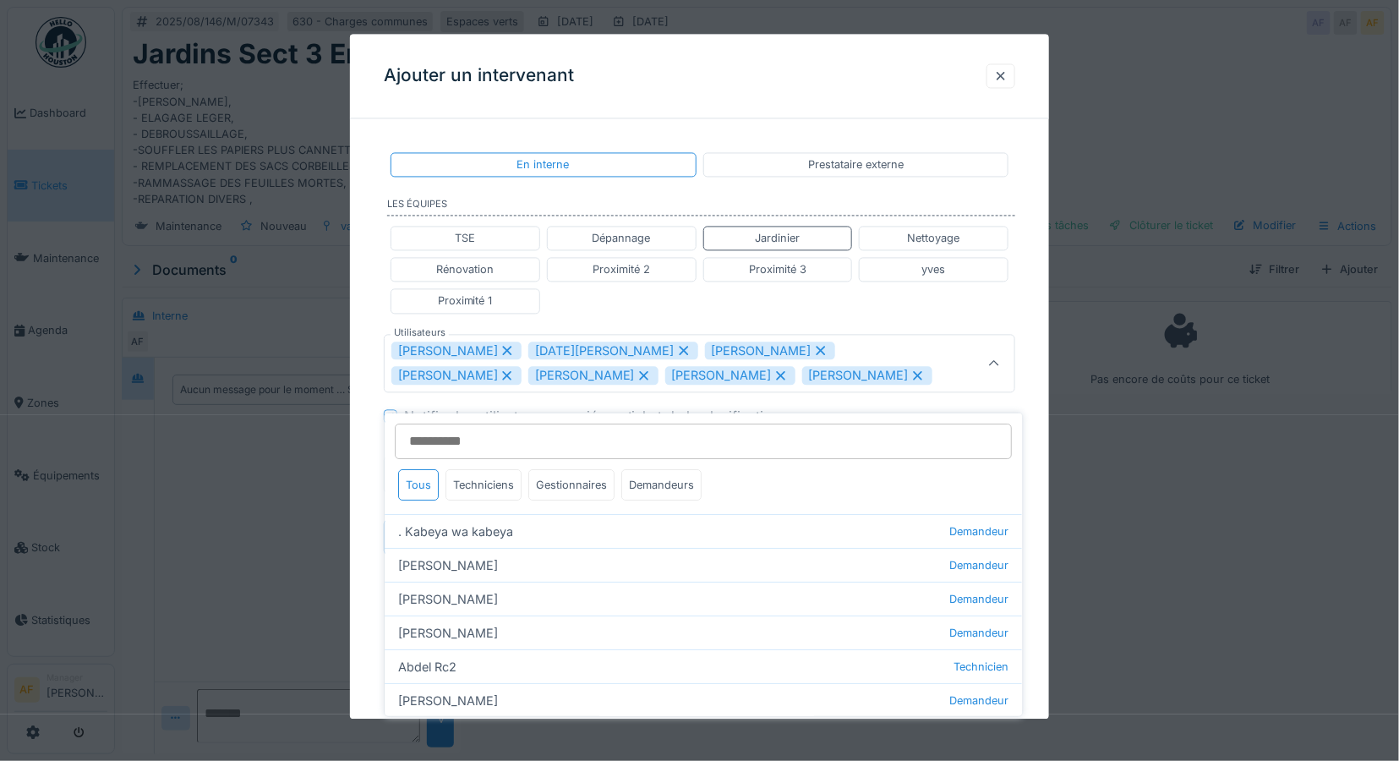
click at [676, 348] on icon at bounding box center [683, 351] width 15 height 12
click at [636, 348] on icon at bounding box center [643, 351] width 15 height 12
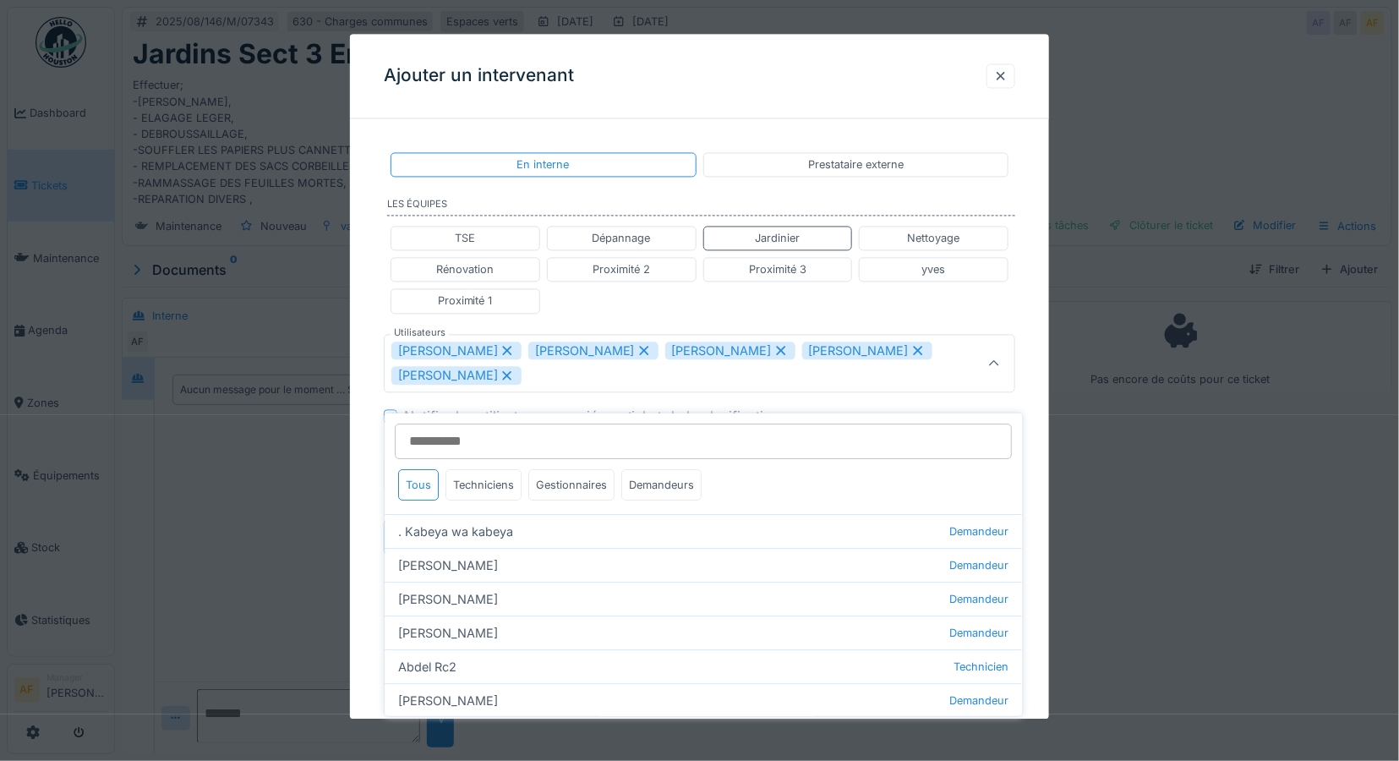
click at [910, 350] on icon at bounding box center [917, 351] width 15 height 12
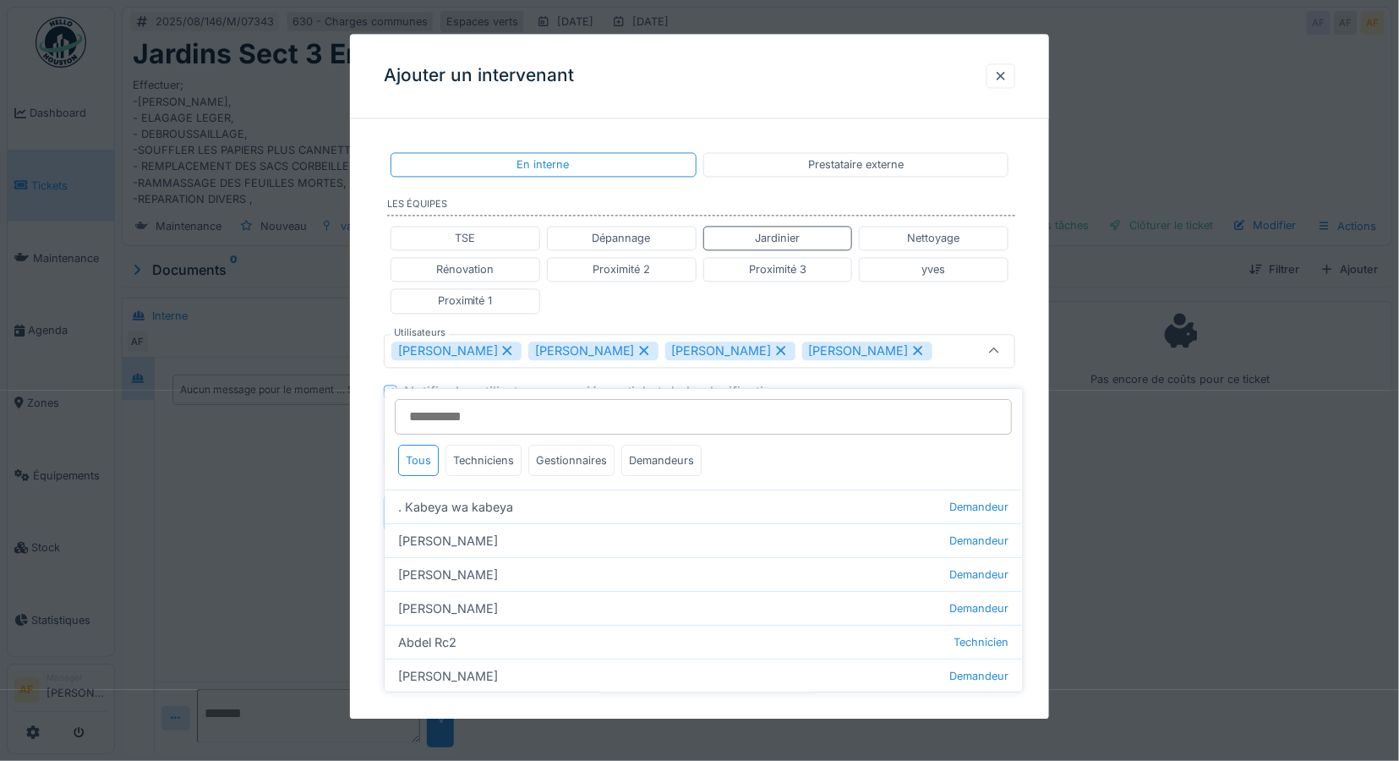
click at [910, 351] on icon at bounding box center [917, 351] width 15 height 12
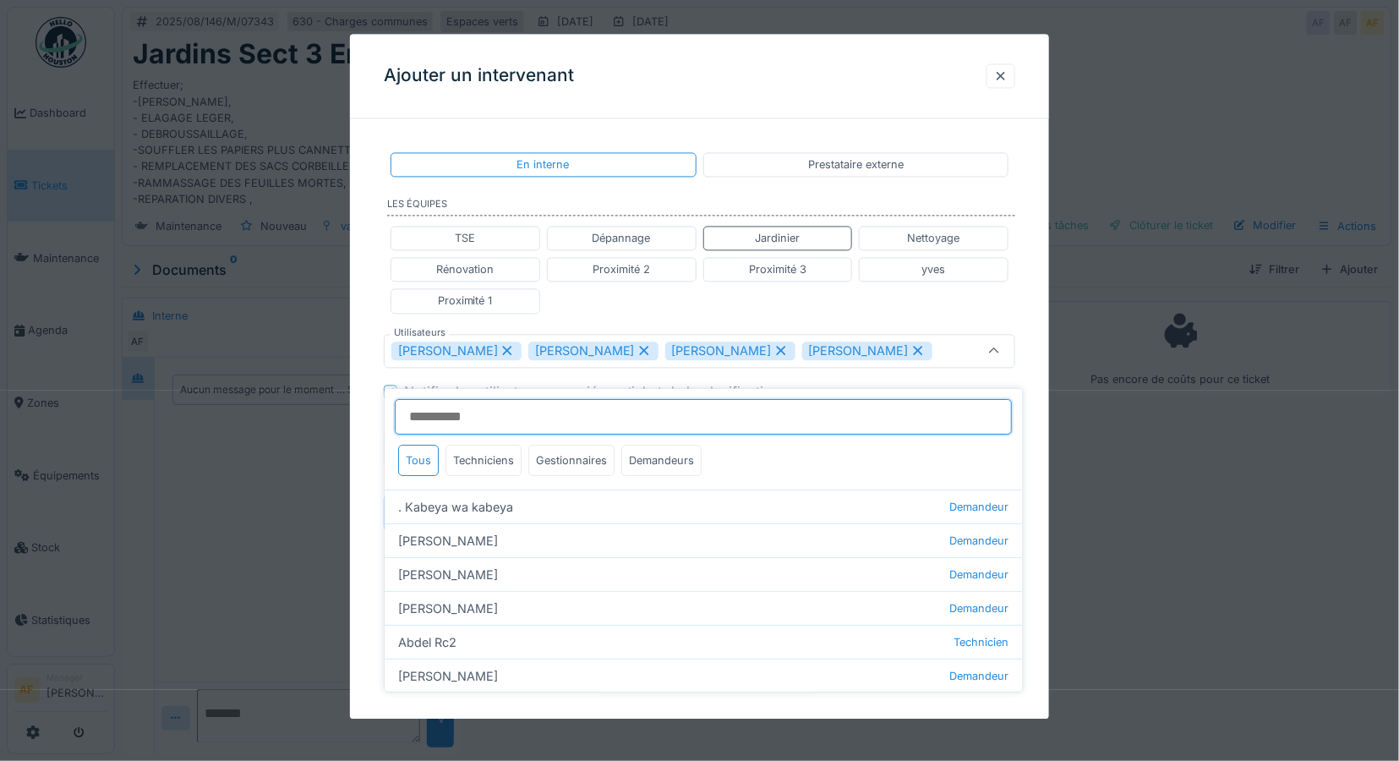
type input "**********"
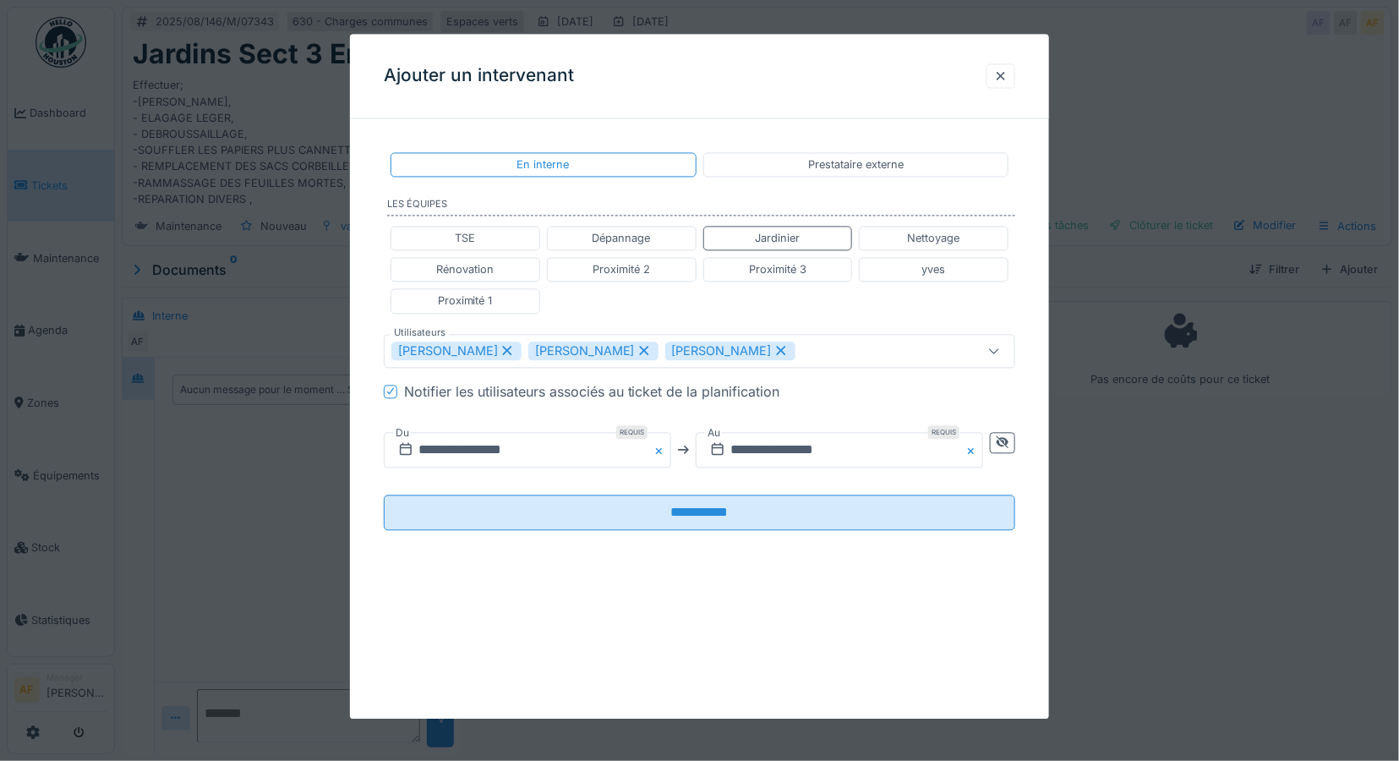
click at [898, 314] on div "TSE Dépannage Jardinier Nettoyage Rénovation Proximité 2 Proximité 3 yves Proxi…" at bounding box center [700, 269] width 632 height 101
click at [510, 450] on input "**********" at bounding box center [527, 449] width 287 height 35
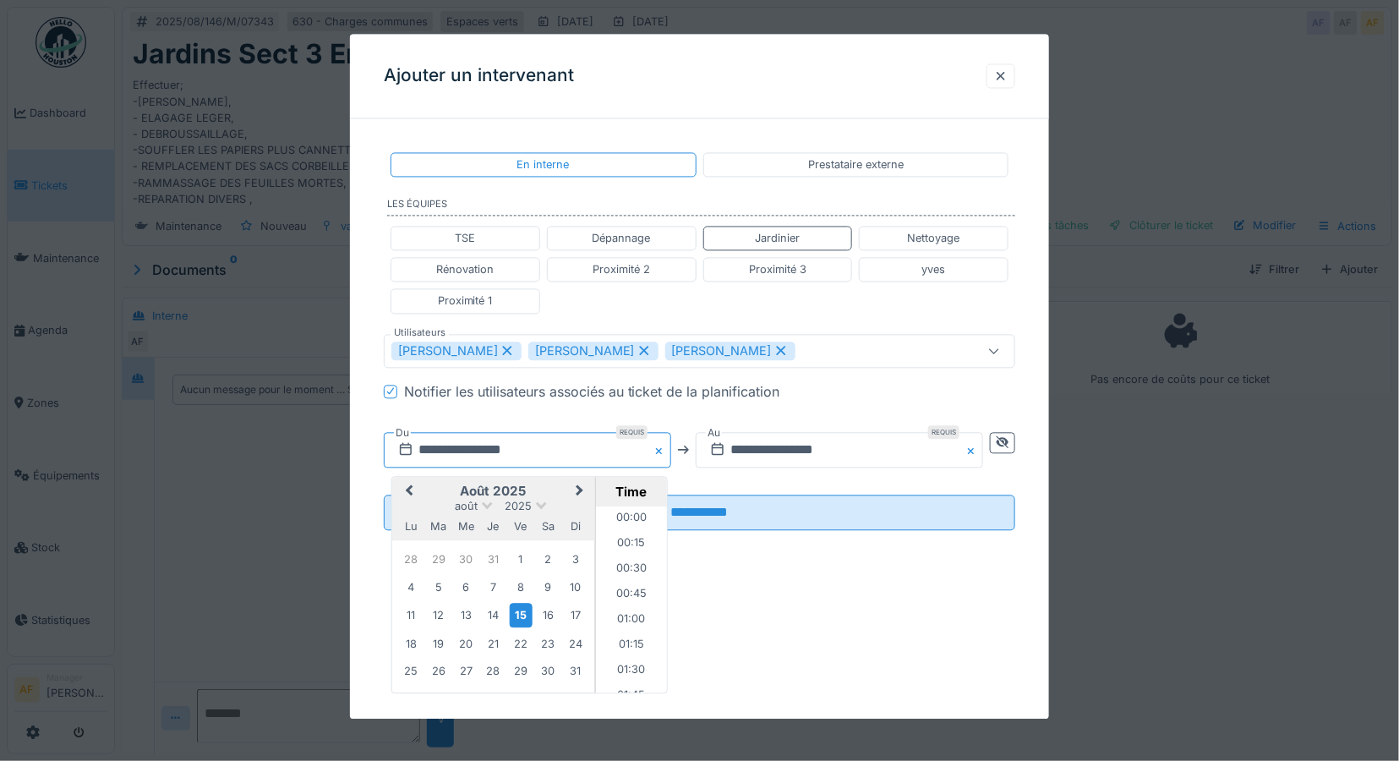
scroll to position [1086, 0]
click at [409, 645] on div "18" at bounding box center [411, 643] width 23 height 23
click at [628, 568] on li "07:30" at bounding box center [632, 568] width 72 height 25
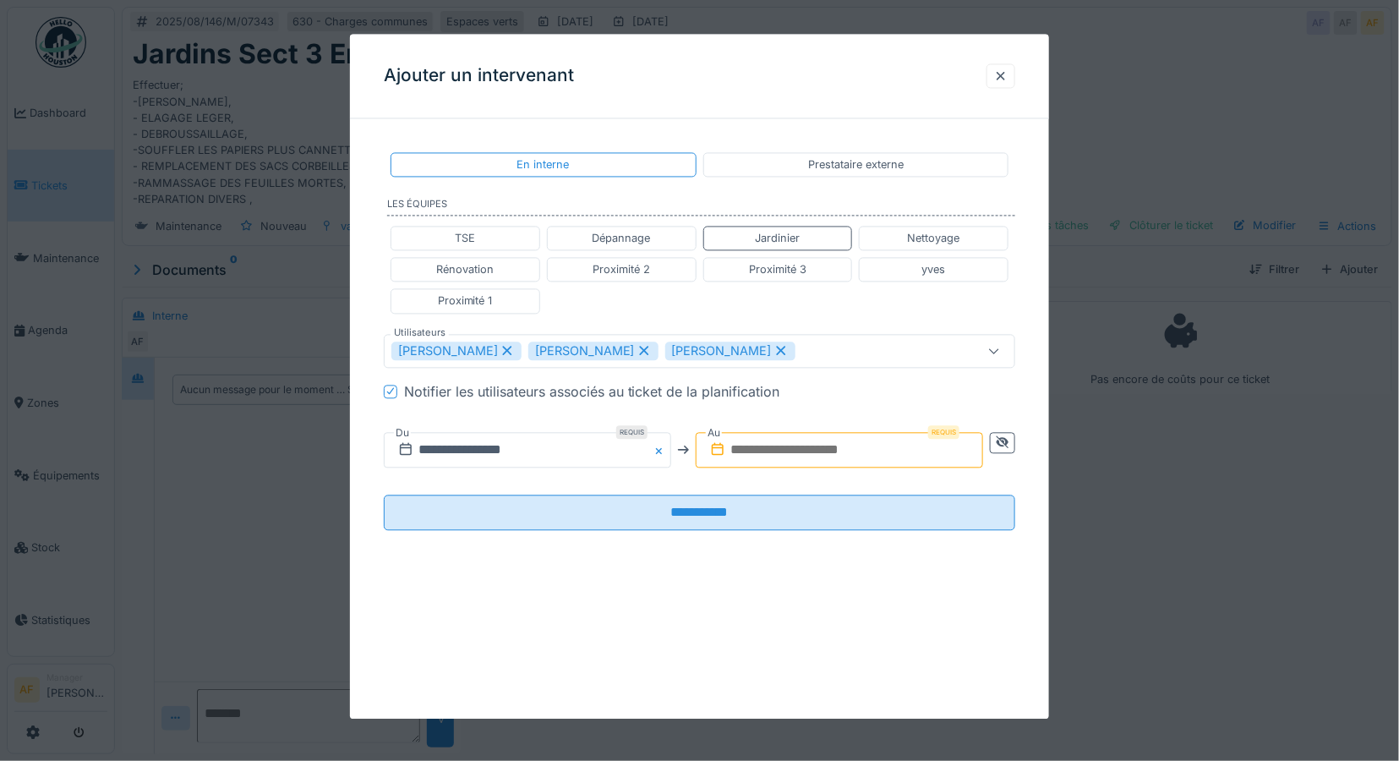
click at [860, 450] on input "text" at bounding box center [839, 449] width 287 height 35
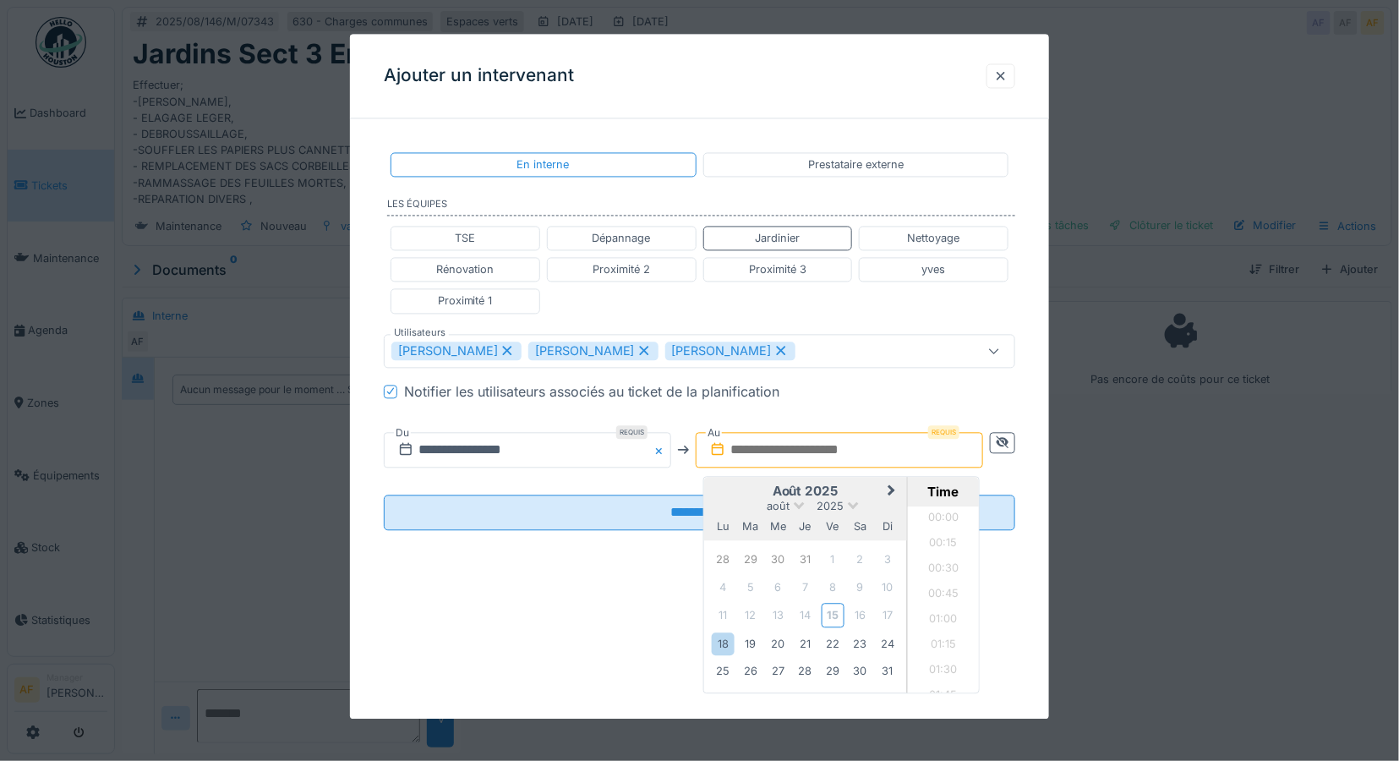
scroll to position [1314, 0]
type input "**********"
click at [723, 640] on div "18" at bounding box center [723, 643] width 23 height 23
click at [938, 513] on li "12:00" at bounding box center [944, 515] width 72 height 25
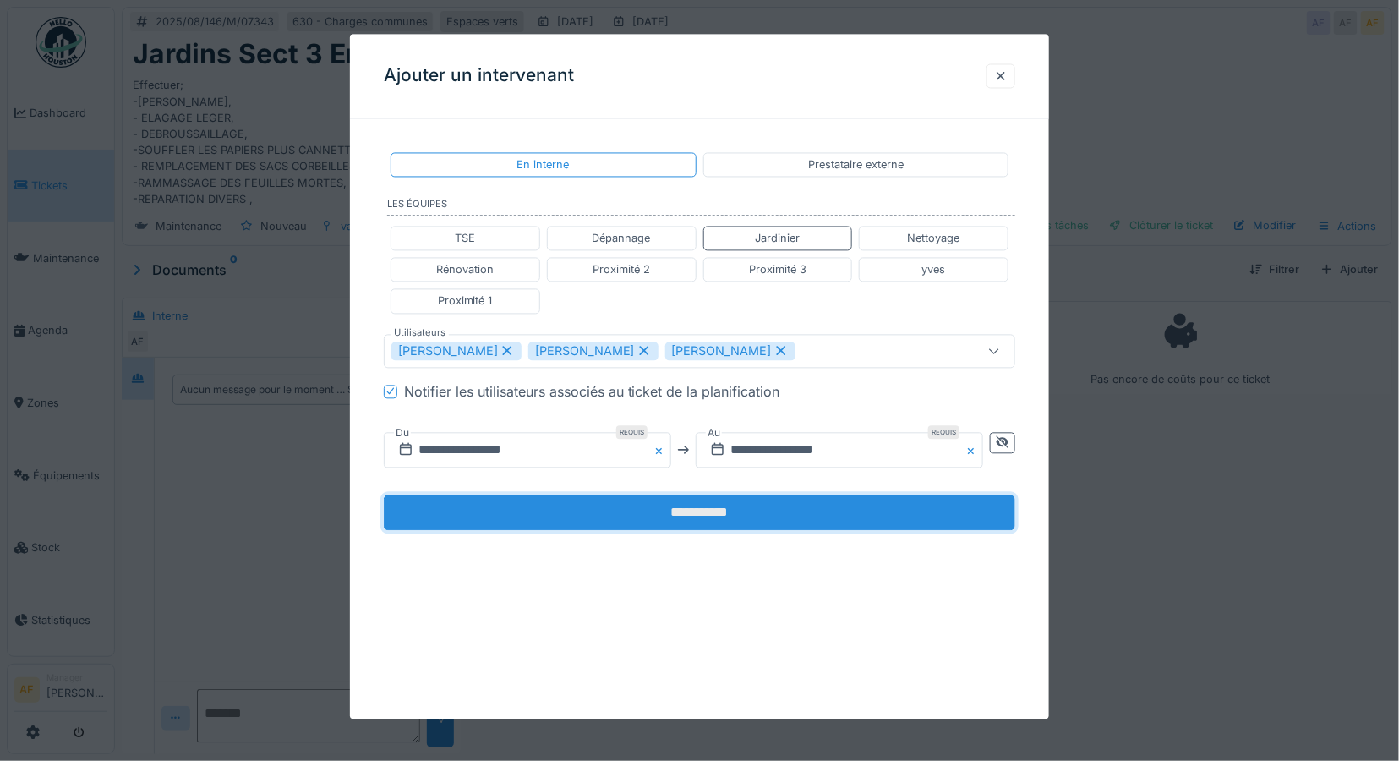
click at [761, 510] on input "**********" at bounding box center [700, 511] width 632 height 35
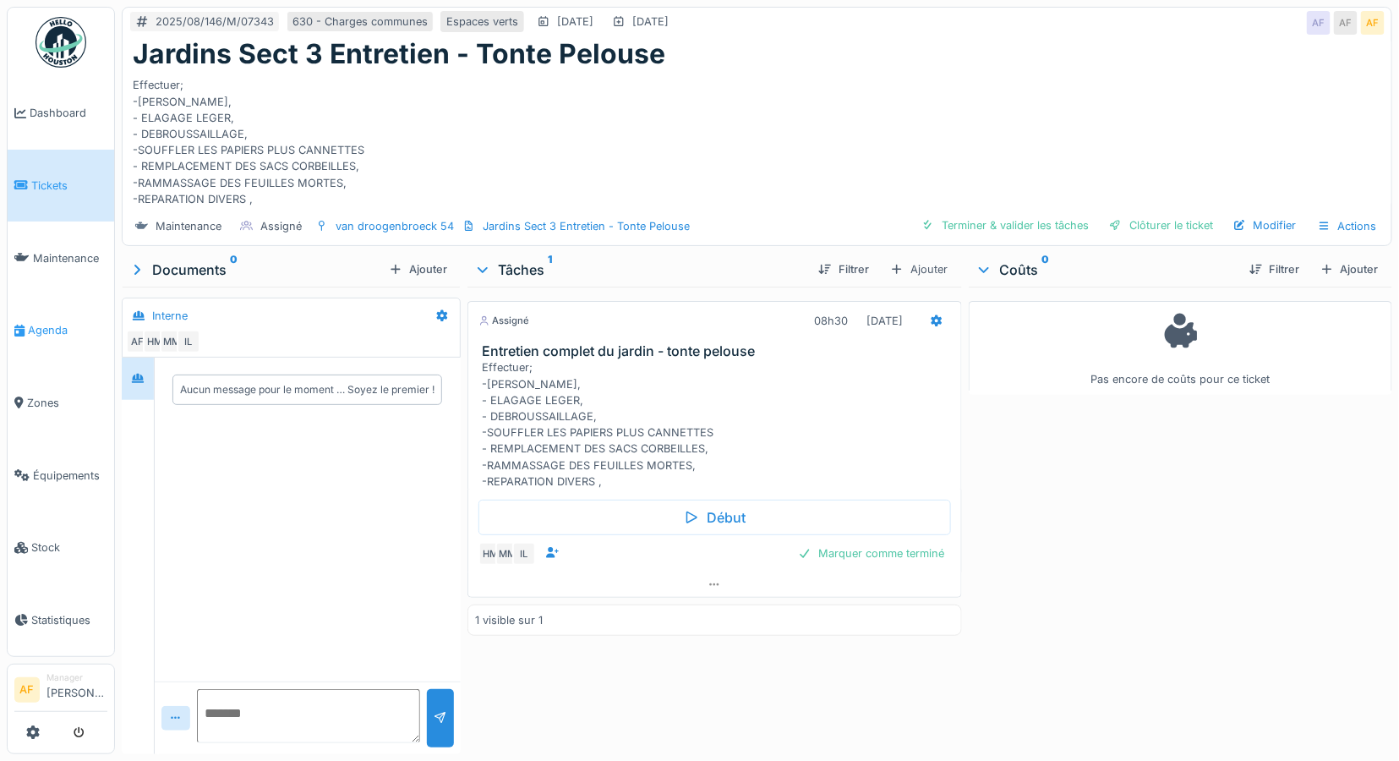
click at [59, 323] on span "Agenda" at bounding box center [67, 330] width 79 height 16
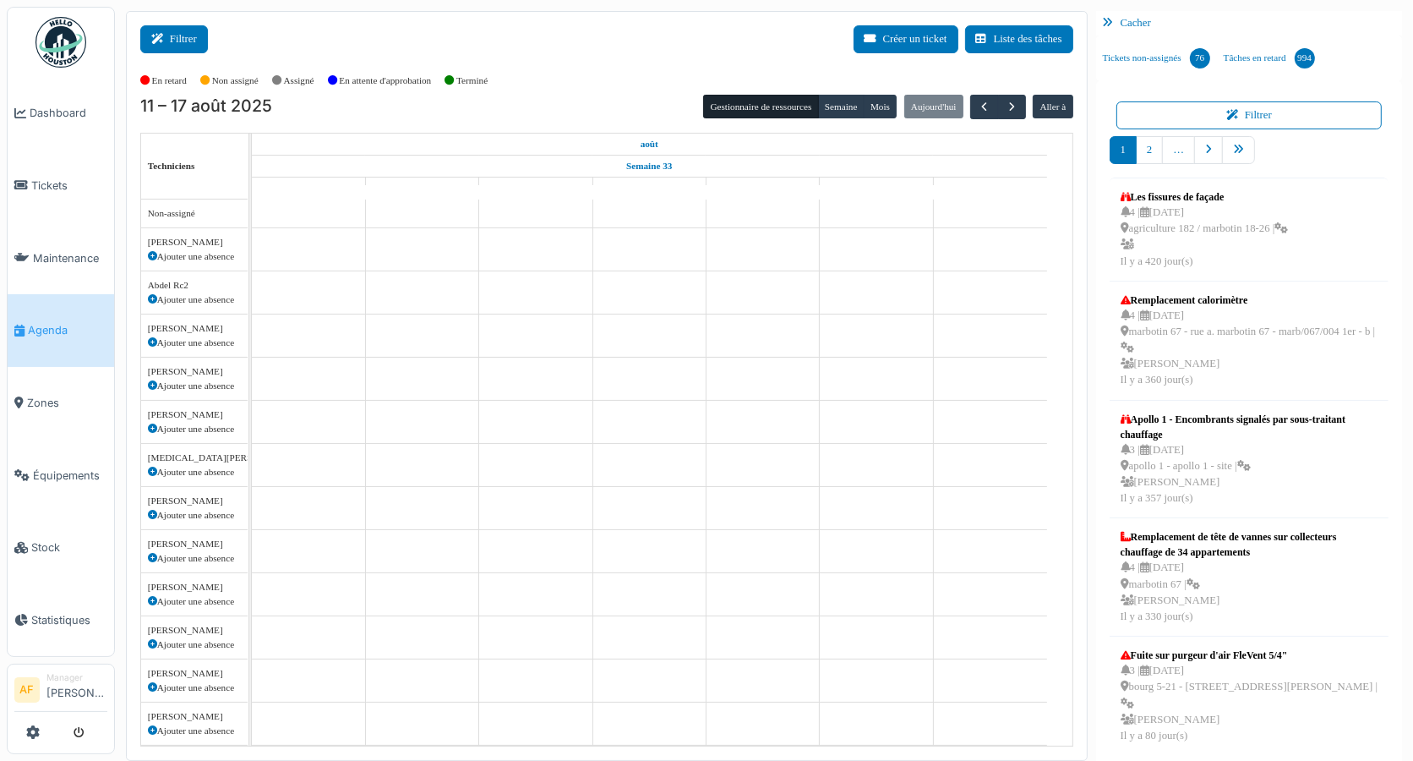
click at [195, 41] on button "Filtrer" at bounding box center [174, 39] width 68 height 28
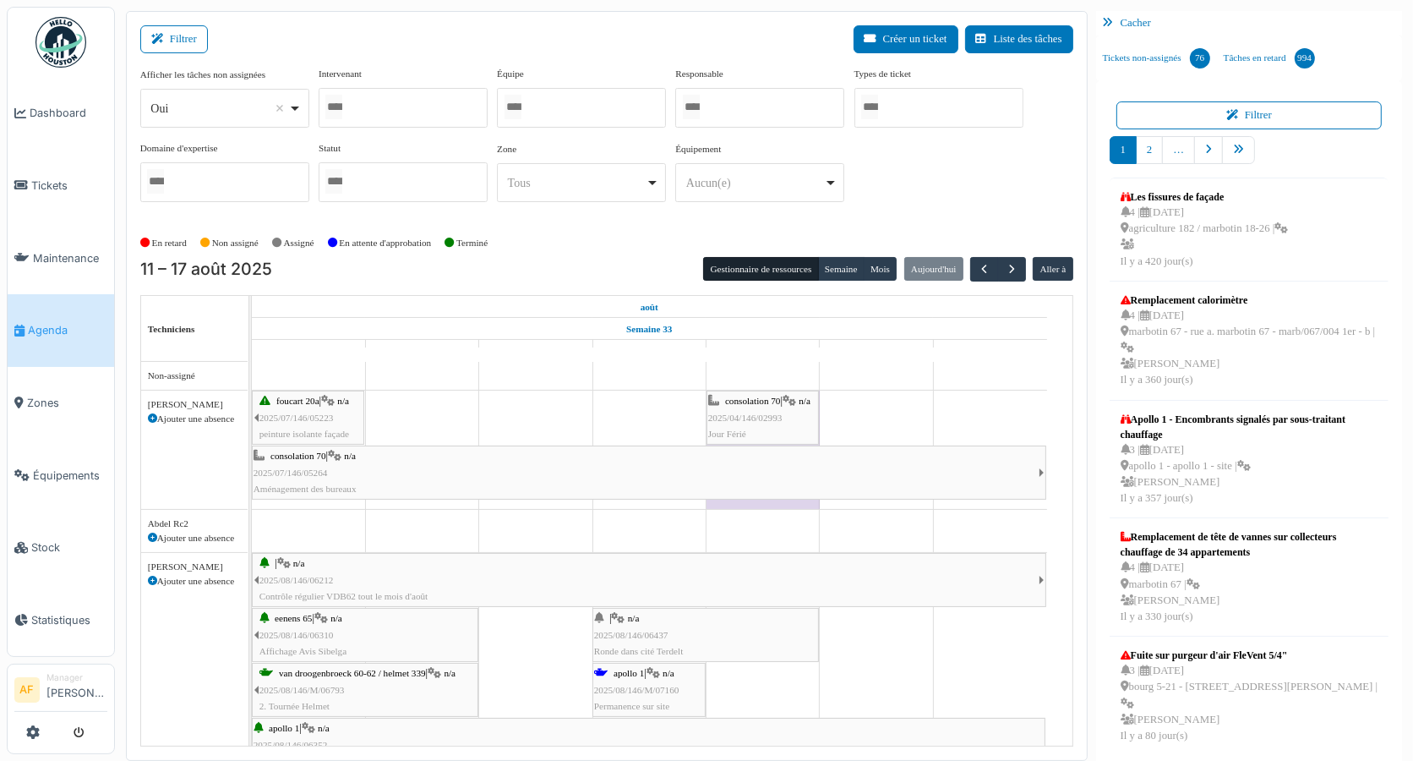
click at [366, 106] on div at bounding box center [403, 108] width 169 height 40
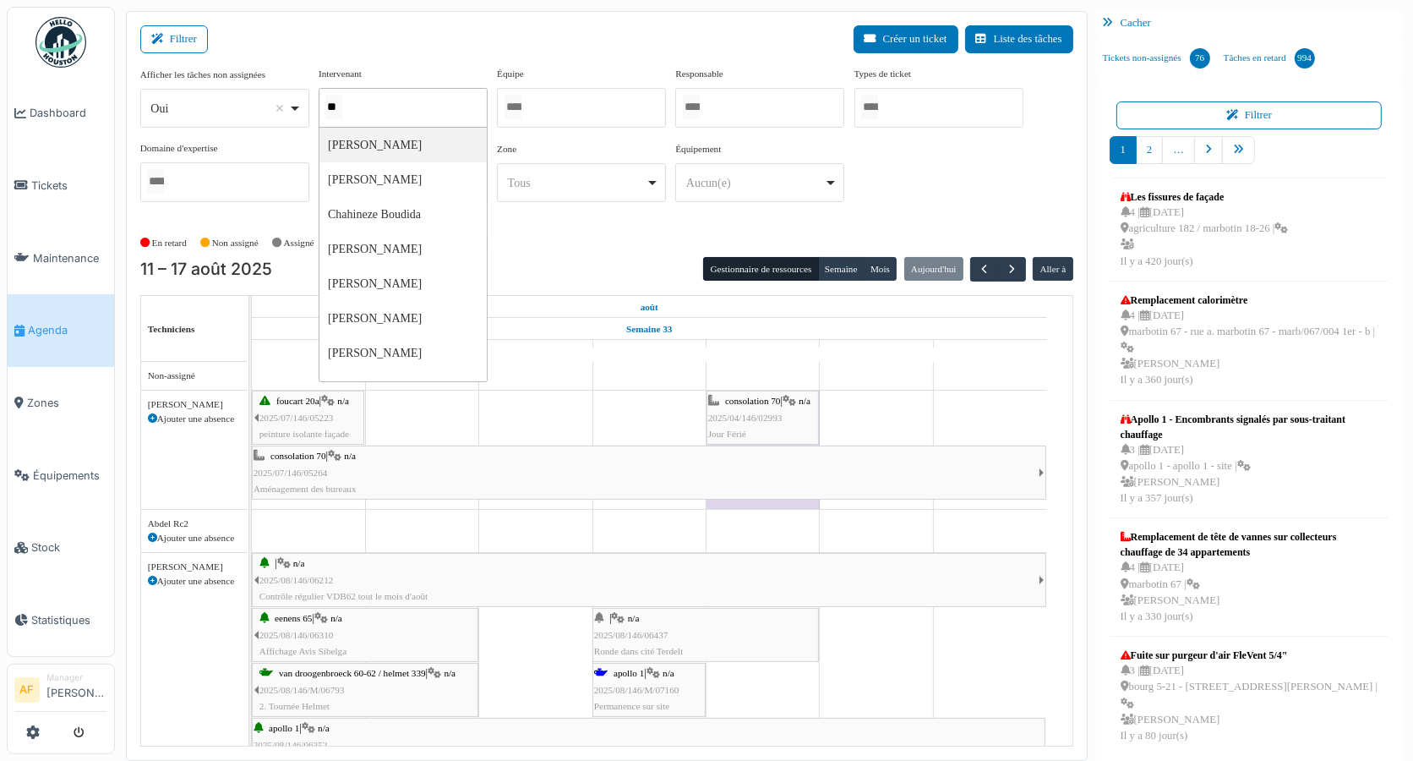
type input "*"
type input "*****"
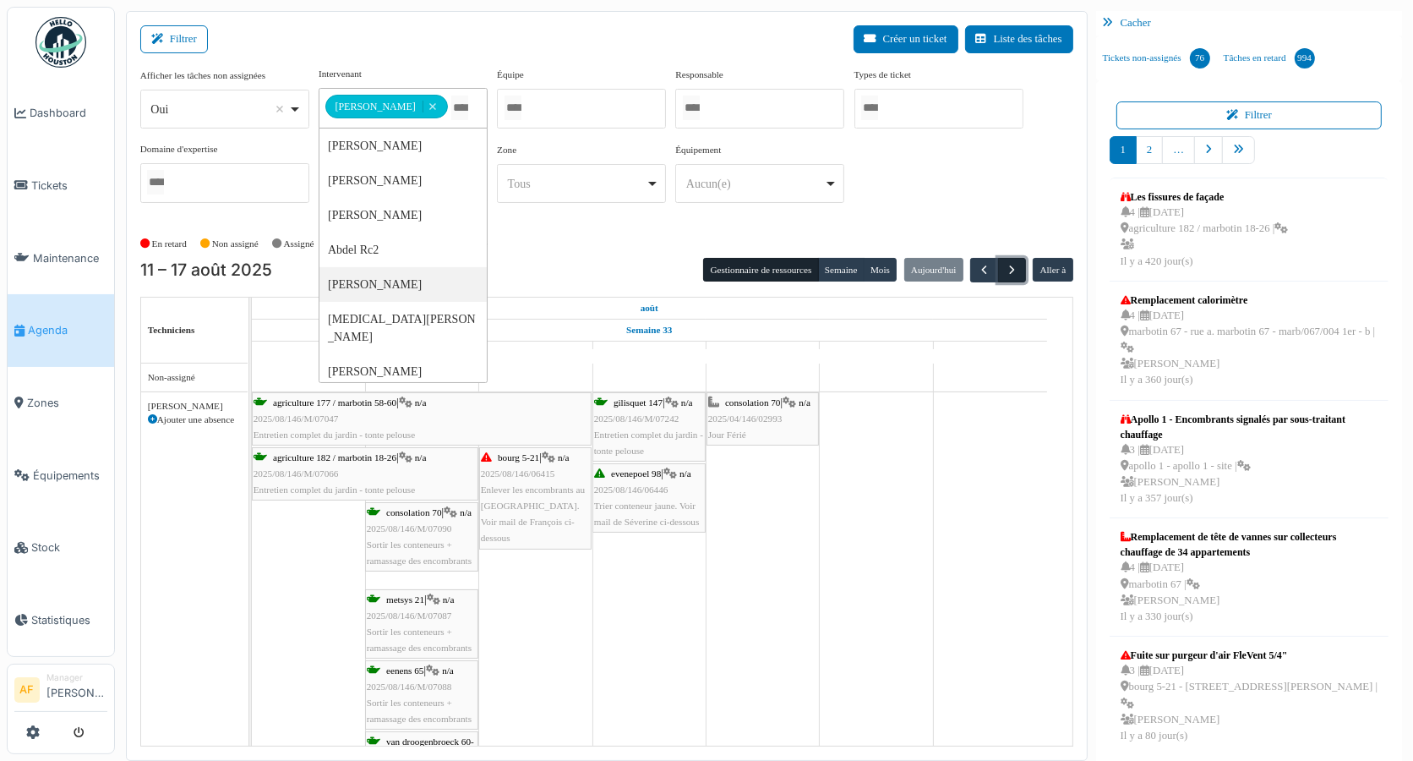
click at [1006, 267] on span "button" at bounding box center [1012, 270] width 14 height 14
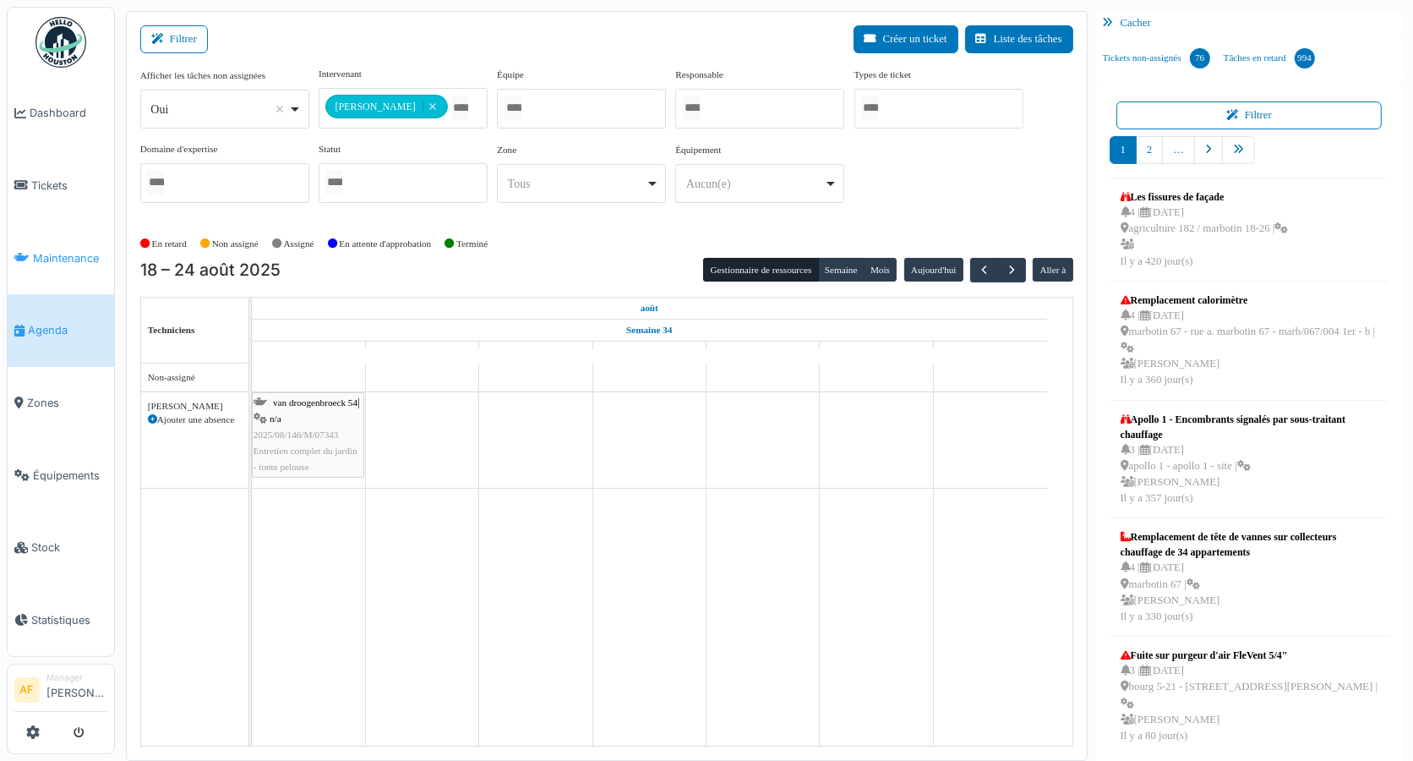
click at [71, 250] on span "Maintenance" at bounding box center [70, 258] width 74 height 16
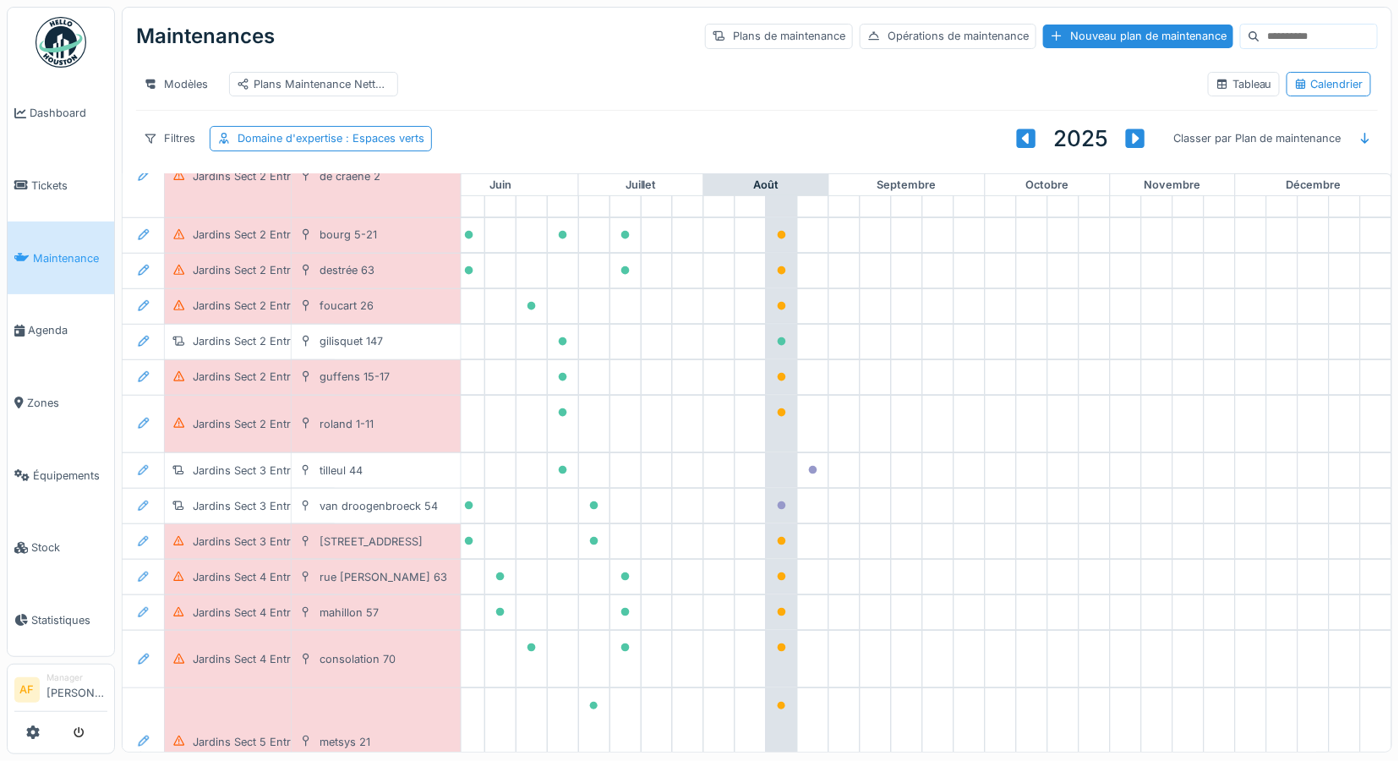
scroll to position [281, 766]
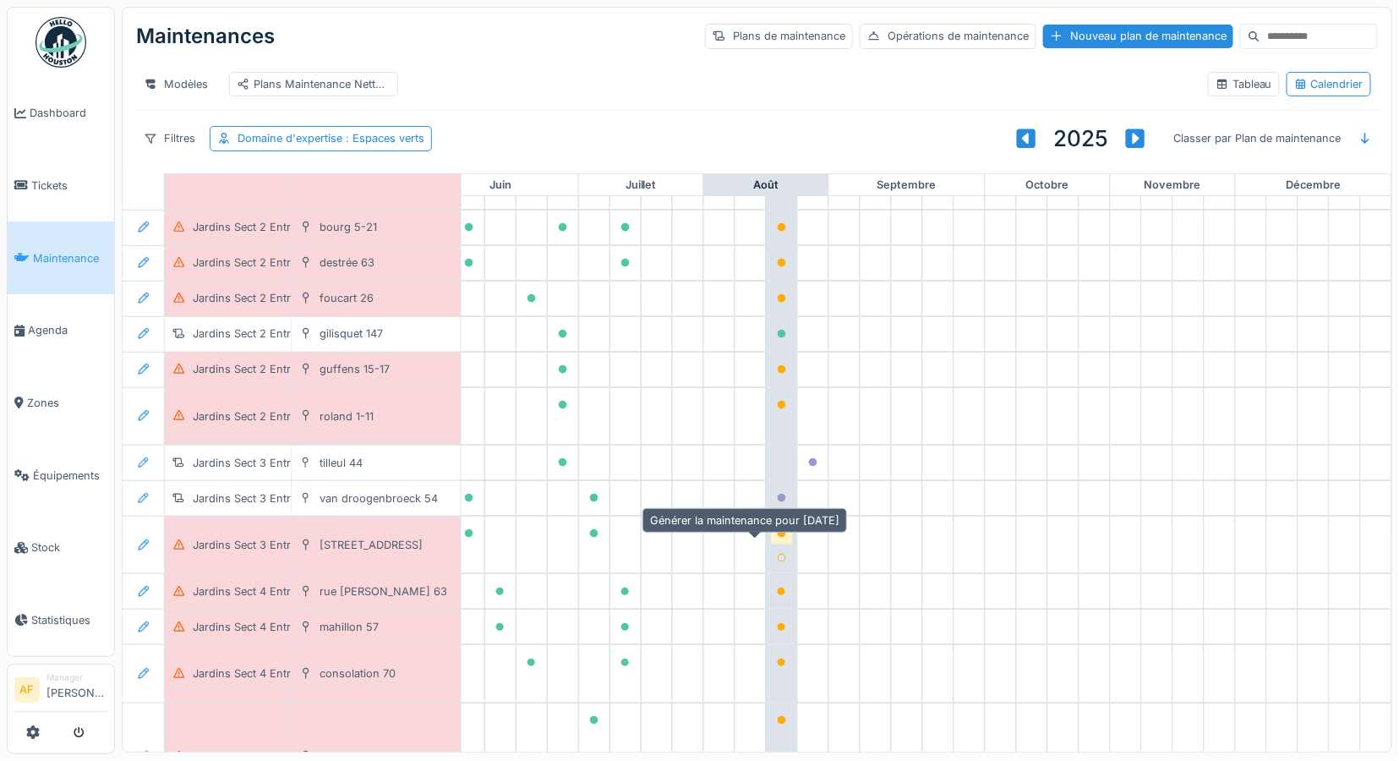
click at [778, 538] on icon at bounding box center [782, 533] width 8 height 8
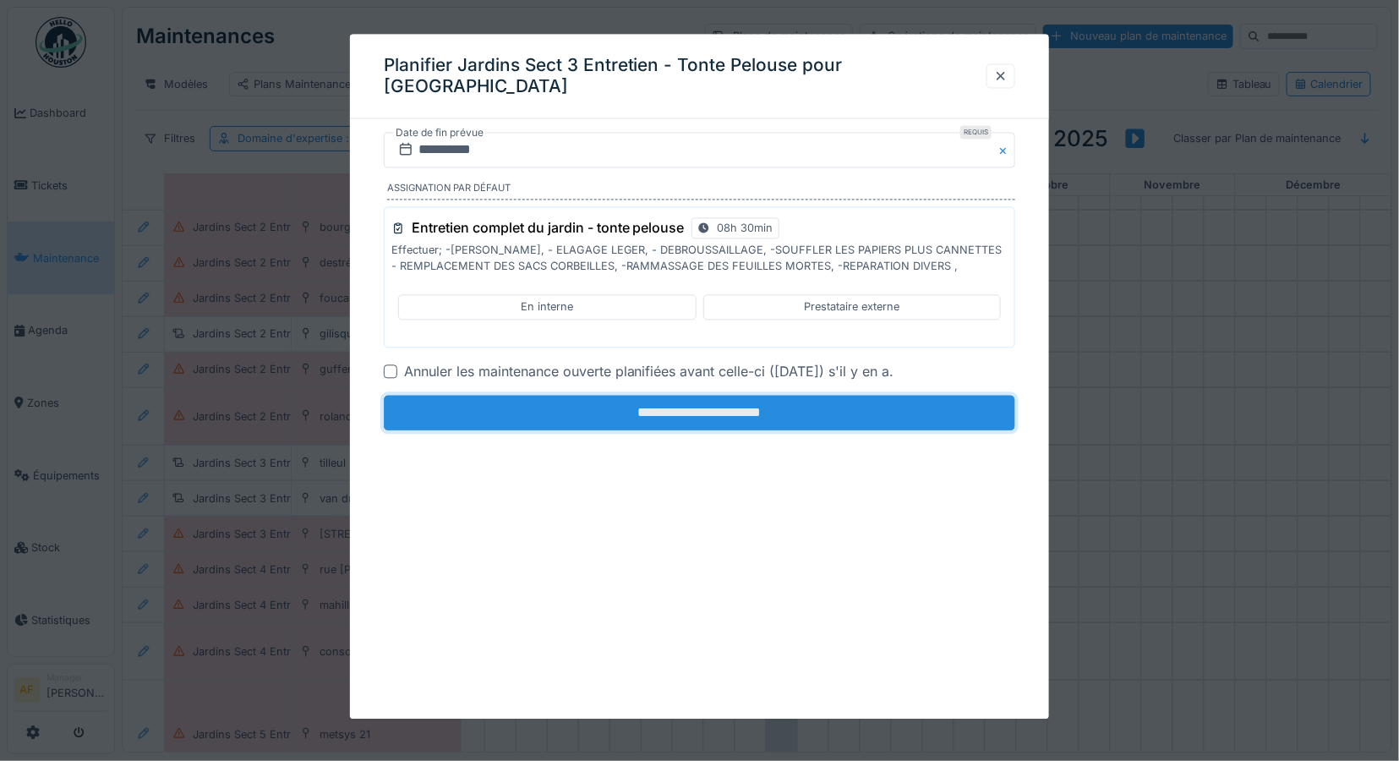
click at [732, 421] on input "**********" at bounding box center [700, 412] width 632 height 35
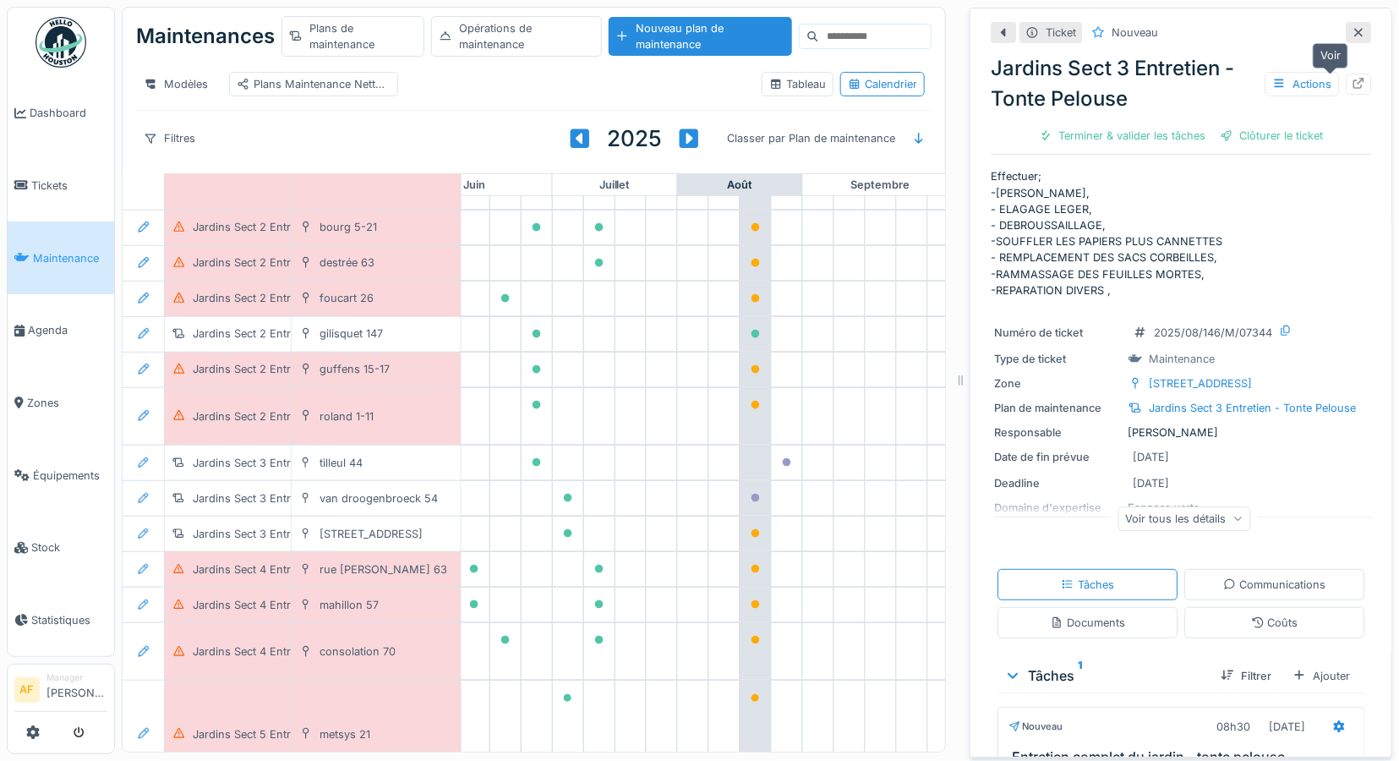
click at [1351, 86] on icon at bounding box center [1358, 83] width 14 height 11
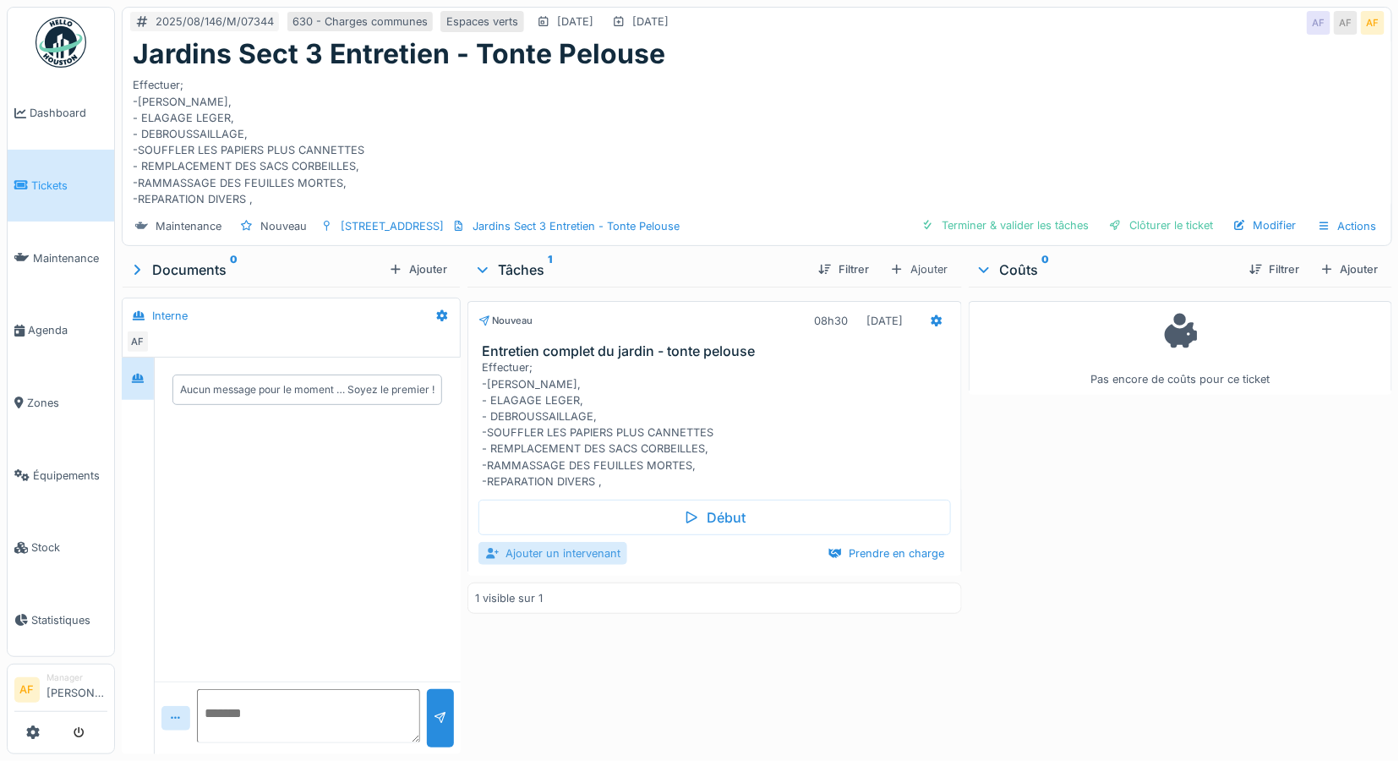
click at [538, 552] on div "Ajouter un intervenant" at bounding box center [552, 553] width 149 height 23
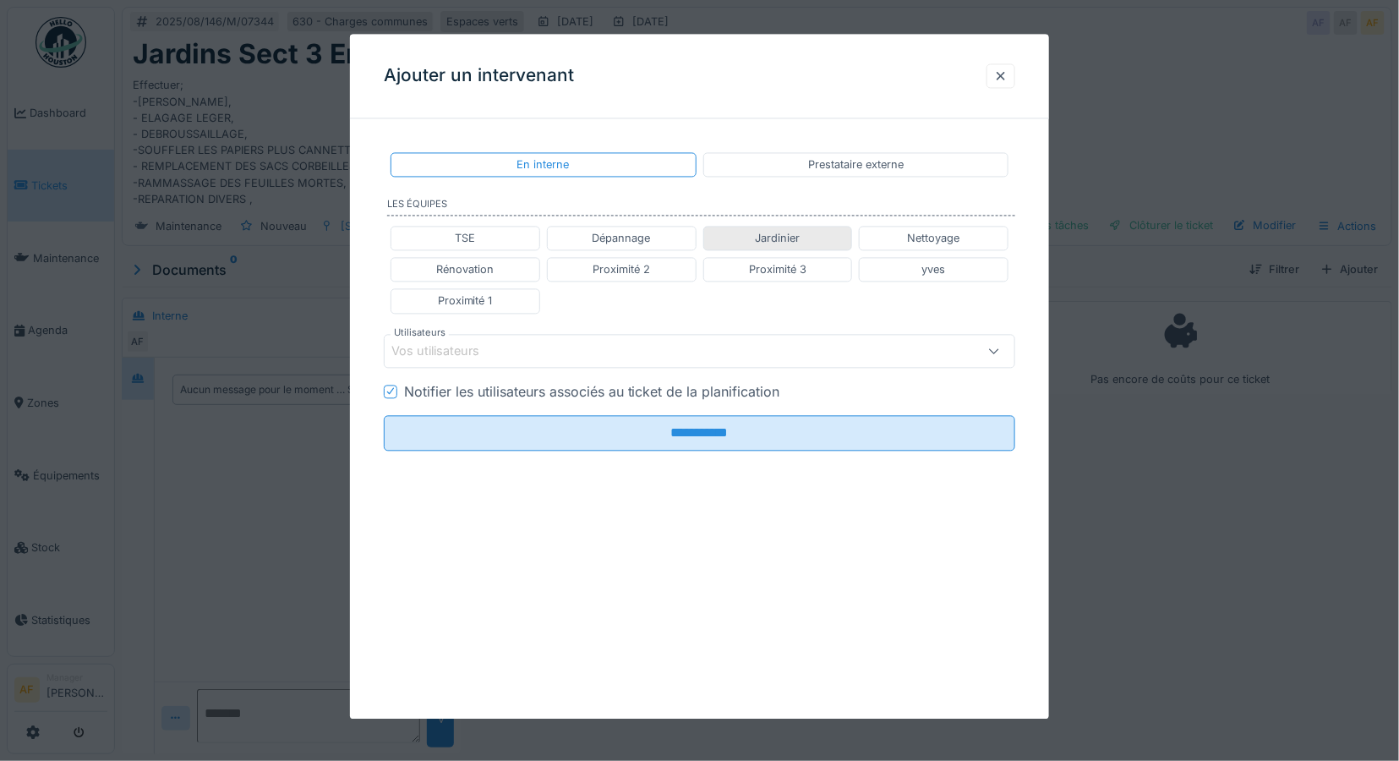
click at [817, 238] on div "Jardinier" at bounding box center [778, 238] width 150 height 25
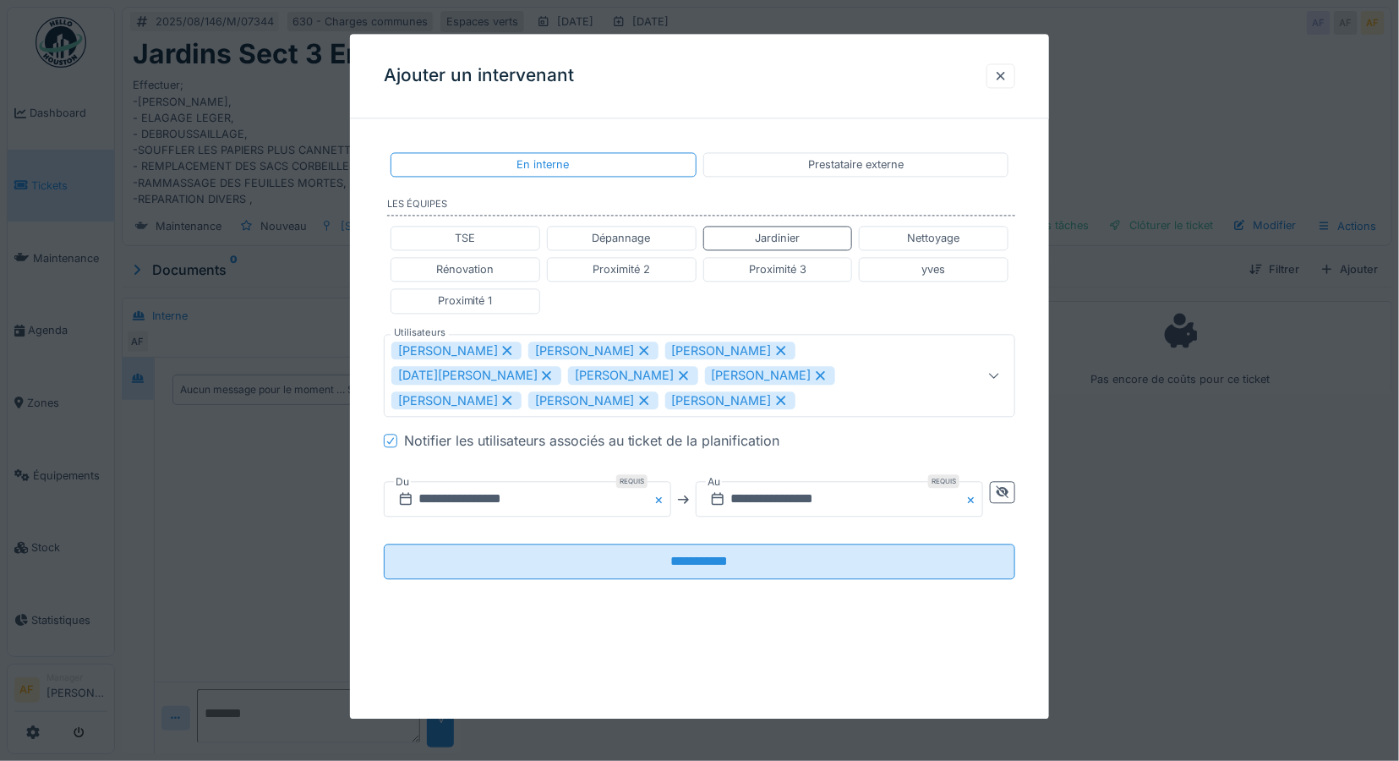
click at [631, 348] on div "[PERSON_NAME]" at bounding box center [593, 350] width 130 height 19
click at [636, 347] on icon at bounding box center [643, 351] width 15 height 12
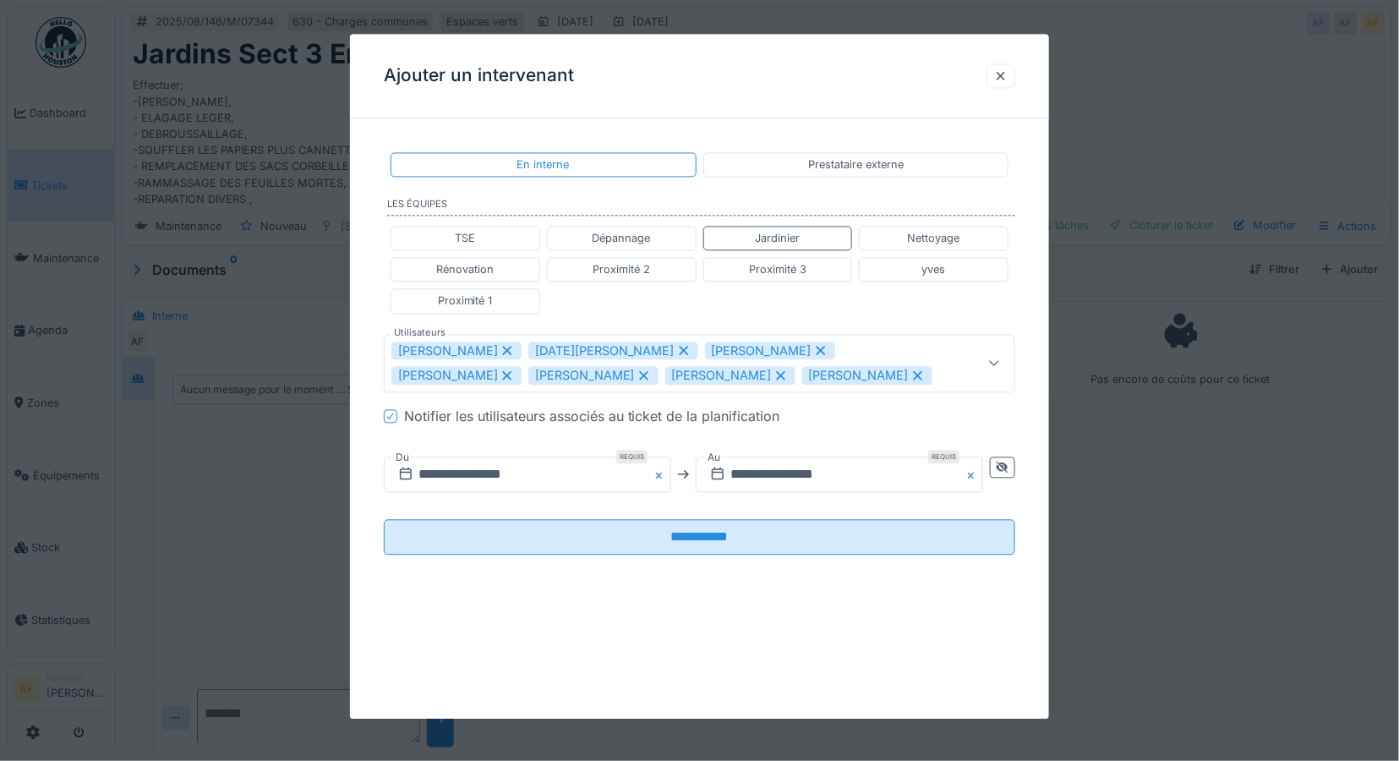
click at [676, 350] on icon at bounding box center [683, 351] width 15 height 12
click at [639, 350] on icon at bounding box center [643, 350] width 9 height 9
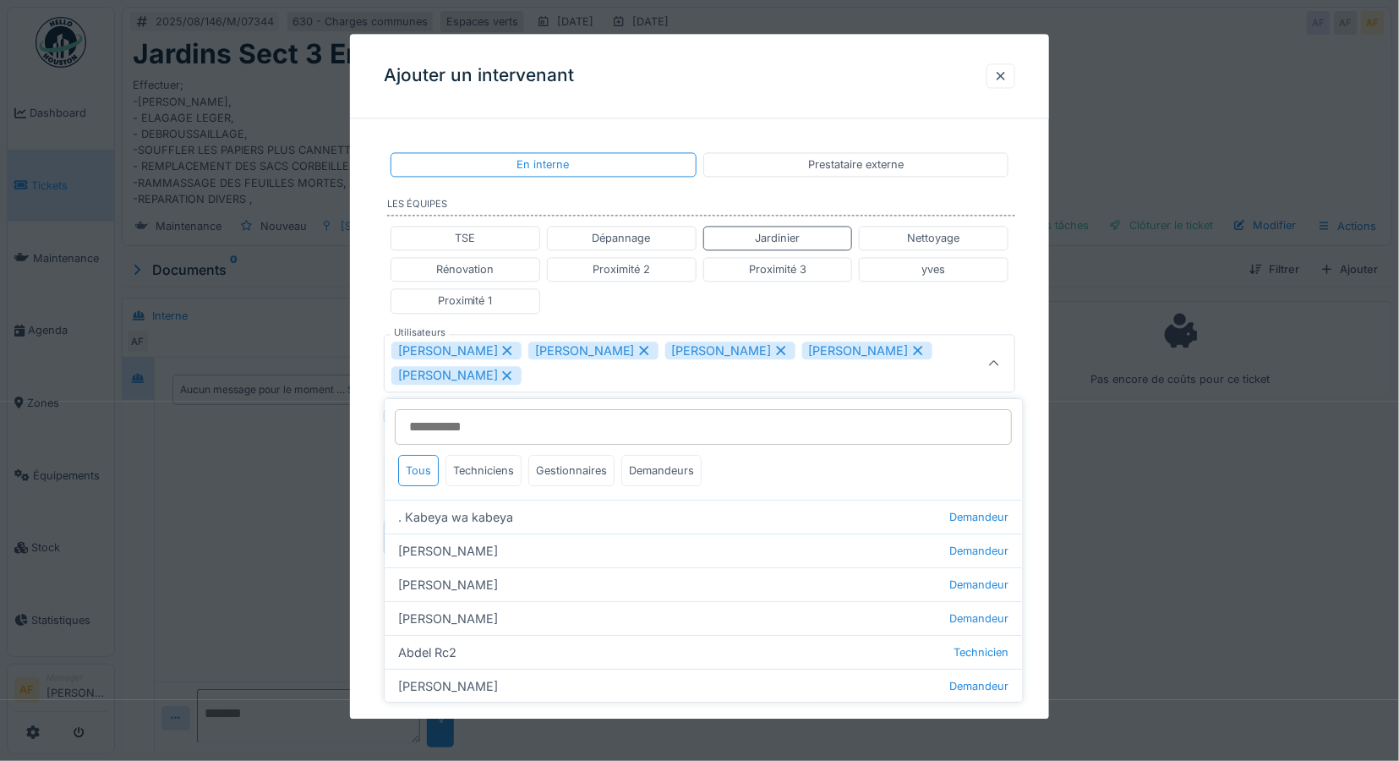
click at [913, 349] on icon at bounding box center [917, 350] width 9 height 9
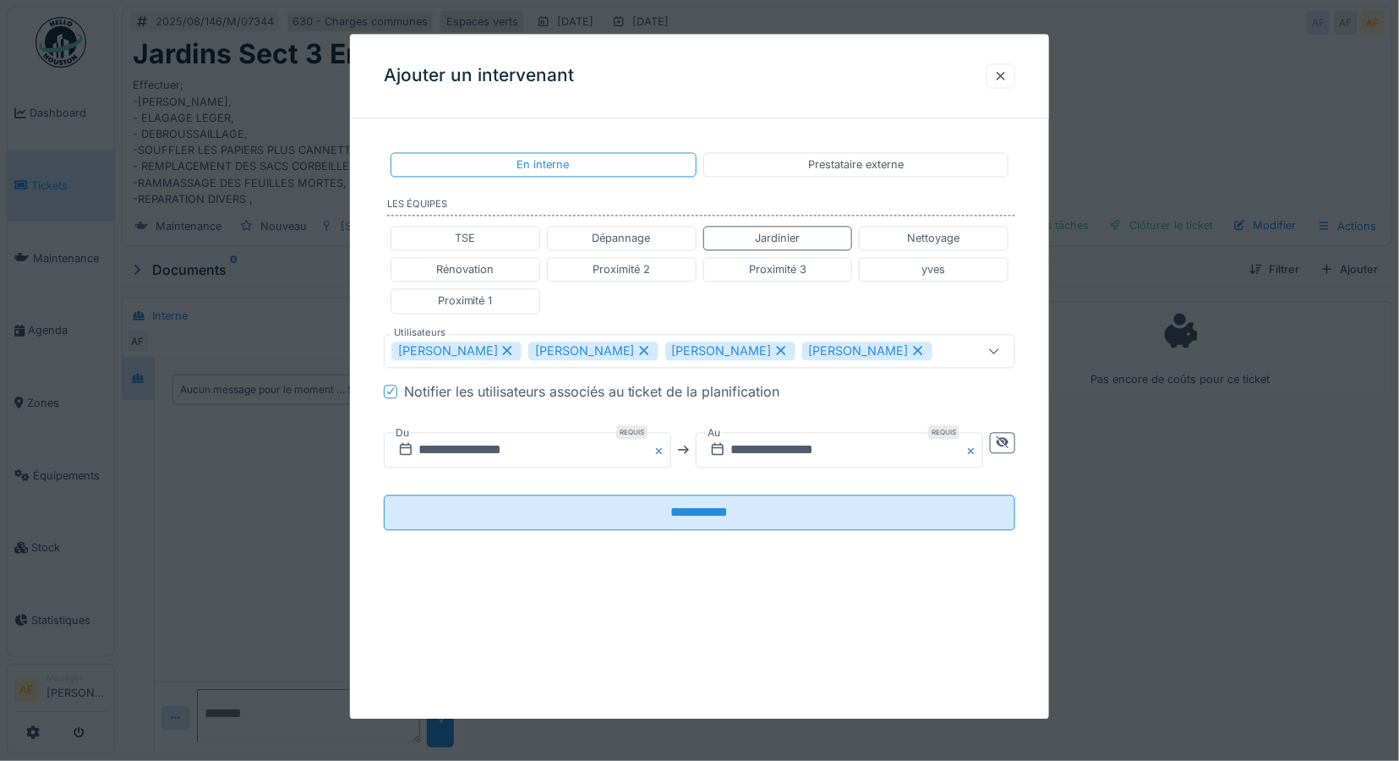
click at [913, 349] on icon at bounding box center [917, 351] width 9 height 9
type input "**********"
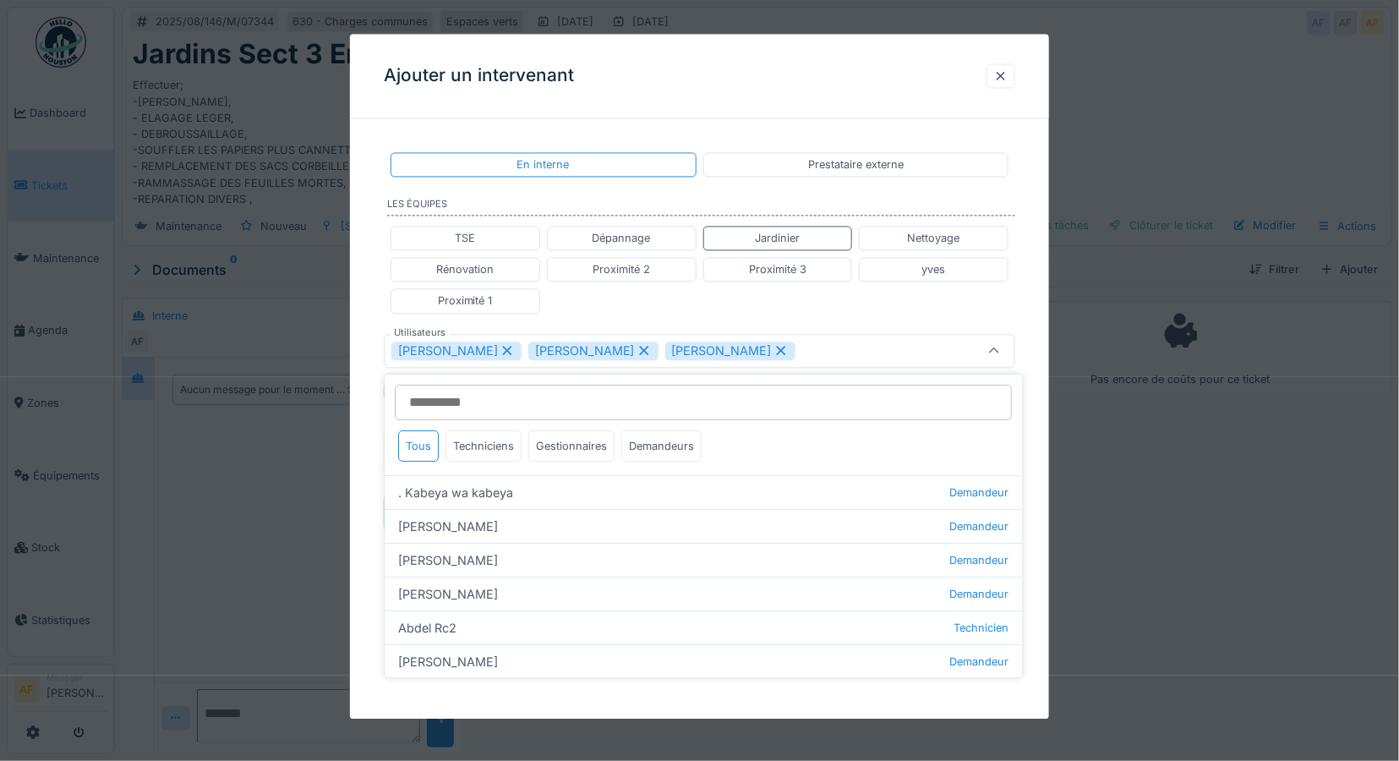
click at [838, 305] on div "TSE Dépannage Jardinier Nettoyage Rénovation Proximité 2 Proximité 3 yves Proxi…" at bounding box center [700, 269] width 632 height 101
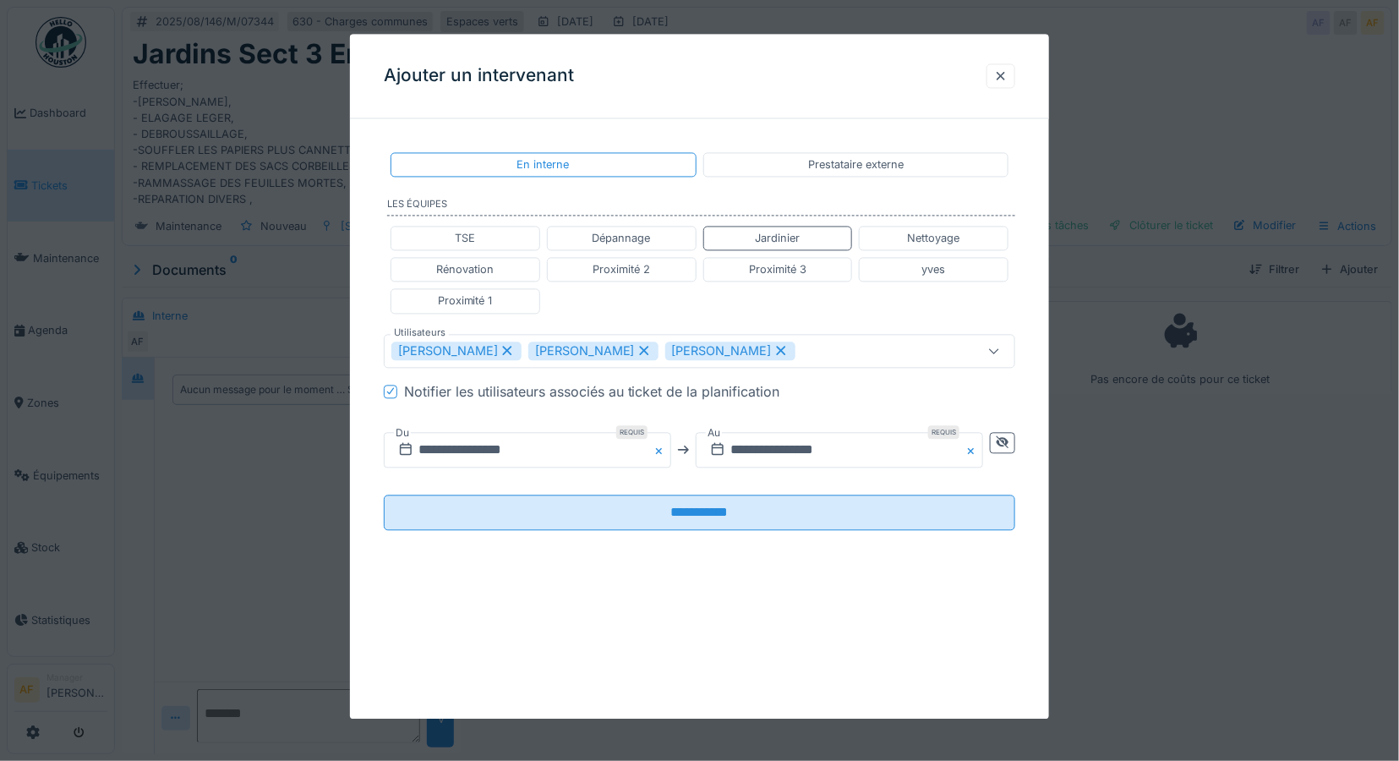
scroll to position [14, 0]
click at [521, 451] on input "**********" at bounding box center [527, 449] width 287 height 35
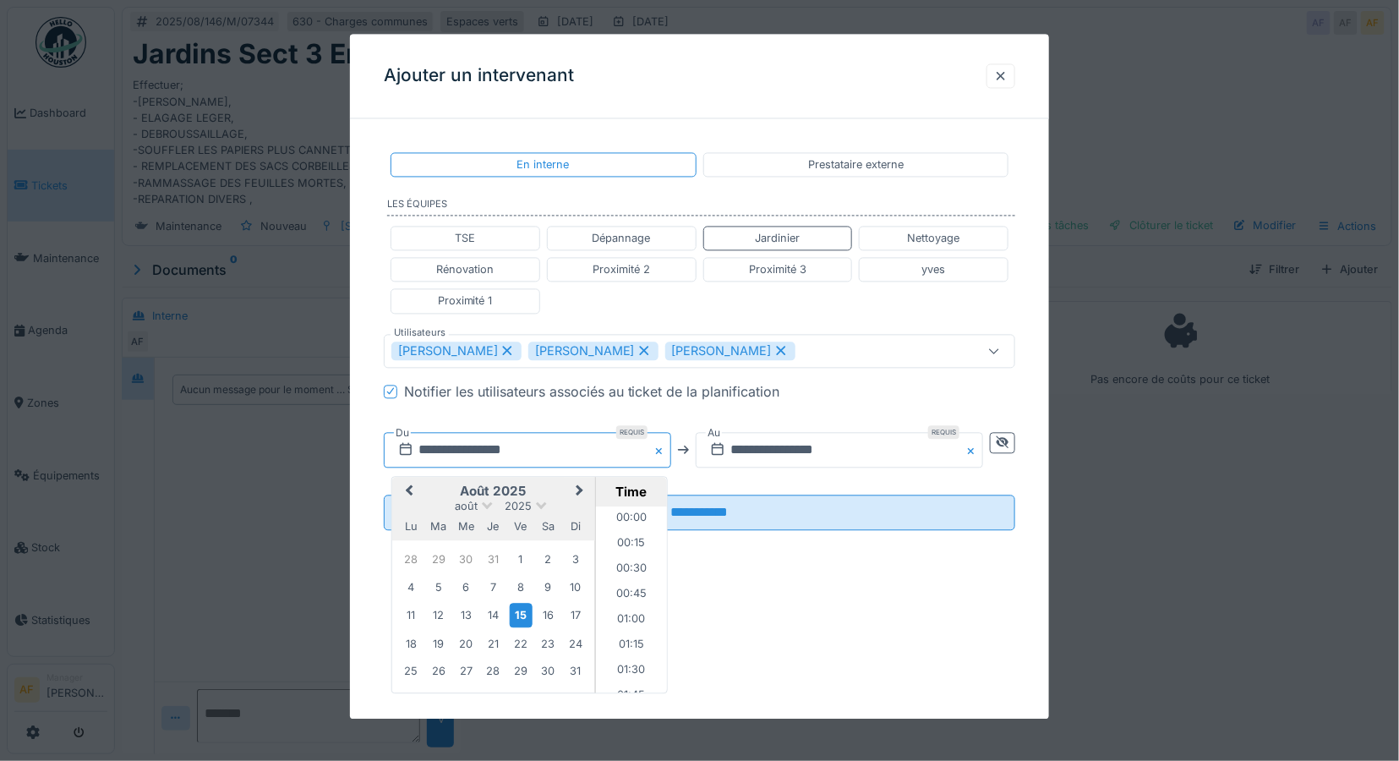
scroll to position [630, 0]
click at [416, 645] on div "18" at bounding box center [411, 643] width 23 height 23
click at [631, 632] on li "12:00" at bounding box center [632, 636] width 72 height 25
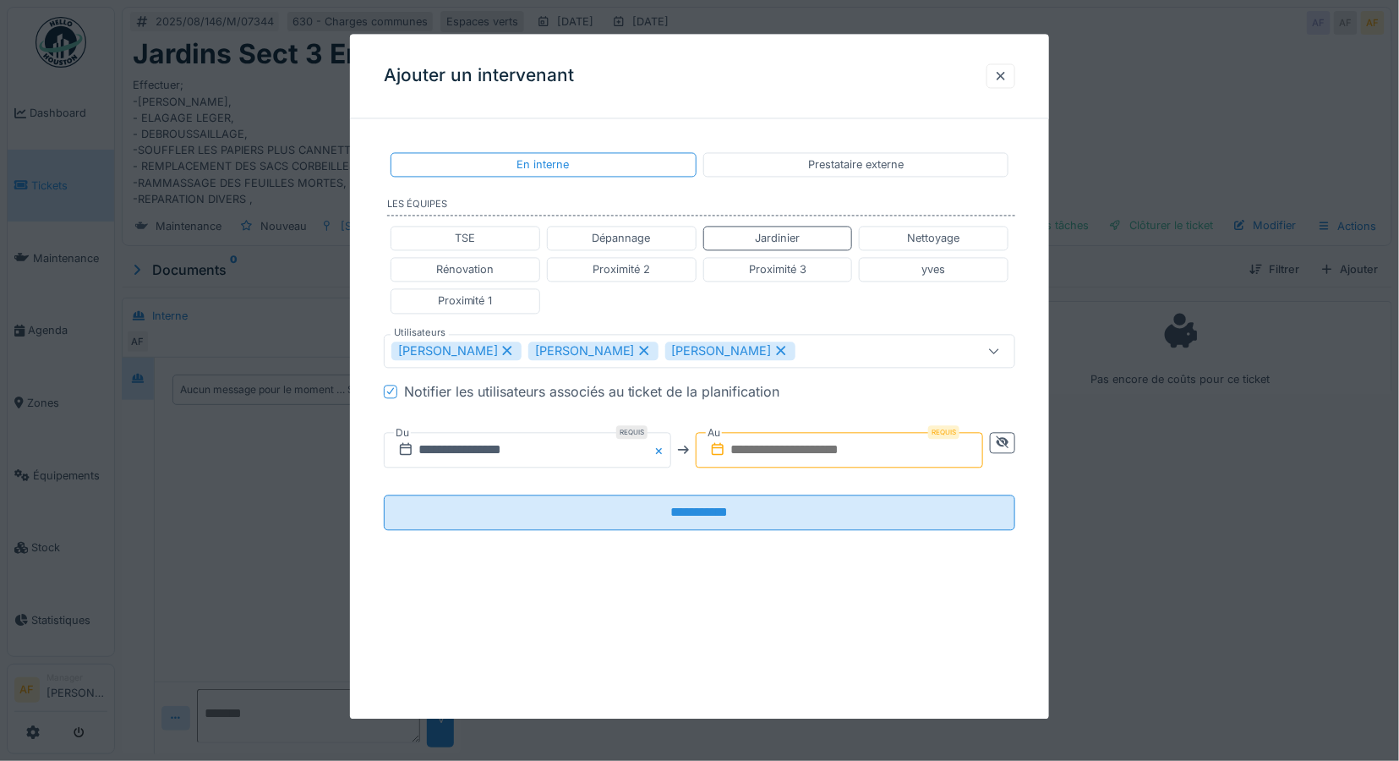
click at [790, 446] on input "text" at bounding box center [839, 449] width 287 height 35
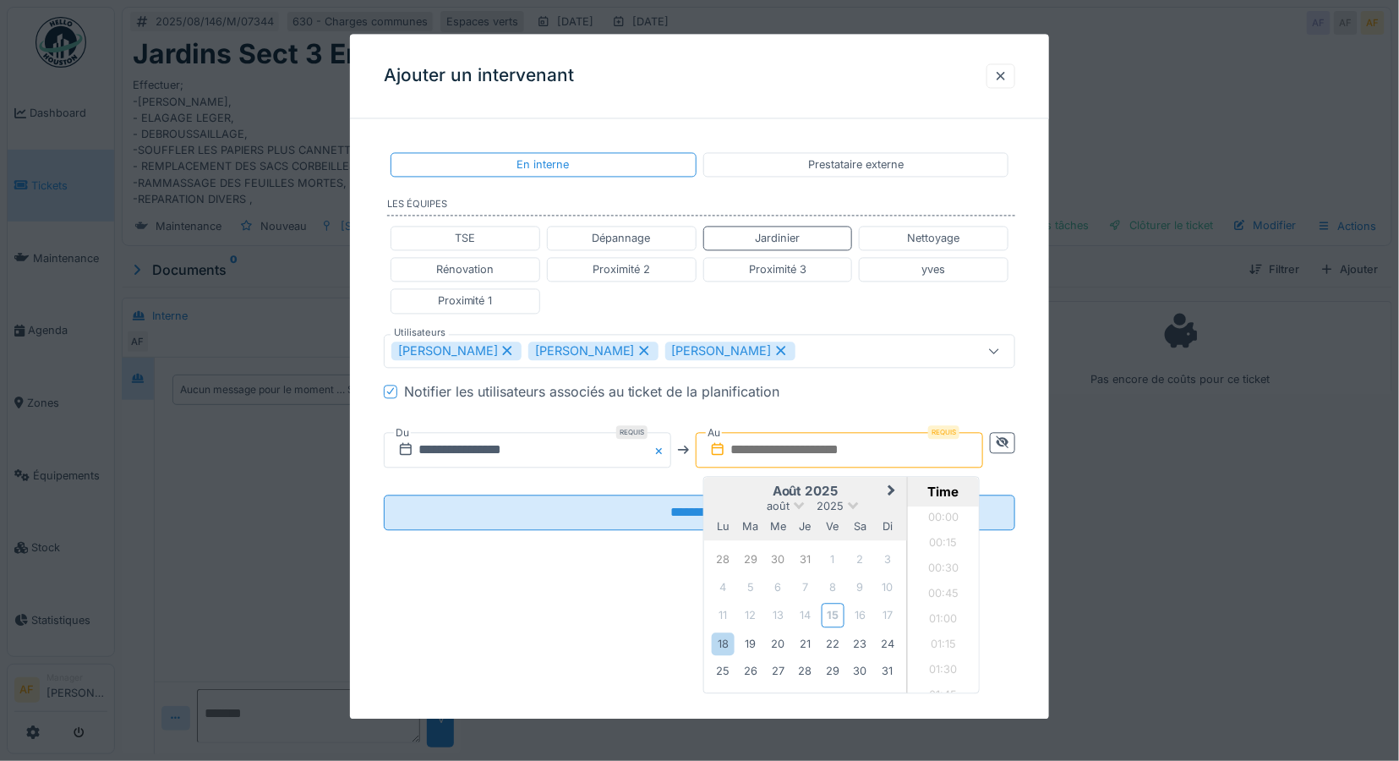
scroll to position [1314, 0]
type input "**********"
click at [732, 645] on div "18" at bounding box center [723, 643] width 23 height 23
click at [945, 636] on li "16:00" at bounding box center [944, 639] width 72 height 25
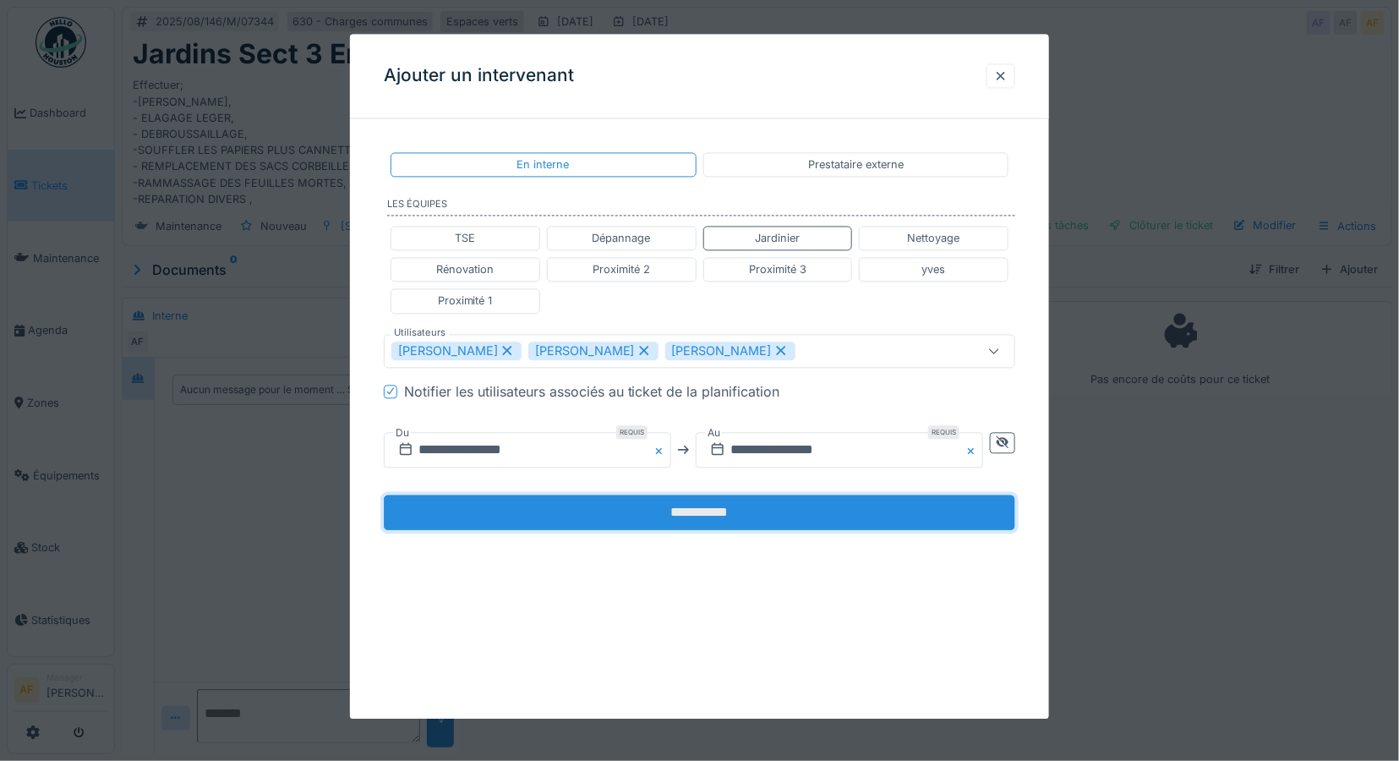
click at [771, 510] on input "**********" at bounding box center [700, 511] width 632 height 35
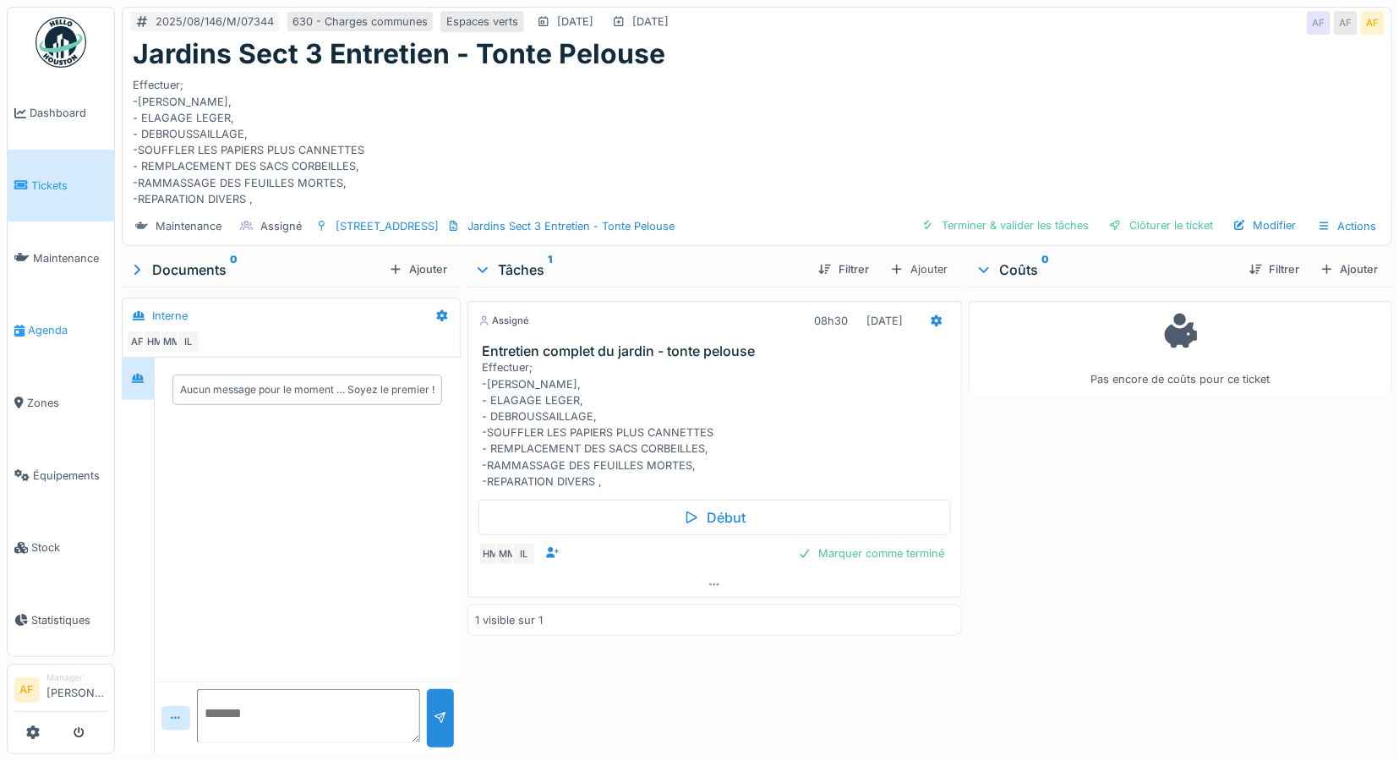
click at [38, 322] on span "Agenda" at bounding box center [67, 330] width 79 height 16
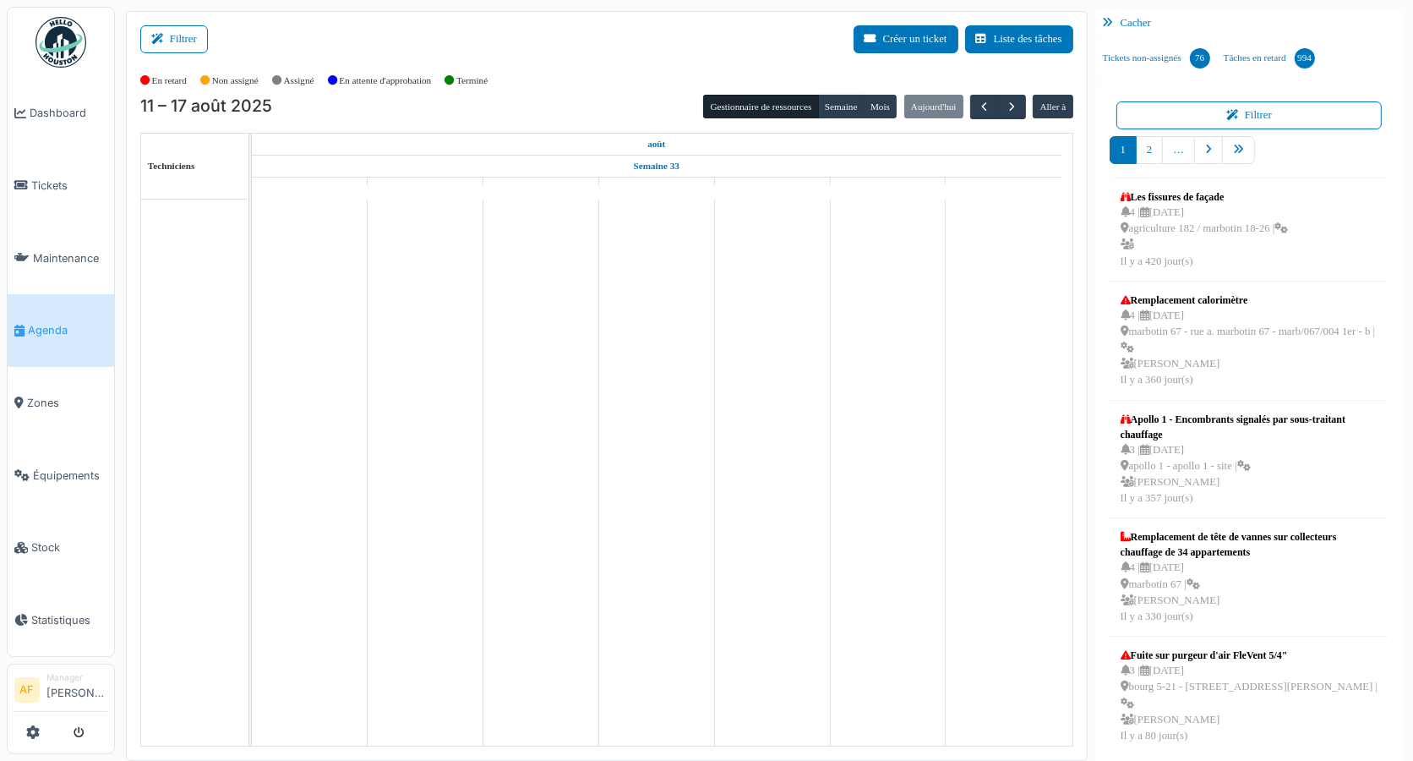
click at [162, 38] on icon at bounding box center [160, 39] width 19 height 11
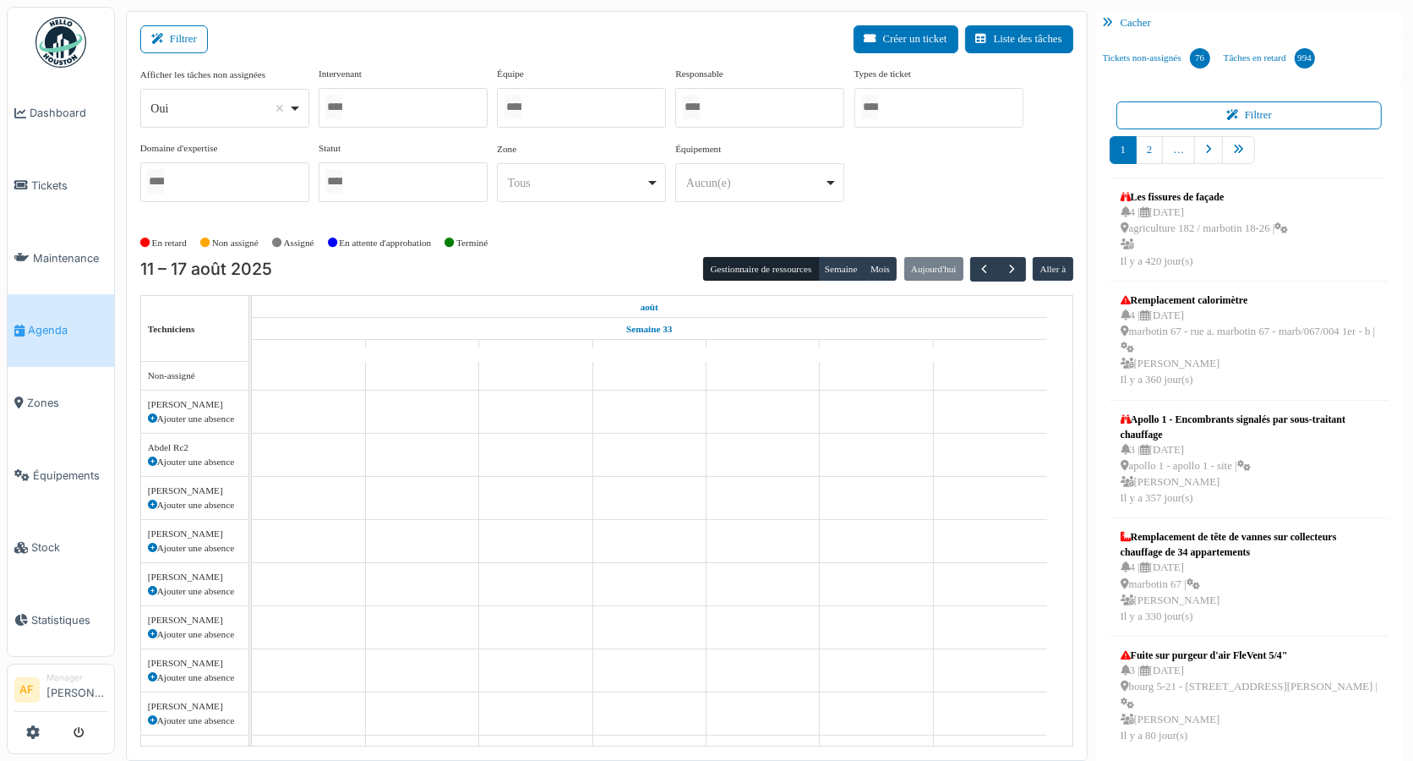
click at [376, 105] on div at bounding box center [403, 108] width 169 height 40
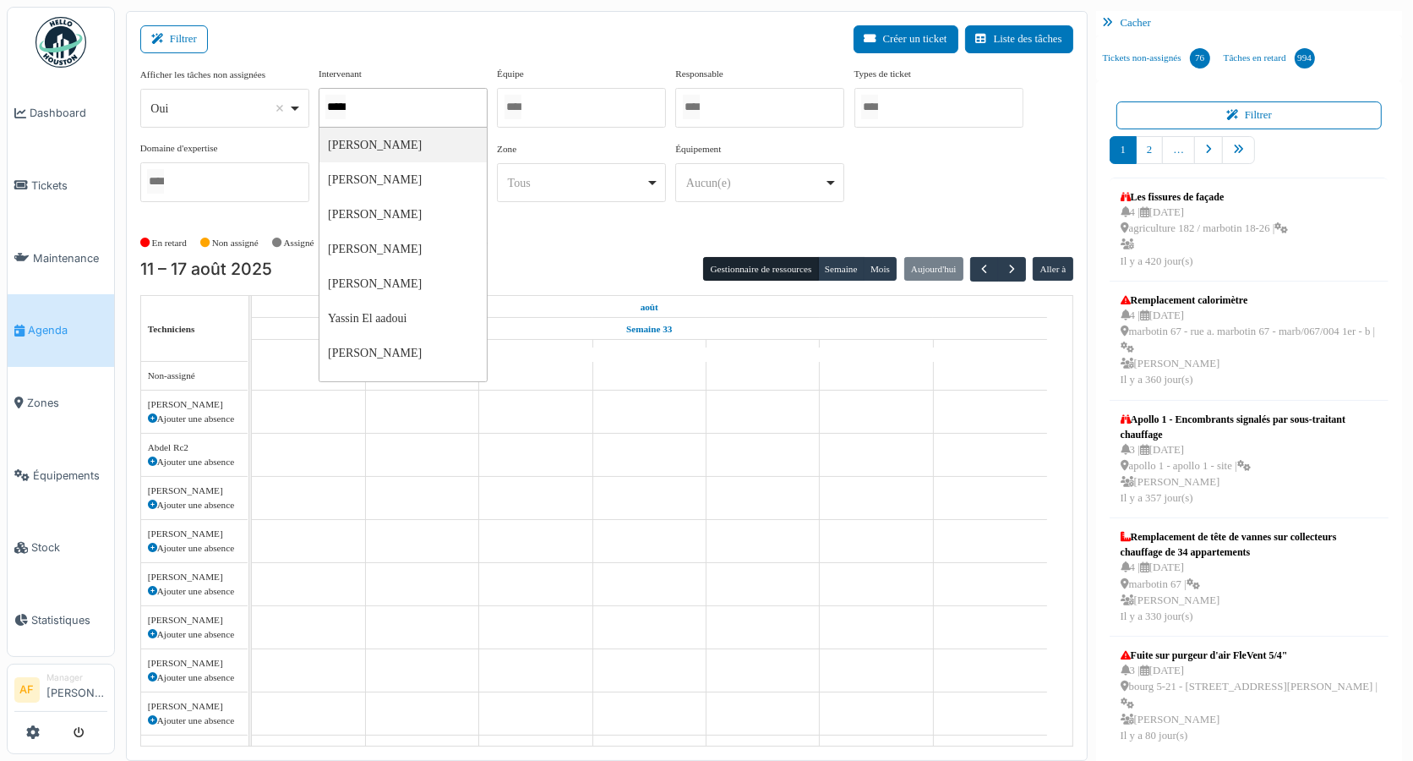
type input "******"
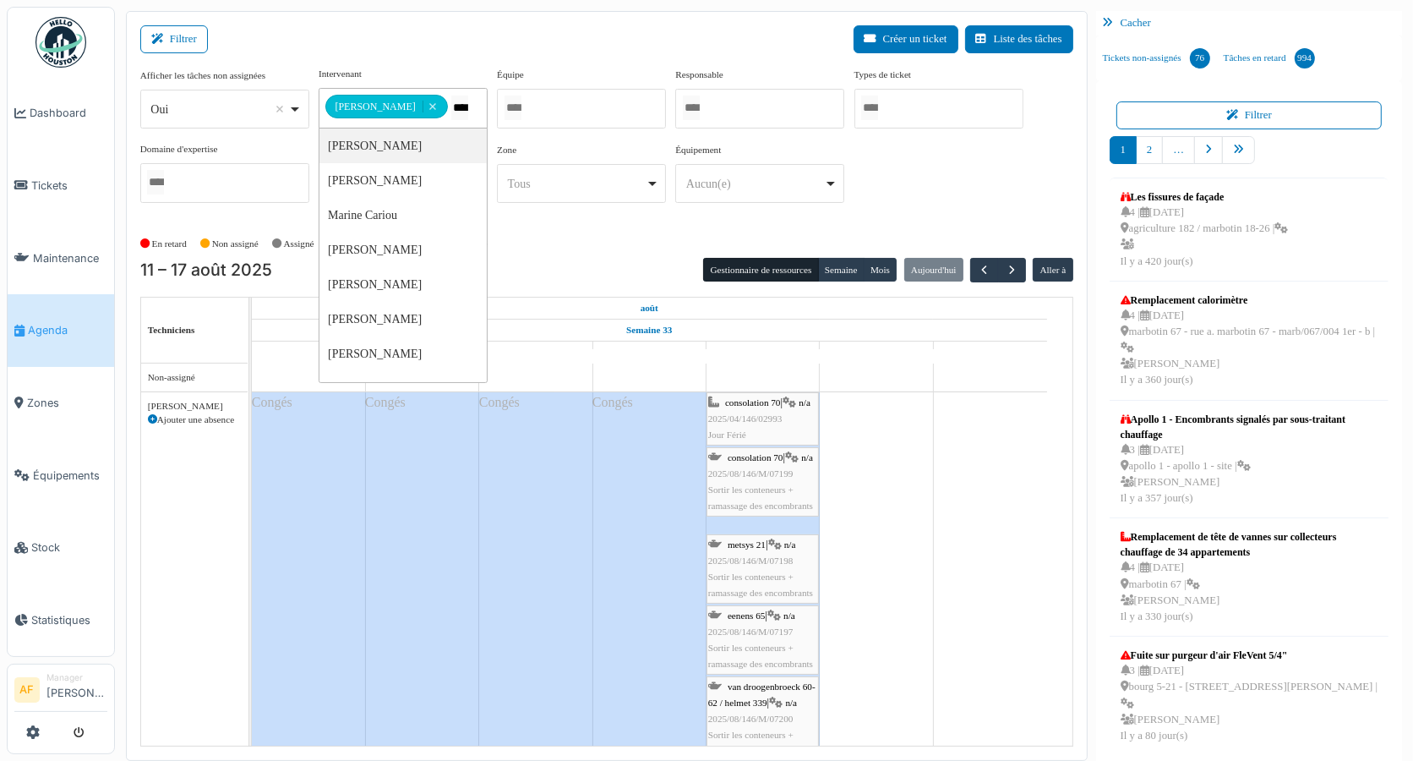
type input "*****"
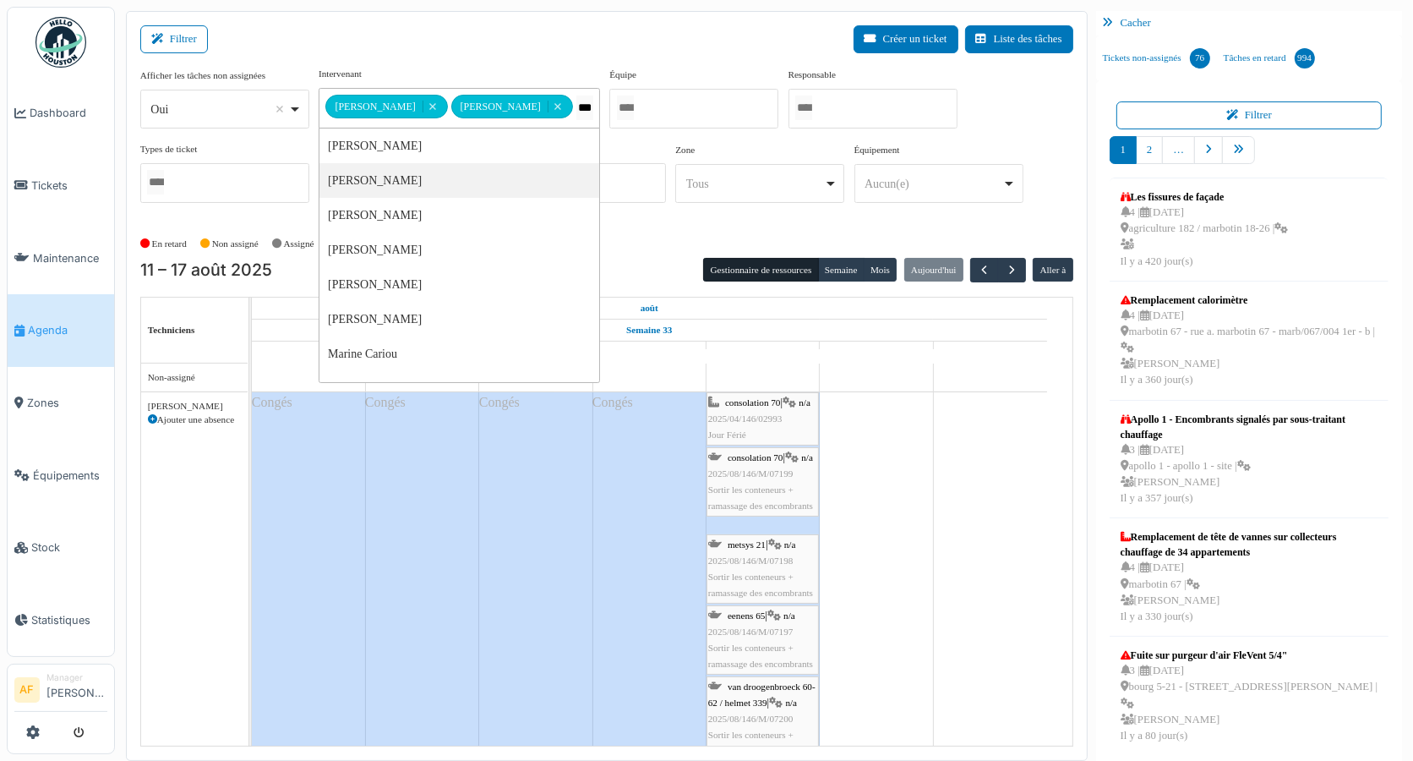
type input "****"
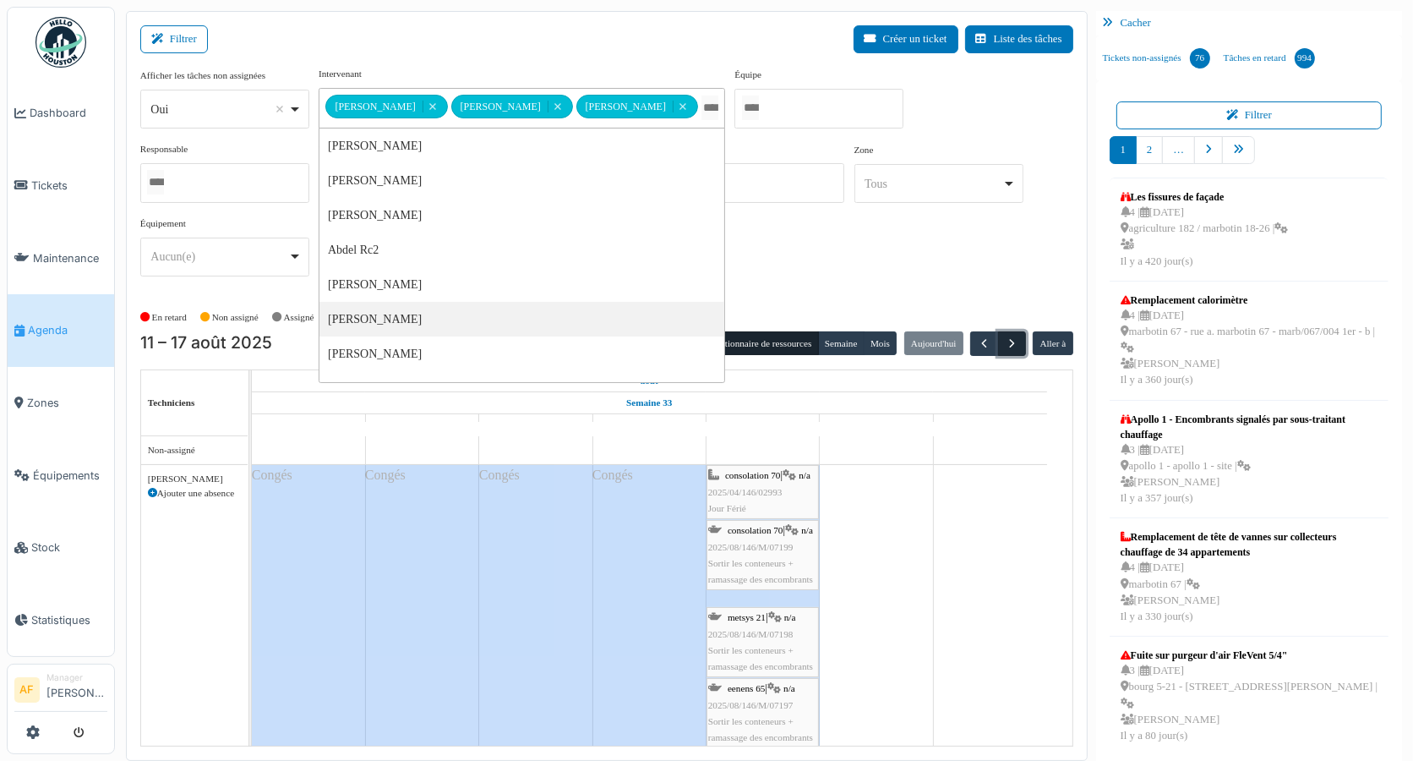
click at [1005, 336] on span "button" at bounding box center [1012, 343] width 14 height 14
